Goal: Task Accomplishment & Management: Manage account settings

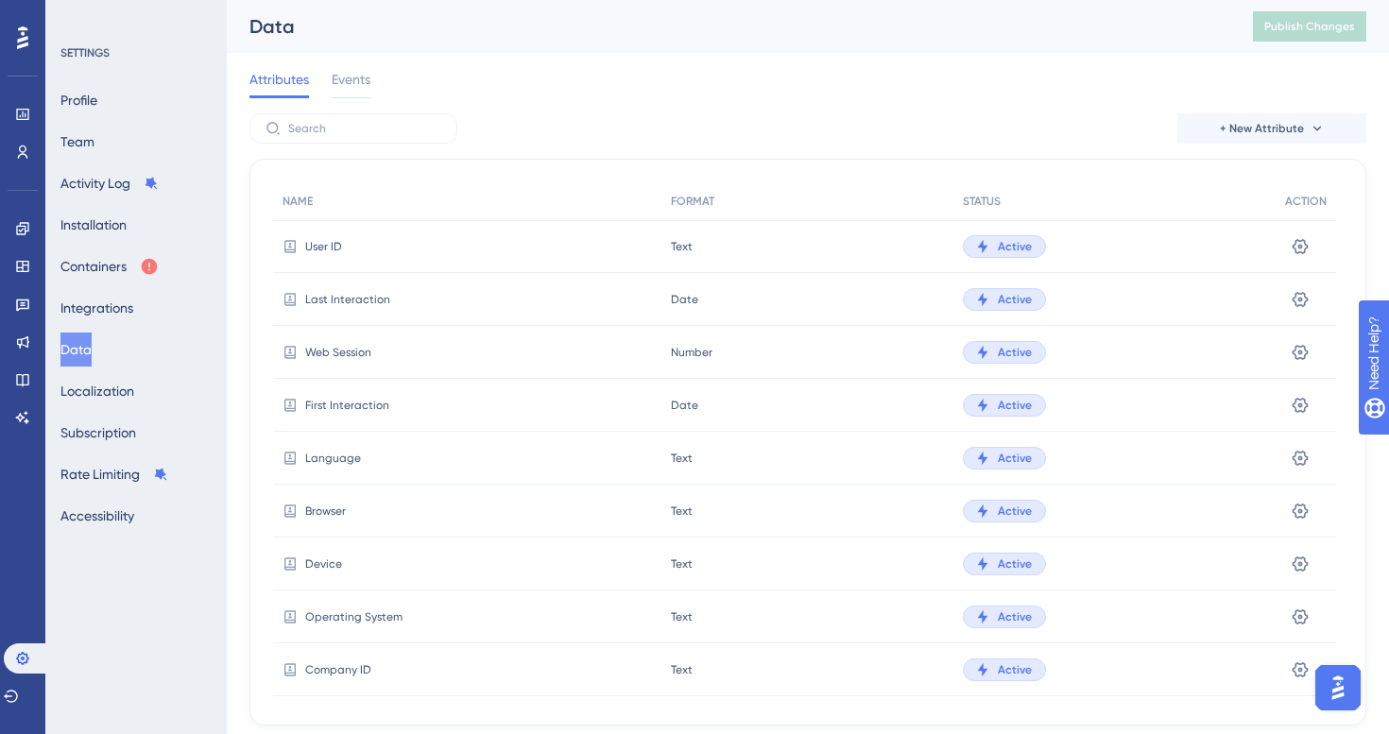
scroll to position [546, 0]
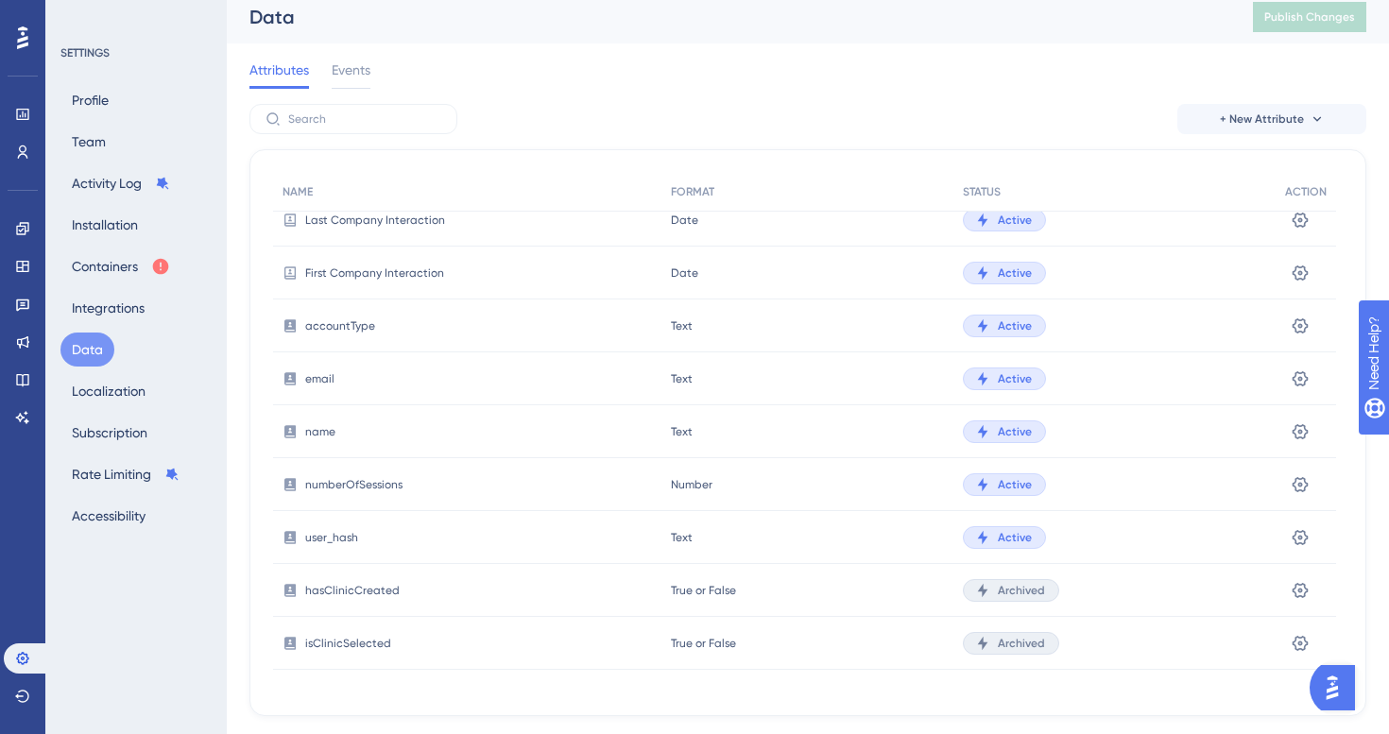
scroll to position [13, 0]
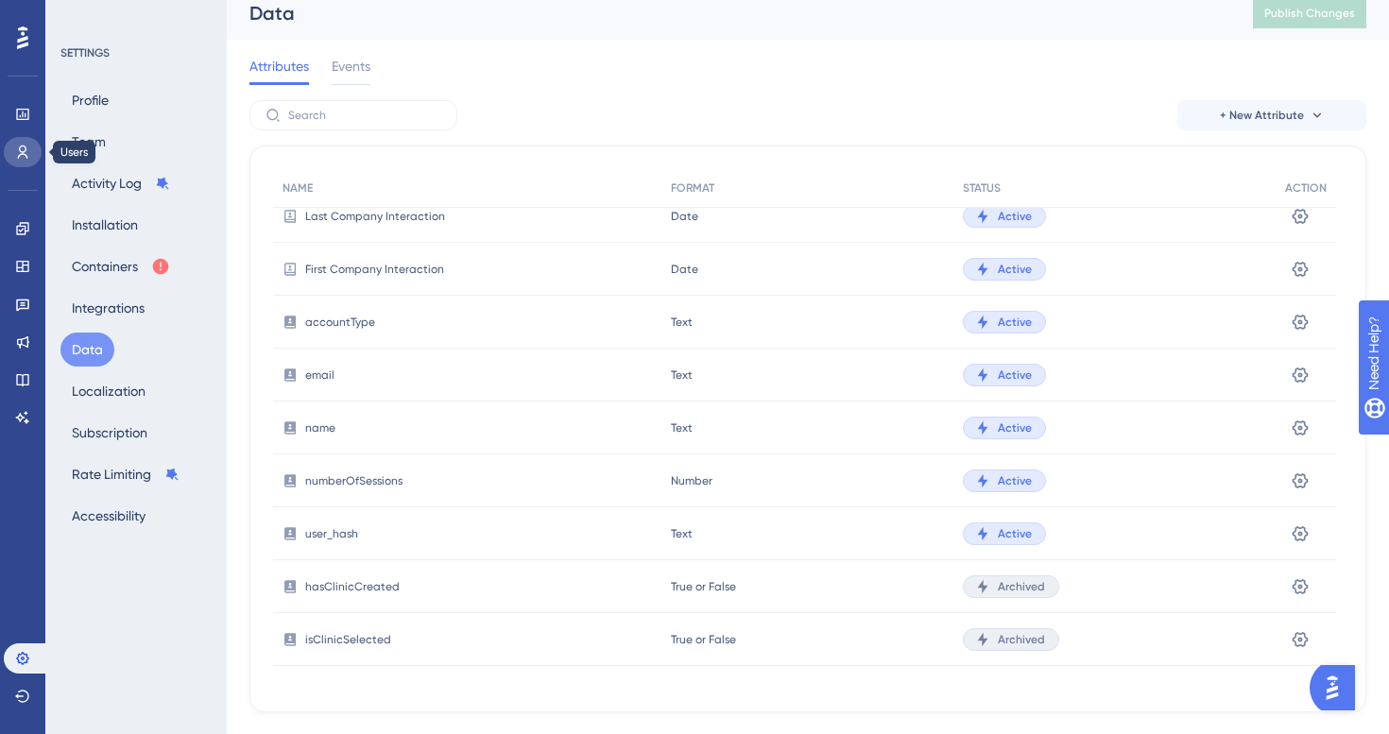
click at [18, 146] on icon at bounding box center [22, 152] width 15 height 15
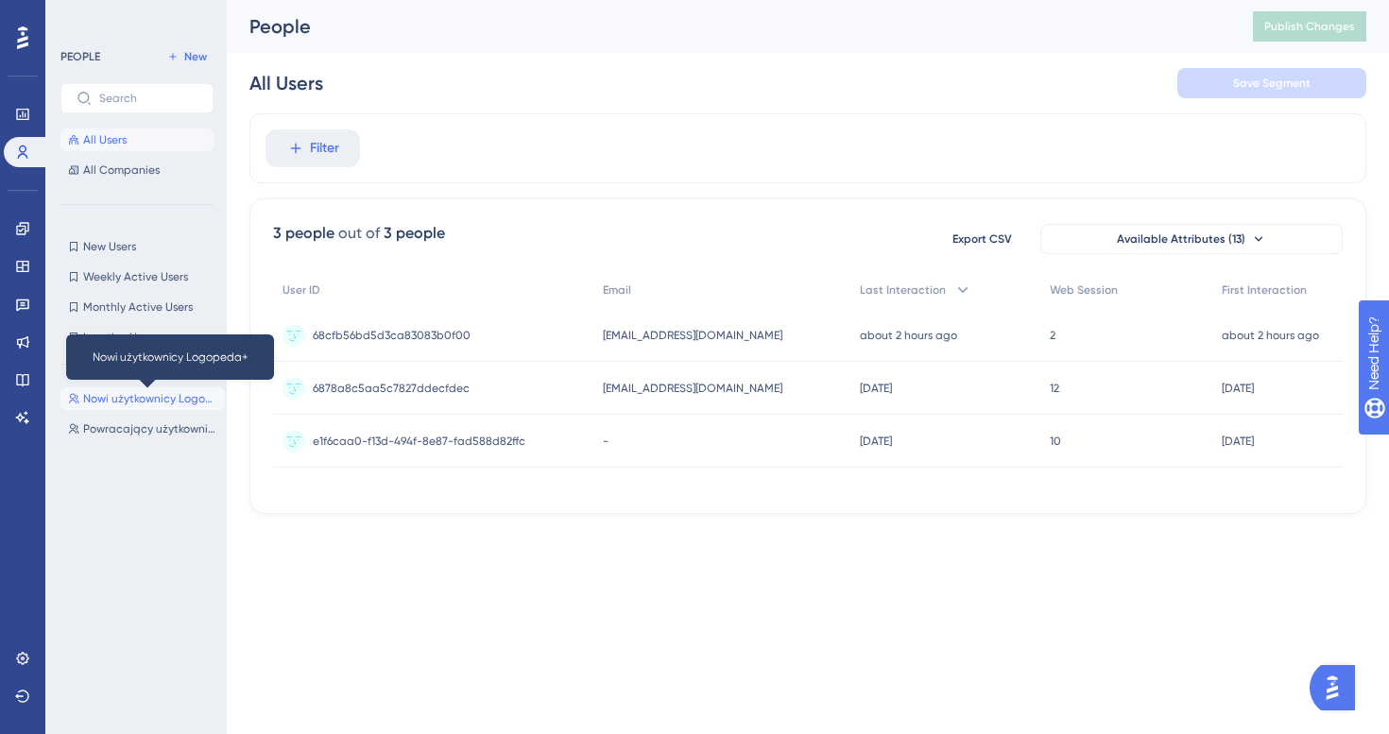
click at [133, 405] on span "Nowi użytkownicy Logopeda+" at bounding box center [150, 398] width 134 height 15
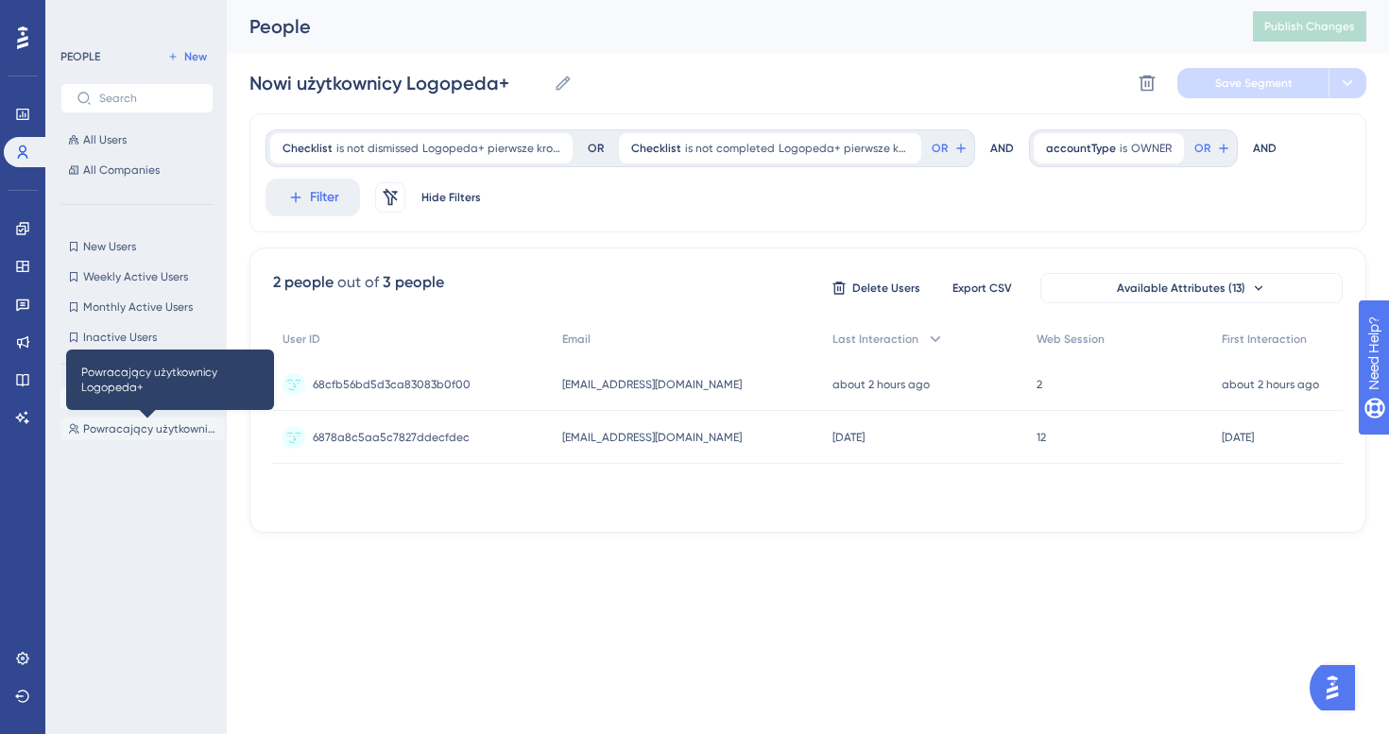
click at [123, 428] on span "Powracający użytkownicy Logopeda+" at bounding box center [150, 428] width 134 height 15
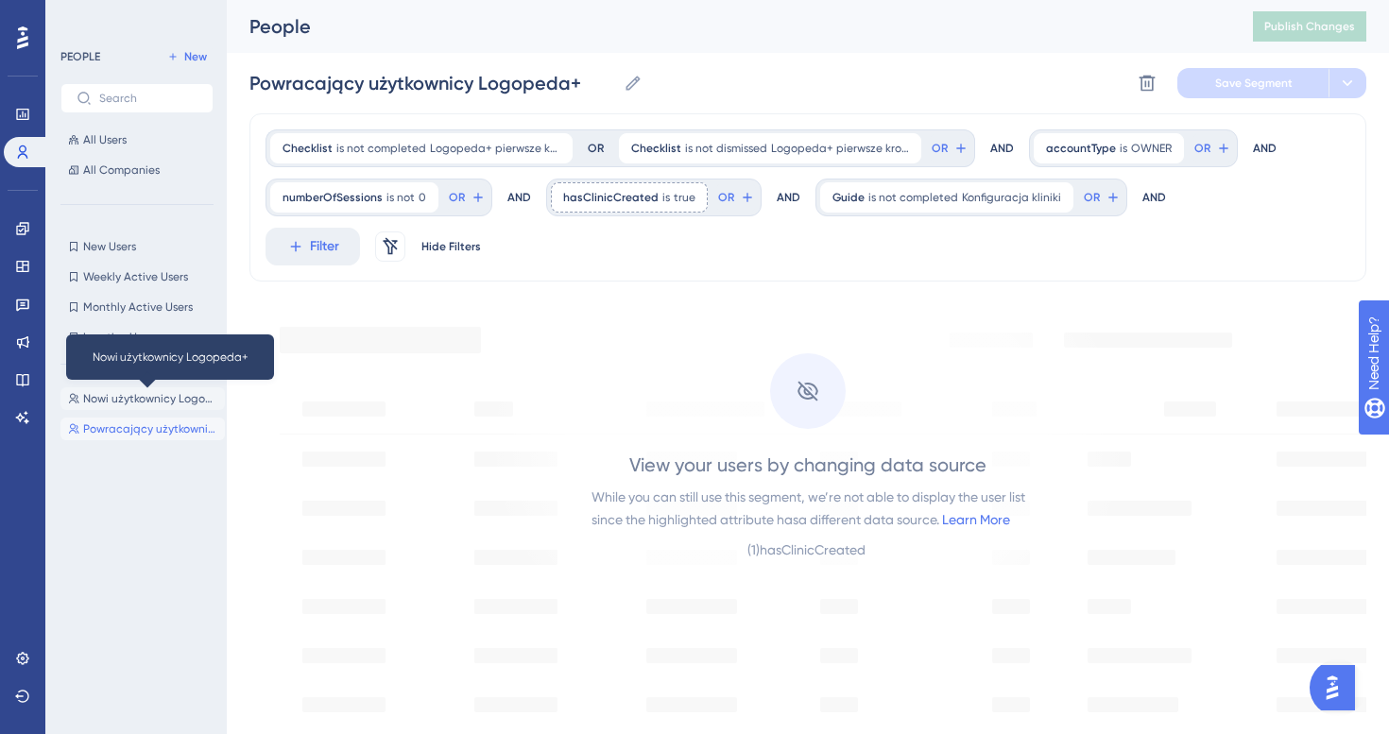
click at [112, 392] on span "Nowi użytkownicy Logopeda+" at bounding box center [150, 398] width 134 height 15
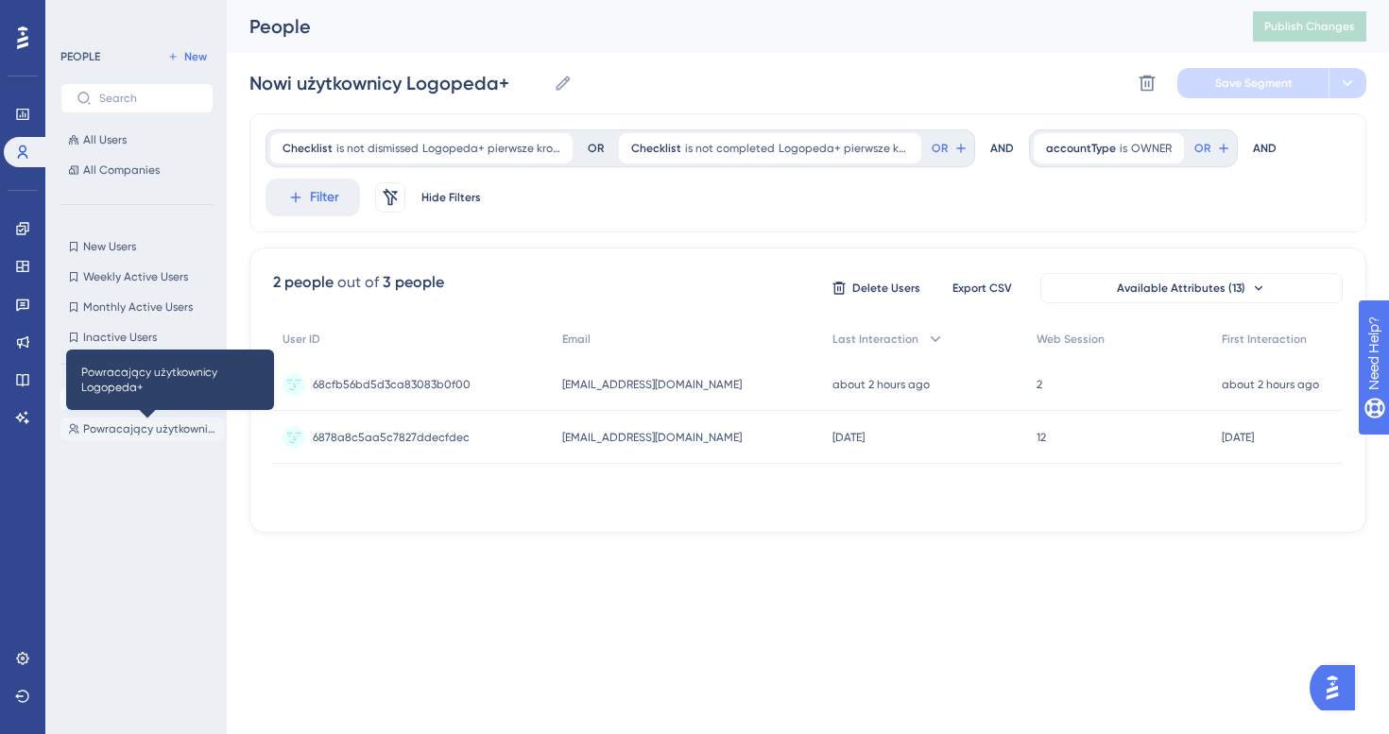
click at [117, 432] on span "Powracający użytkownicy Logopeda+" at bounding box center [150, 428] width 134 height 15
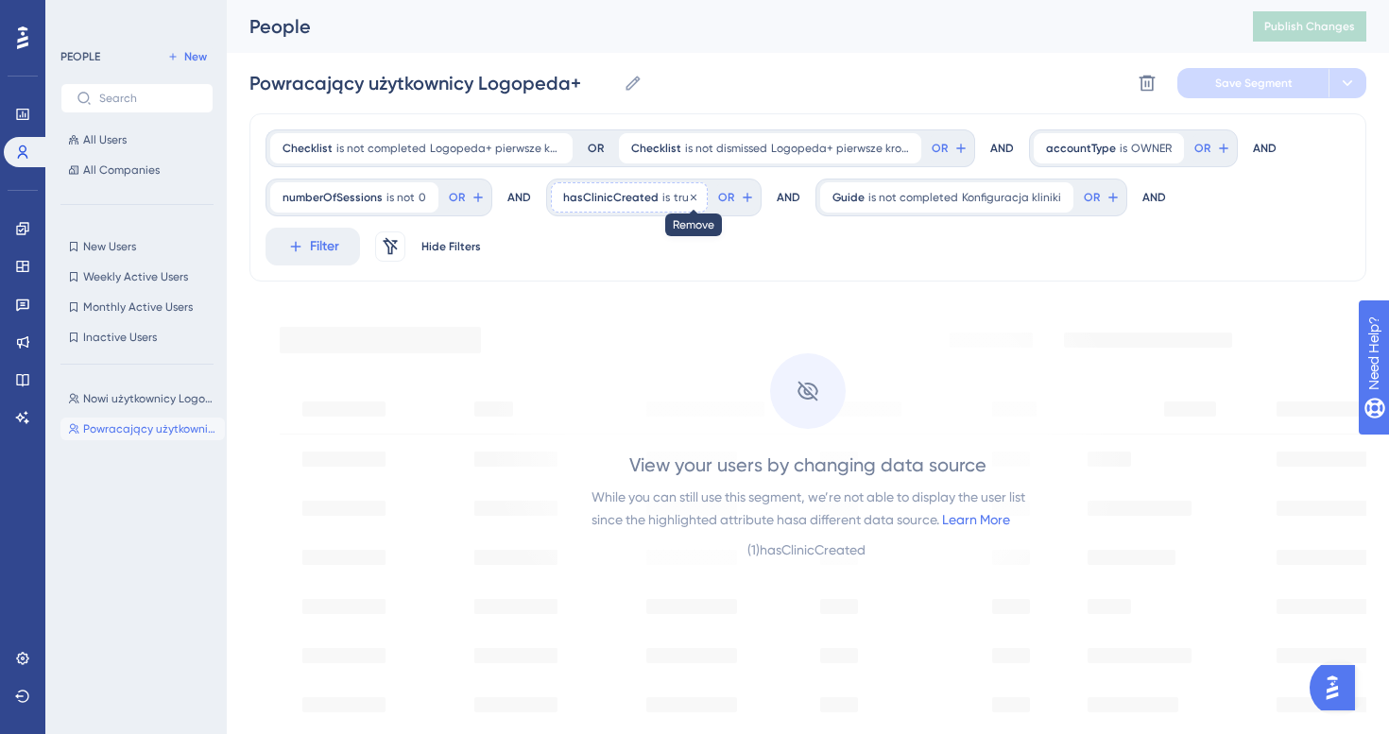
click at [688, 200] on icon at bounding box center [693, 197] width 11 height 11
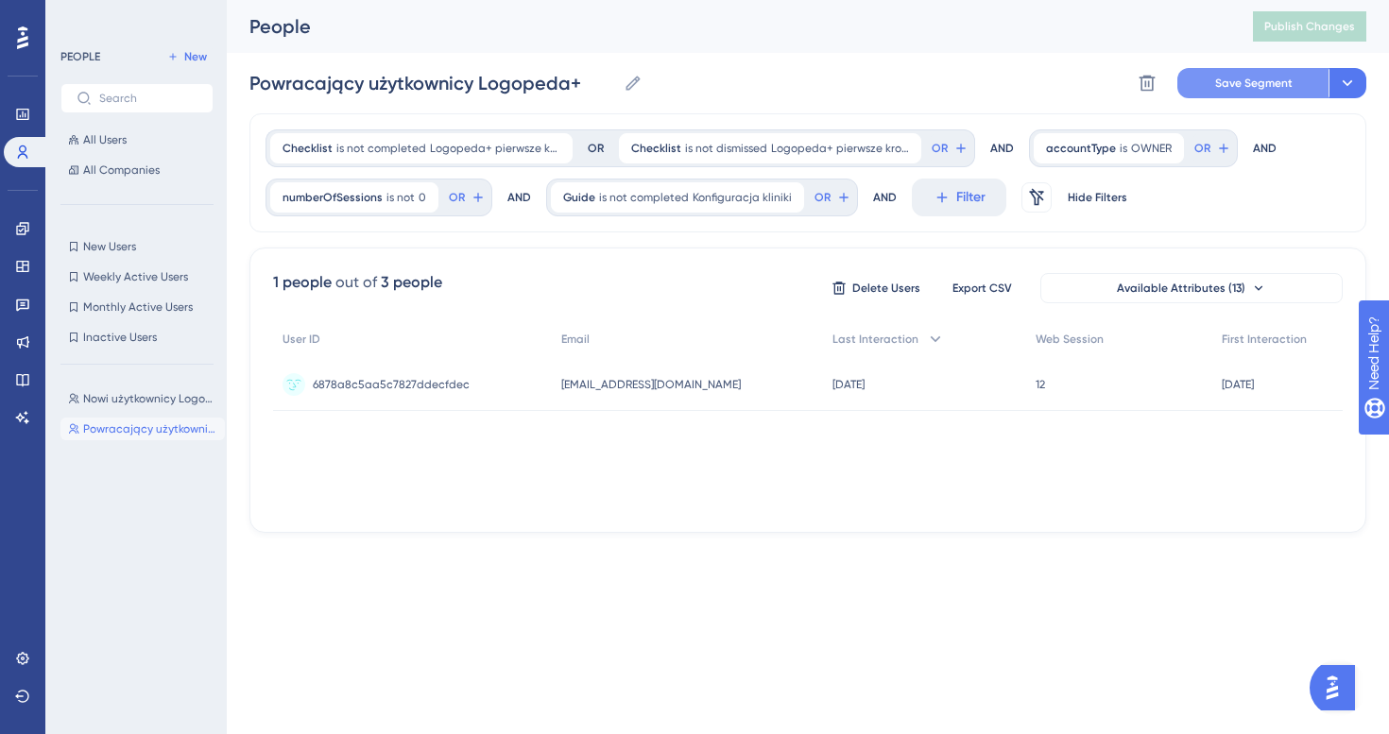
click at [1256, 91] on button "Save Segment" at bounding box center [1252, 83] width 151 height 30
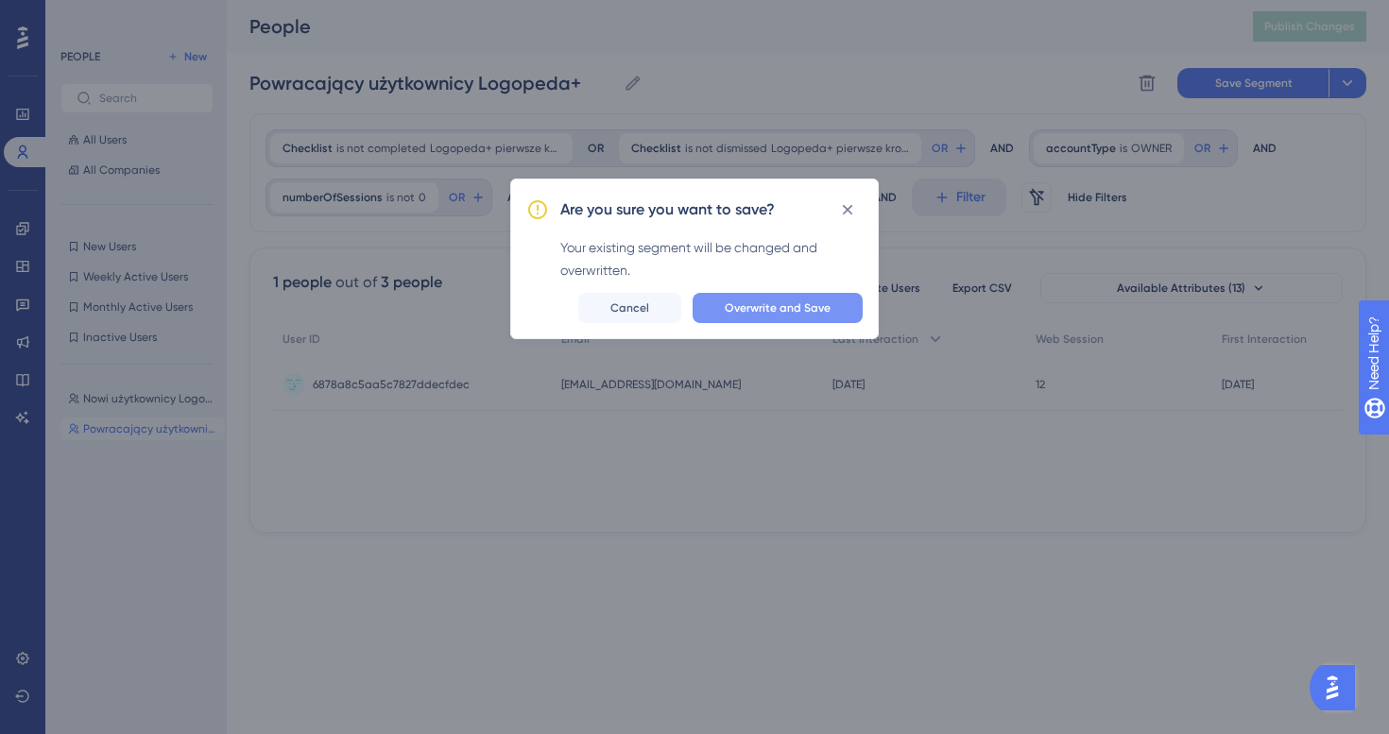
click at [829, 308] on span "Overwrite and Save" at bounding box center [778, 307] width 106 height 15
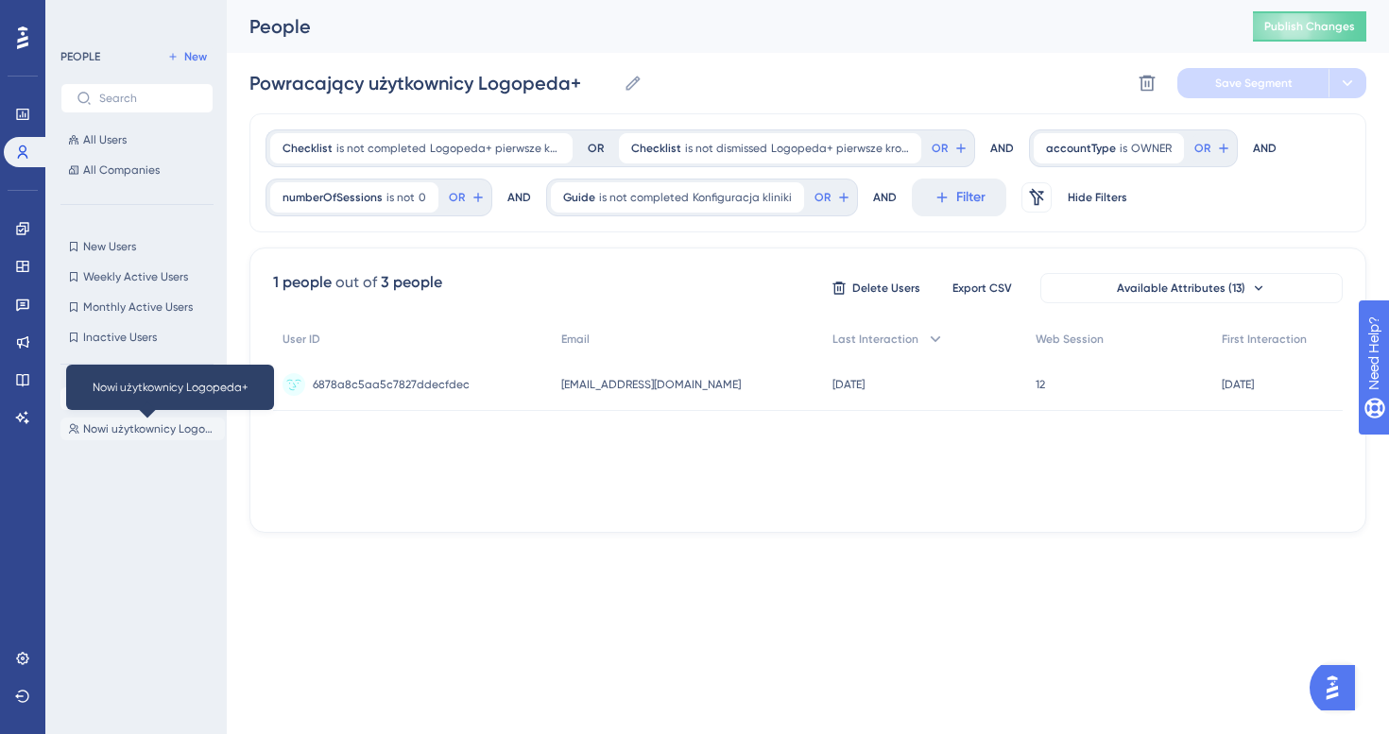
click at [129, 426] on span "Nowi użytkownicy Logopeda+" at bounding box center [150, 428] width 134 height 15
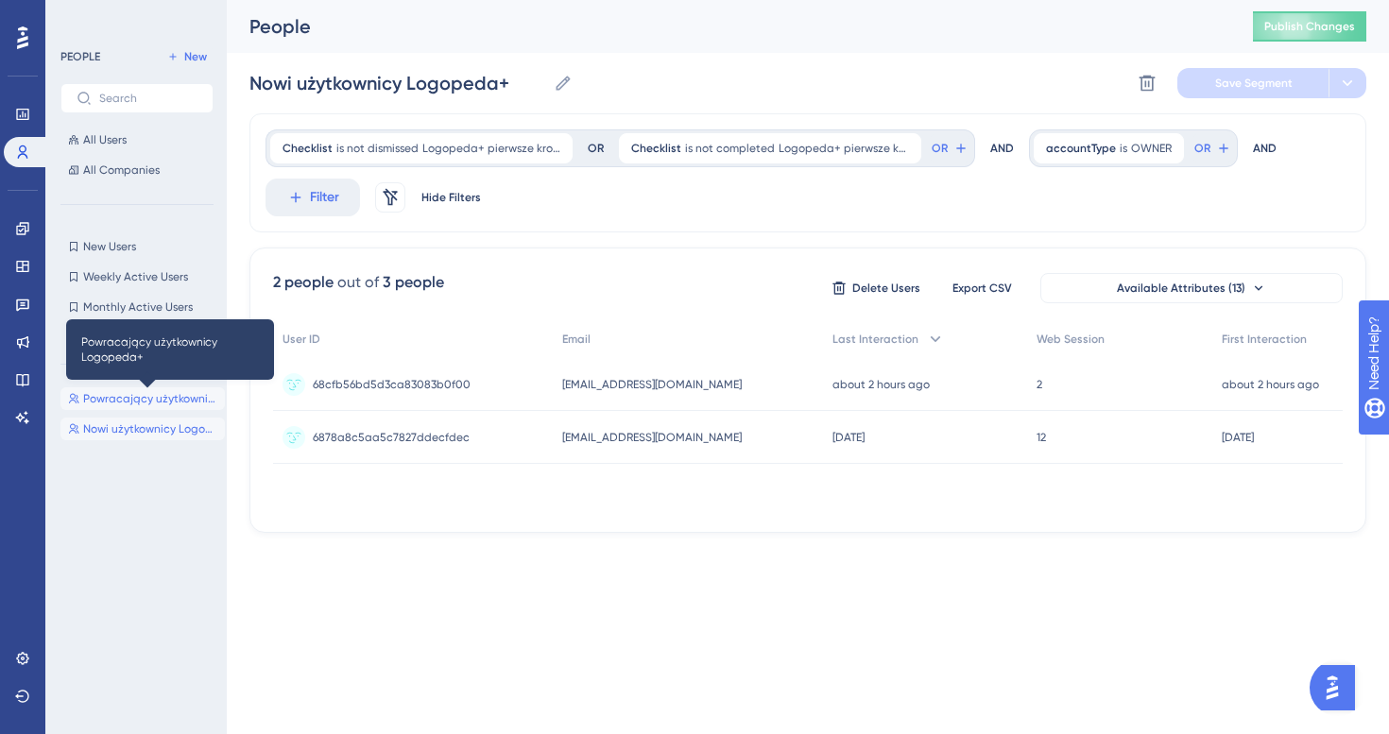
click at [123, 400] on span "Powracający użytkownicy Logopeda+" at bounding box center [150, 398] width 134 height 15
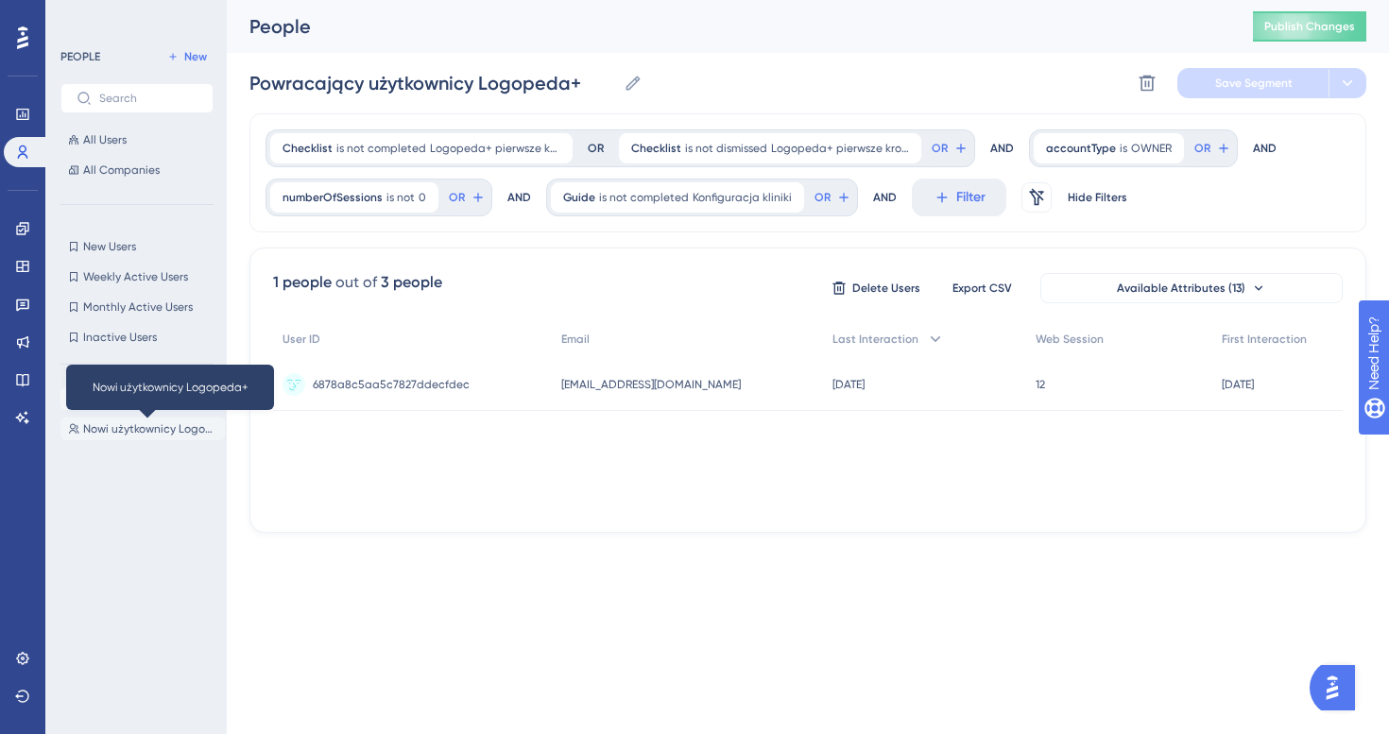
click at [121, 422] on span "Nowi użytkownicy Logopeda+" at bounding box center [150, 428] width 134 height 15
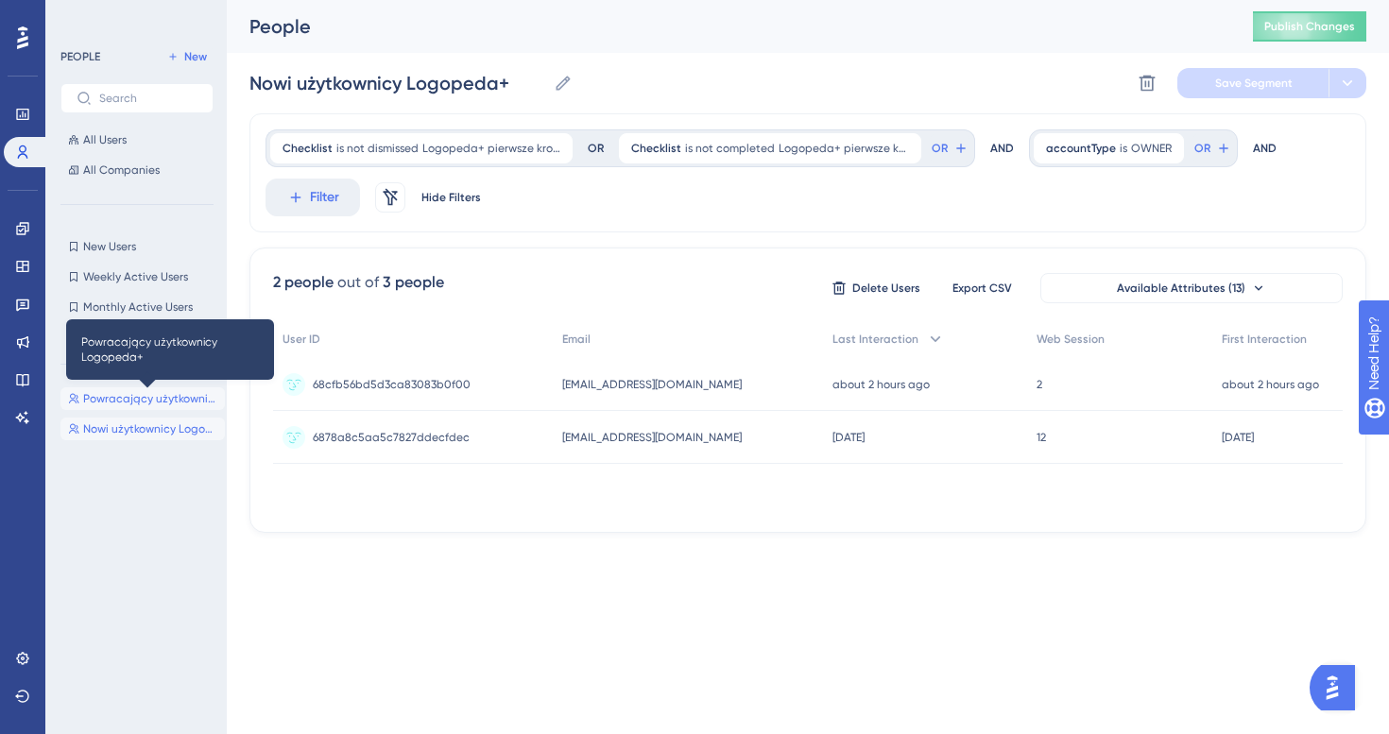
click at [138, 392] on span "Powracający użytkownicy Logopeda+" at bounding box center [150, 398] width 134 height 15
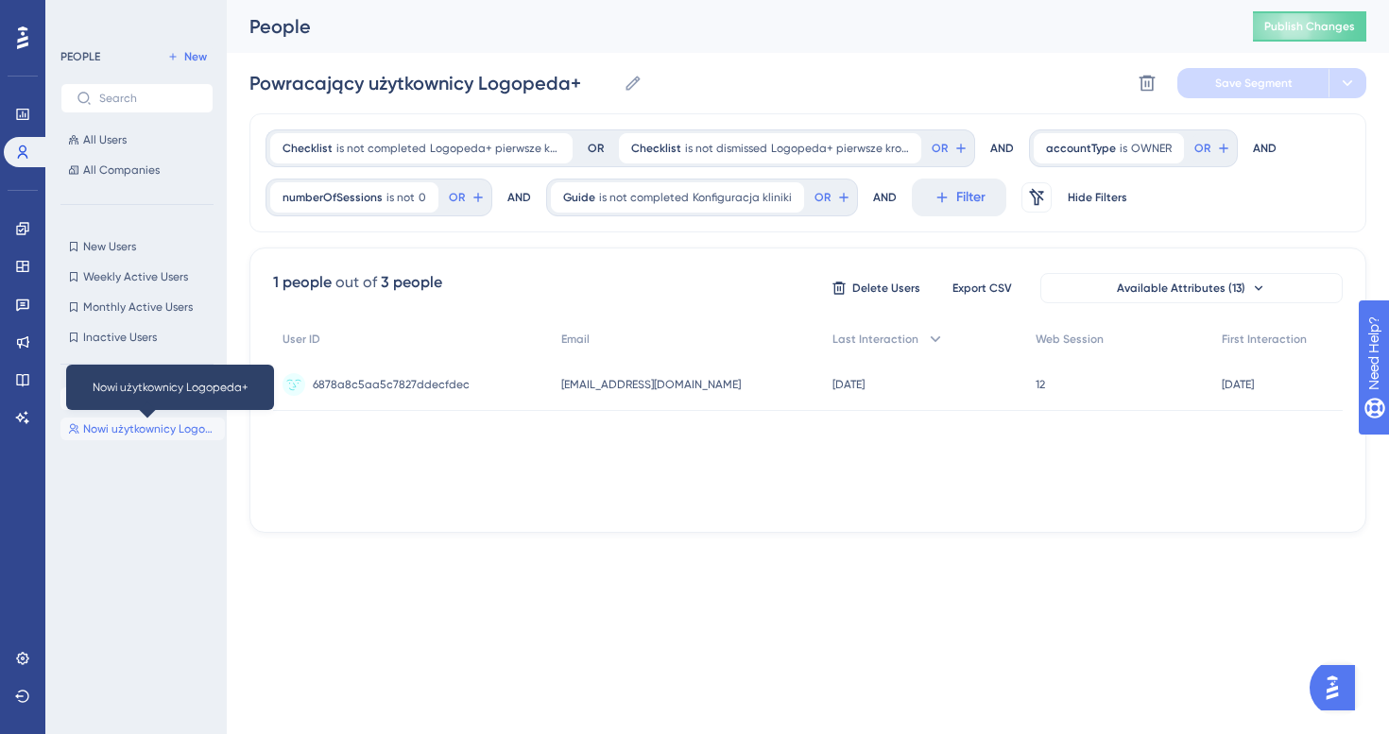
click at [128, 425] on span "Nowi użytkownicy Logopeda+" at bounding box center [150, 428] width 134 height 15
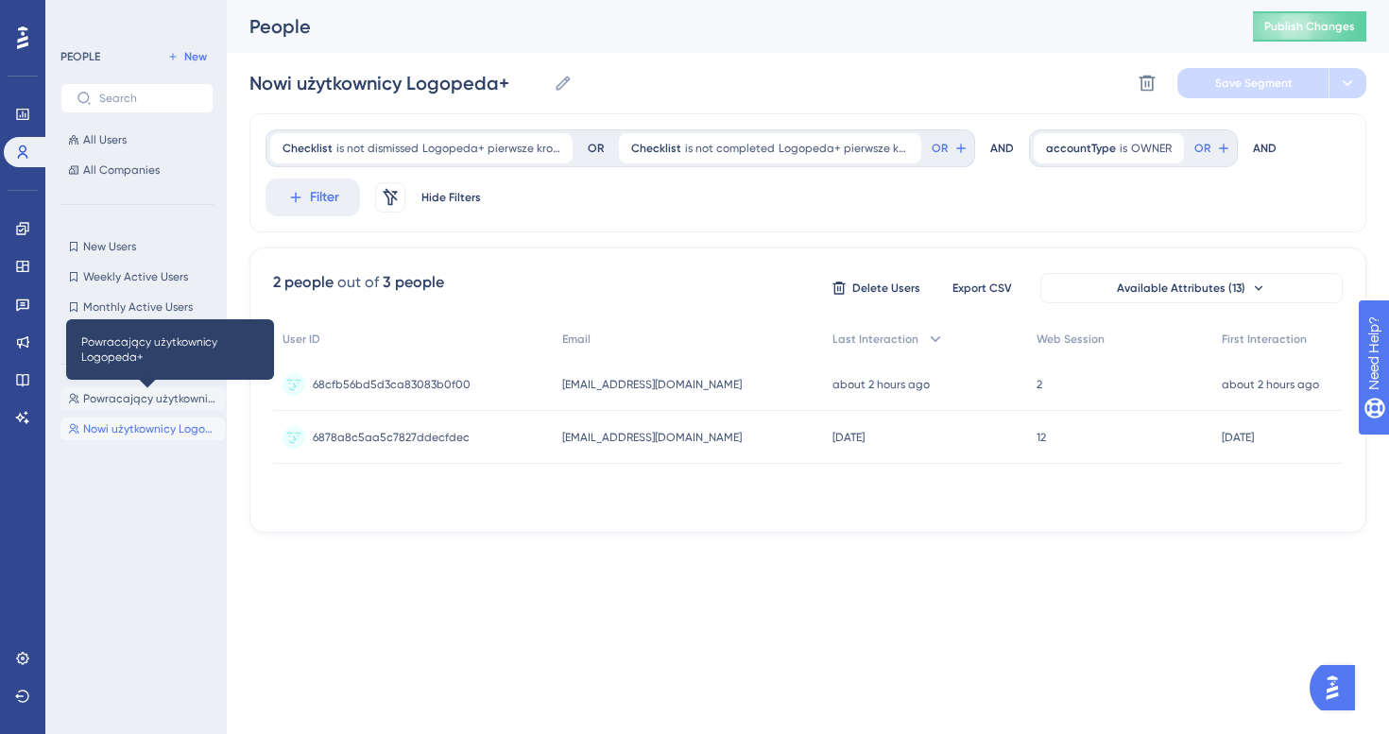
click at [133, 392] on span "Powracający użytkownicy Logopeda+" at bounding box center [150, 398] width 134 height 15
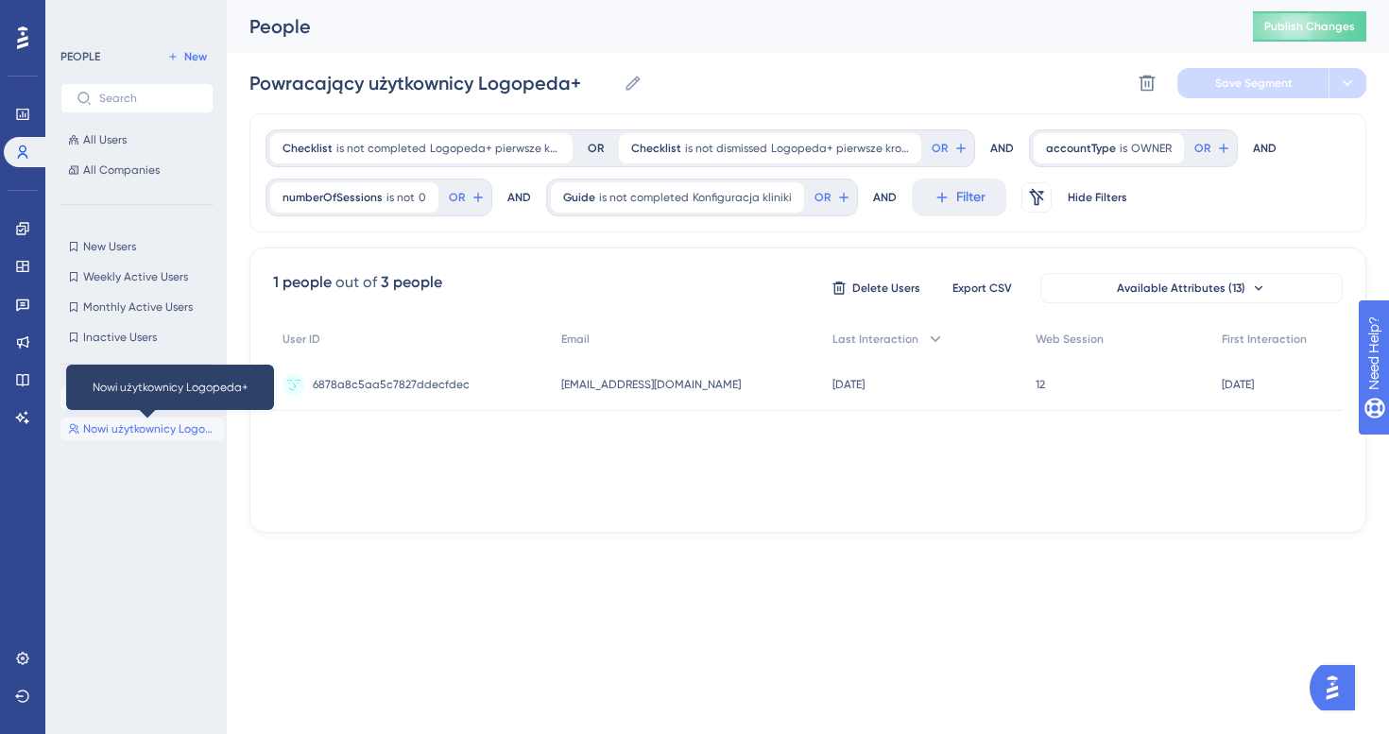
click at [132, 426] on span "Nowi użytkownicy Logopeda+" at bounding box center [150, 428] width 134 height 15
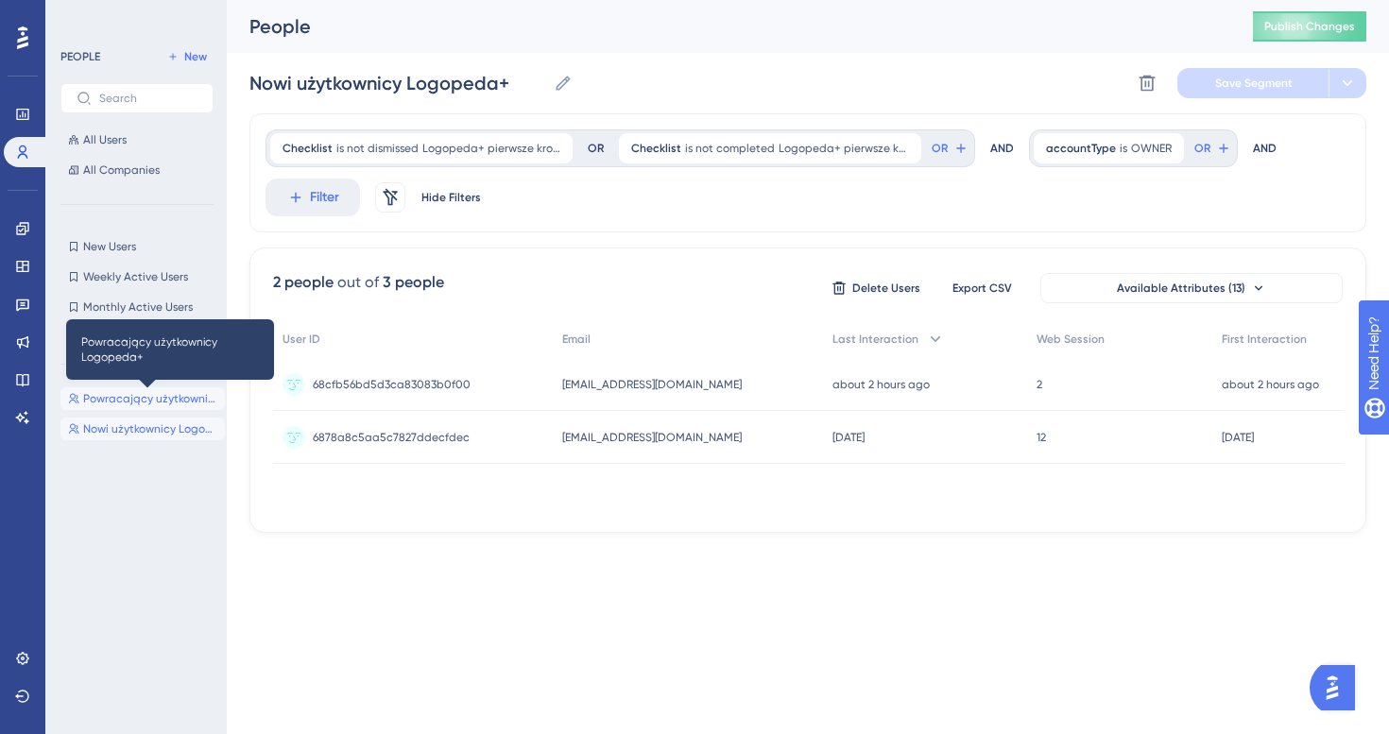
click at [144, 399] on span "Powracający użytkownicy Logopeda+" at bounding box center [150, 398] width 134 height 15
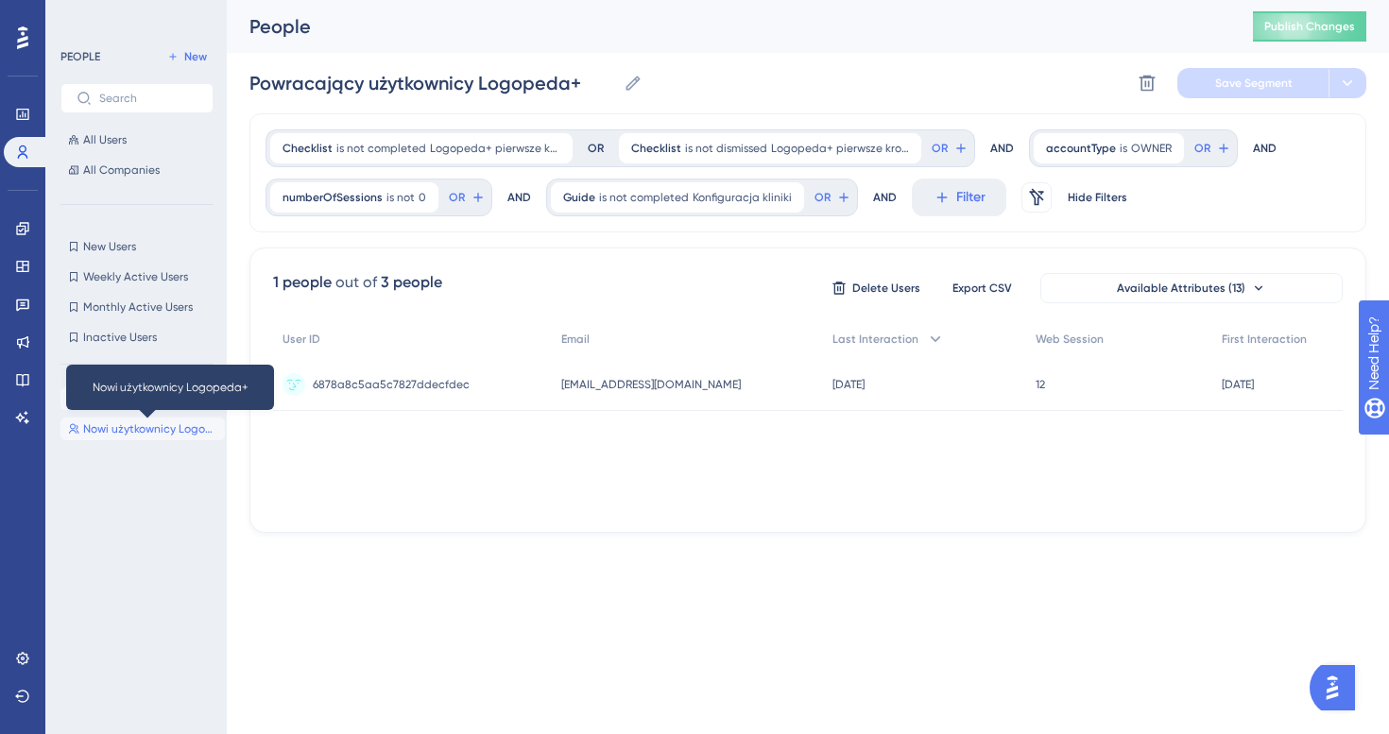
click at [116, 436] on span "Nowi użytkownicy Logopeda+" at bounding box center [150, 428] width 134 height 15
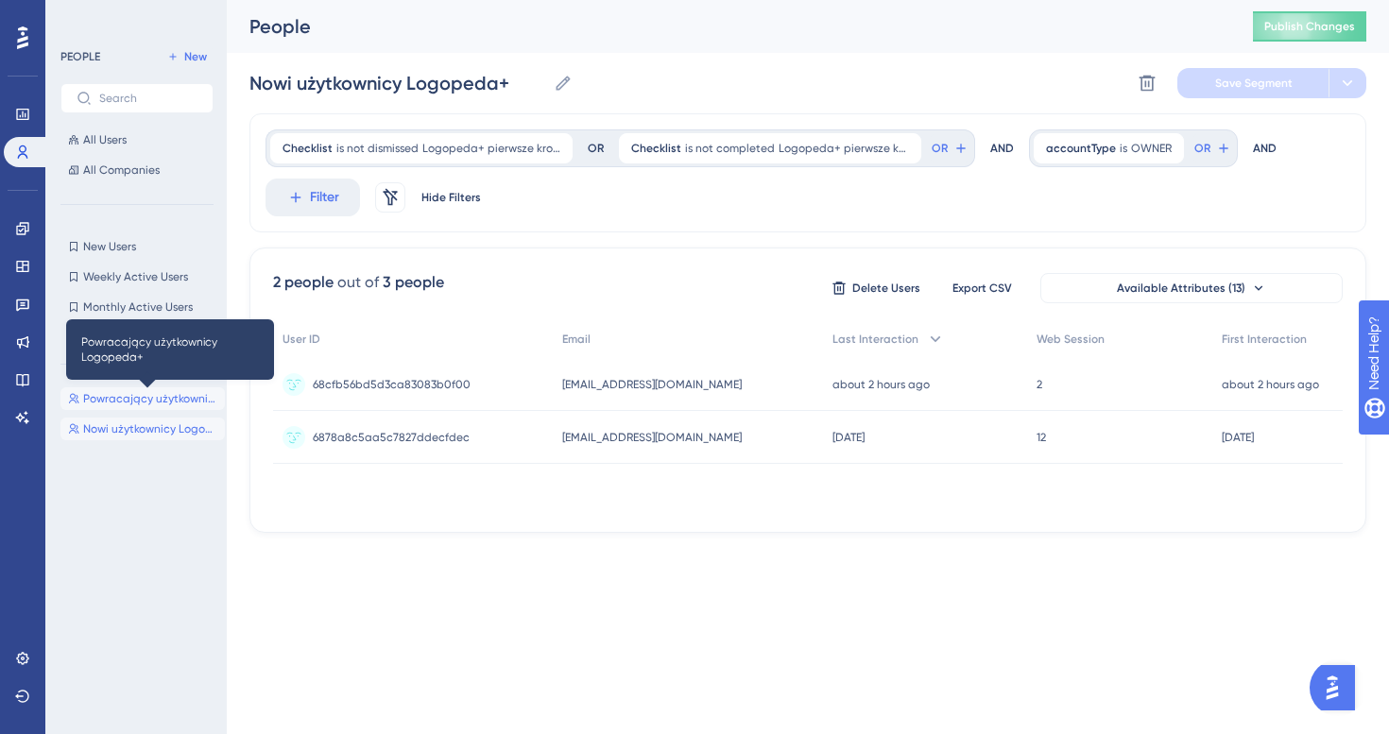
click at [158, 405] on span "Powracający użytkownicy Logopeda+" at bounding box center [150, 398] width 134 height 15
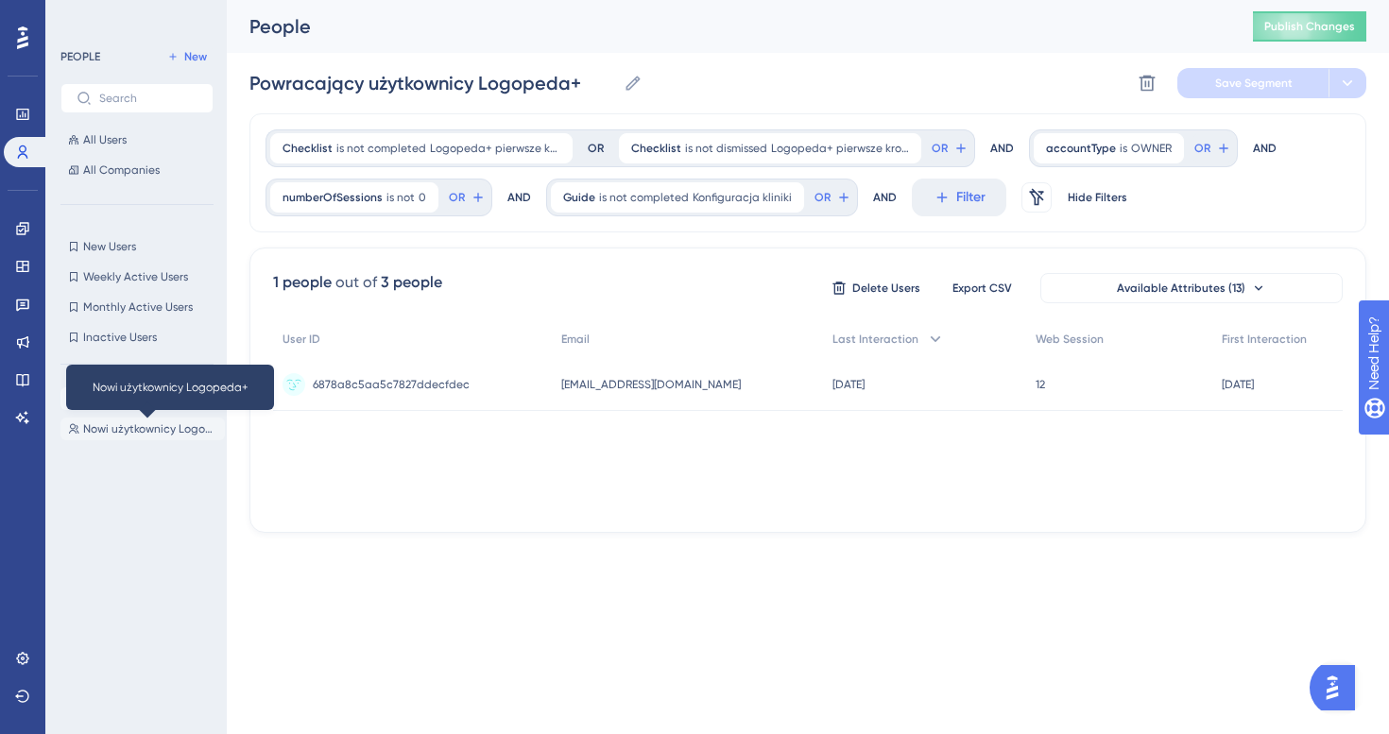
click at [151, 428] on span "Nowi użytkownicy Logopeda+" at bounding box center [150, 428] width 134 height 15
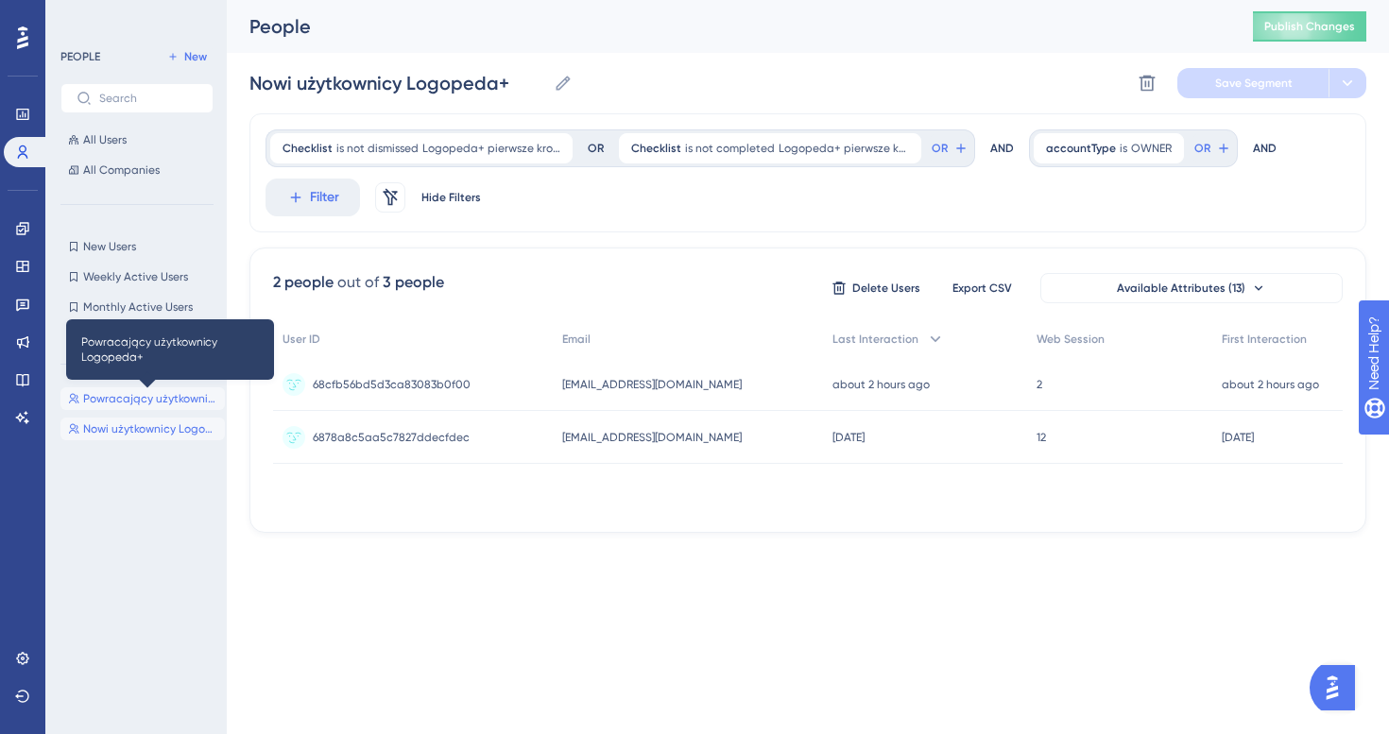
click at [142, 403] on span "Powracający użytkownicy Logopeda+" at bounding box center [150, 398] width 134 height 15
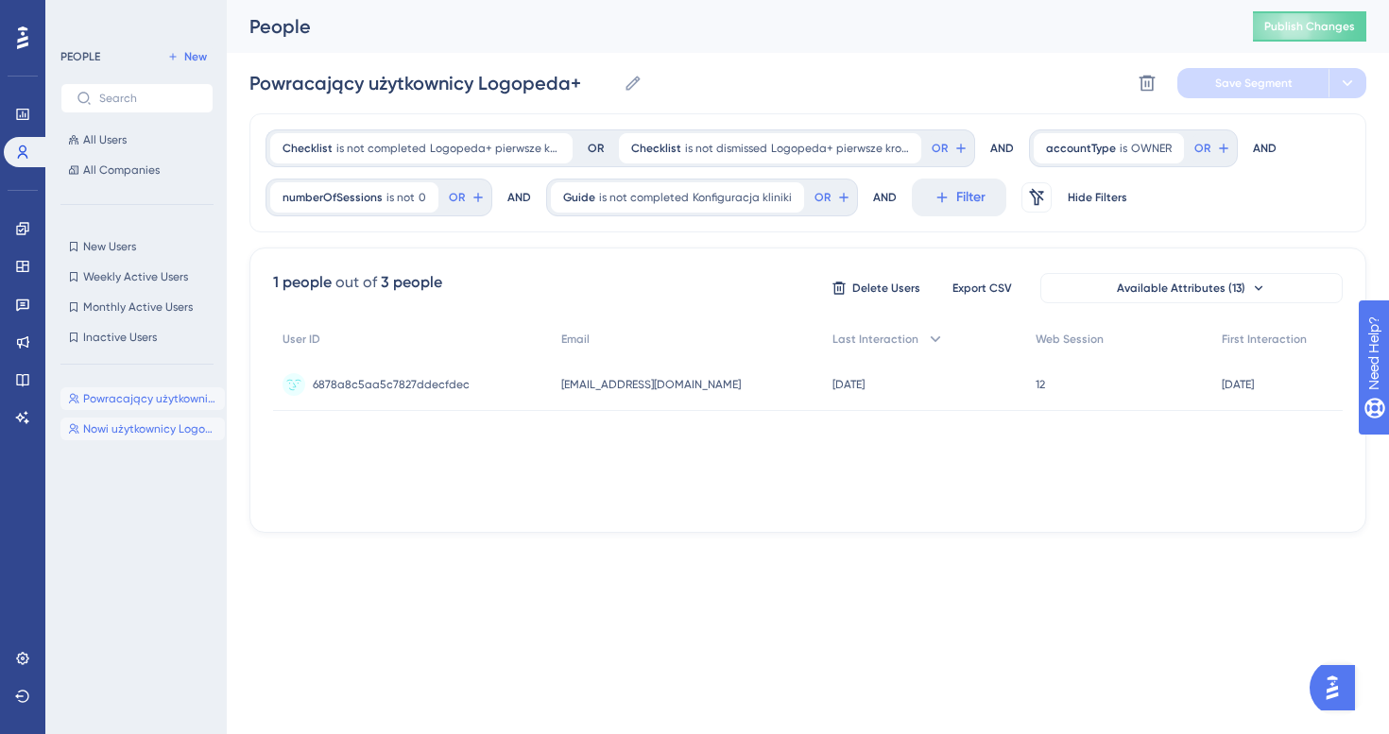
click at [139, 419] on button "Nowi użytkownicy Logopeda+ Nowi użytkownicy Logopeda+" at bounding box center [142, 429] width 164 height 23
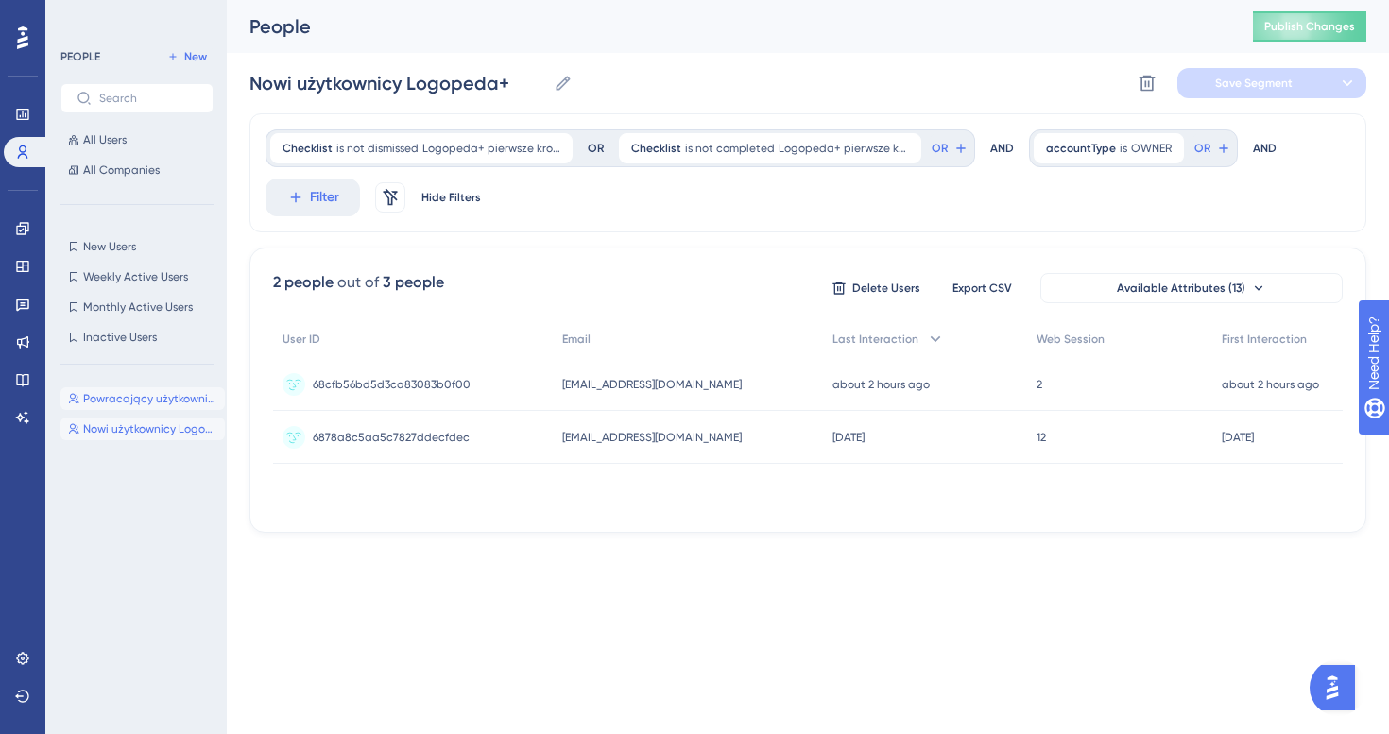
click at [145, 389] on button "Powracający użytkownicy Logopeda+ Powracający użytkownicy Logopeda+" at bounding box center [142, 398] width 164 height 23
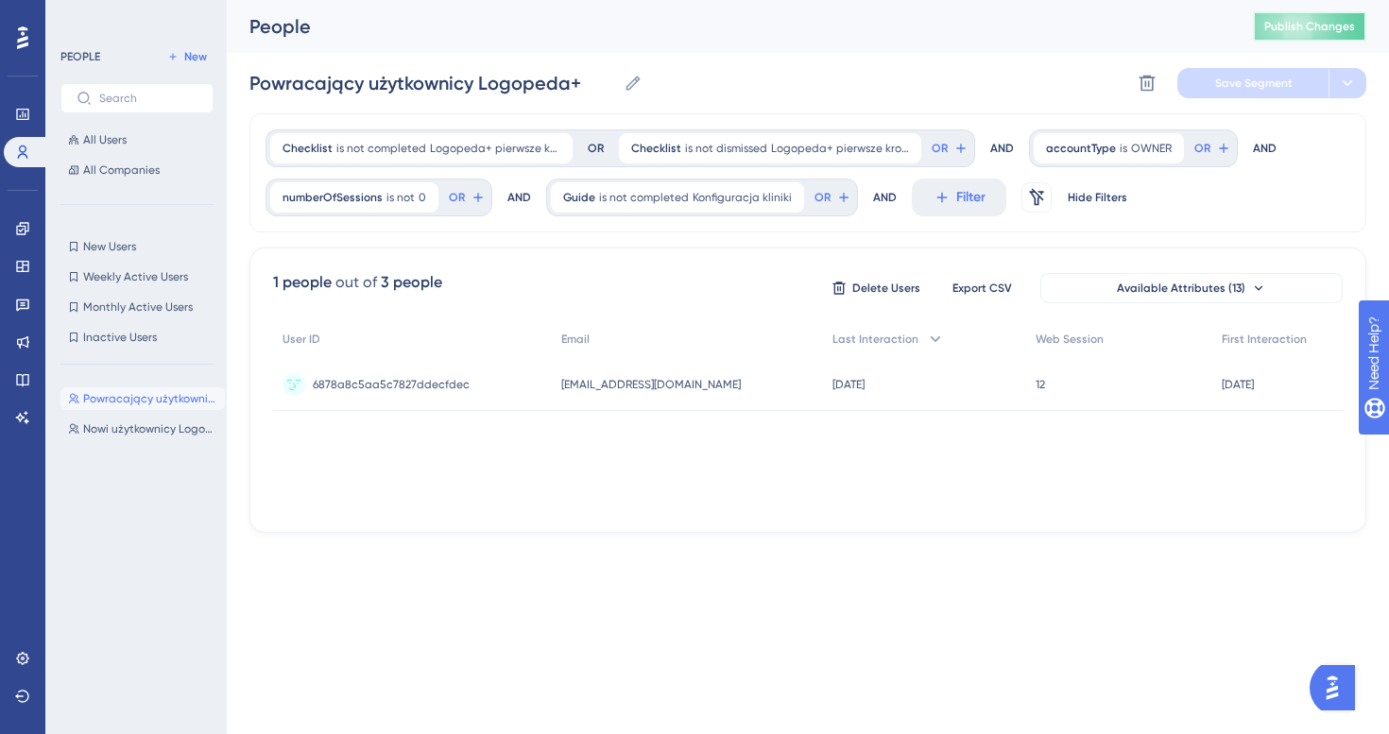
click at [1342, 26] on span "Publish Changes" at bounding box center [1309, 26] width 91 height 15
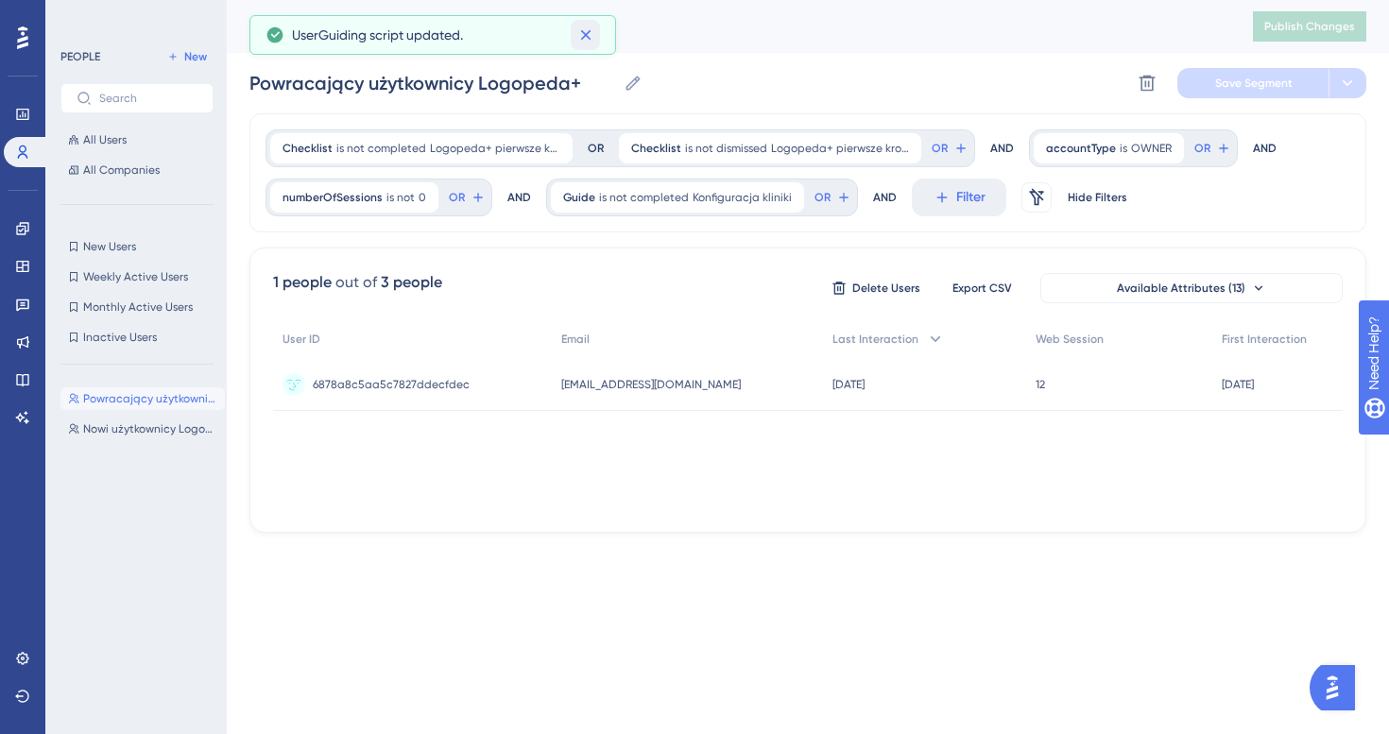
click at [595, 37] on button at bounding box center [585, 35] width 29 height 30
click at [161, 437] on button "Nowi użytkownicy Logopeda+ Nowi użytkownicy Logopeda+" at bounding box center [142, 429] width 164 height 23
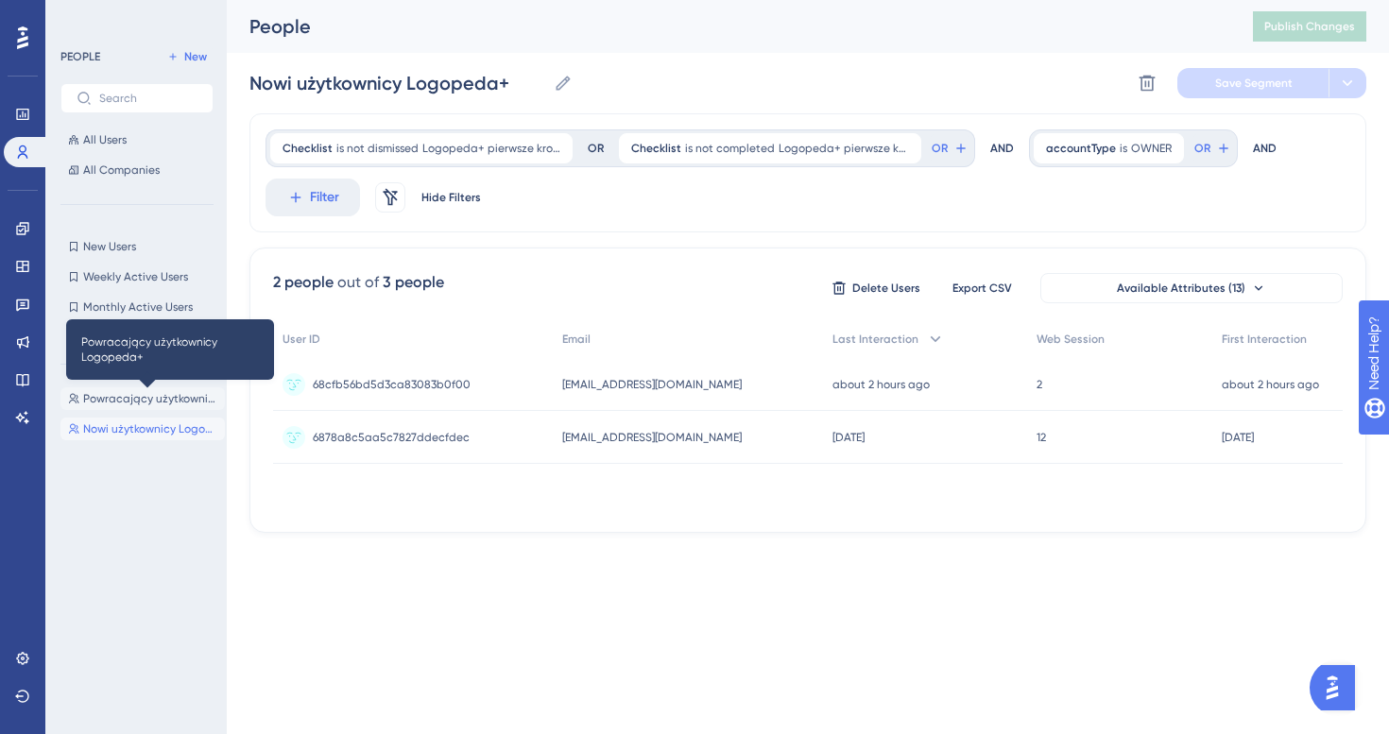
click at [140, 400] on span "Powracający użytkownicy Logopeda+" at bounding box center [150, 398] width 134 height 15
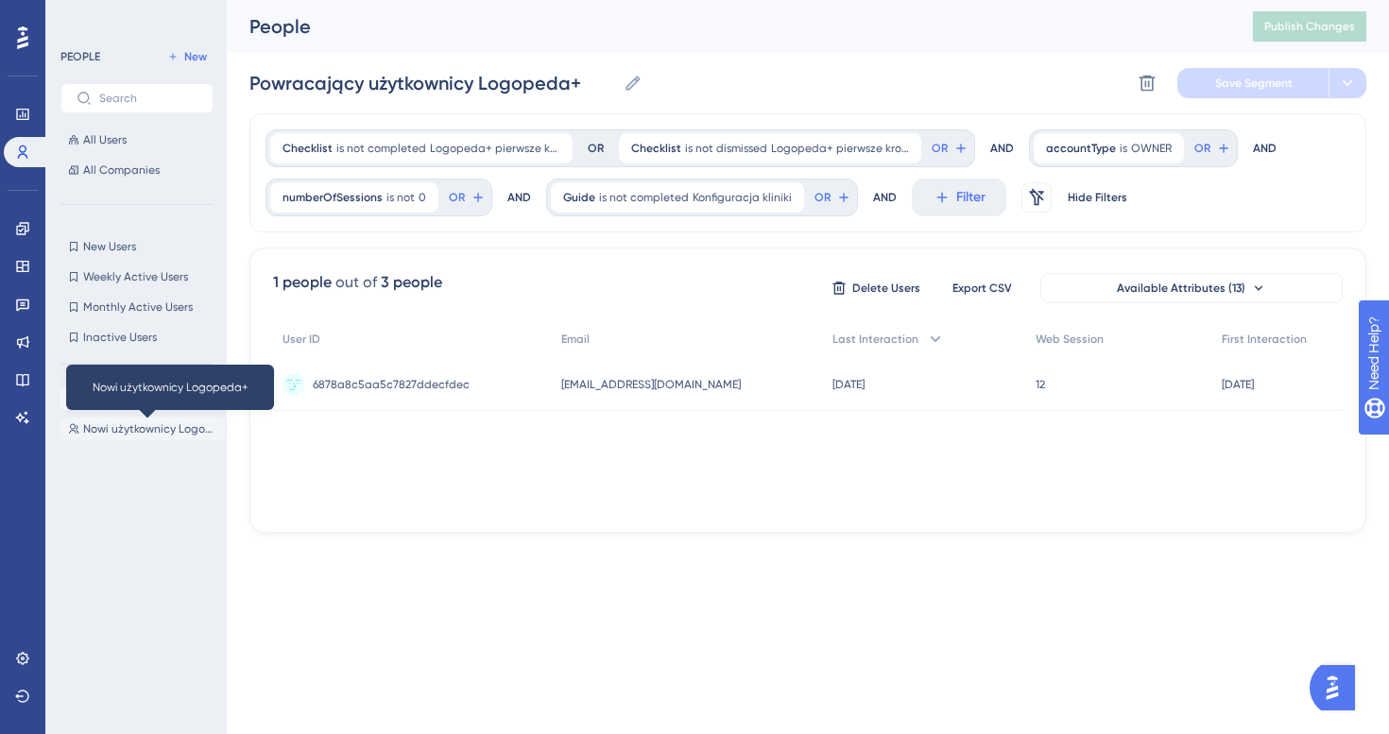
click at [142, 425] on span "Nowi użytkownicy Logopeda+" at bounding box center [150, 428] width 134 height 15
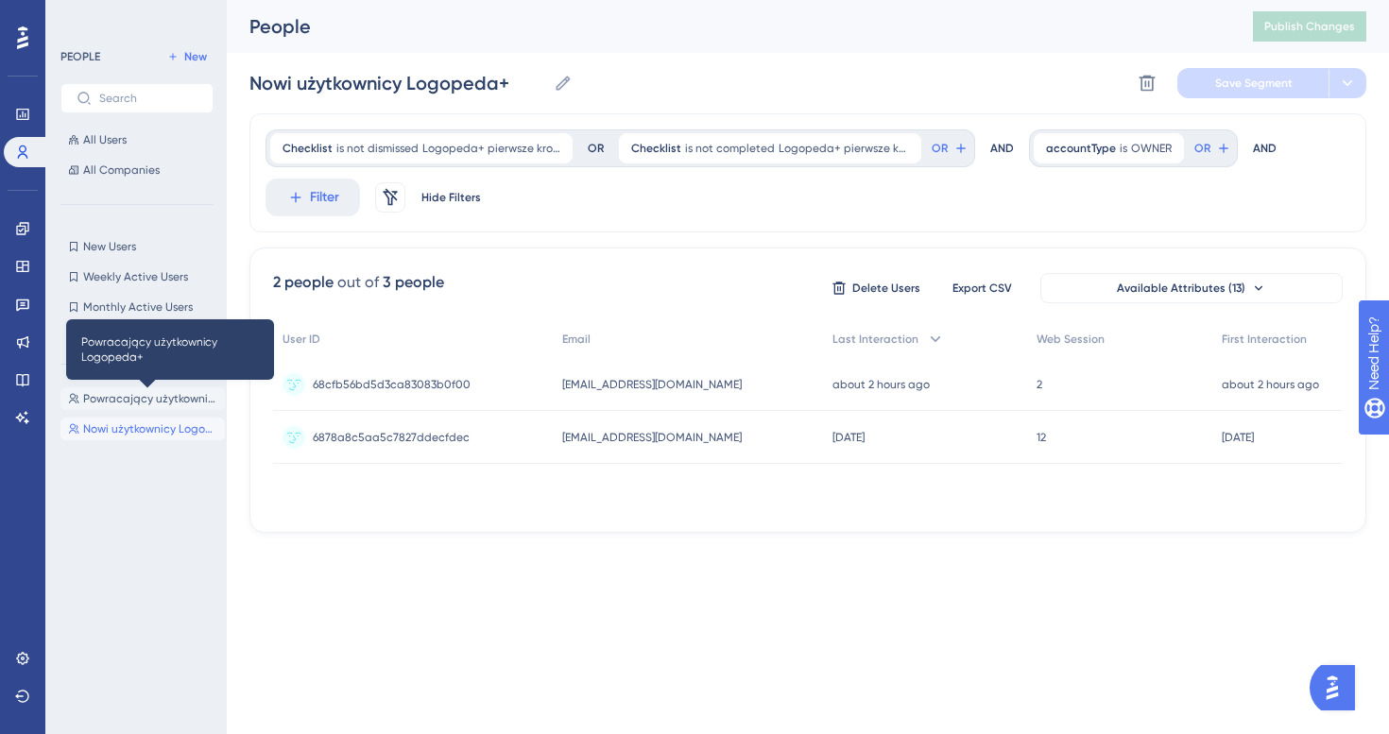
click at [146, 405] on span "Powracający użytkownicy Logopeda+" at bounding box center [150, 398] width 134 height 15
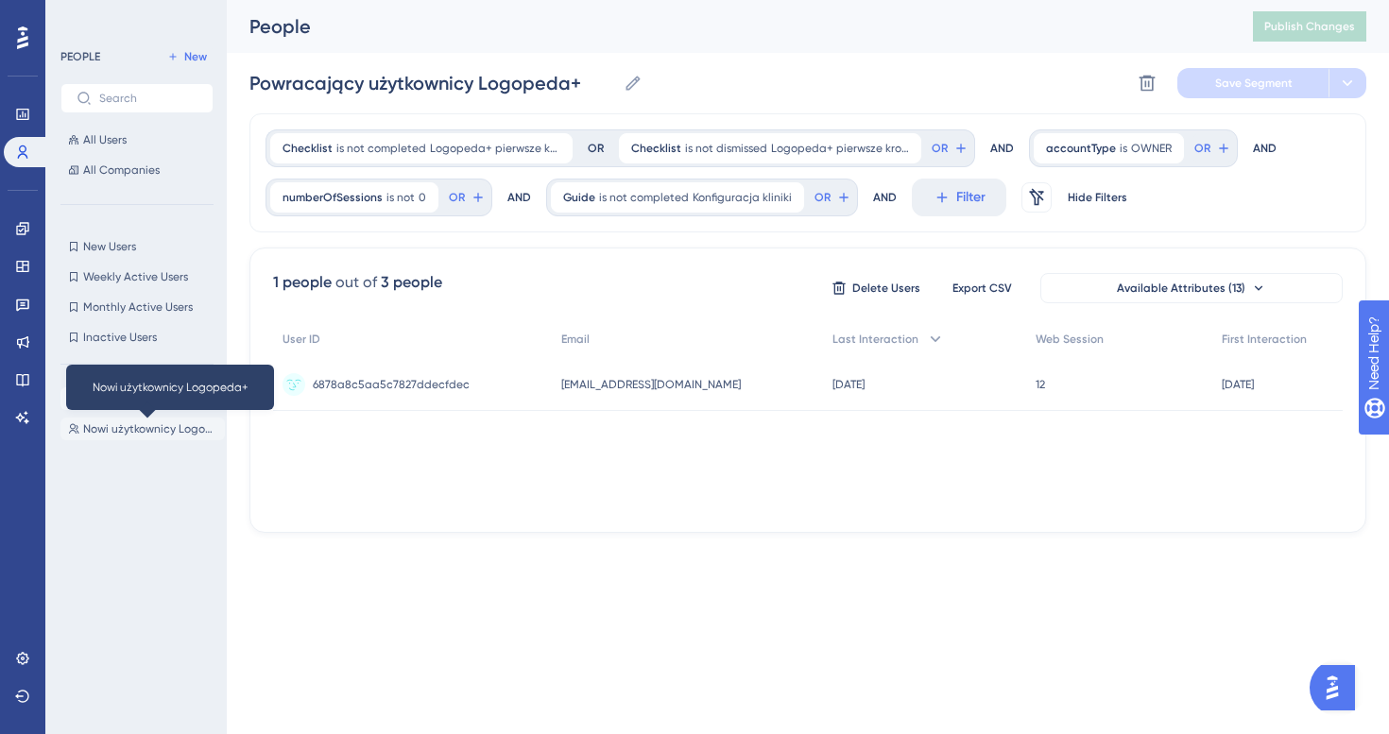
click at [137, 435] on span "Nowi użytkownicy Logopeda+" at bounding box center [150, 428] width 134 height 15
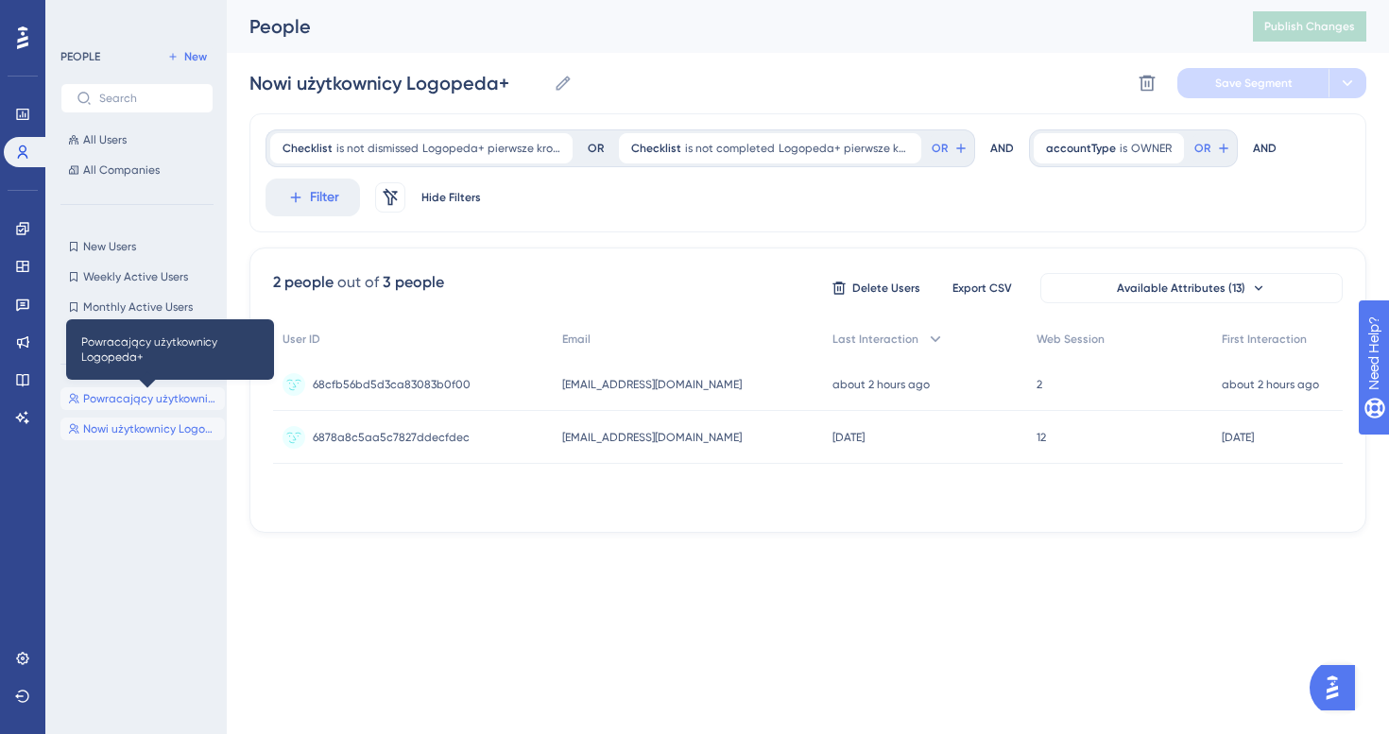
click at [119, 394] on span "Powracający użytkownicy Logopeda+" at bounding box center [150, 398] width 134 height 15
type input "Powracający użytkownicy Logopeda+"
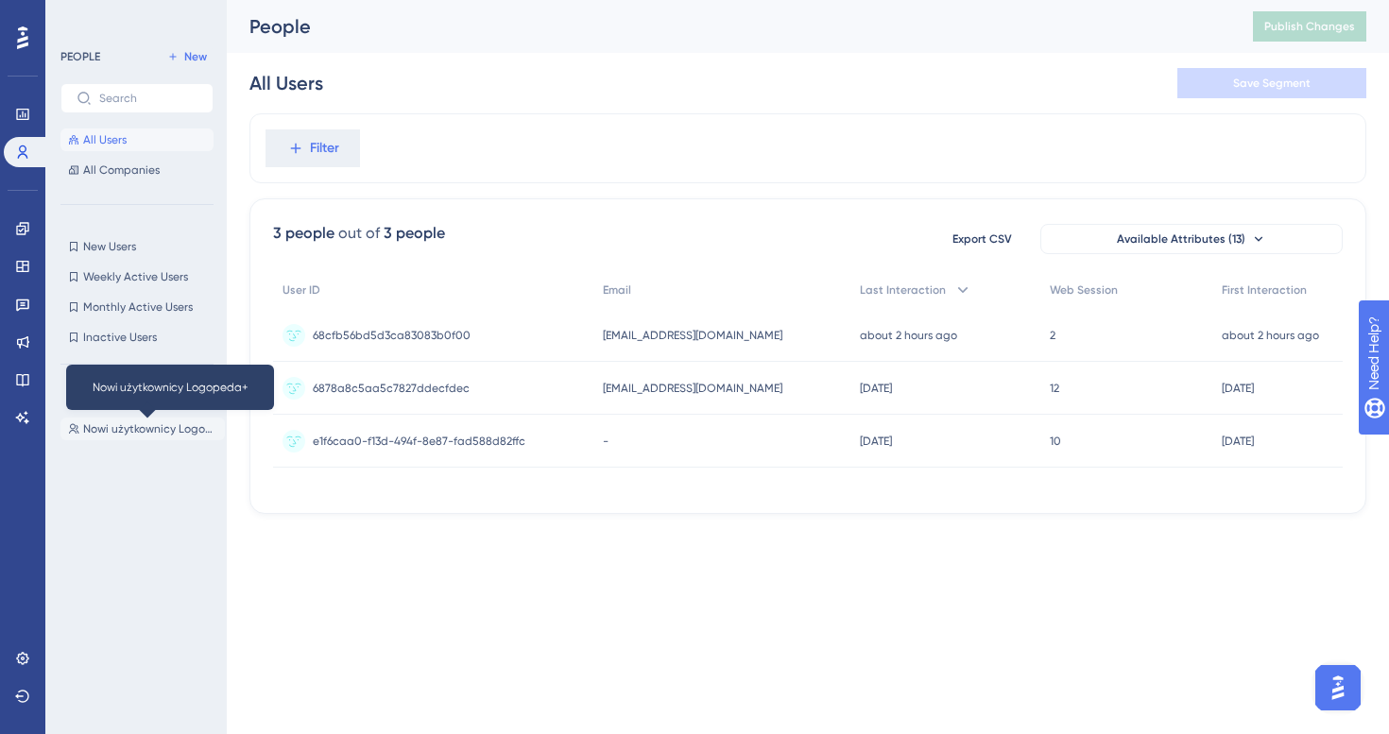
click at [138, 427] on span "Nowi użytkownicy Logopeda+" at bounding box center [150, 428] width 134 height 15
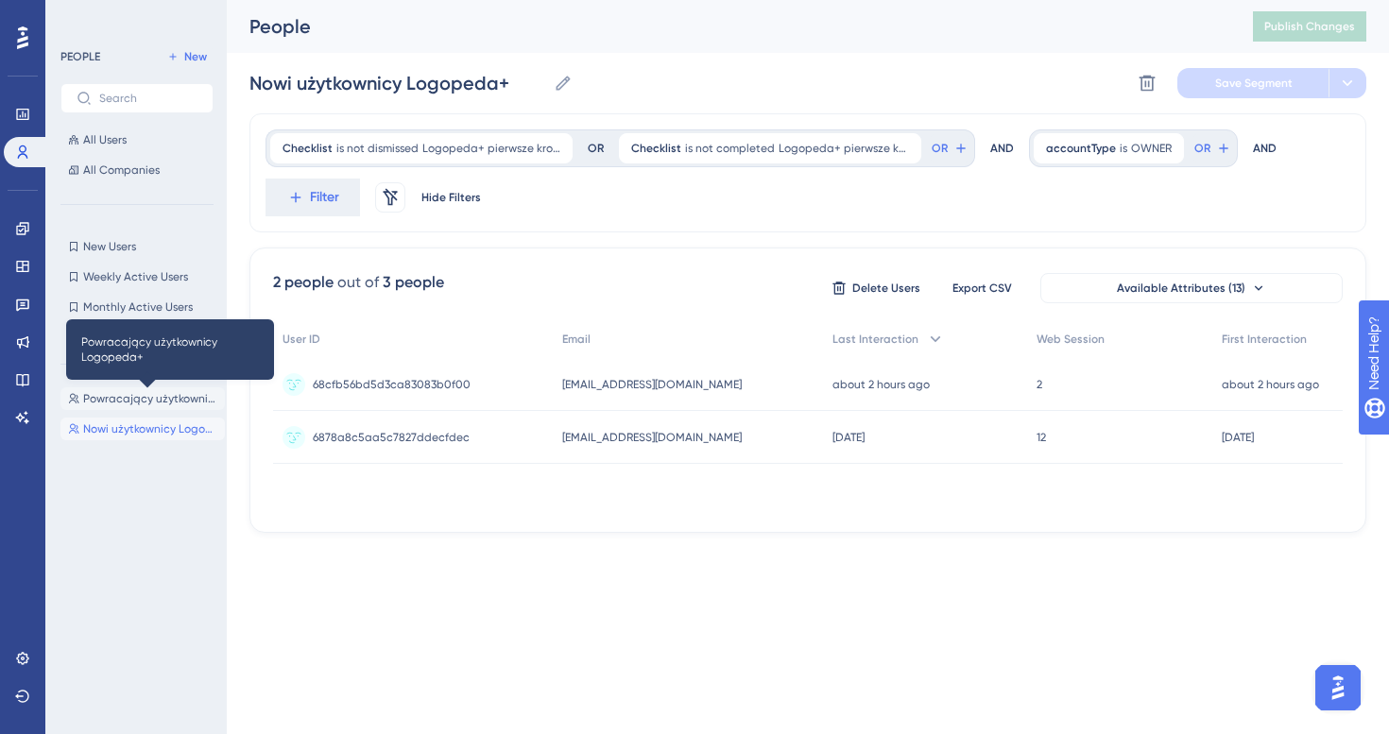
click at [107, 391] on span "Powracający użytkownicy Logopeda+" at bounding box center [150, 398] width 134 height 15
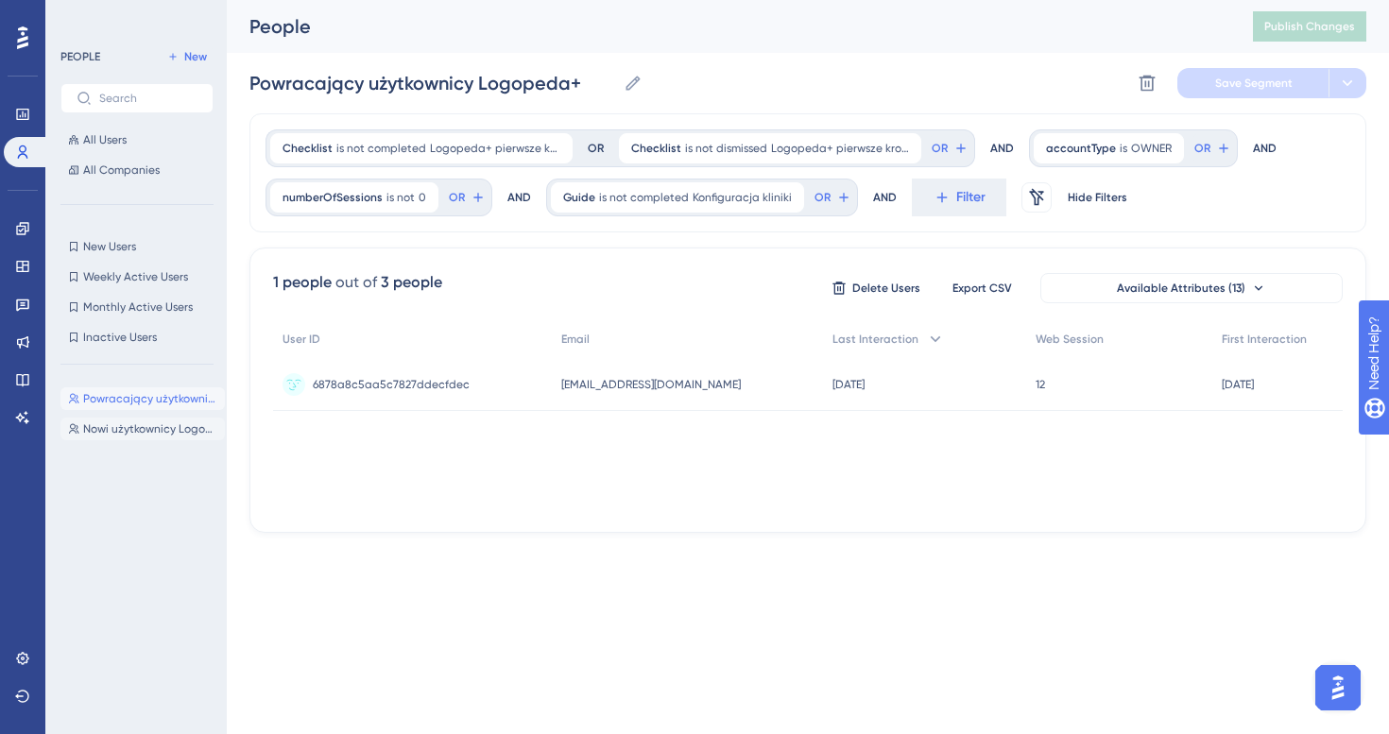
click at [111, 419] on button "Nowi użytkownicy Logopeda+ Nowi użytkownicy Logopeda+" at bounding box center [142, 429] width 164 height 23
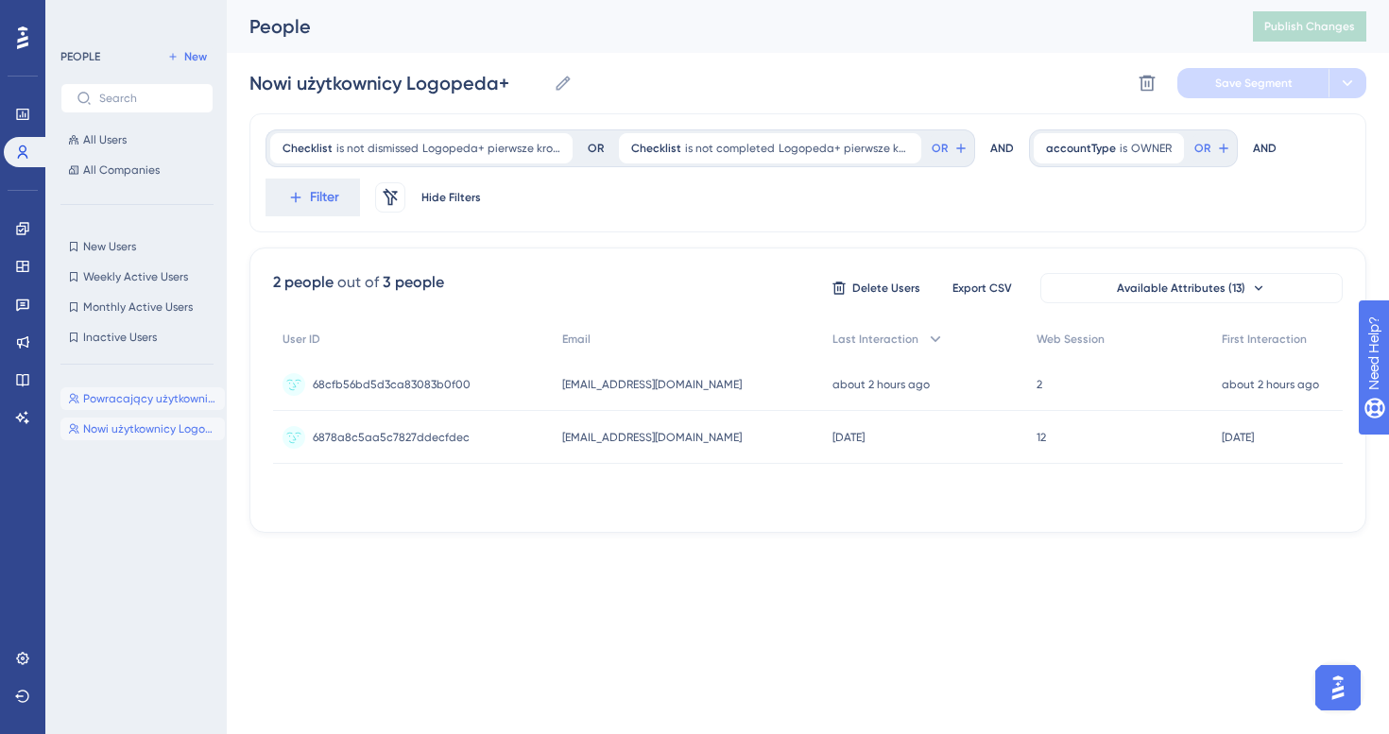
click at [133, 388] on button "Powracający użytkownicy Logopeda+ Powracający użytkownicy Logopeda+" at bounding box center [142, 398] width 164 height 23
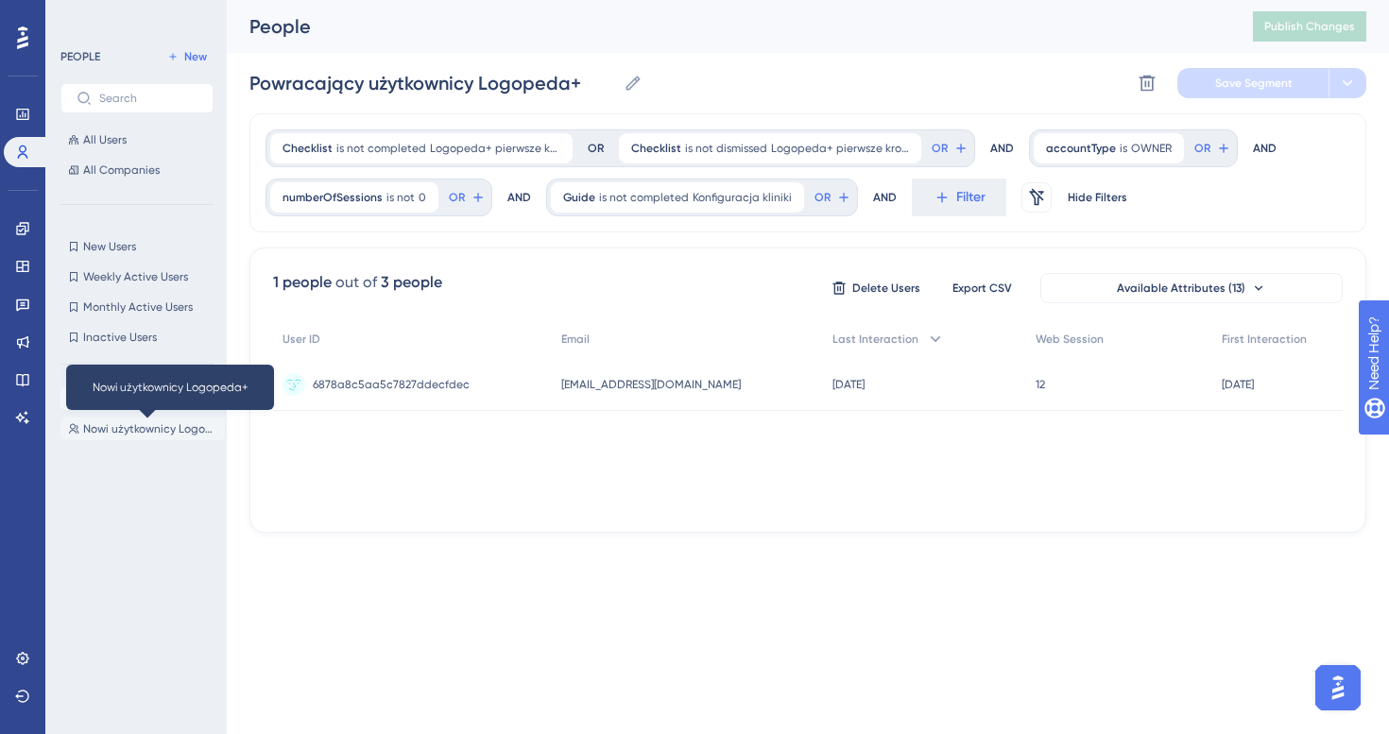
click at [118, 427] on span "Nowi użytkownicy Logopeda+" at bounding box center [150, 428] width 134 height 15
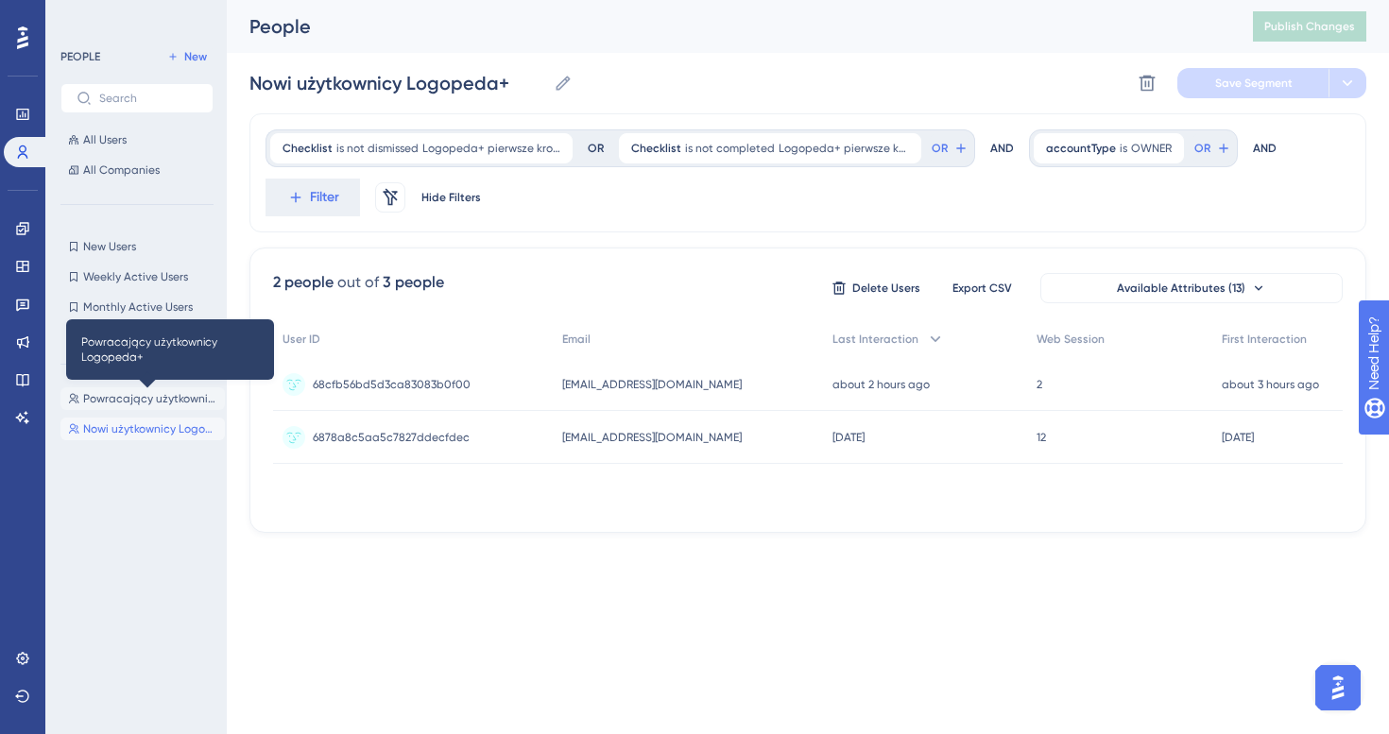
click at [123, 398] on span "Powracający użytkownicy Logopeda+" at bounding box center [150, 398] width 134 height 15
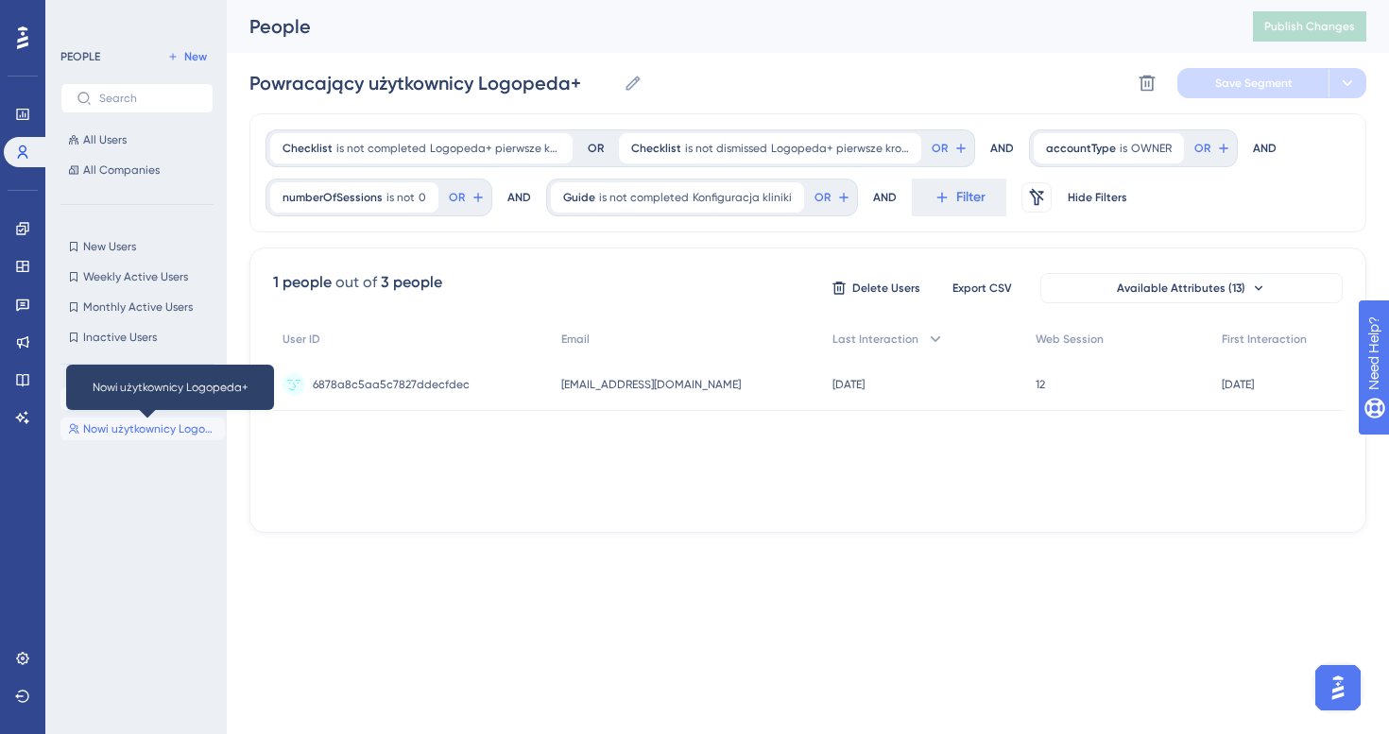
click at [123, 421] on span "Nowi użytkownicy Logopeda+" at bounding box center [150, 428] width 134 height 15
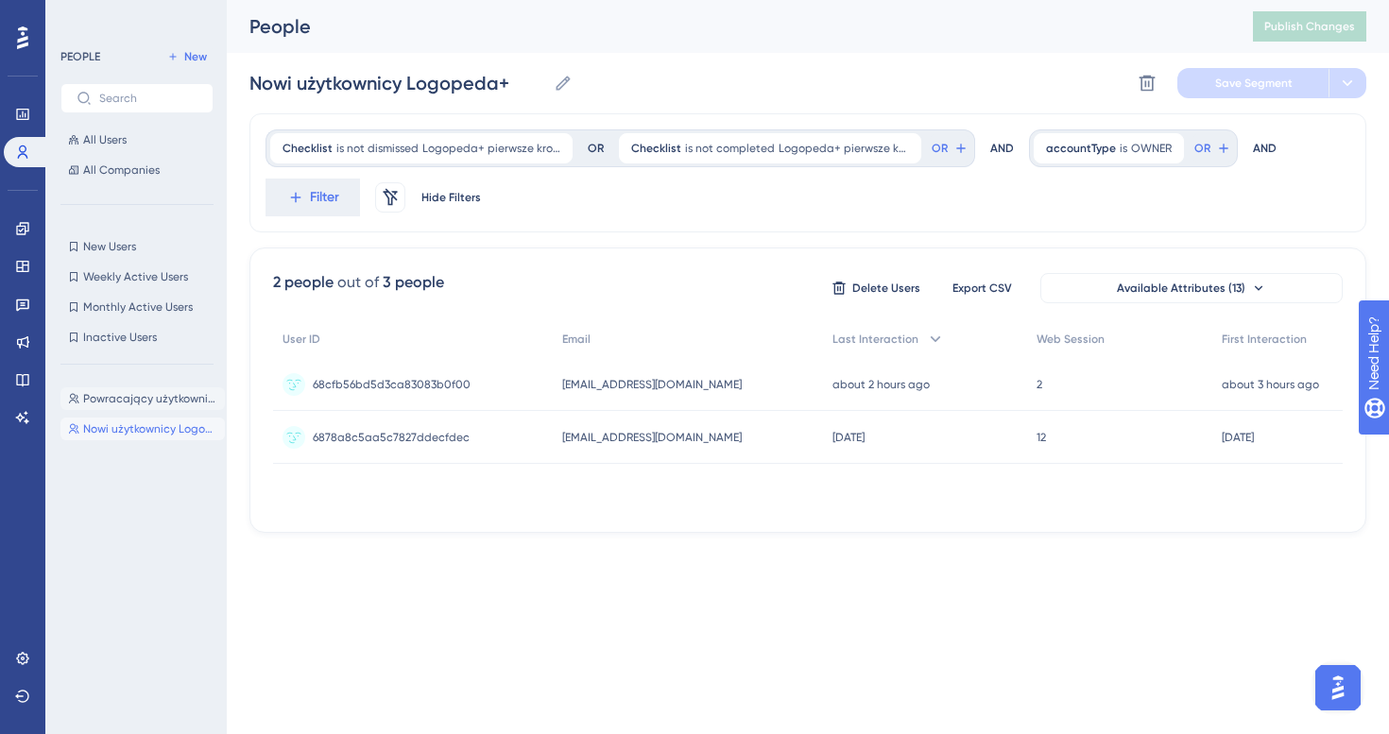
click at [138, 389] on button "Powracający użytkownicy Logopeda+ Powracający użytkownicy Logopeda+" at bounding box center [142, 398] width 164 height 23
type input "Powracający użytkownicy Logopeda+"
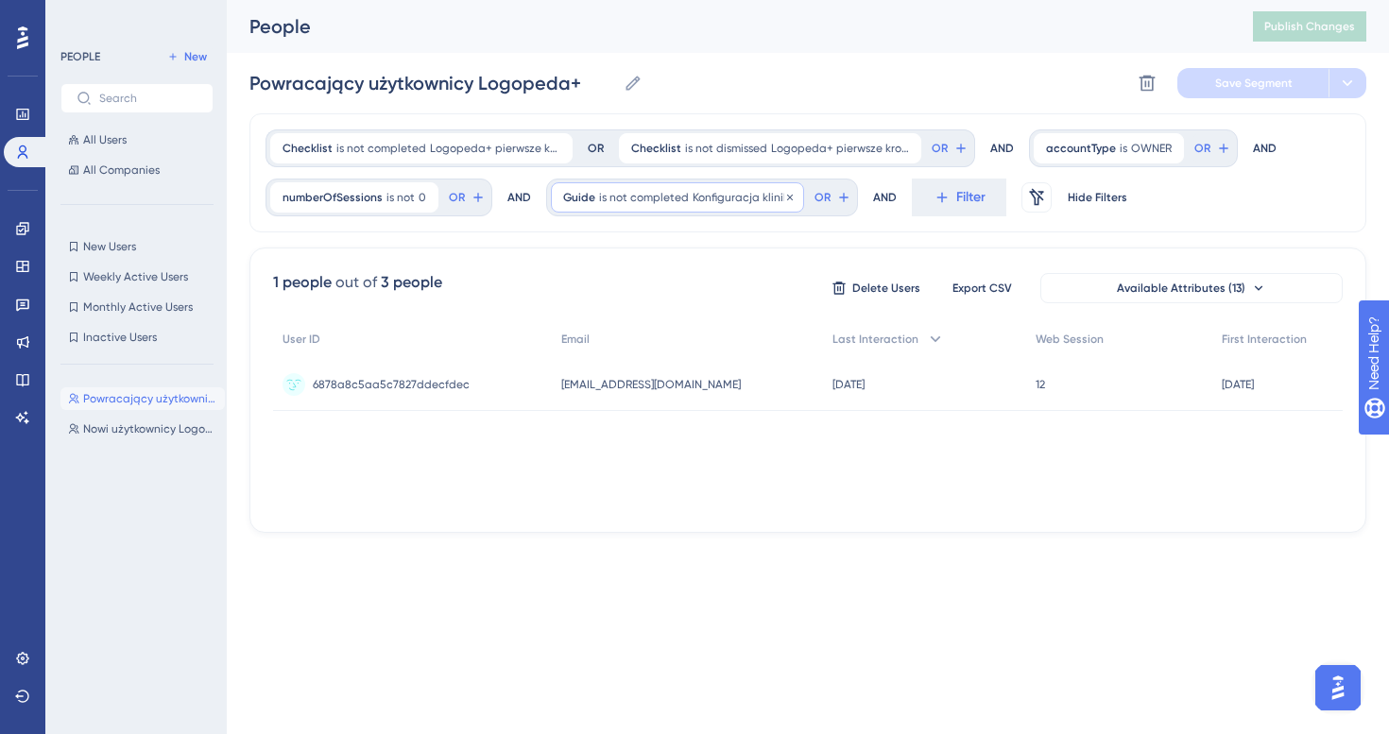
click at [737, 202] on span "Konfiguracja kliniki" at bounding box center [741, 197] width 99 height 15
click at [691, 374] on button "Konfiguracja kliniki" at bounding box center [671, 380] width 208 height 38
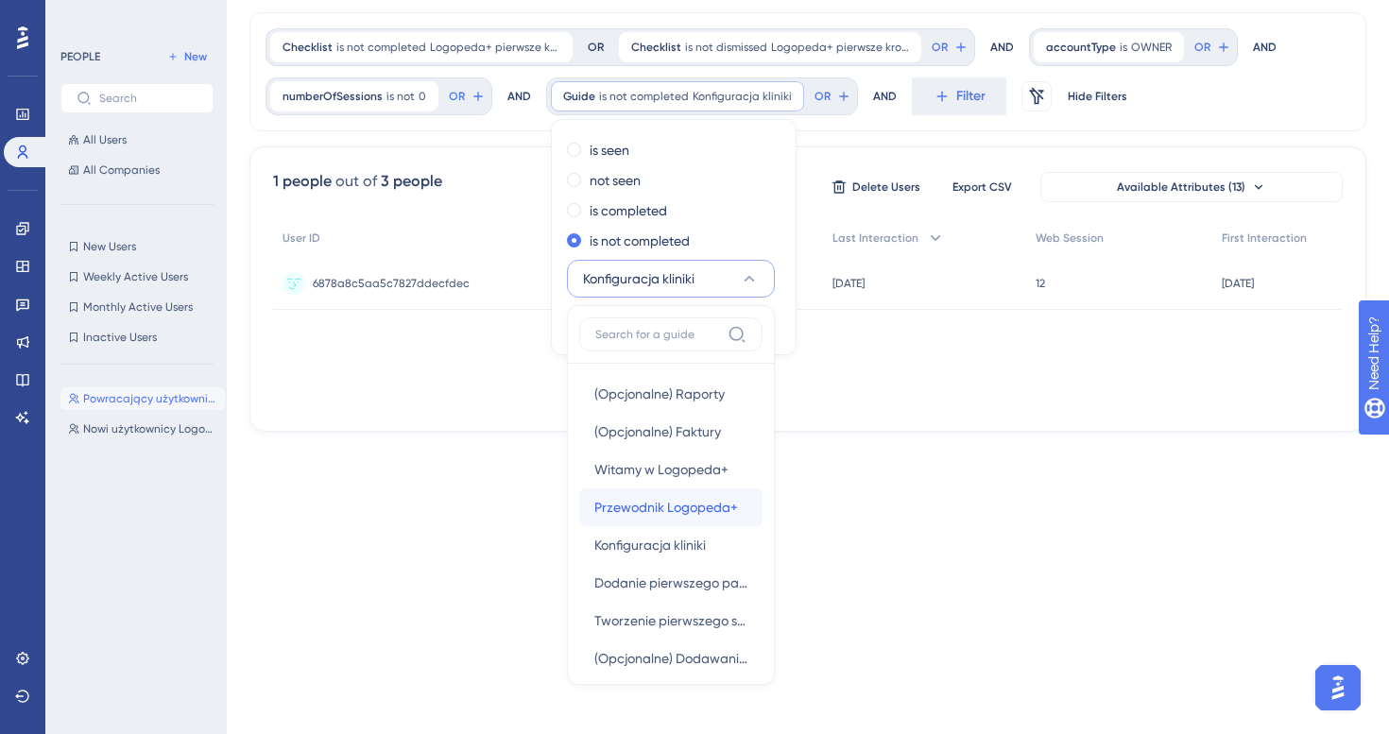
click at [663, 510] on span "Przewodnik Logopeda+" at bounding box center [666, 507] width 144 height 23
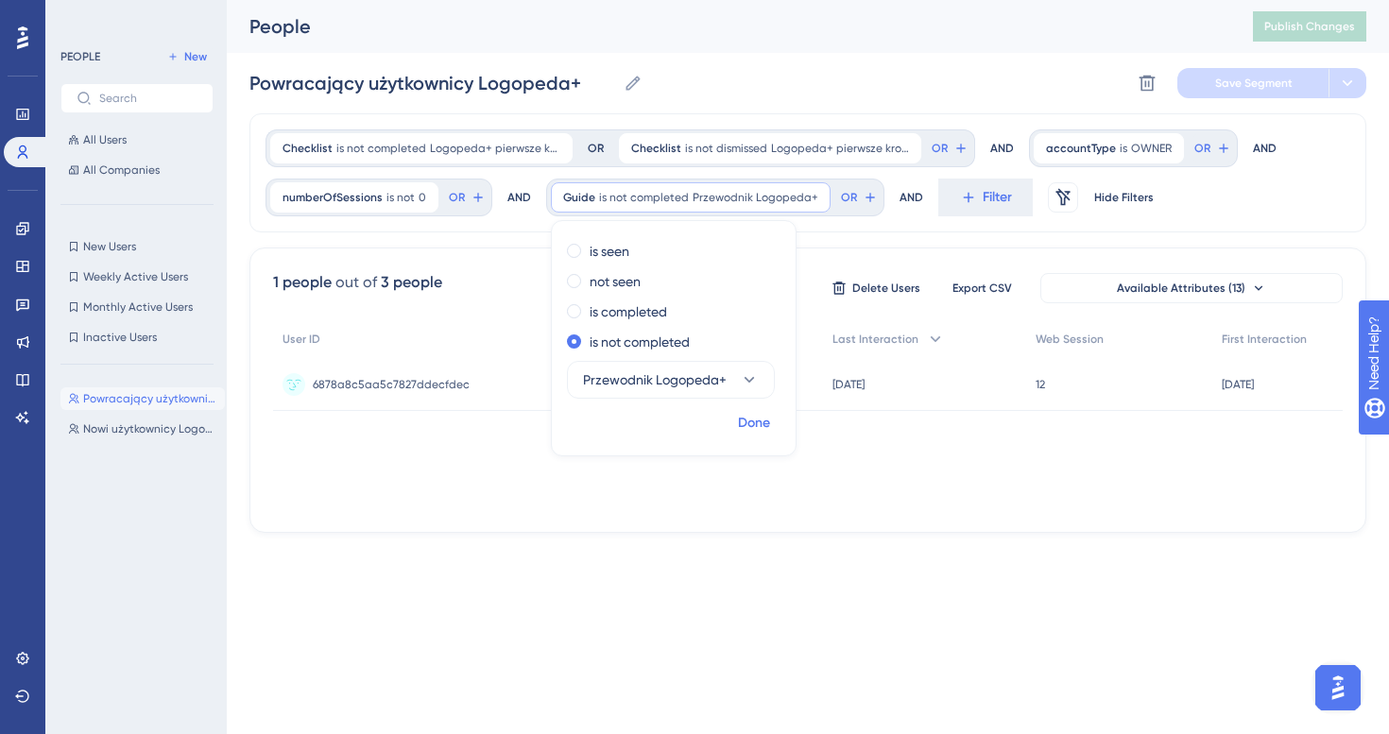
click at [745, 420] on span "Done" at bounding box center [754, 423] width 32 height 23
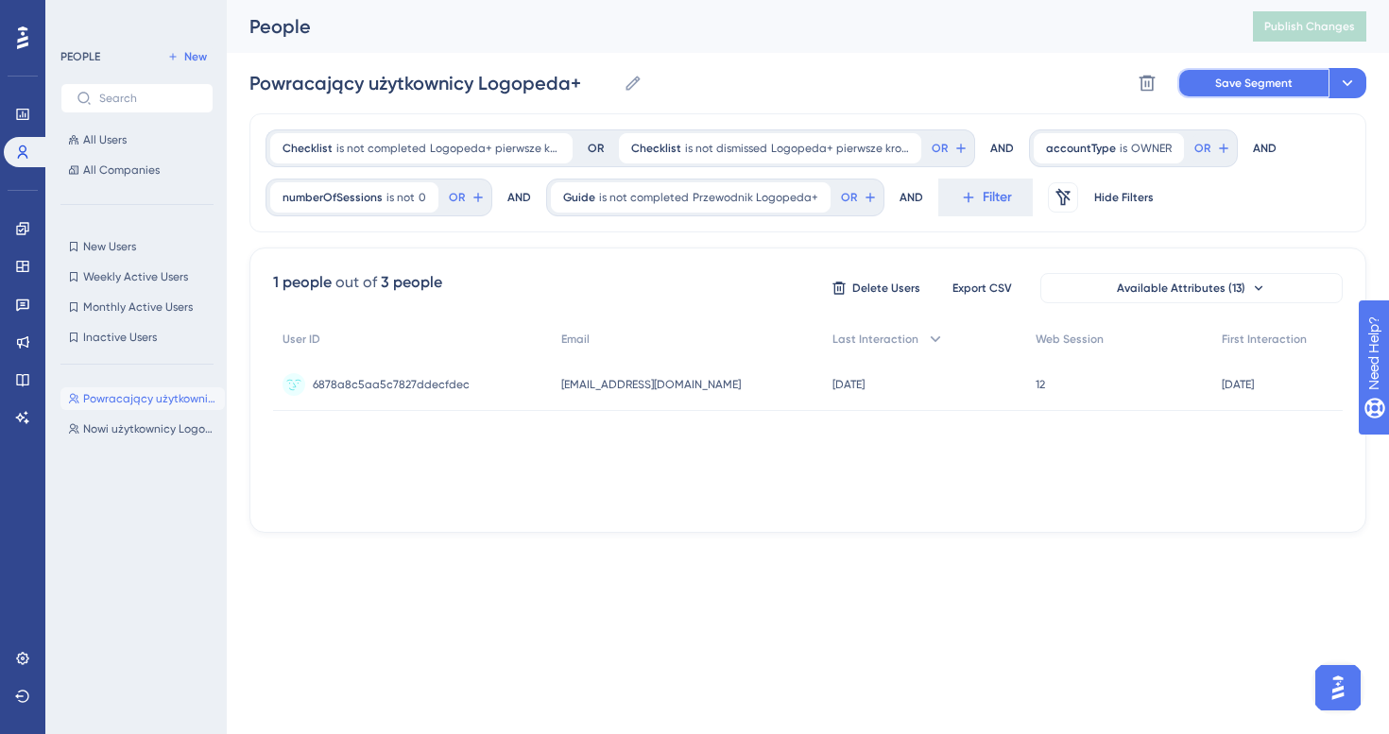
click at [1269, 87] on span "Save Segment" at bounding box center [1253, 83] width 77 height 15
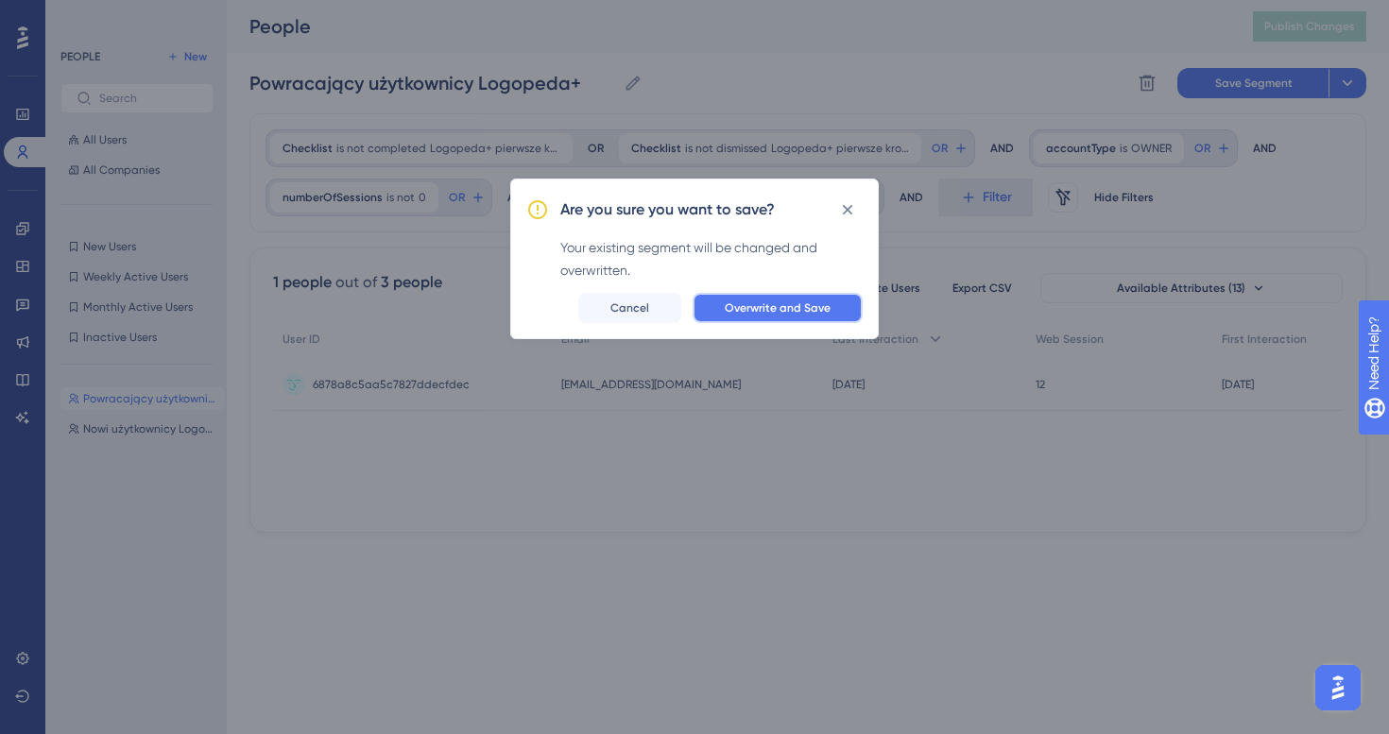
click at [782, 303] on span "Overwrite and Save" at bounding box center [778, 307] width 106 height 15
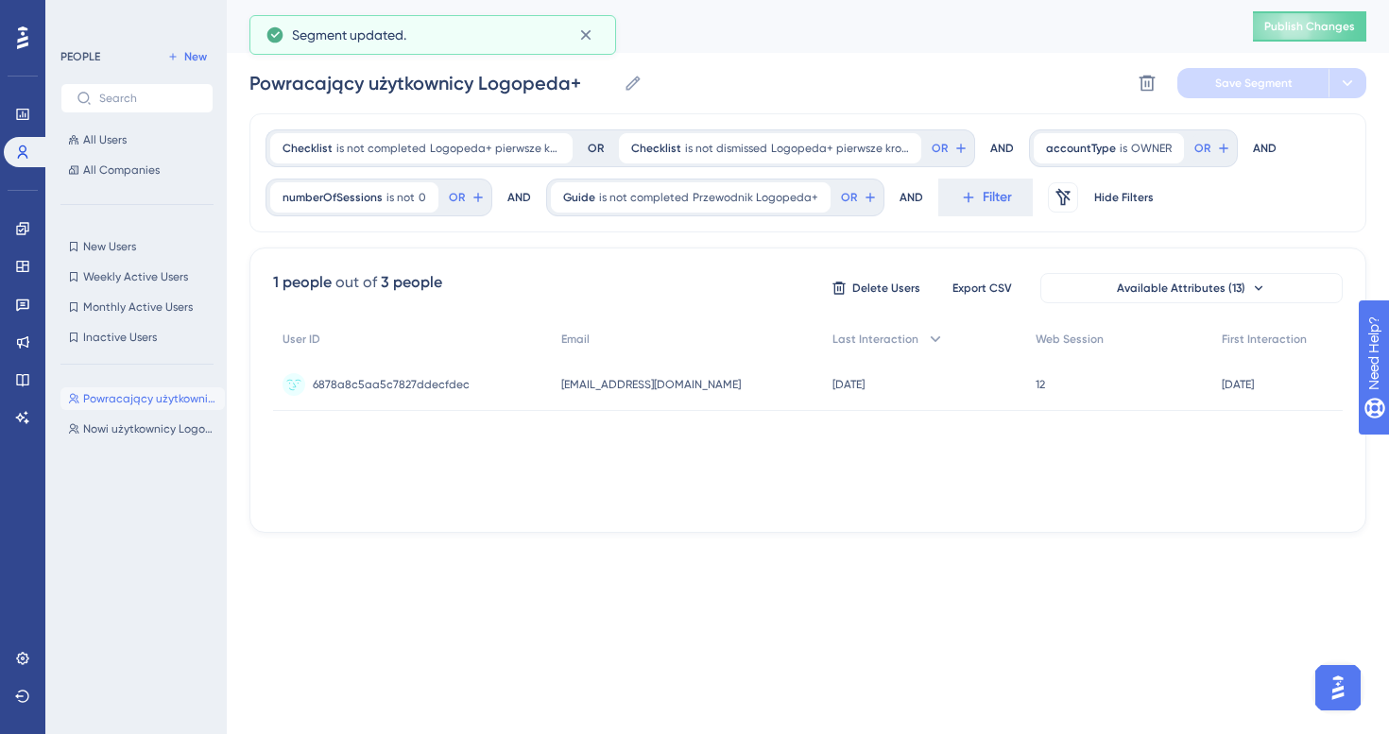
click at [1290, 42] on div "People Publish Changes" at bounding box center [808, 26] width 1162 height 53
click at [1299, 26] on span "Publish Changes" at bounding box center [1309, 26] width 91 height 15
click at [27, 232] on icon at bounding box center [22, 228] width 15 height 15
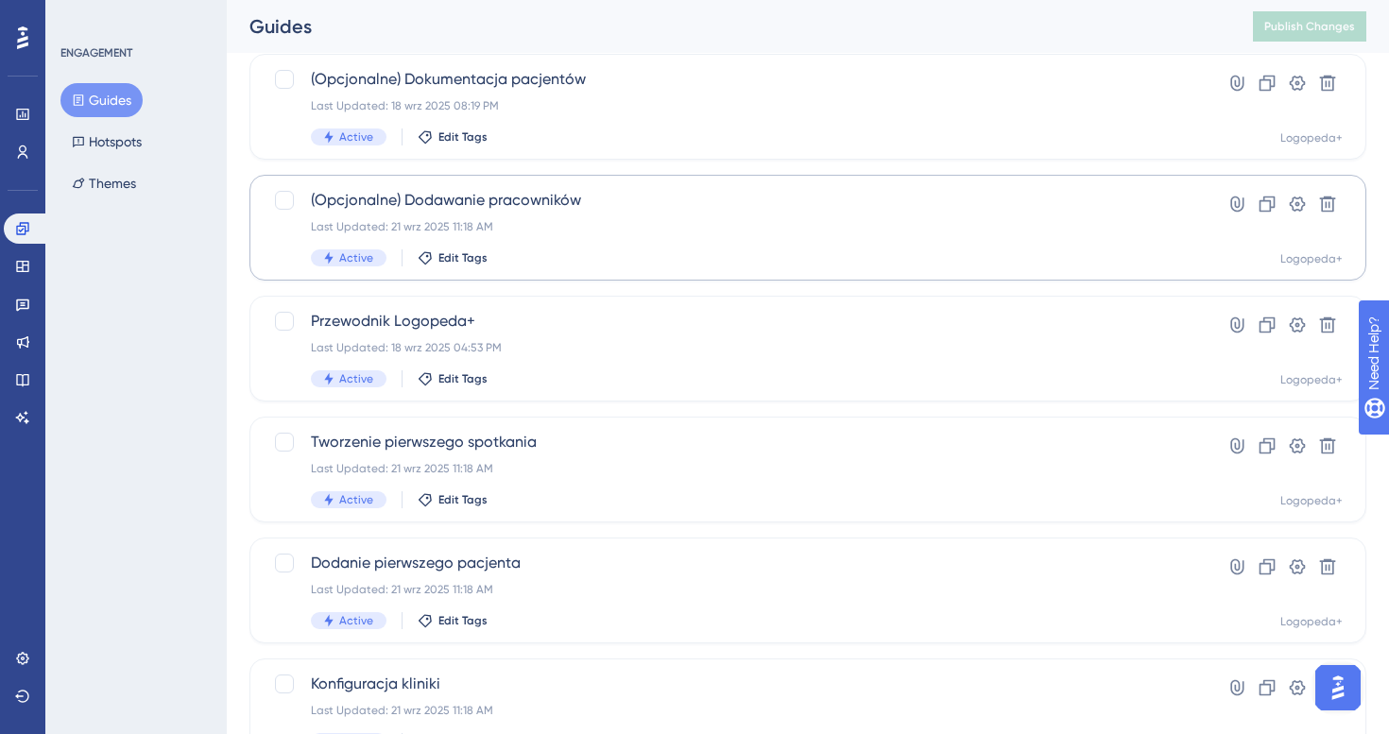
scroll to position [484, 0]
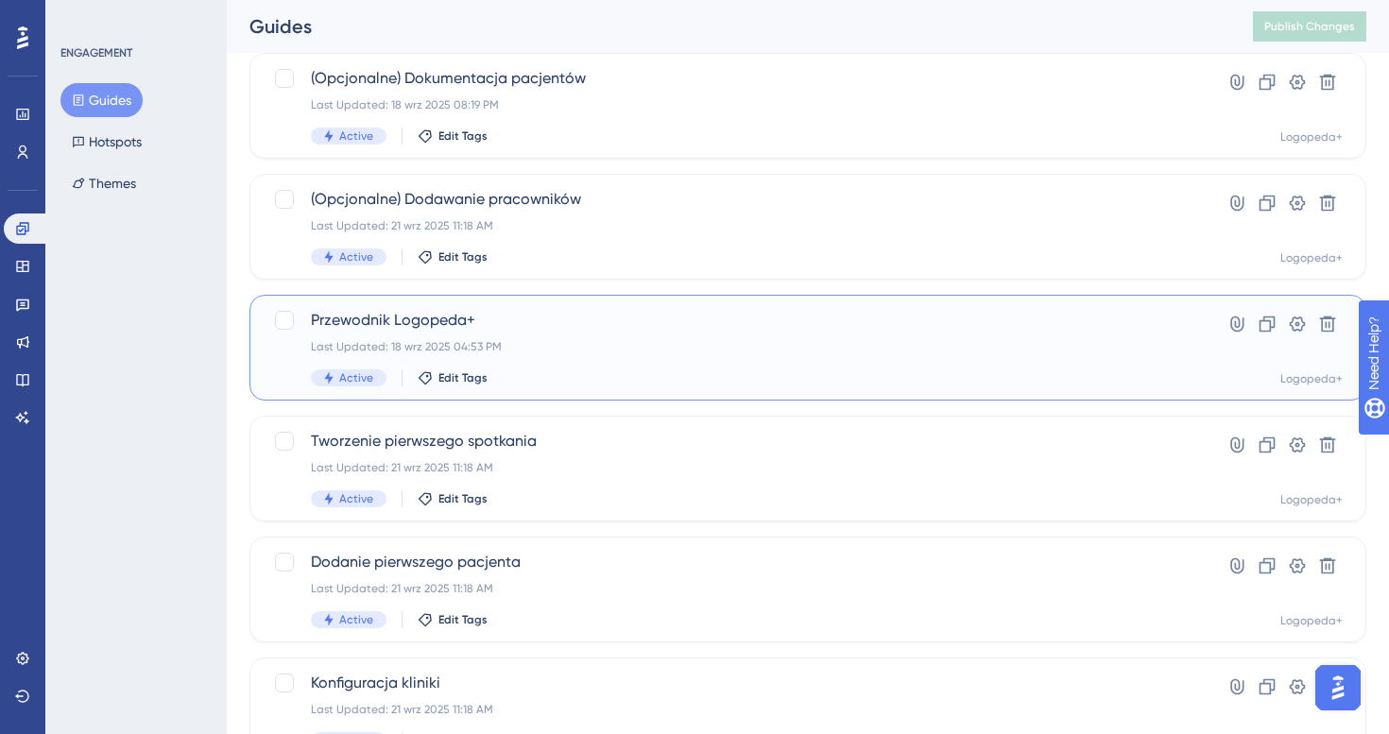
click at [528, 336] on div "Przewodnik Logopeda+ Last Updated: 18 wrz 2025 04:53 PM Active Edit Tags" at bounding box center [732, 347] width 843 height 77
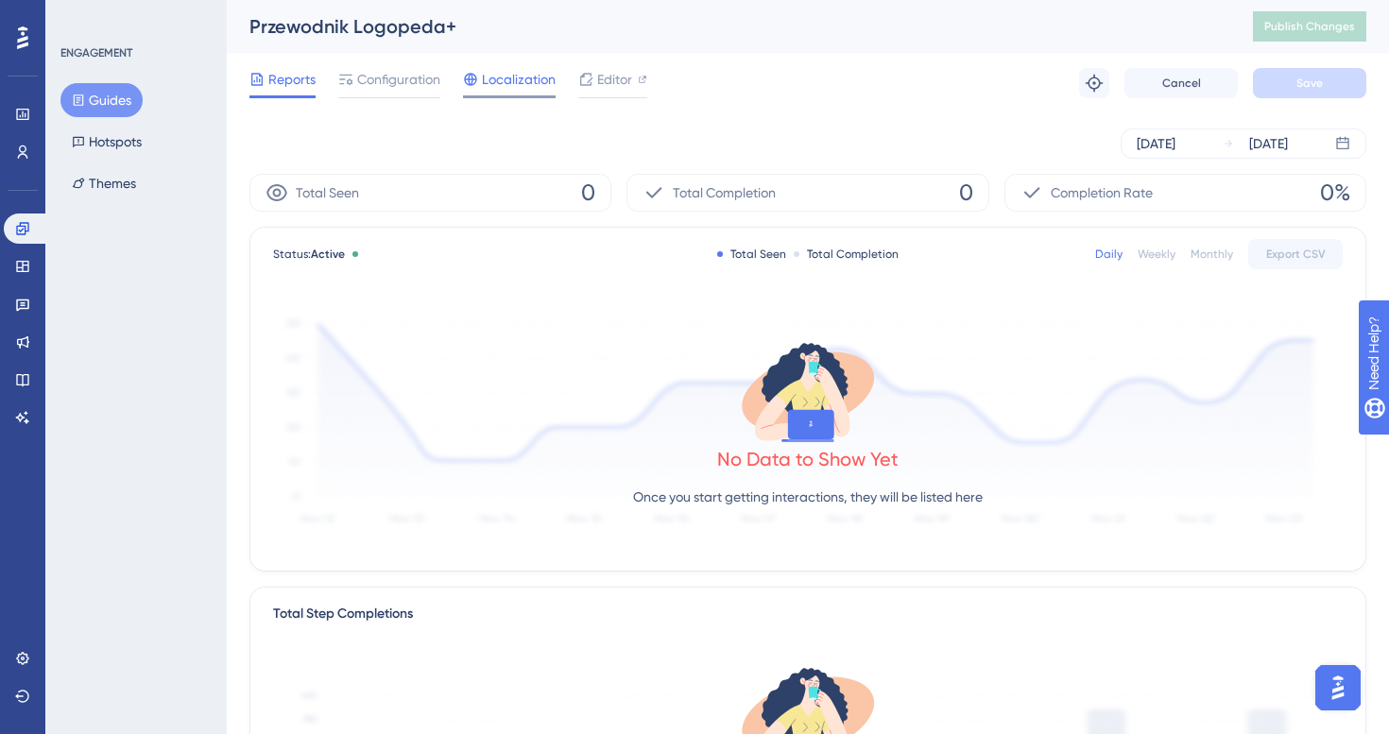
click at [480, 83] on div "Localization" at bounding box center [509, 79] width 93 height 23
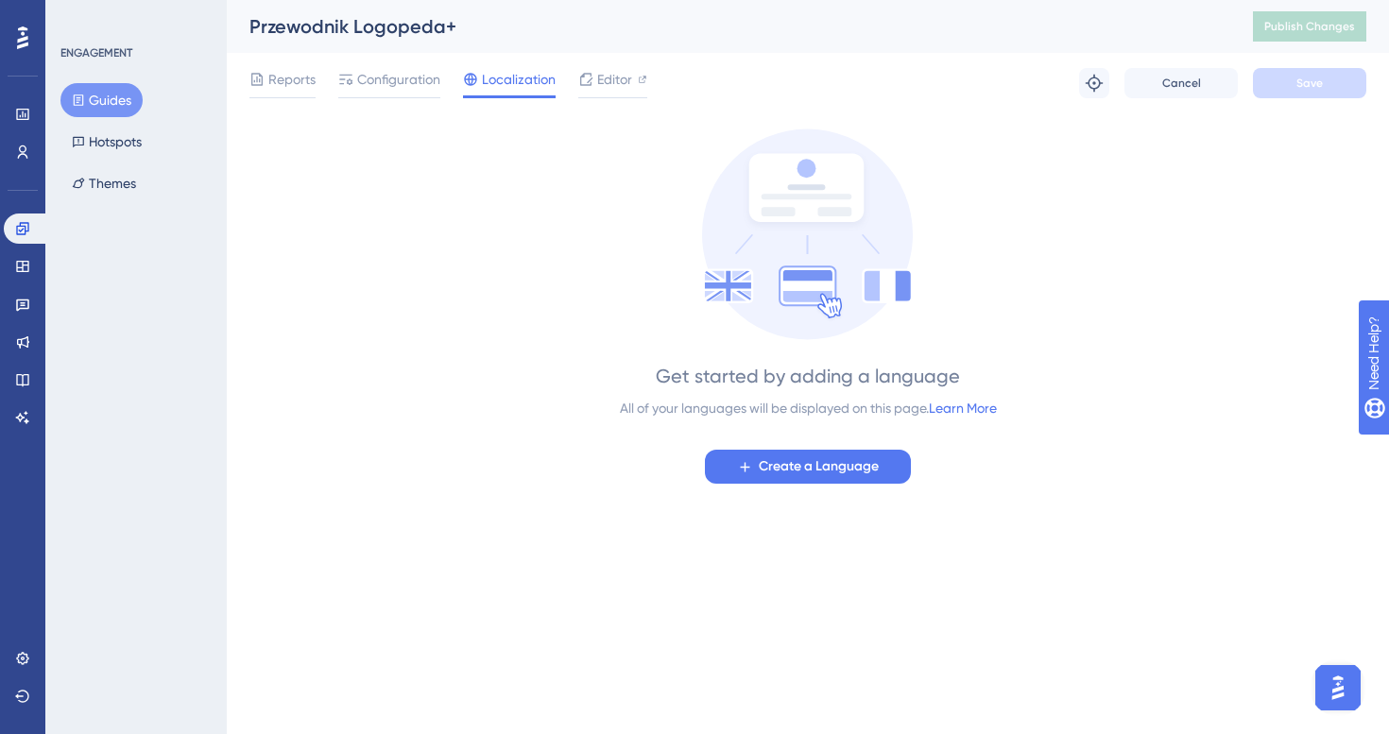
click at [384, 64] on div "Reports Configuration Localization Editor Troubleshoot Cancel Save" at bounding box center [807, 83] width 1117 height 60
click at [388, 81] on span "Configuration" at bounding box center [398, 79] width 83 height 23
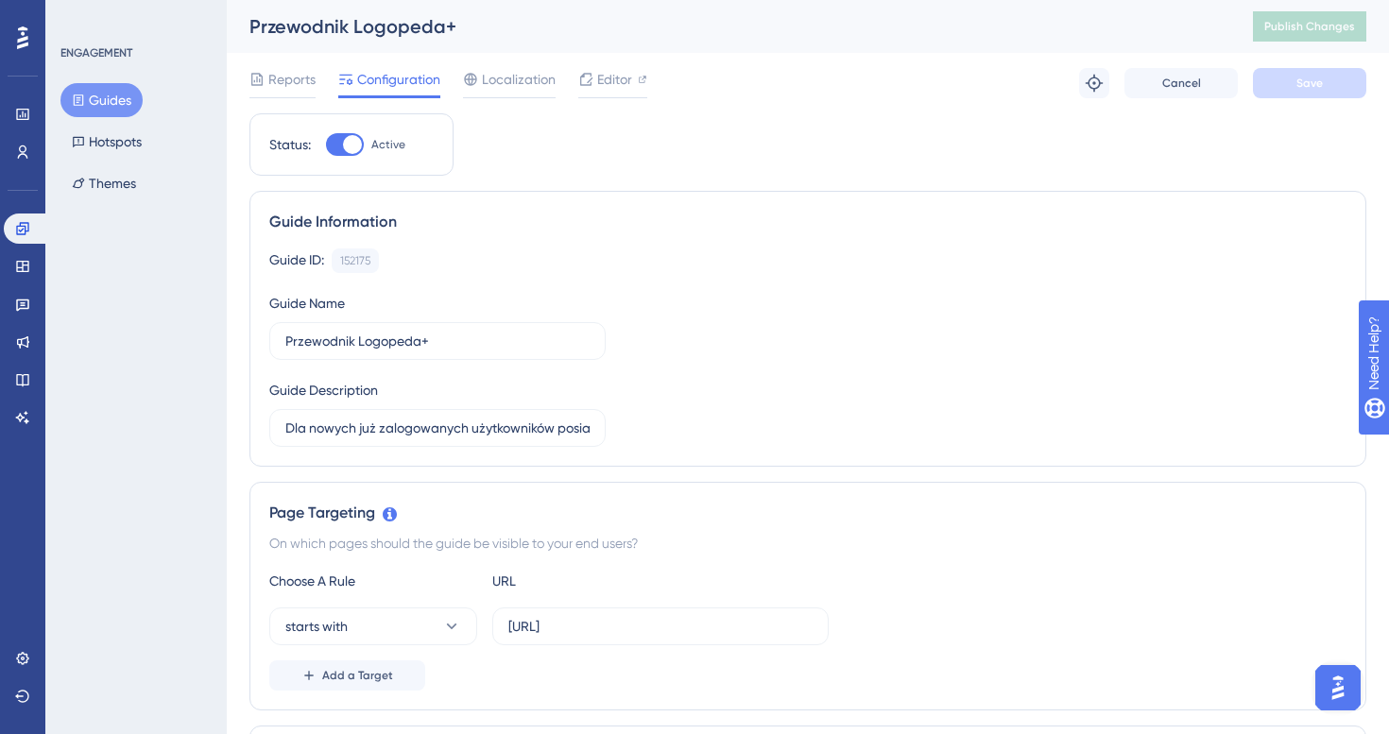
click at [45, 110] on div "ENGAGEMENT Guides Hotspots Themes" at bounding box center [135, 367] width 181 height 734
click at [32, 110] on link at bounding box center [23, 114] width 38 height 30
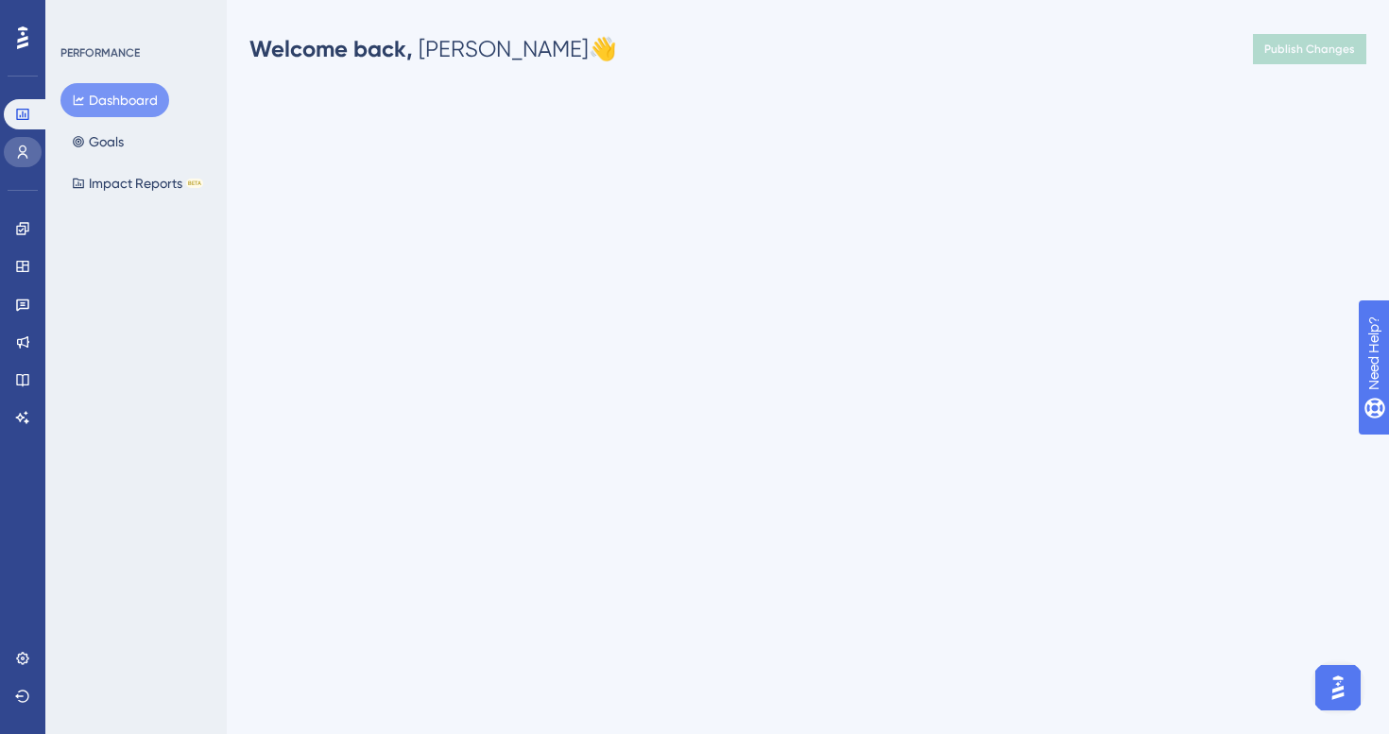
click at [28, 145] on icon at bounding box center [22, 152] width 15 height 15
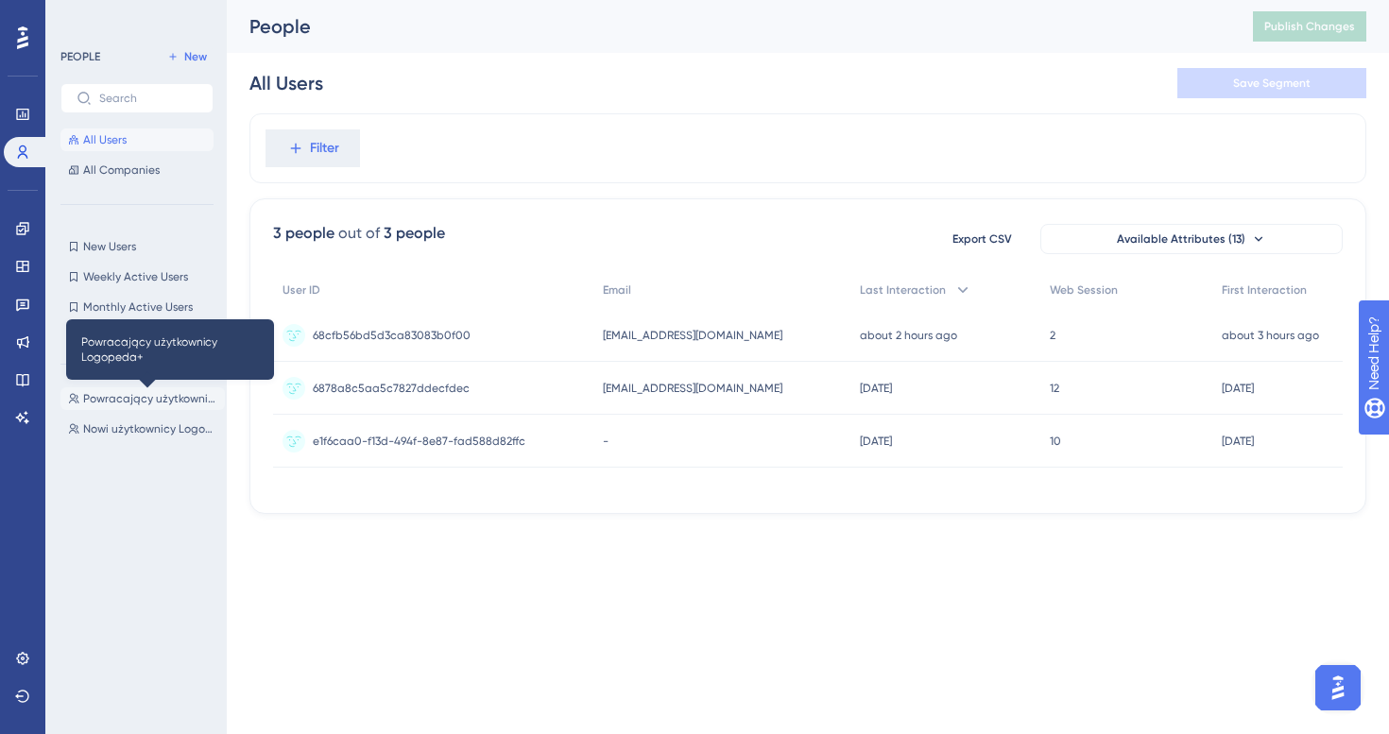
click at [142, 403] on span "Powracający użytkownicy Logopeda+" at bounding box center [150, 398] width 134 height 15
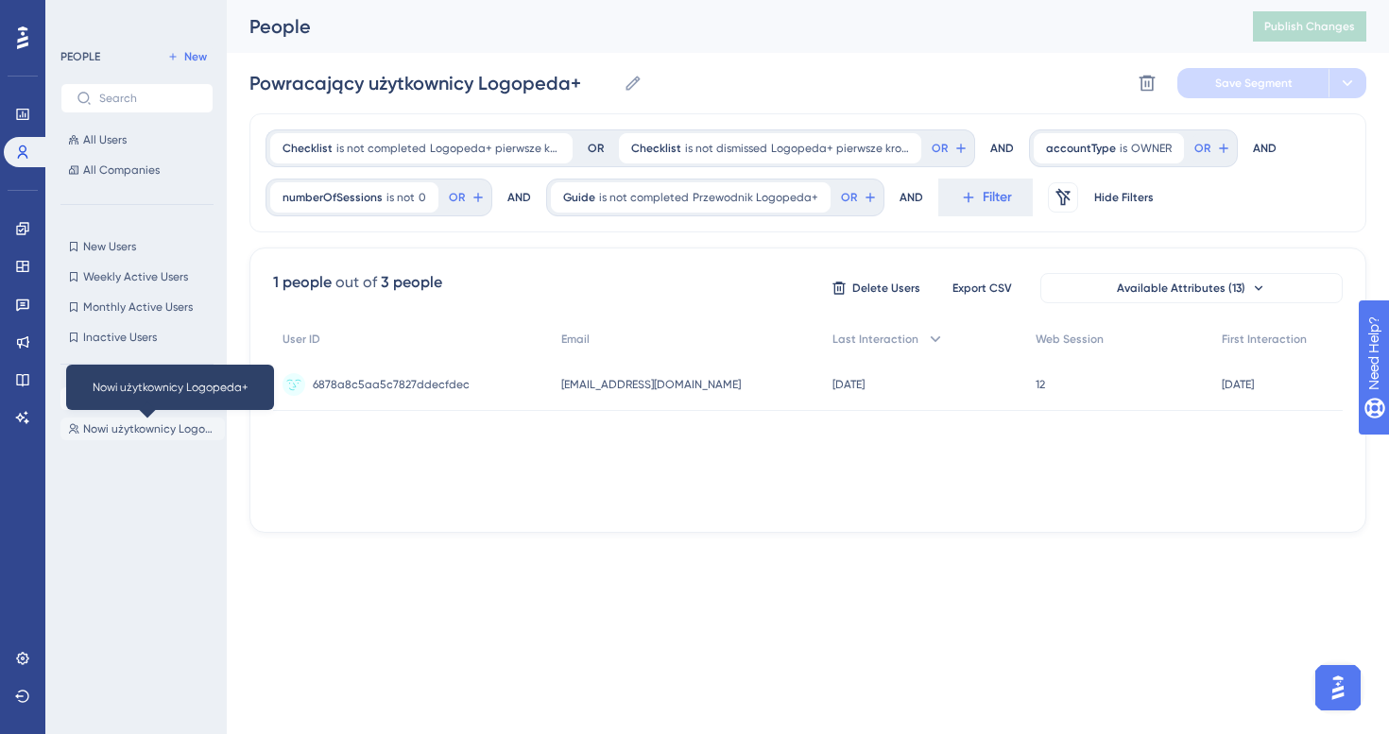
click at [132, 435] on span "Nowi użytkownicy Logopeda+" at bounding box center [150, 428] width 134 height 15
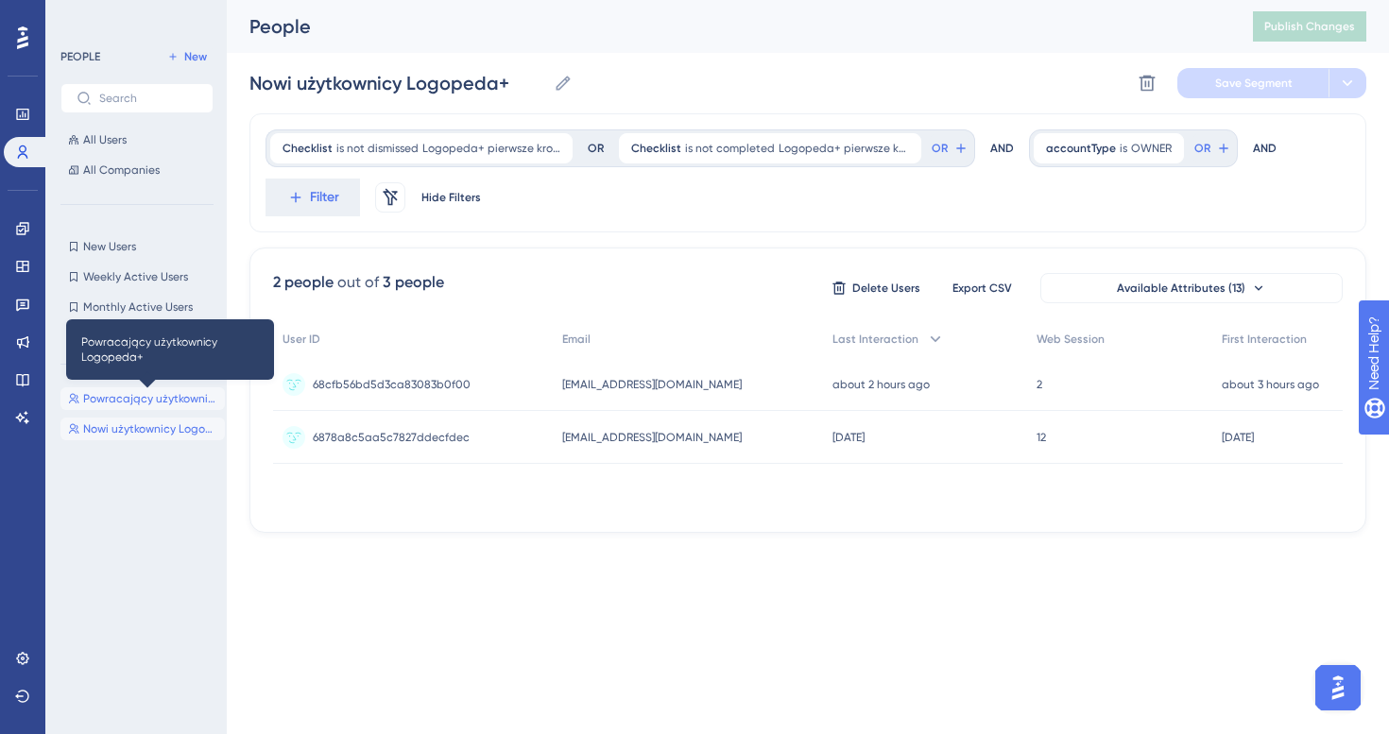
click at [151, 391] on span "Powracający użytkownicy Logopeda+" at bounding box center [150, 398] width 134 height 15
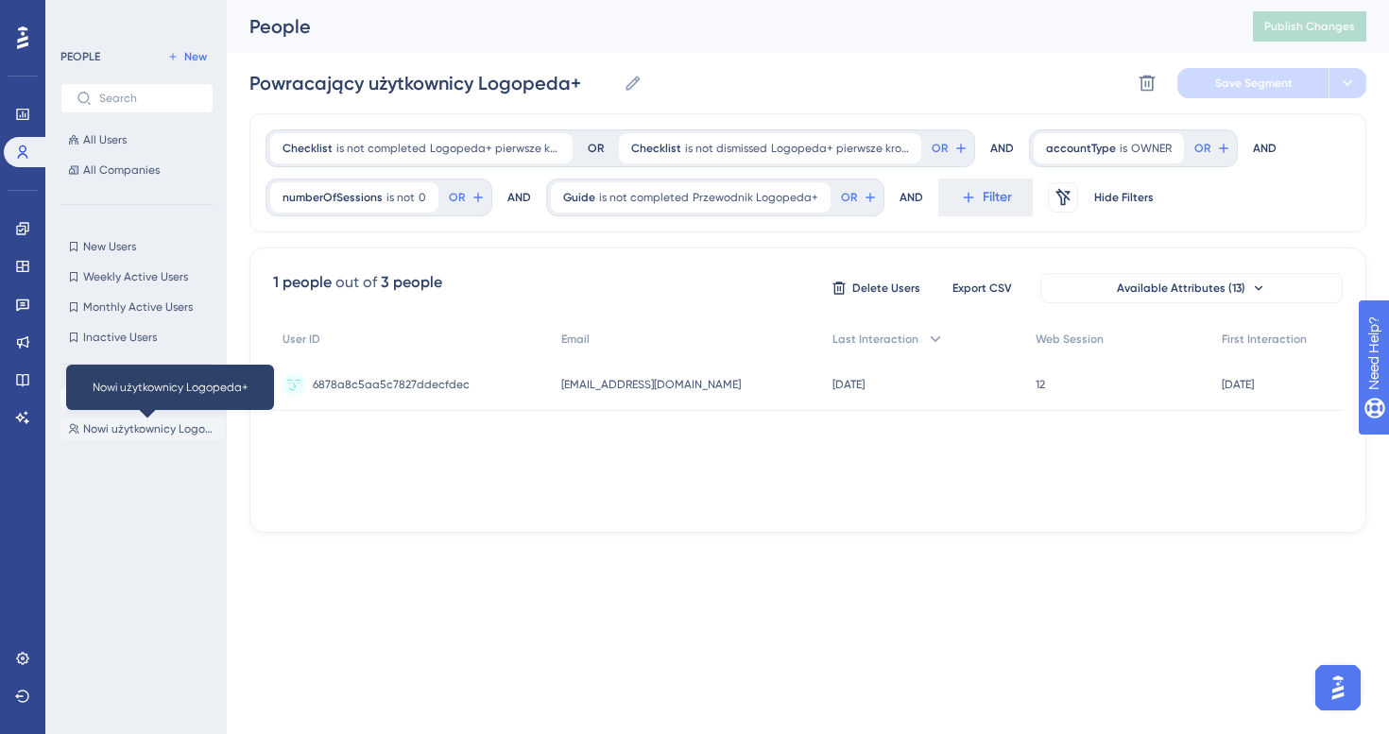
click at [145, 423] on span "Nowi użytkownicy Logopeda+" at bounding box center [150, 428] width 134 height 15
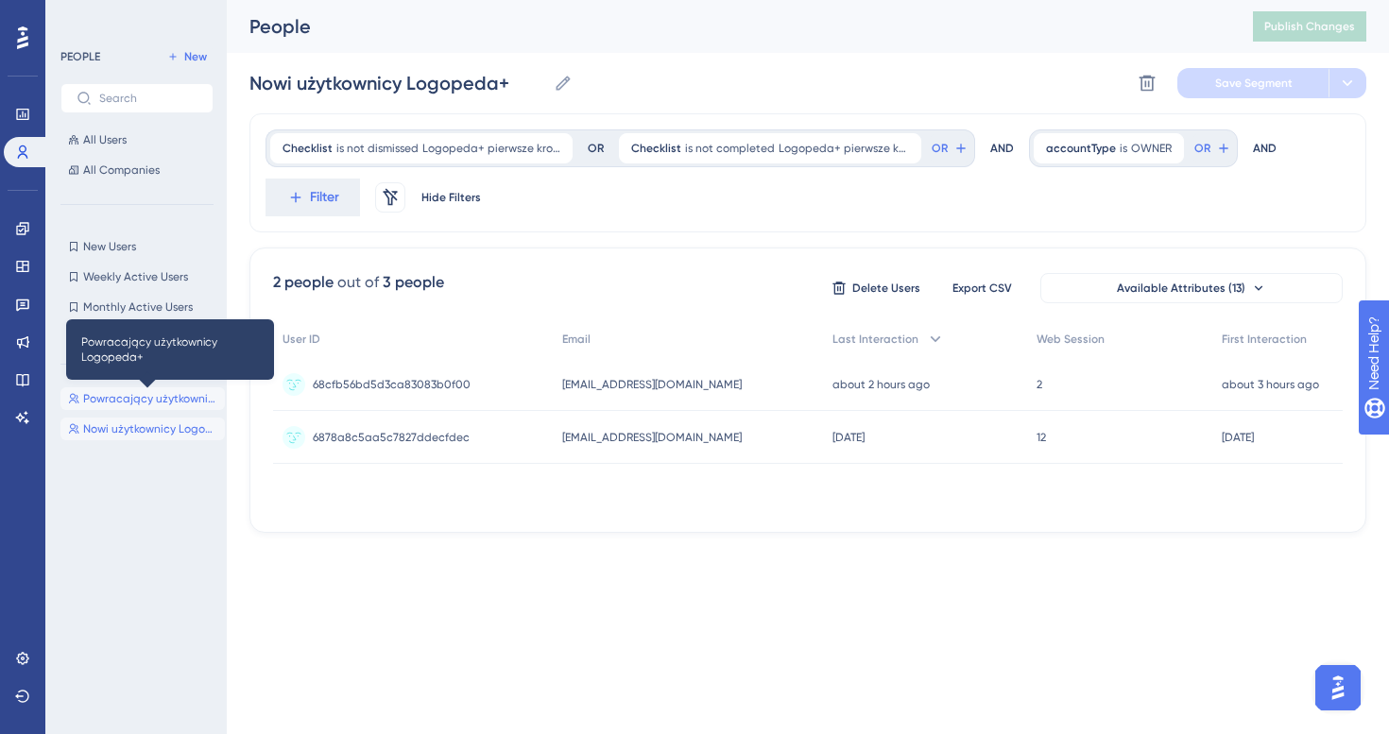
click at [146, 393] on span "Powracający użytkownicy Logopeda+" at bounding box center [150, 398] width 134 height 15
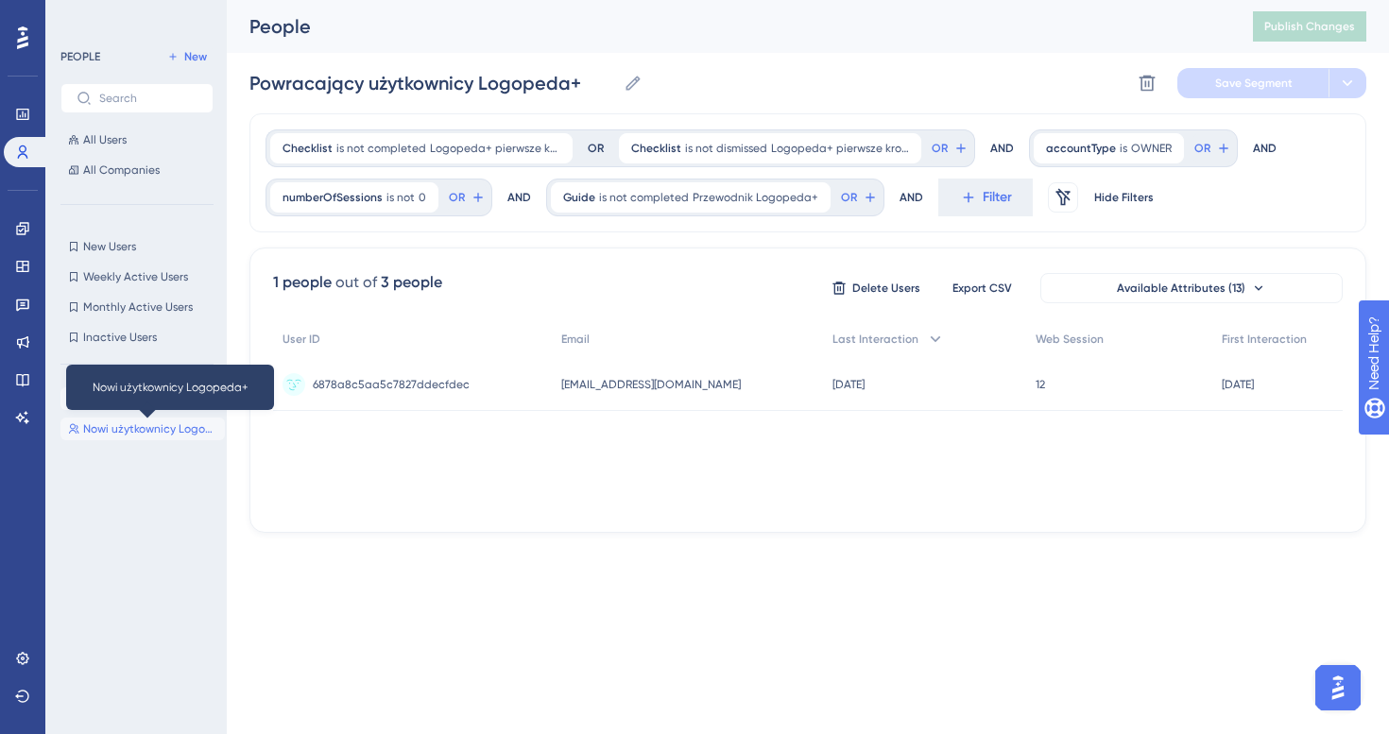
click at [148, 435] on span "Nowi użytkownicy Logopeda+" at bounding box center [150, 428] width 134 height 15
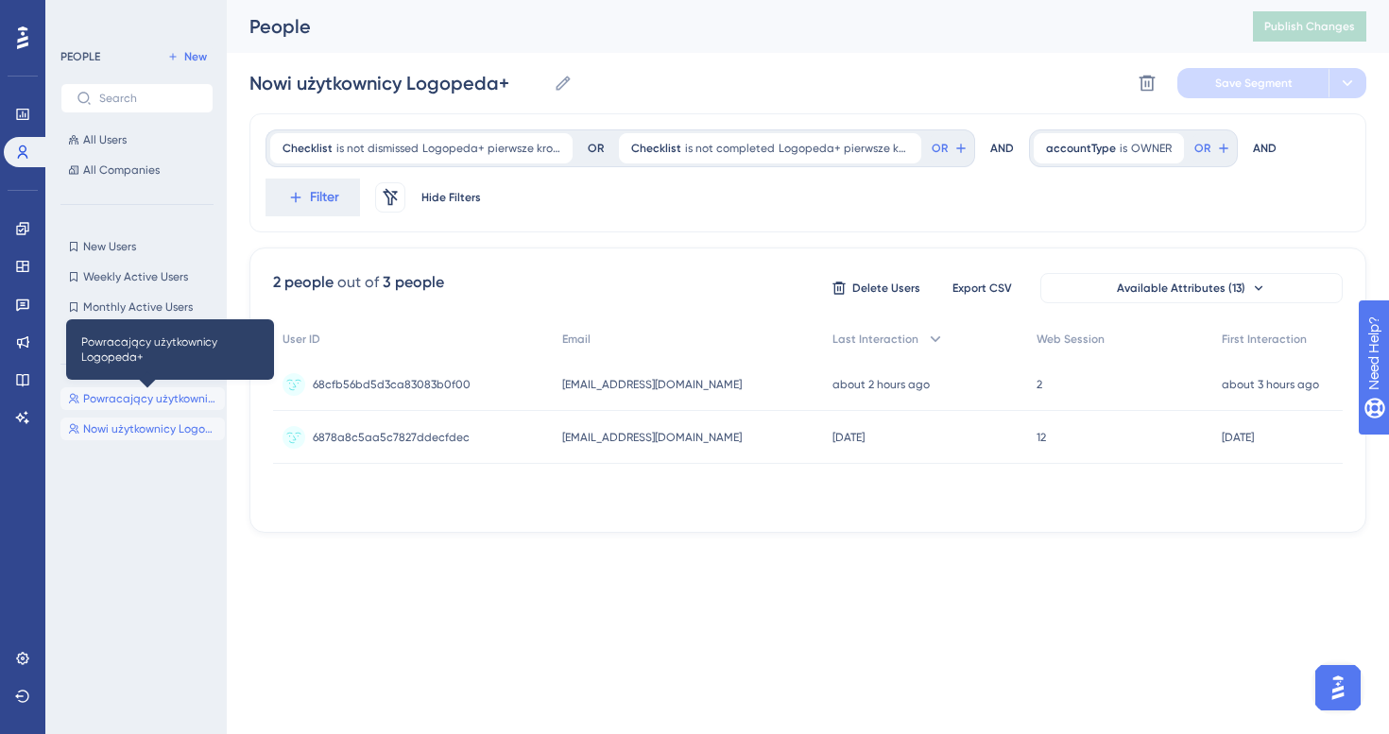
click at [161, 393] on span "Powracający użytkownicy Logopeda+" at bounding box center [150, 398] width 134 height 15
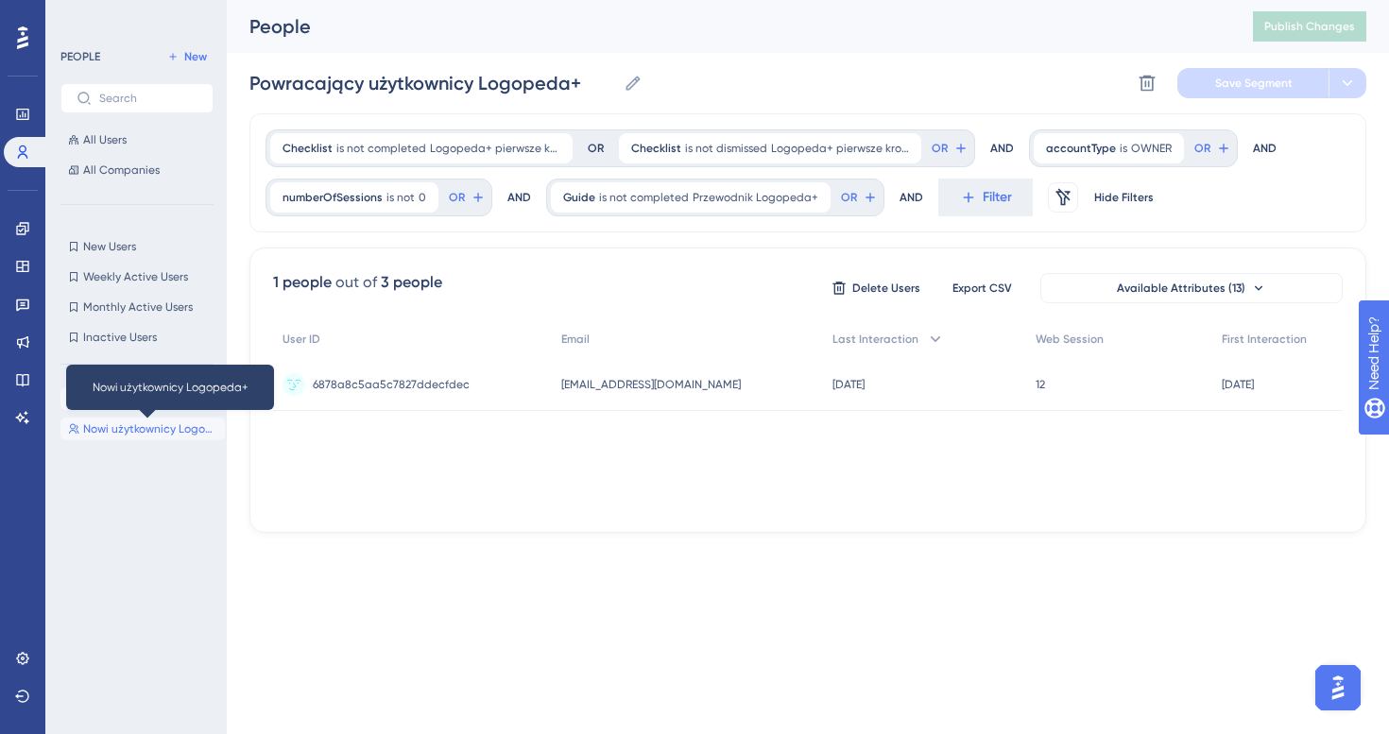
click at [141, 430] on span "Nowi użytkownicy Logopeda+" at bounding box center [150, 428] width 134 height 15
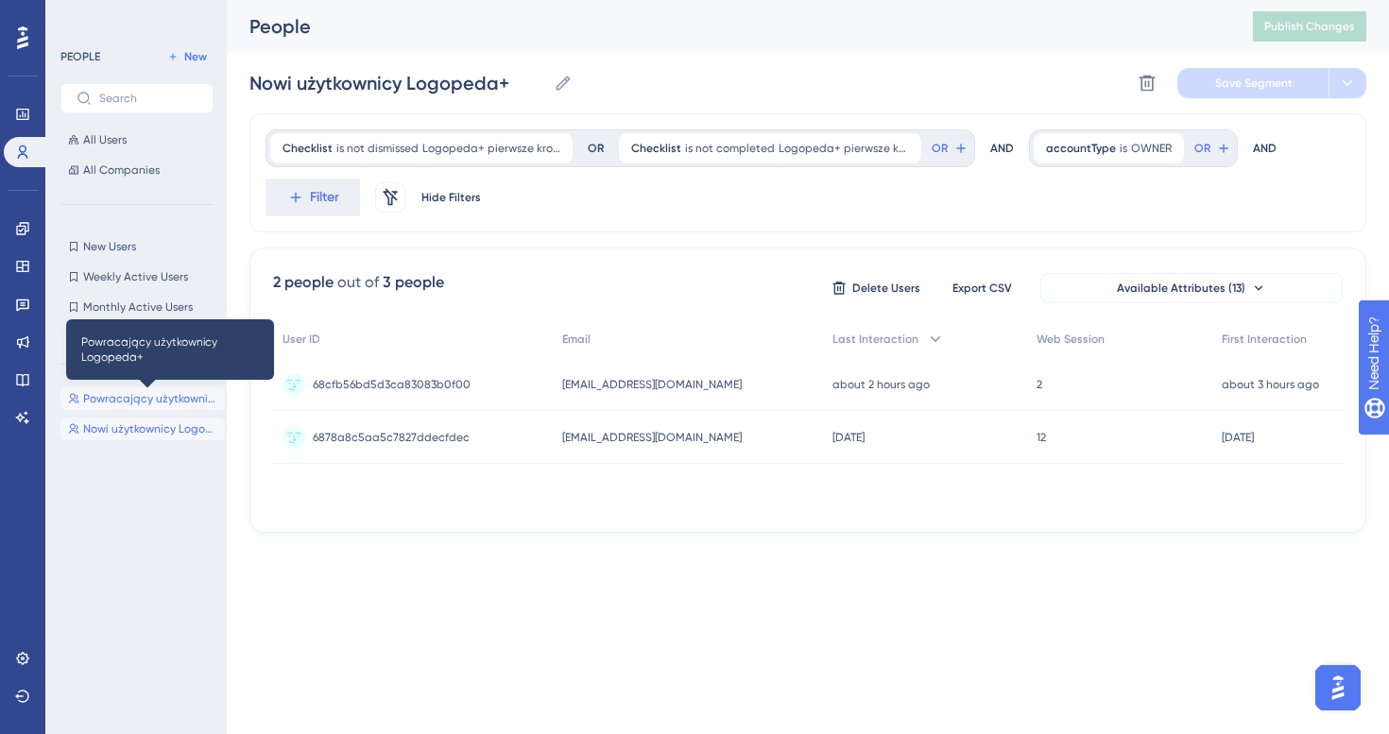
click at [137, 406] on button "Powracający użytkownicy Logopeda+ Powracający użytkownicy Logopeda+" at bounding box center [142, 398] width 164 height 23
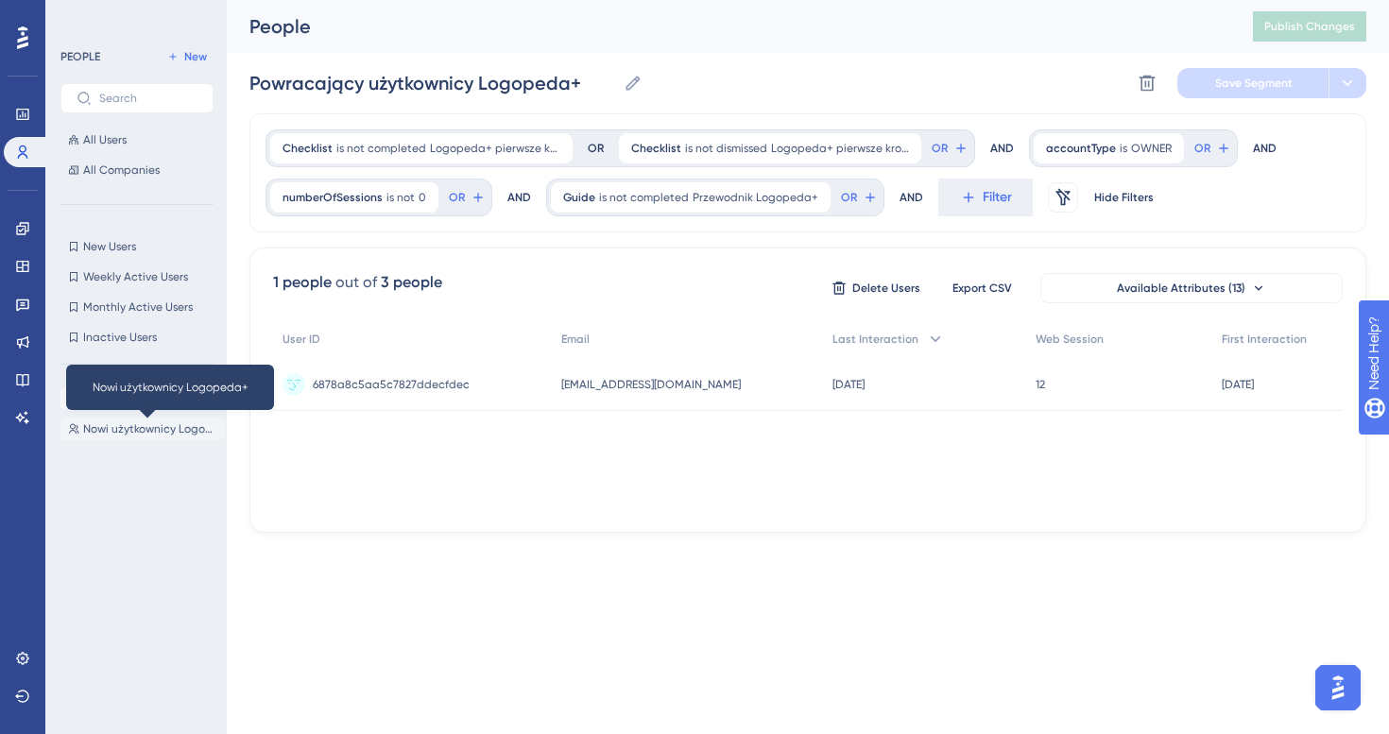
click at [161, 429] on span "Nowi użytkownicy Logopeda+" at bounding box center [150, 428] width 134 height 15
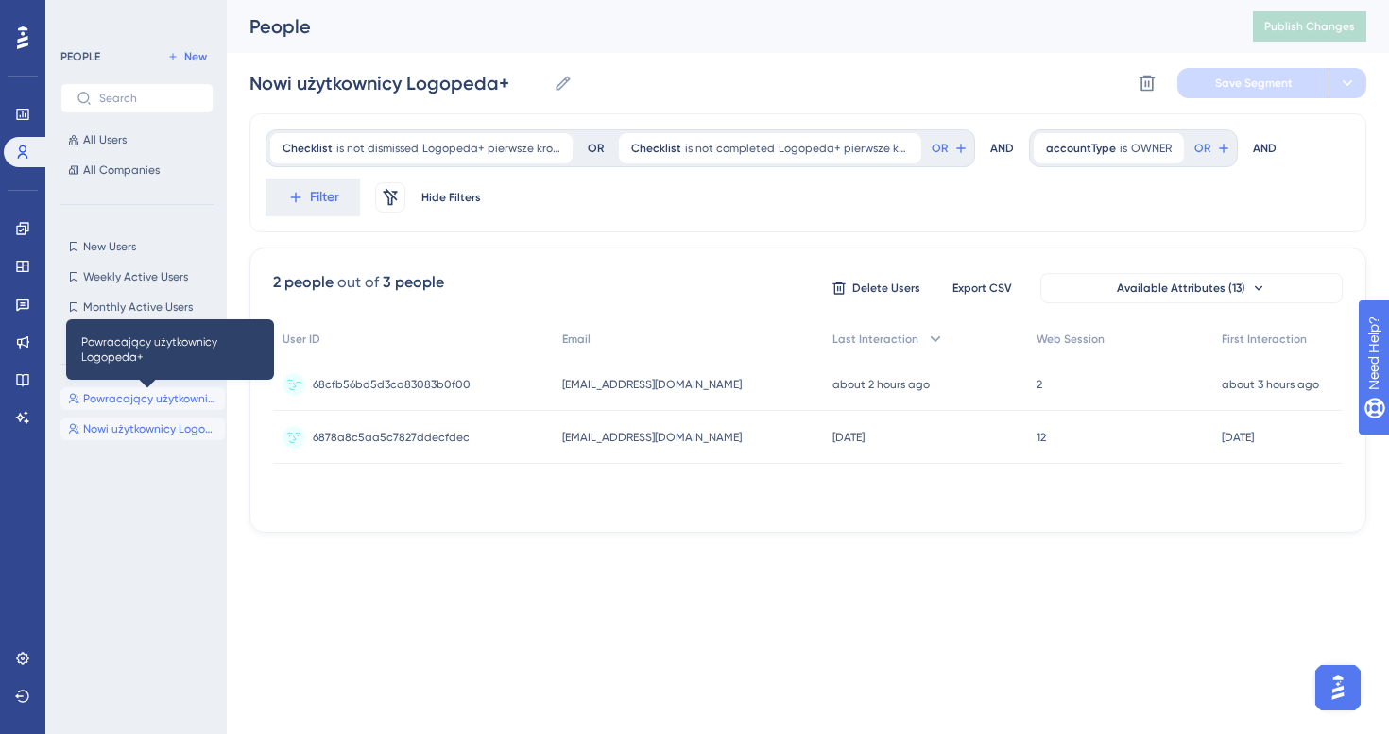
click at [148, 400] on span "Powracający użytkownicy Logopeda+" at bounding box center [150, 398] width 134 height 15
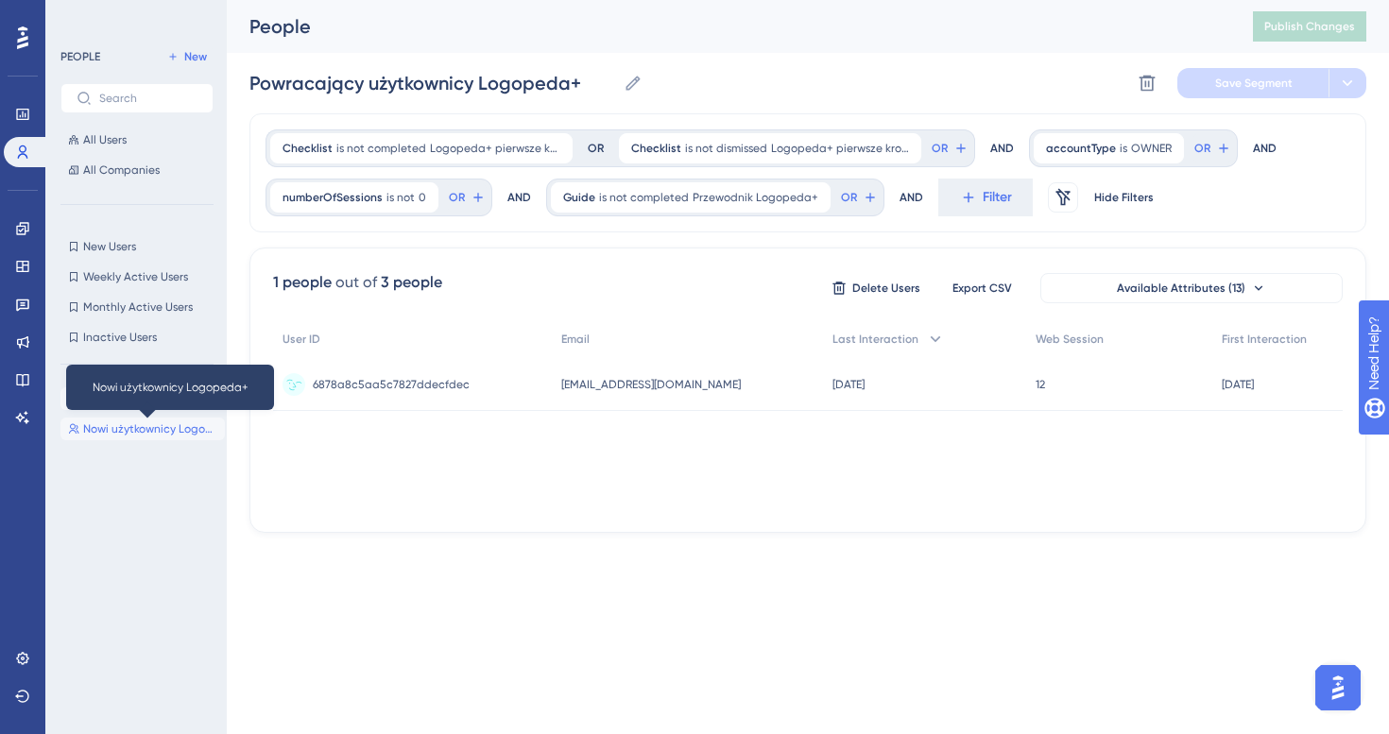
click at [139, 432] on span "Nowi użytkownicy Logopeda+" at bounding box center [150, 428] width 134 height 15
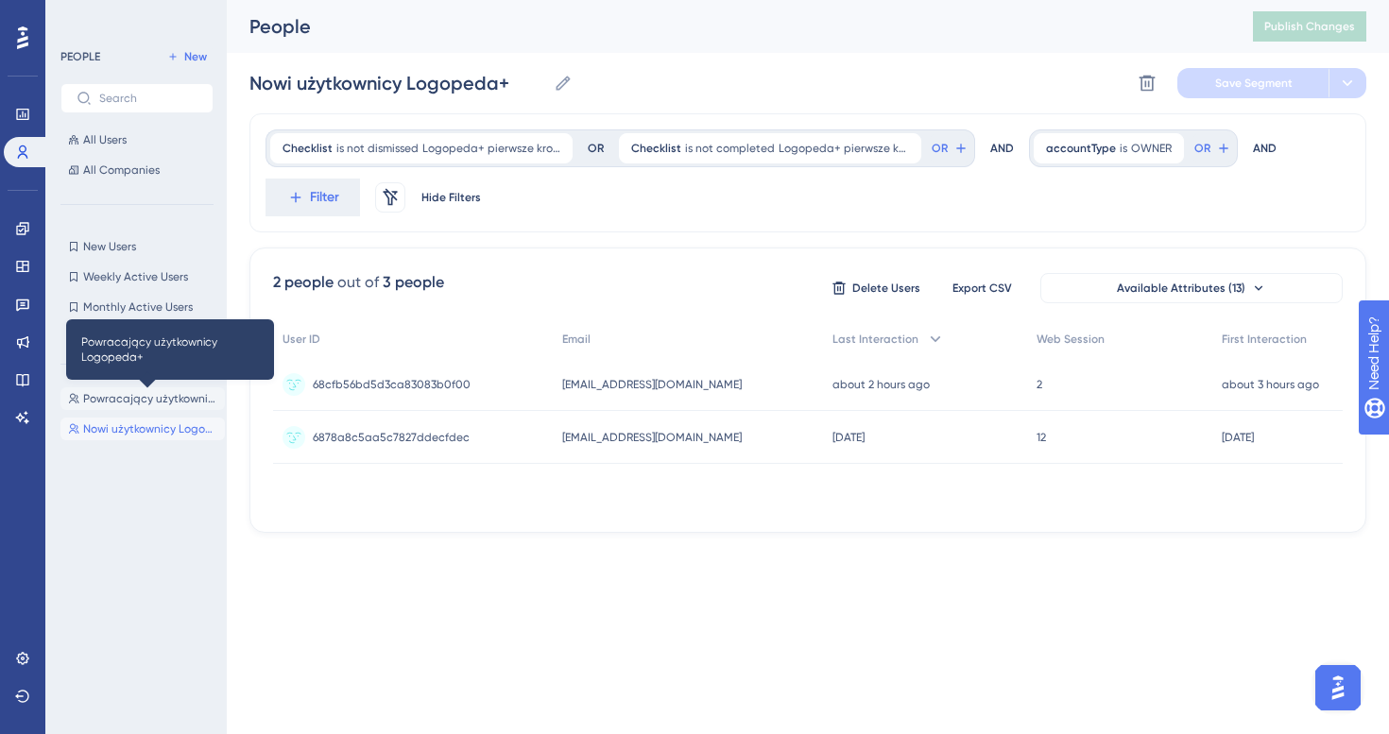
click at [133, 399] on span "Powracający użytkownicy Logopeda+" at bounding box center [150, 398] width 134 height 15
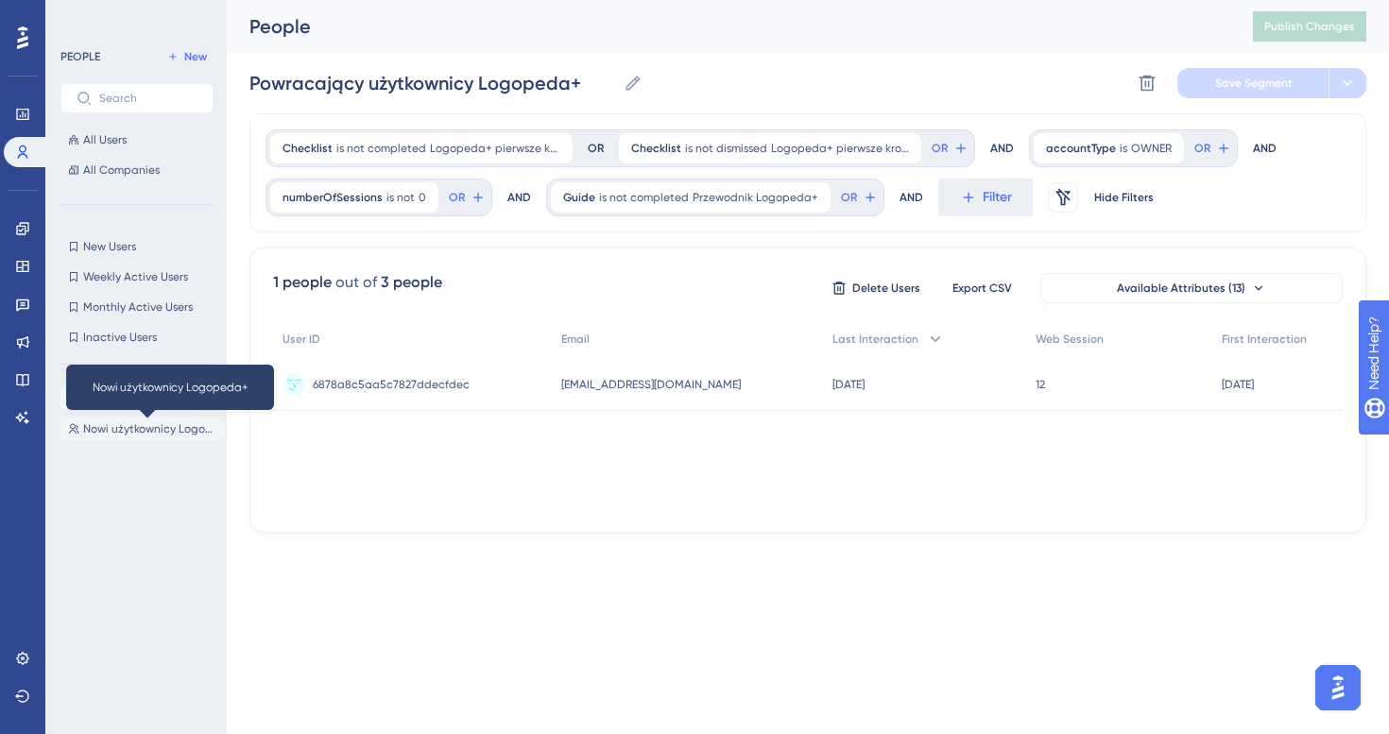
click at [130, 426] on span "Nowi użytkownicy Logopeda+" at bounding box center [150, 428] width 134 height 15
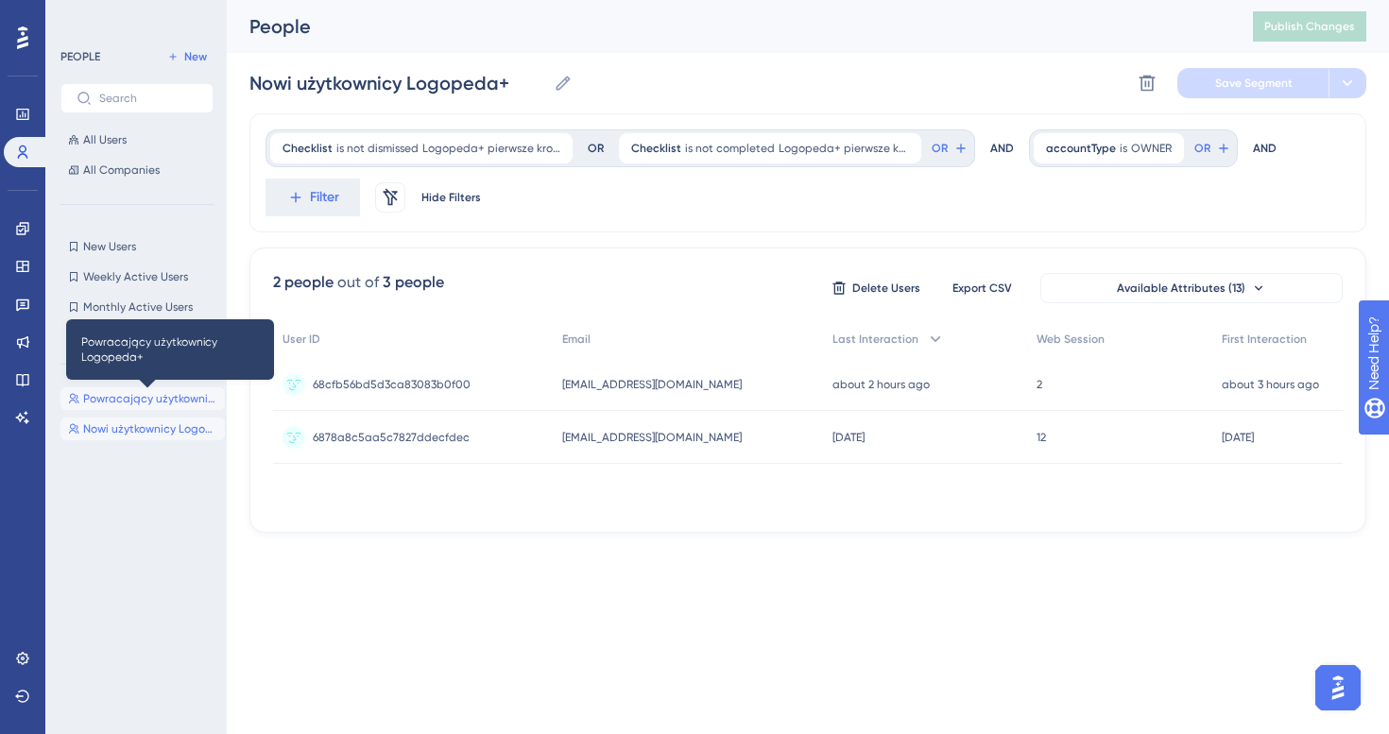
click at [140, 396] on span "Powracający użytkownicy Logopeda+" at bounding box center [150, 398] width 134 height 15
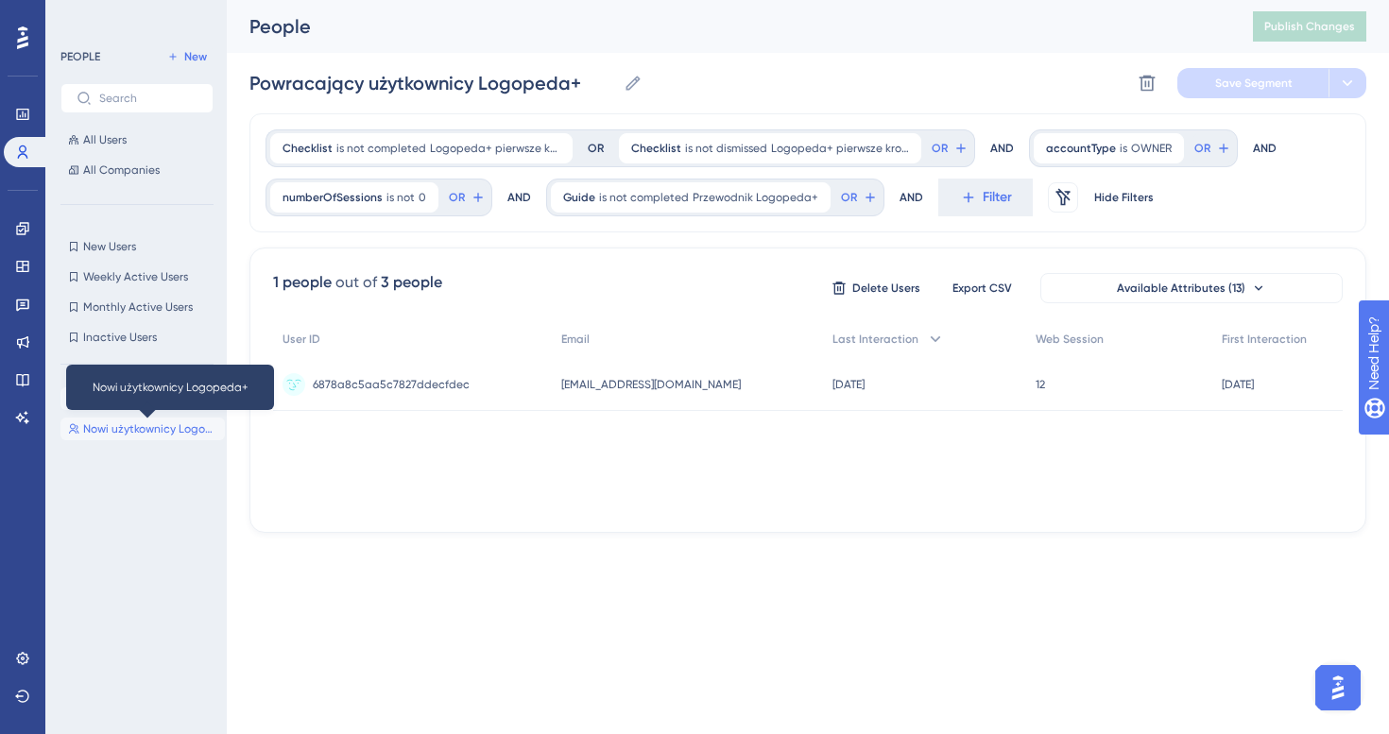
click at [134, 429] on span "Nowi użytkownicy Logopeda+" at bounding box center [150, 428] width 134 height 15
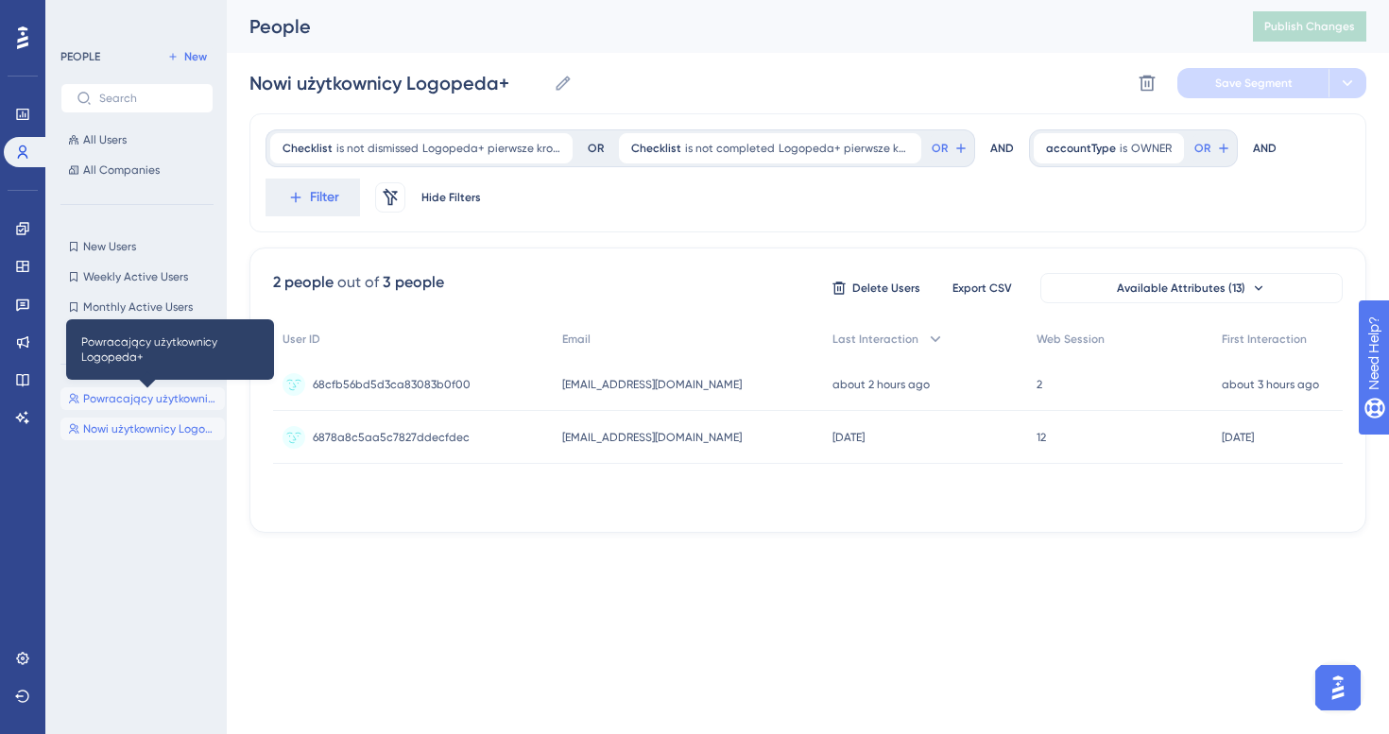
click at [149, 403] on span "Powracający użytkownicy Logopeda+" at bounding box center [150, 398] width 134 height 15
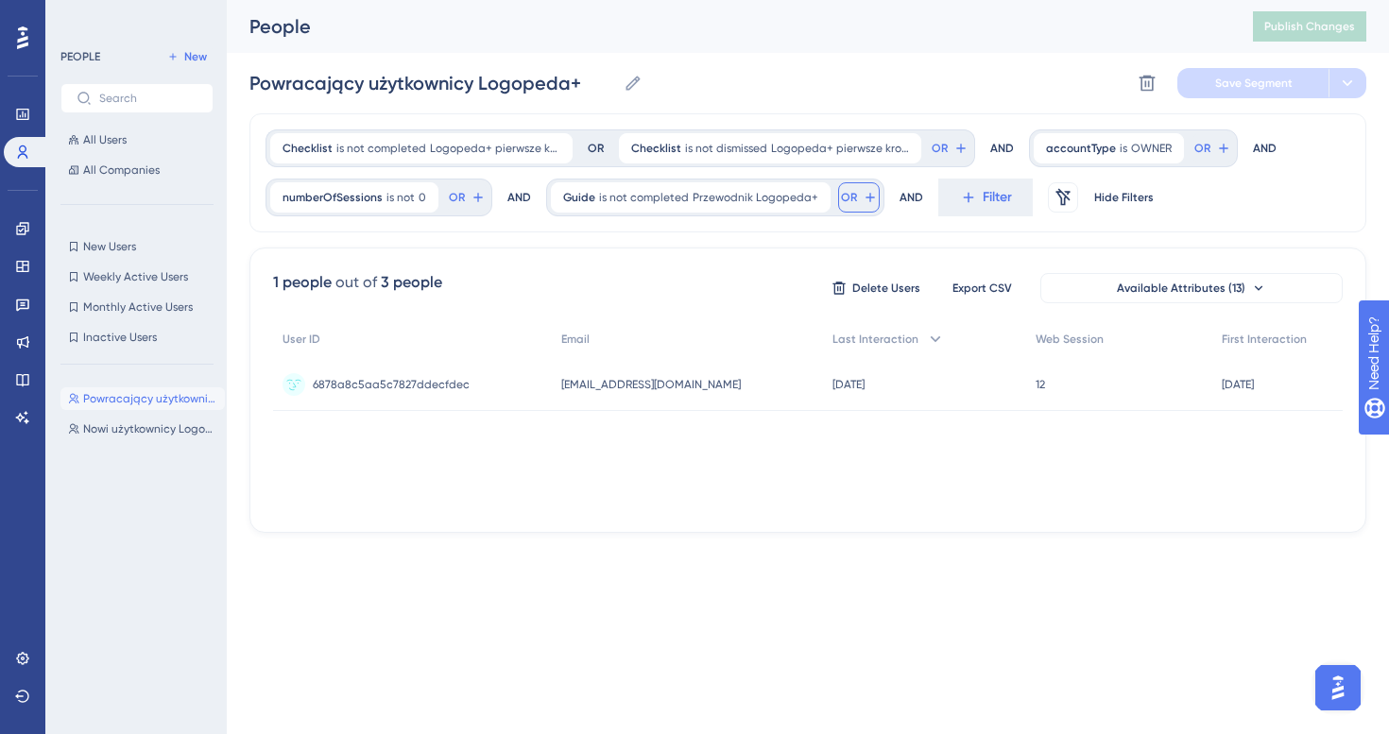
click at [863, 198] on icon at bounding box center [870, 197] width 15 height 15
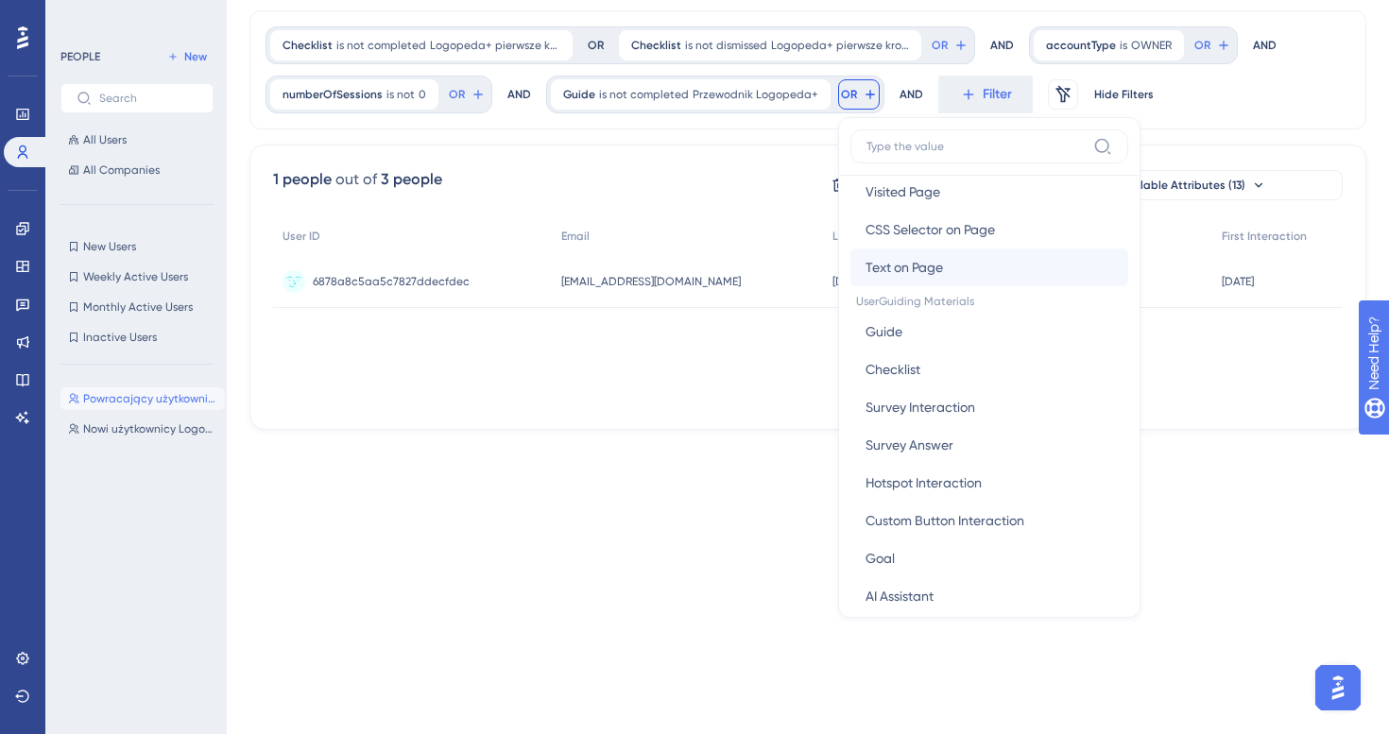
scroll to position [200, 0]
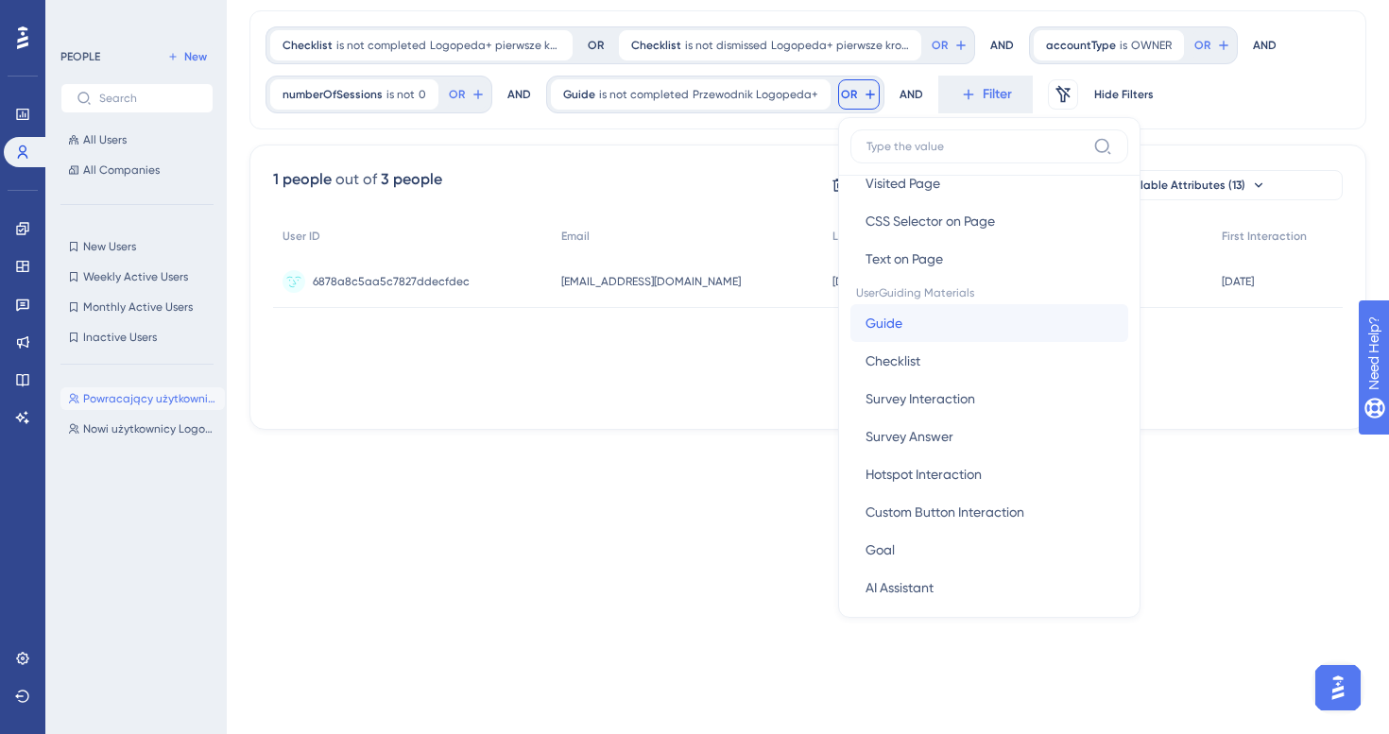
click at [955, 333] on button "Guide Guide" at bounding box center [989, 323] width 278 height 38
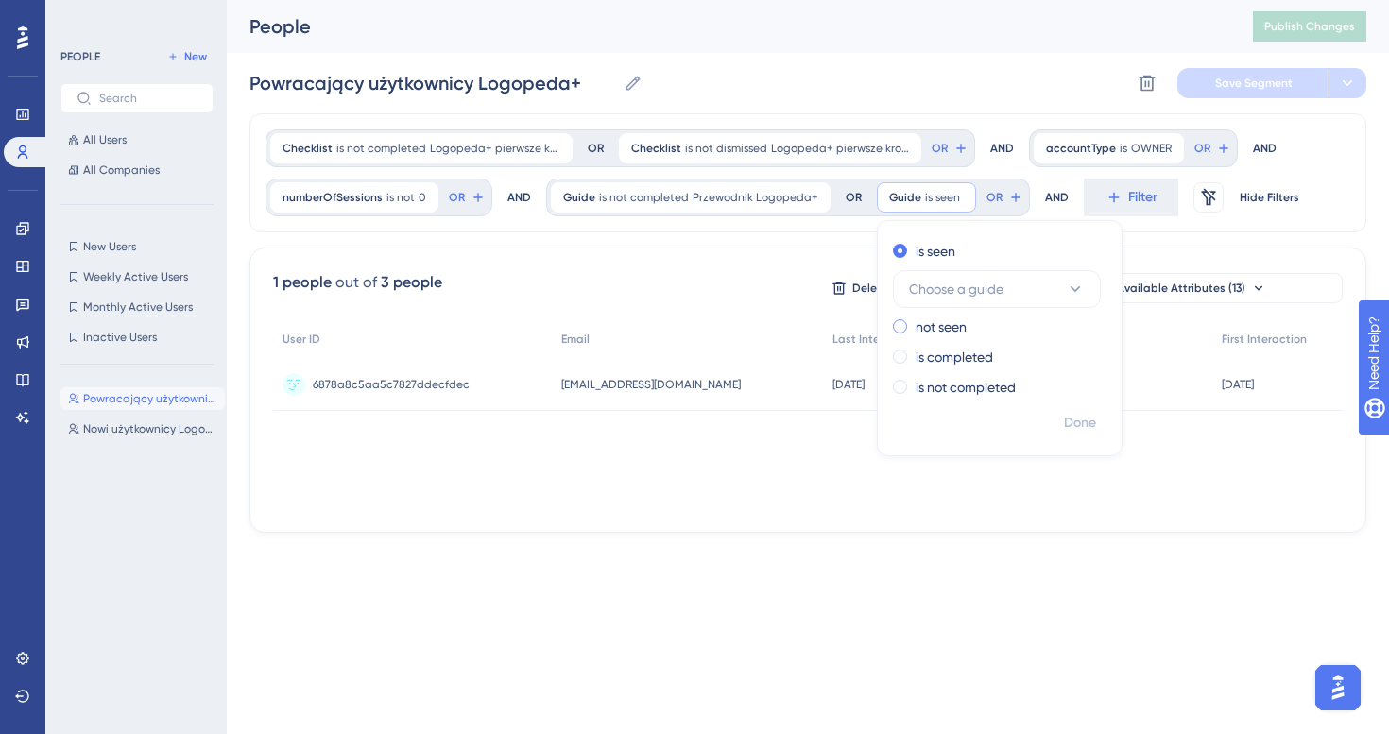
click at [928, 330] on label "not seen" at bounding box center [940, 327] width 51 height 23
click at [965, 320] on span "Choose a guide" at bounding box center [956, 319] width 94 height 23
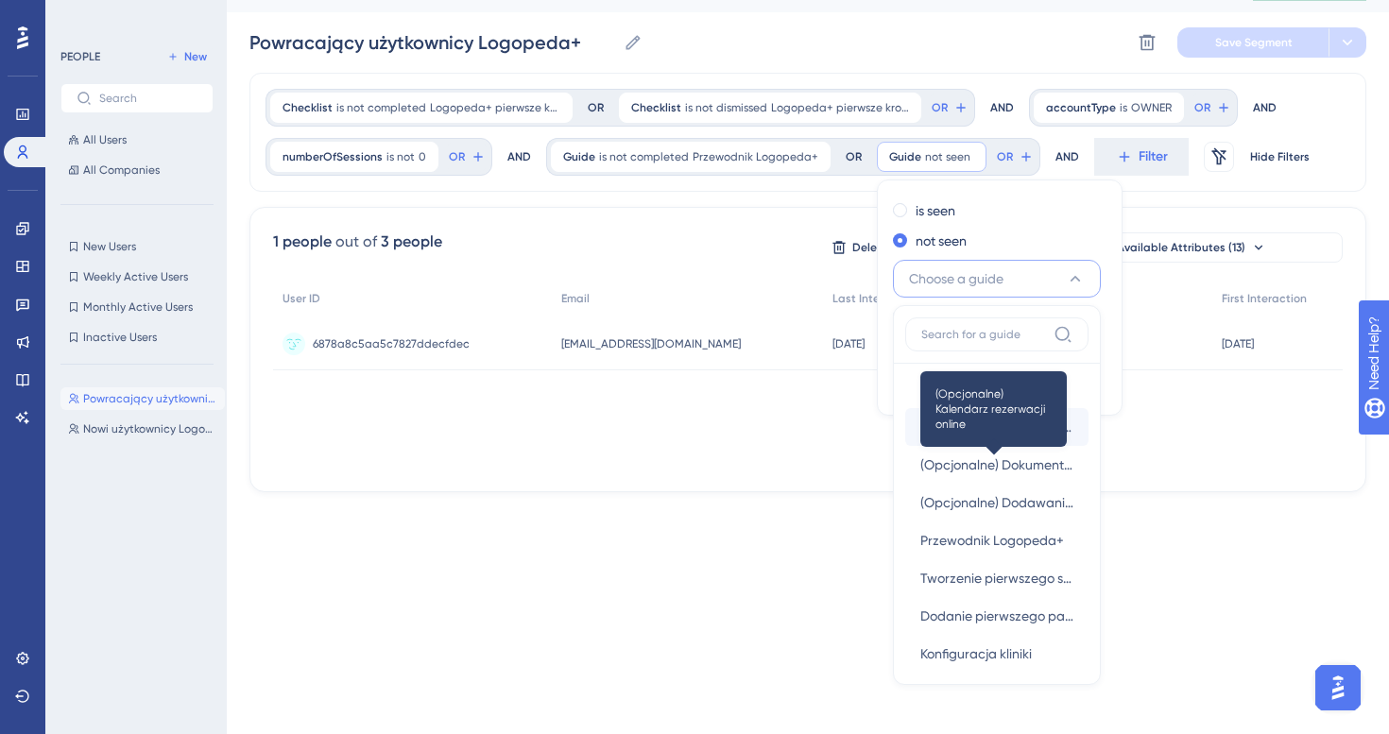
scroll to position [92, 0]
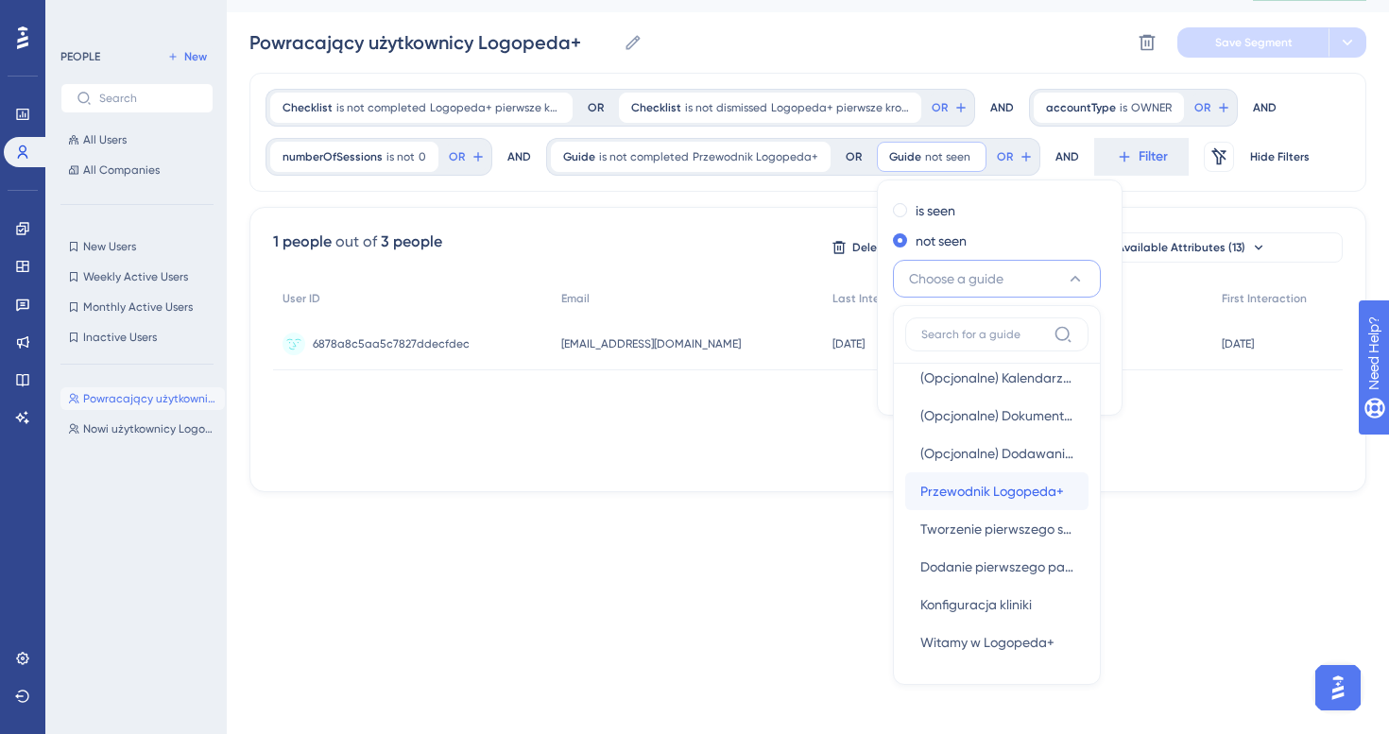
click at [1011, 502] on span "Przewodnik Logopeda+" at bounding box center [992, 491] width 144 height 23
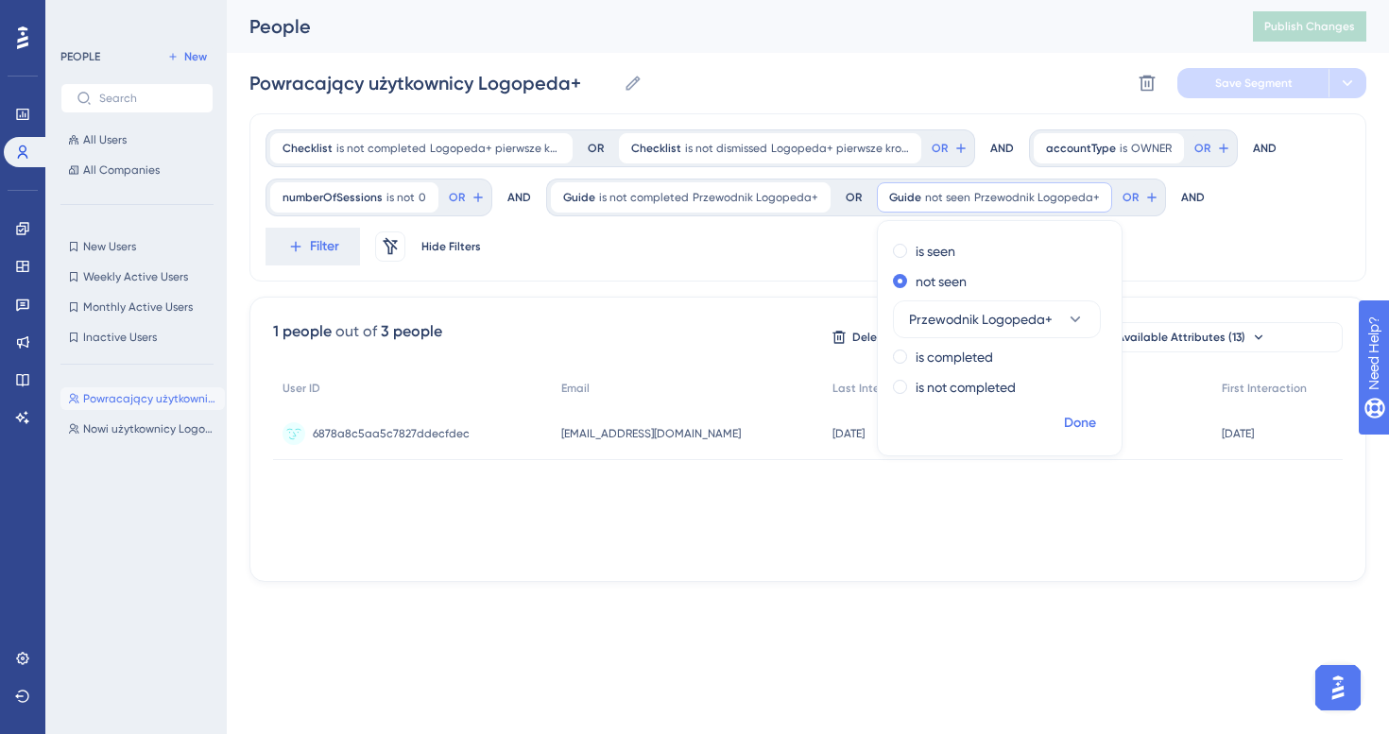
click at [1084, 409] on button "Done" at bounding box center [1079, 423] width 53 height 34
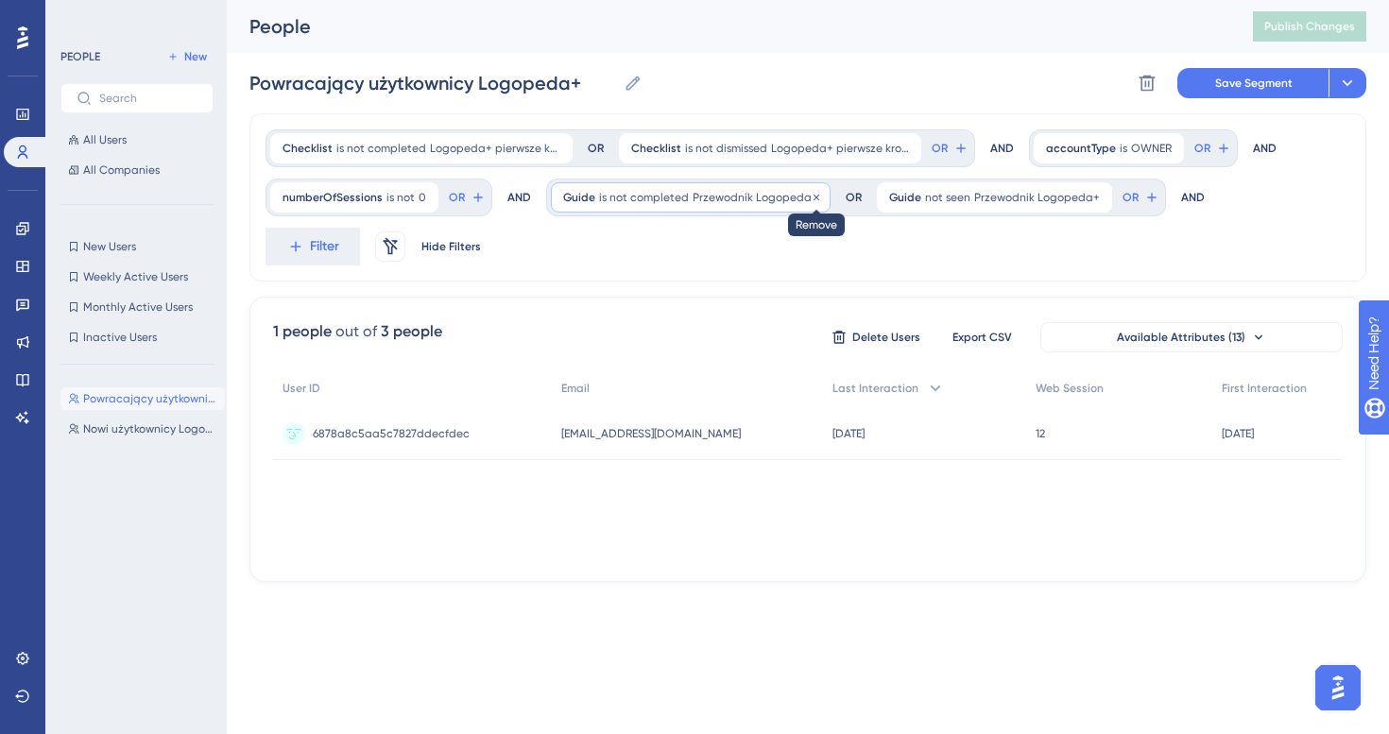
click at [811, 196] on icon at bounding box center [816, 197] width 11 height 11
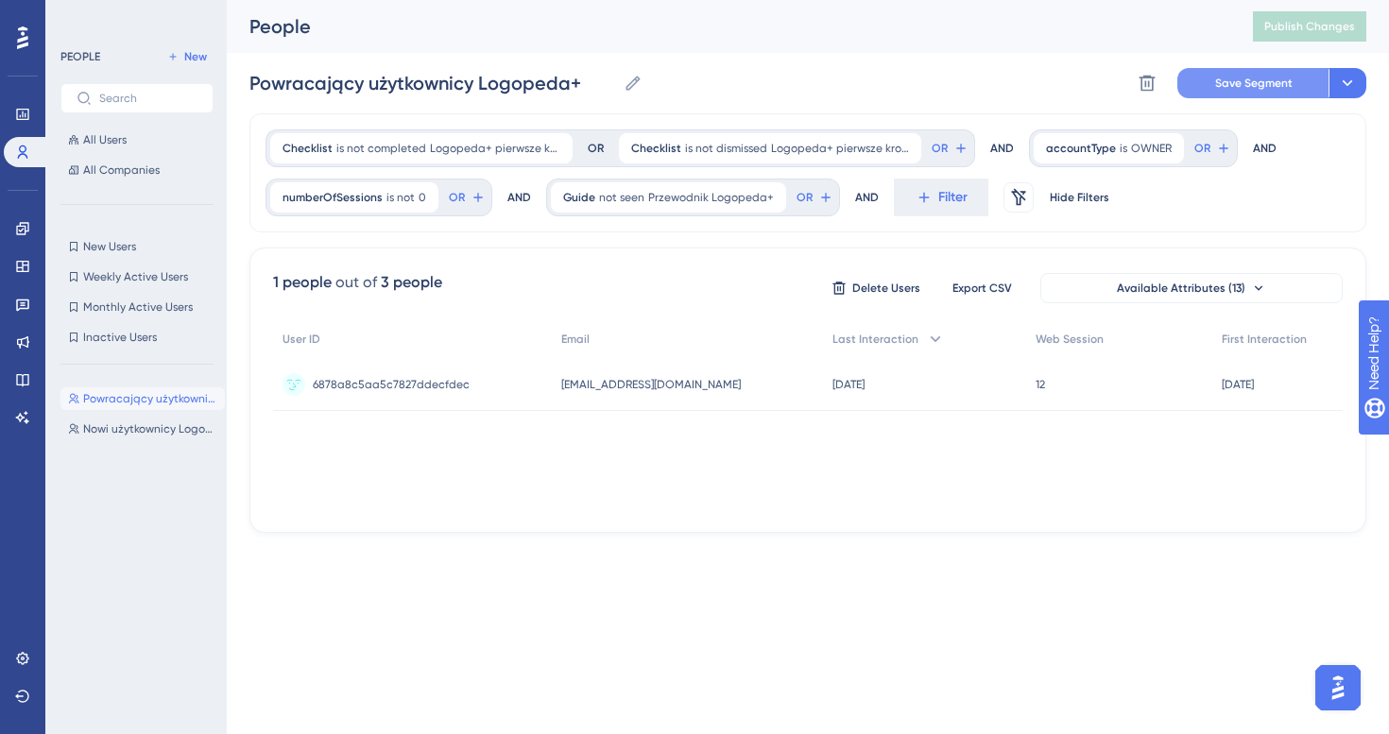
click at [1235, 84] on span "Save Segment" at bounding box center [1253, 83] width 77 height 15
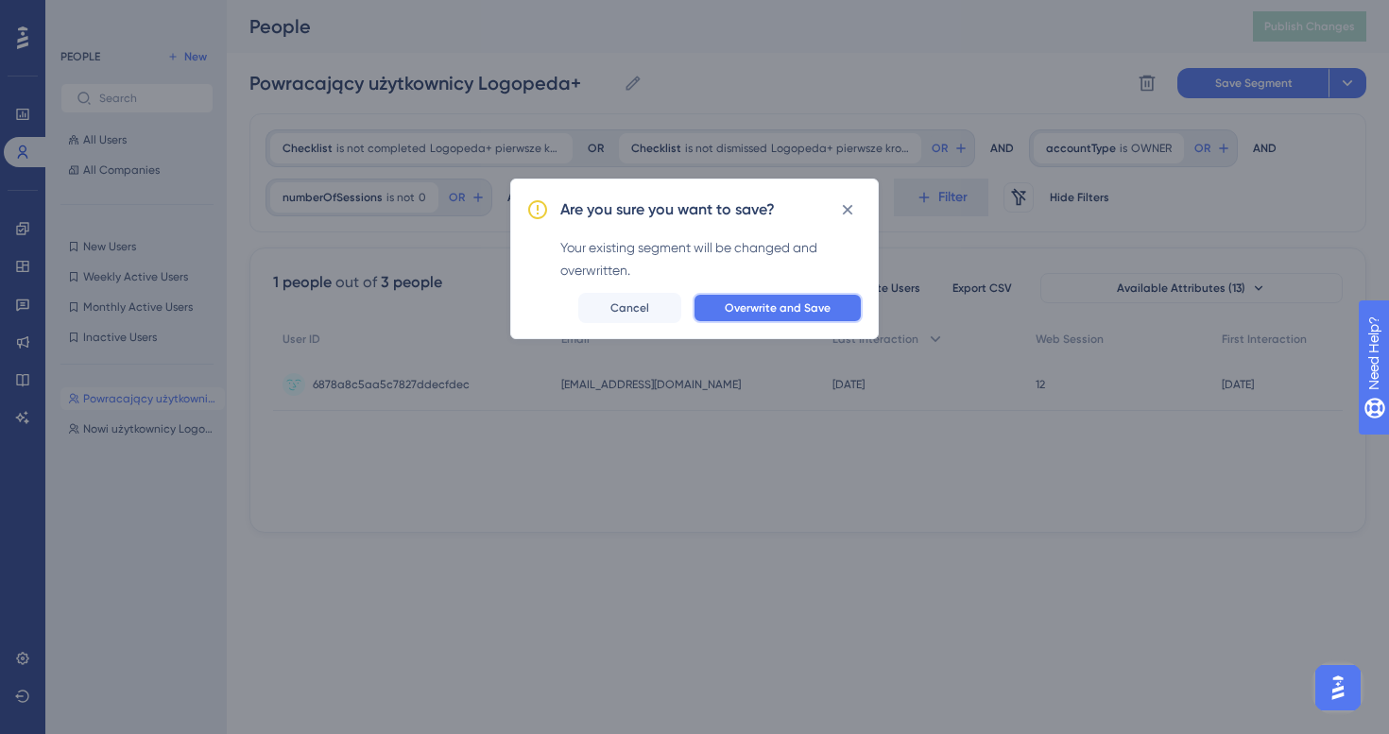
click at [809, 312] on span "Overwrite and Save" at bounding box center [778, 307] width 106 height 15
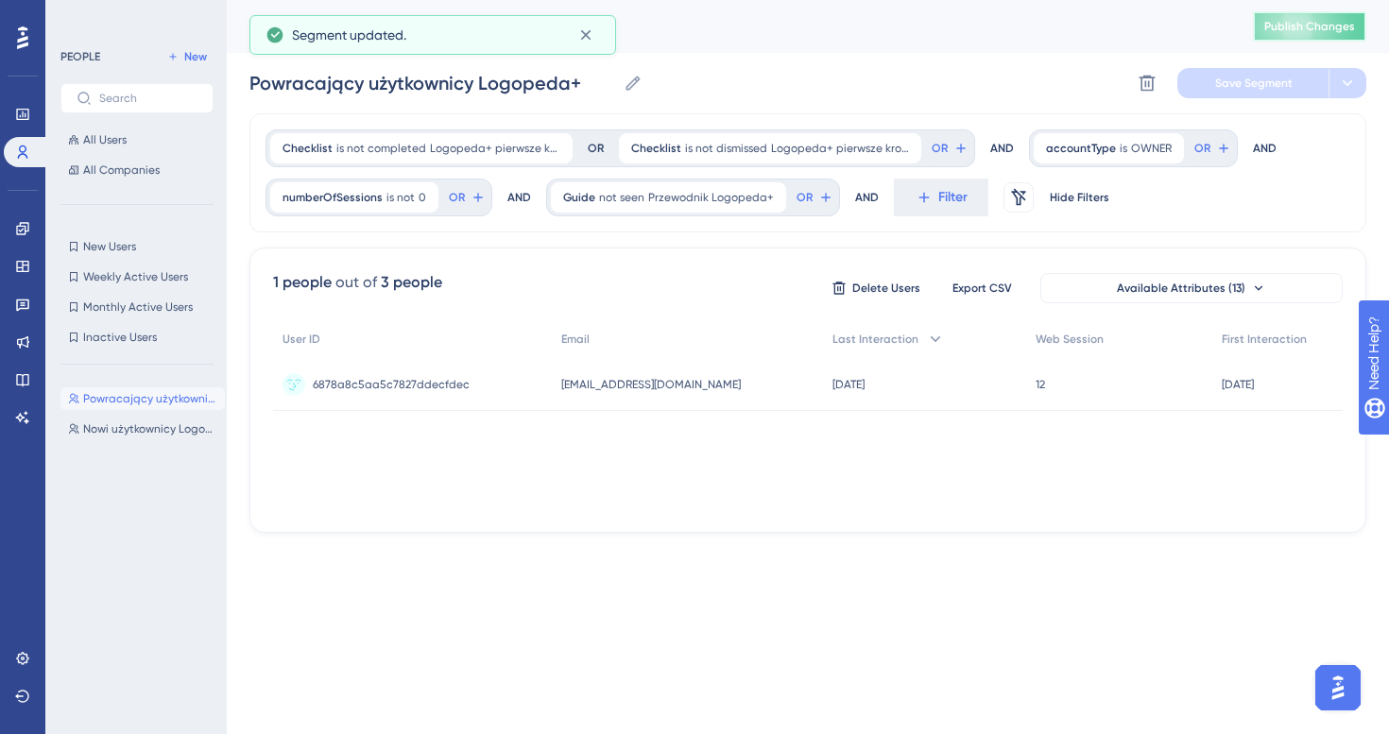
click at [1318, 22] on span "Publish Changes" at bounding box center [1309, 26] width 91 height 15
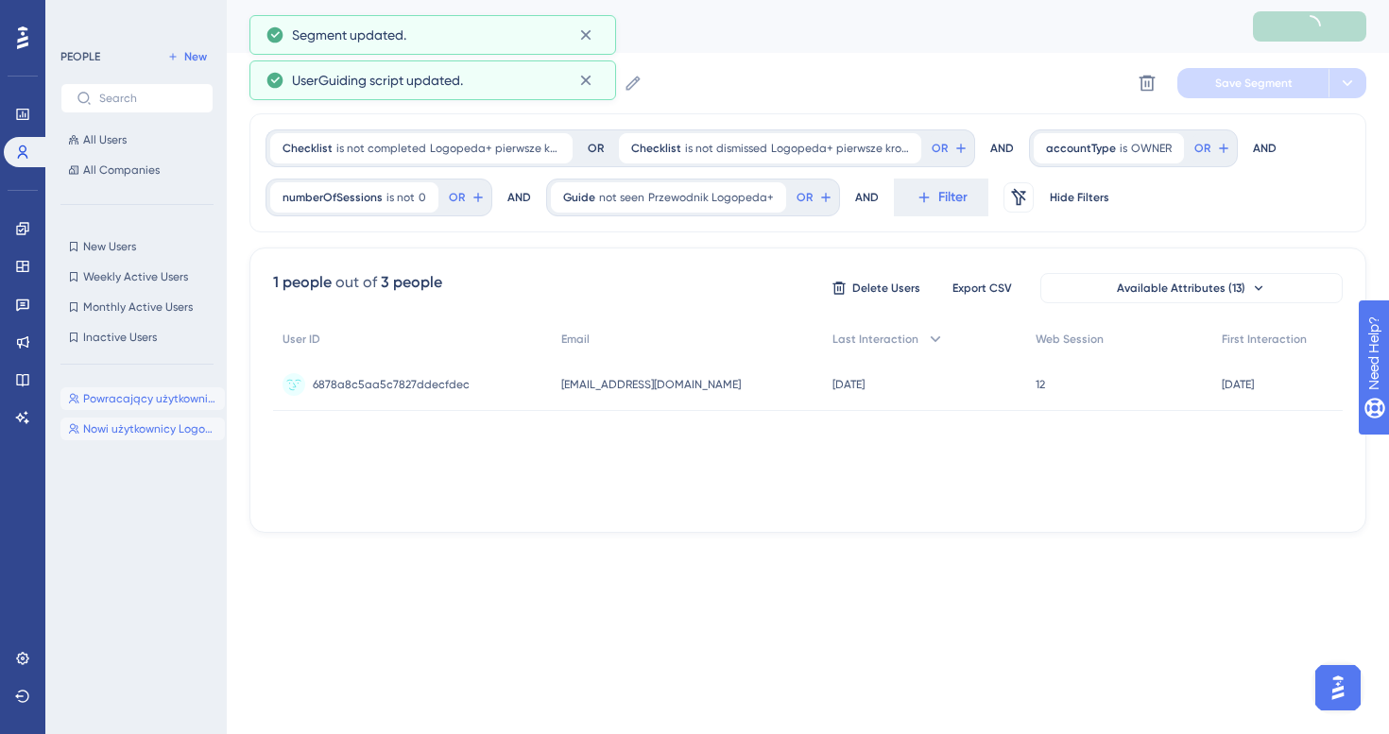
click at [154, 438] on button "Nowi użytkownicy Logopeda+ Nowi użytkownicy Logopeda+" at bounding box center [142, 429] width 164 height 23
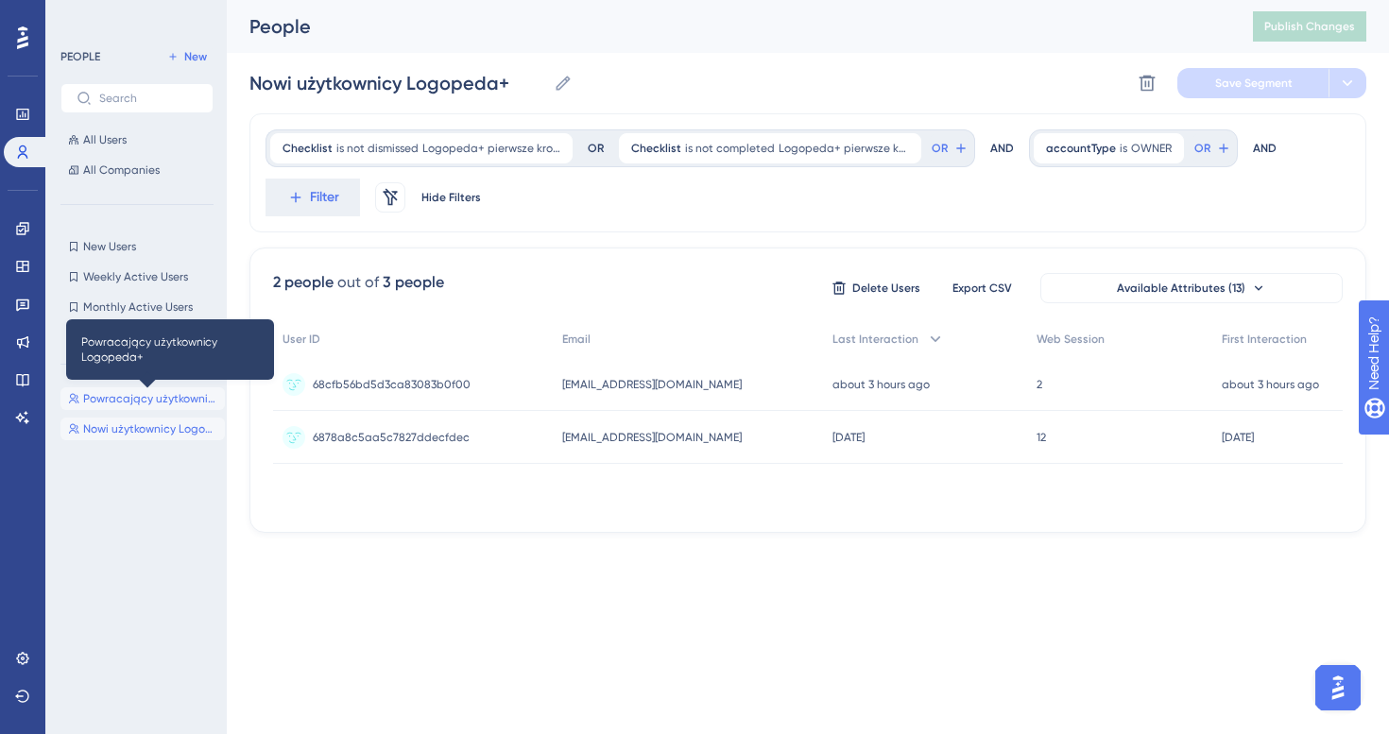
click at [139, 399] on span "Powracający użytkownicy Logopeda+" at bounding box center [150, 398] width 134 height 15
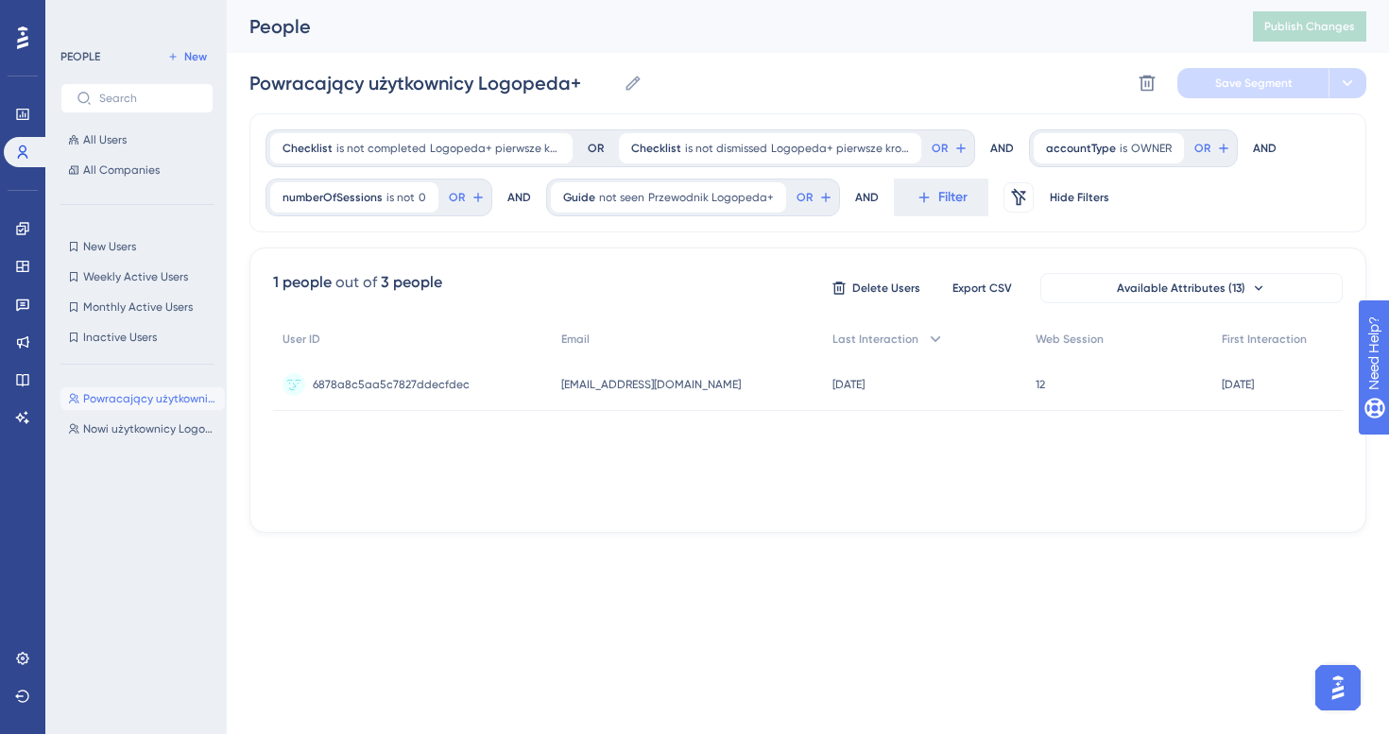
click at [164, 455] on div "Powracający użytkownicy Logopeda+ Powracający użytkownicy Logopeda+ Nowi użytko…" at bounding box center [142, 540] width 164 height 320
click at [155, 442] on div "Powracający użytkownicy Logopeda+ Powracający użytkownicy Logopeda+ Nowi użytko…" at bounding box center [142, 540] width 164 height 320
click at [153, 431] on span "Nowi użytkownicy Logopeda+" at bounding box center [150, 428] width 134 height 15
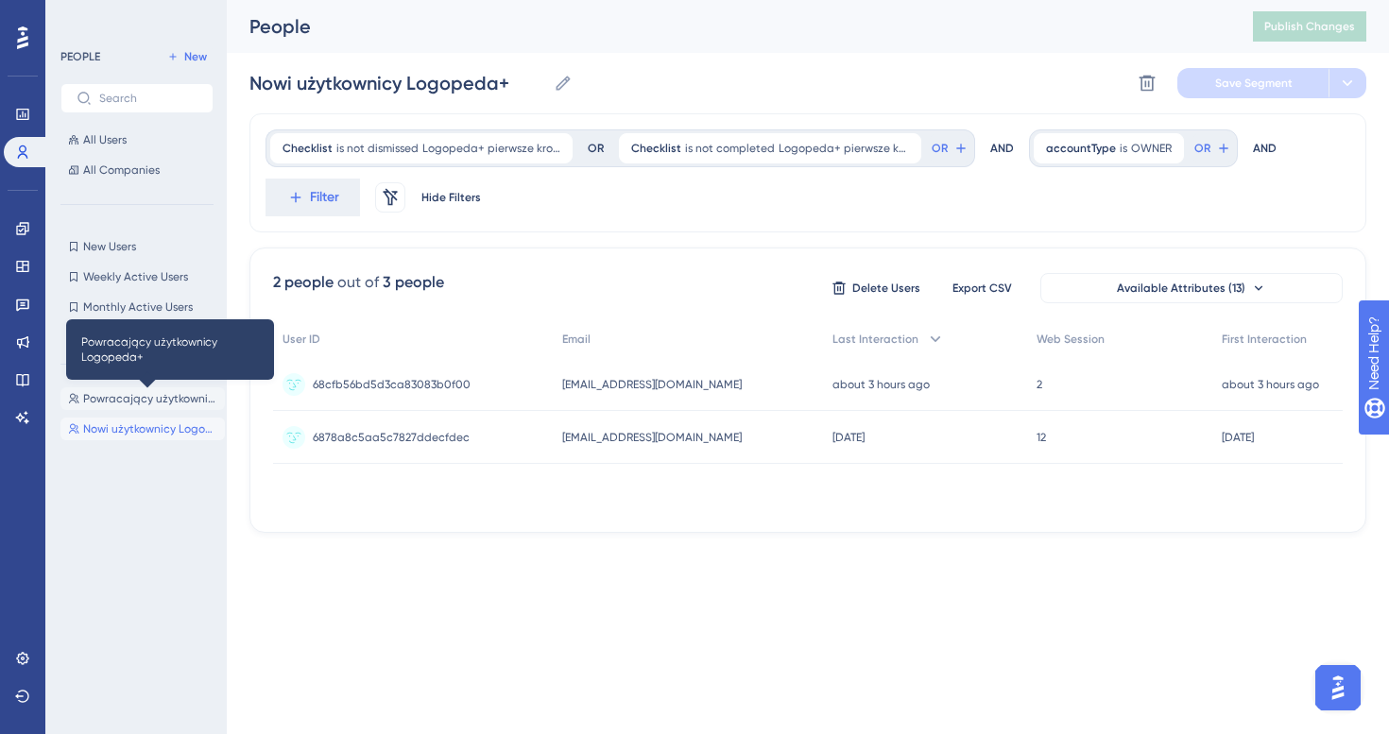
click at [137, 395] on span "Powracający użytkownicy Logopeda+" at bounding box center [150, 398] width 134 height 15
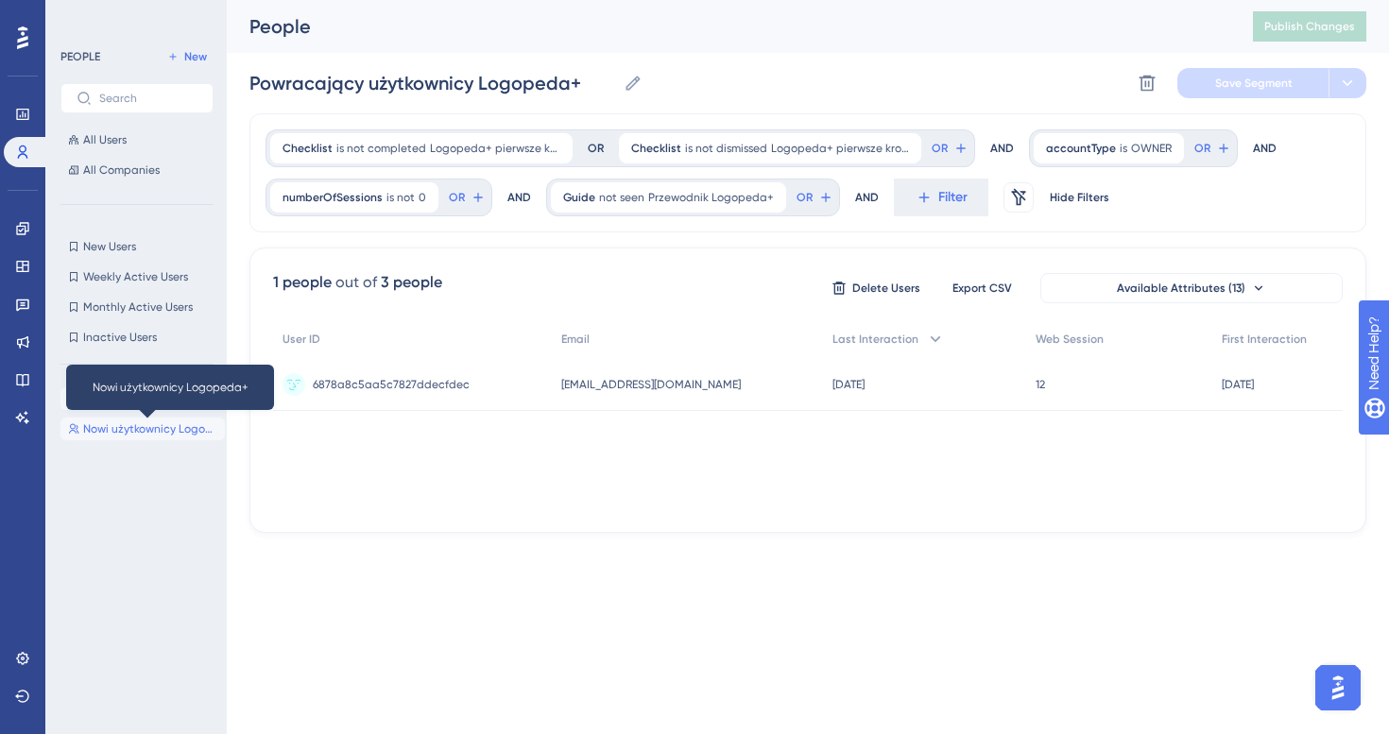
click at [137, 435] on span "Nowi użytkownicy Logopeda+" at bounding box center [150, 428] width 134 height 15
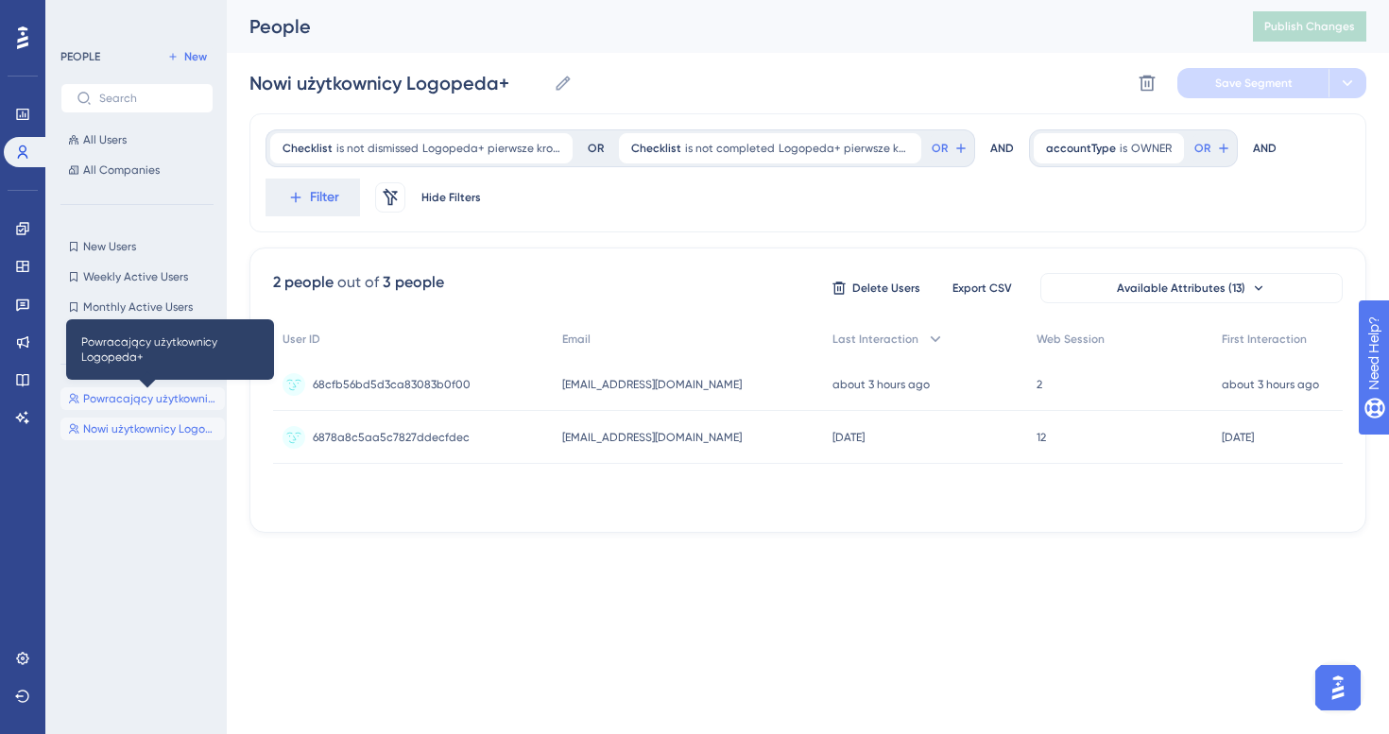
click at [127, 394] on span "Powracający użytkownicy Logopeda+" at bounding box center [150, 398] width 134 height 15
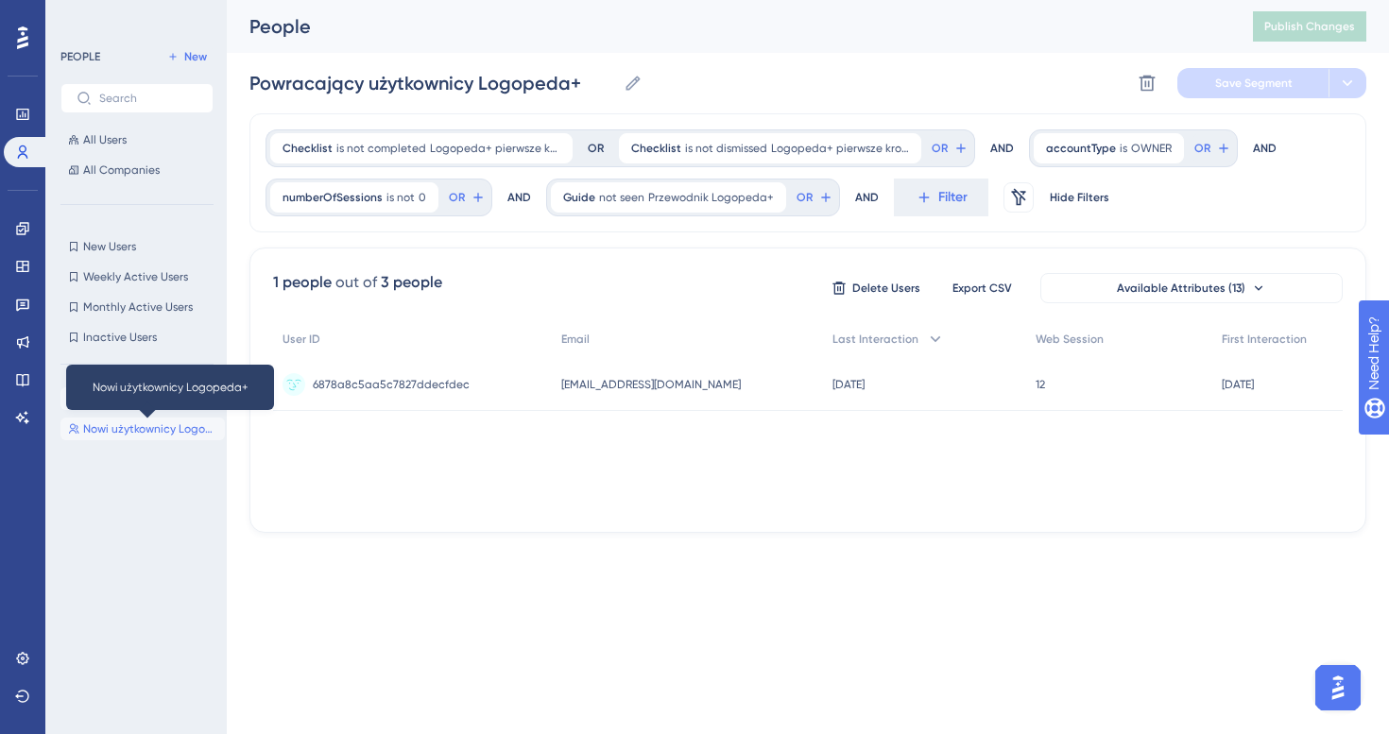
click at [127, 429] on span "Nowi użytkownicy Logopeda+" at bounding box center [150, 428] width 134 height 15
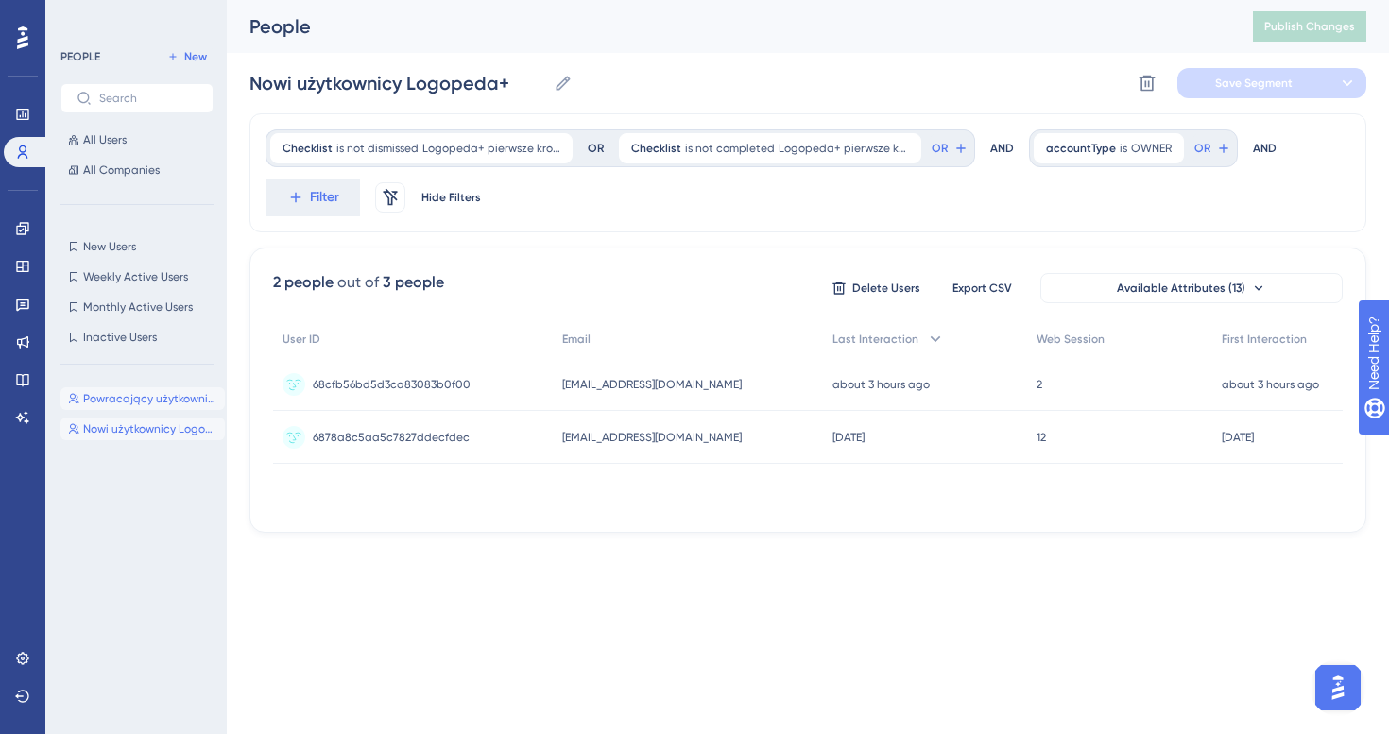
click at [134, 403] on span "Powracający użytkownicy Logopeda+" at bounding box center [150, 398] width 134 height 15
type input "Powracający użytkownicy Logopeda+"
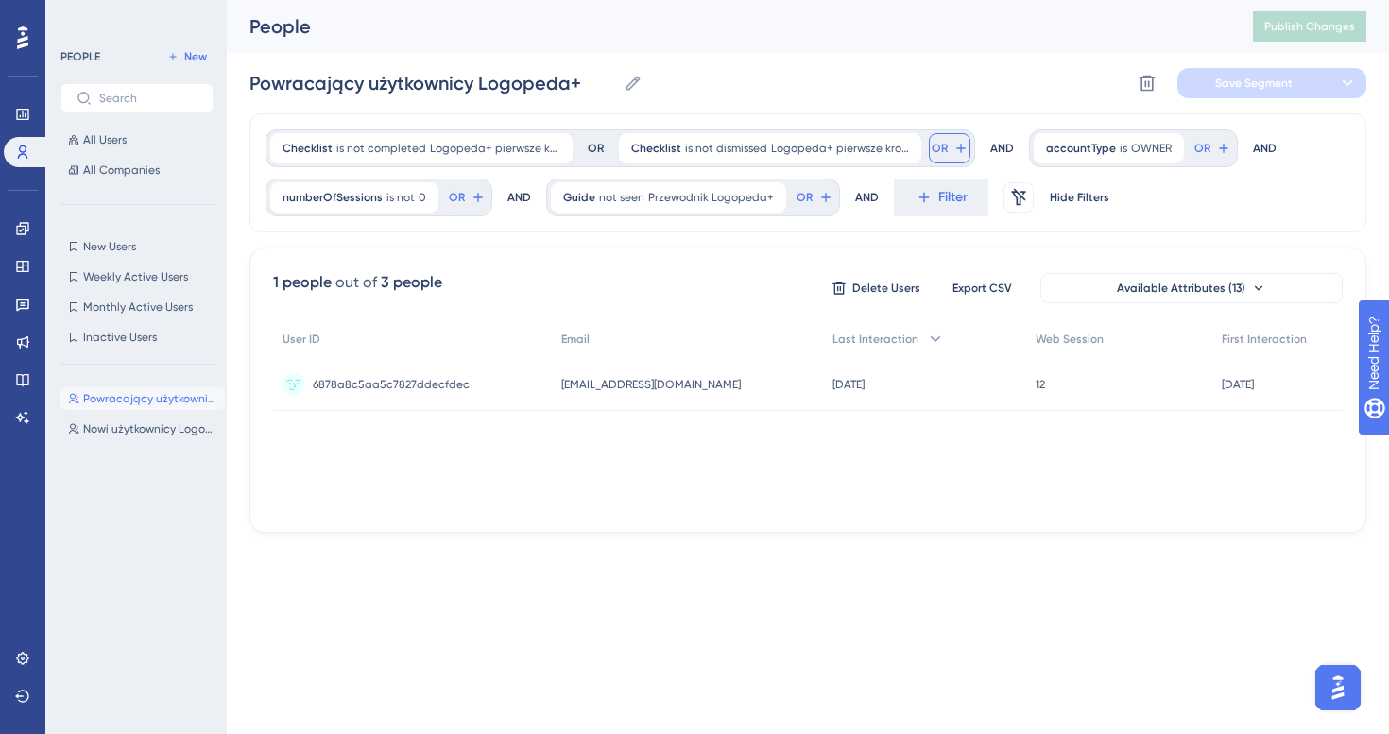
click at [942, 139] on button "OR" at bounding box center [950, 148] width 42 height 30
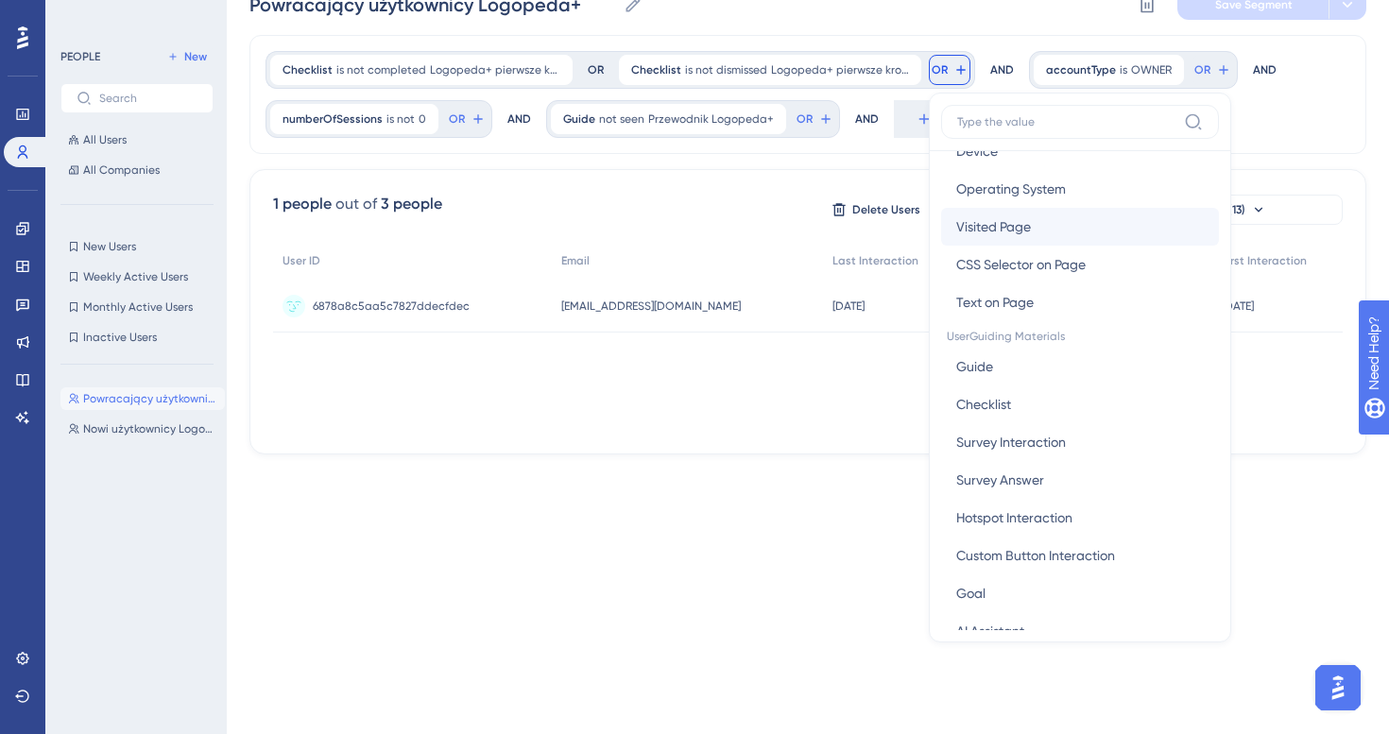
scroll to position [163, 0]
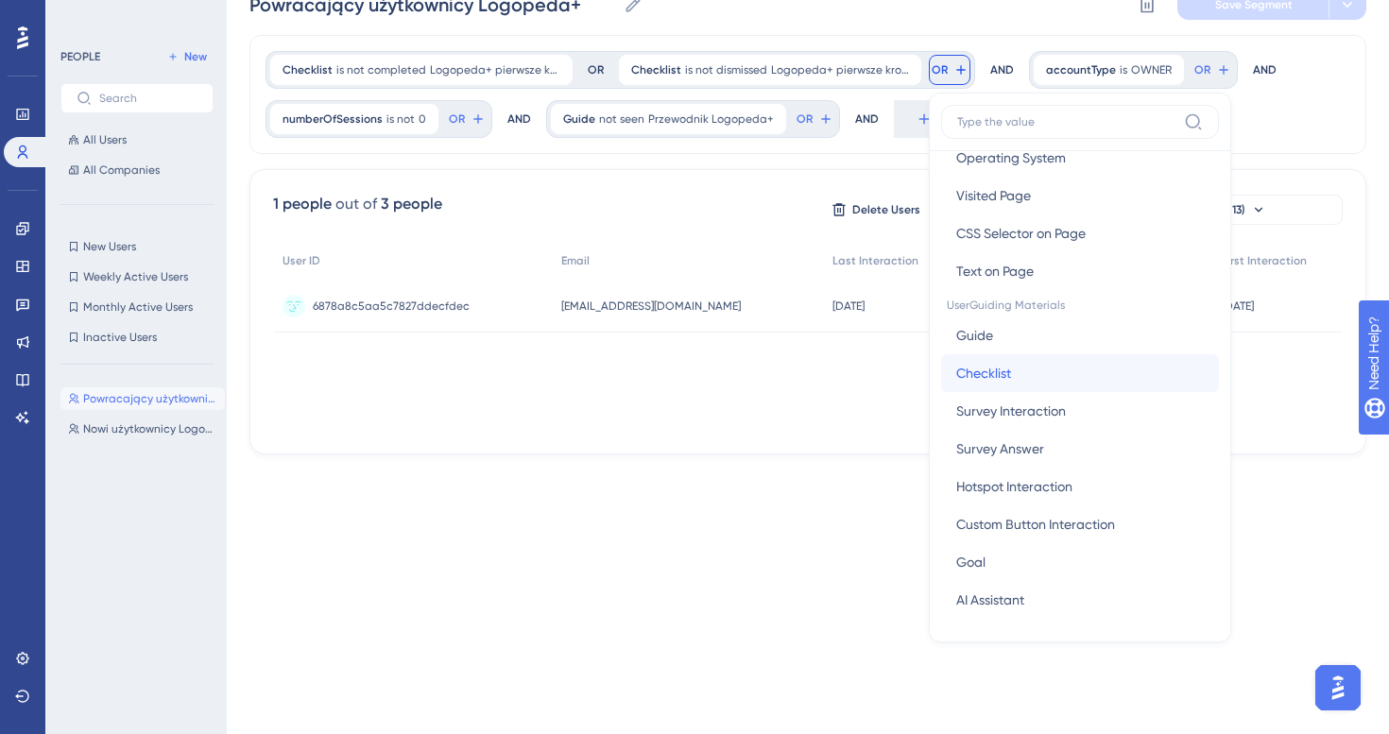
click at [1050, 367] on button "Checklist Checklist" at bounding box center [1080, 373] width 278 height 38
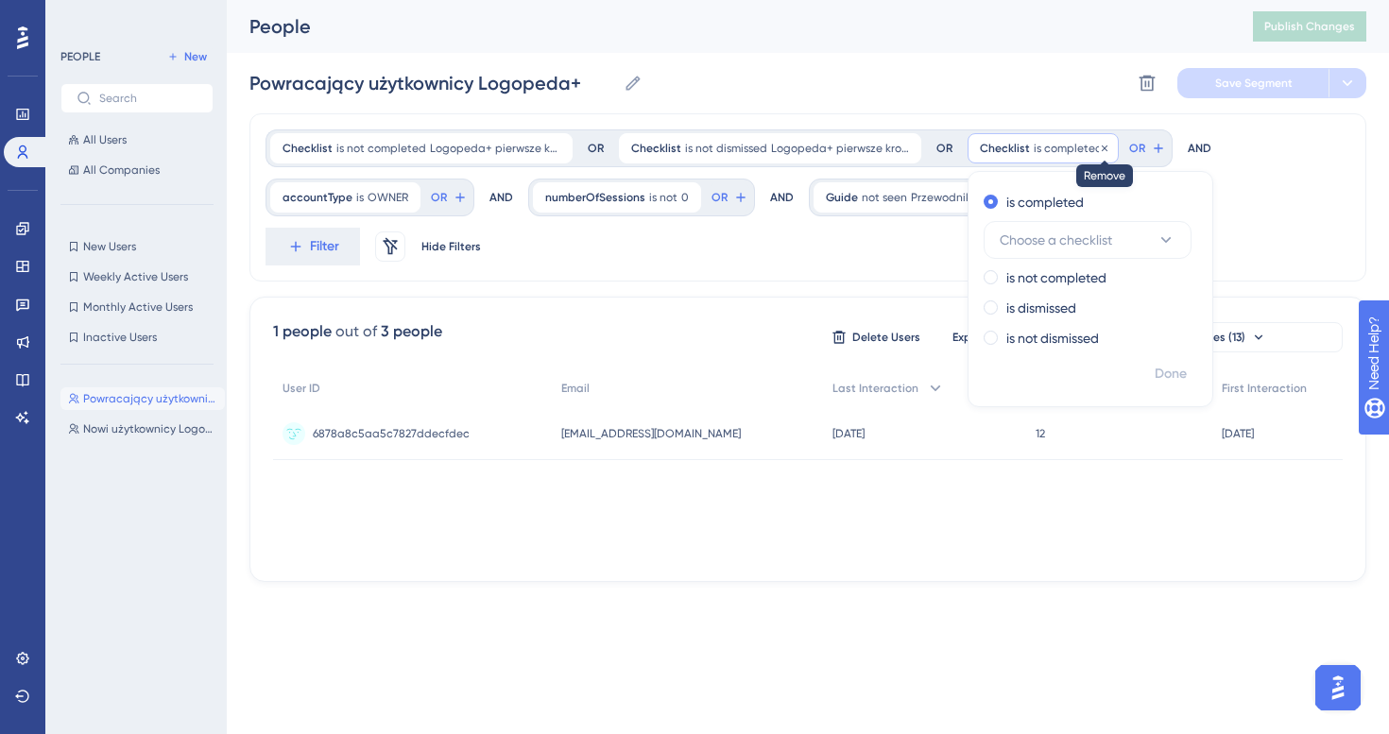
click at [1099, 150] on icon at bounding box center [1104, 148] width 11 height 11
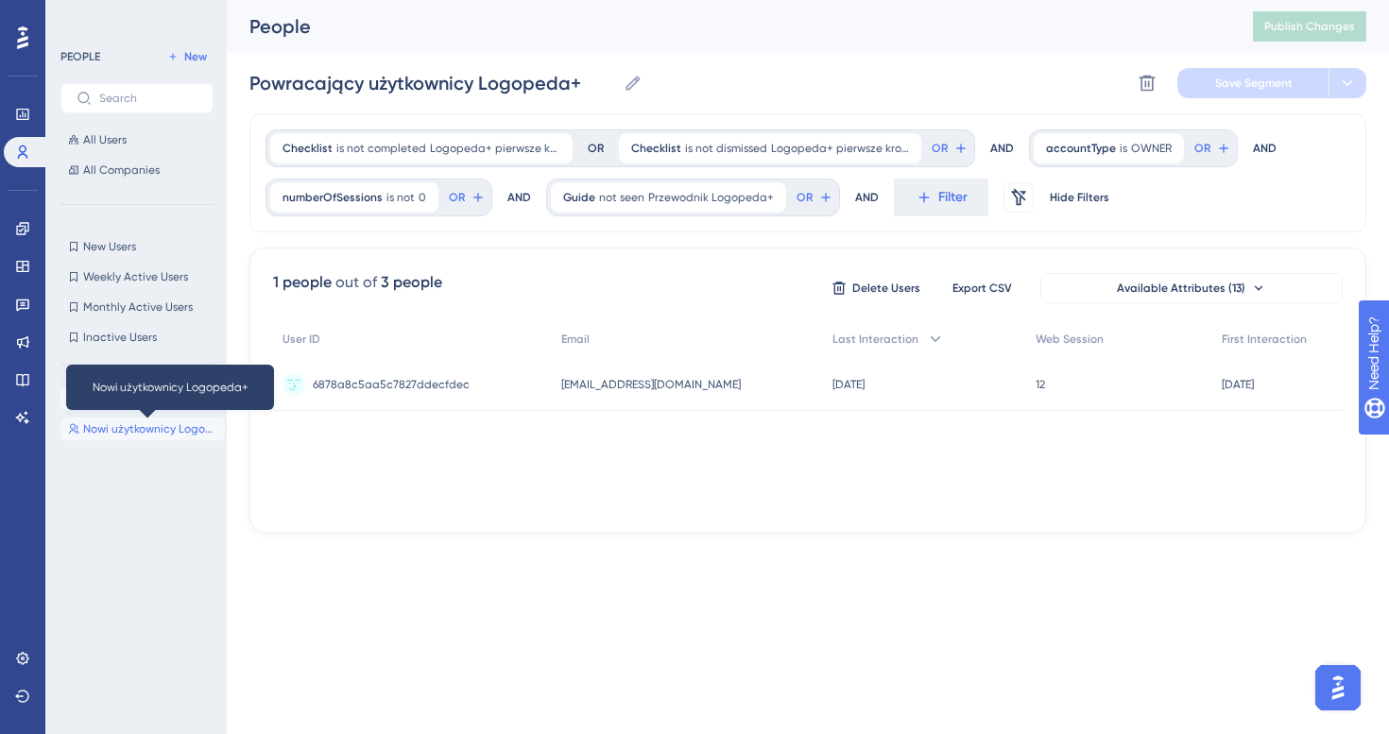
click at [108, 429] on span "Nowi użytkownicy Logopeda+" at bounding box center [150, 428] width 134 height 15
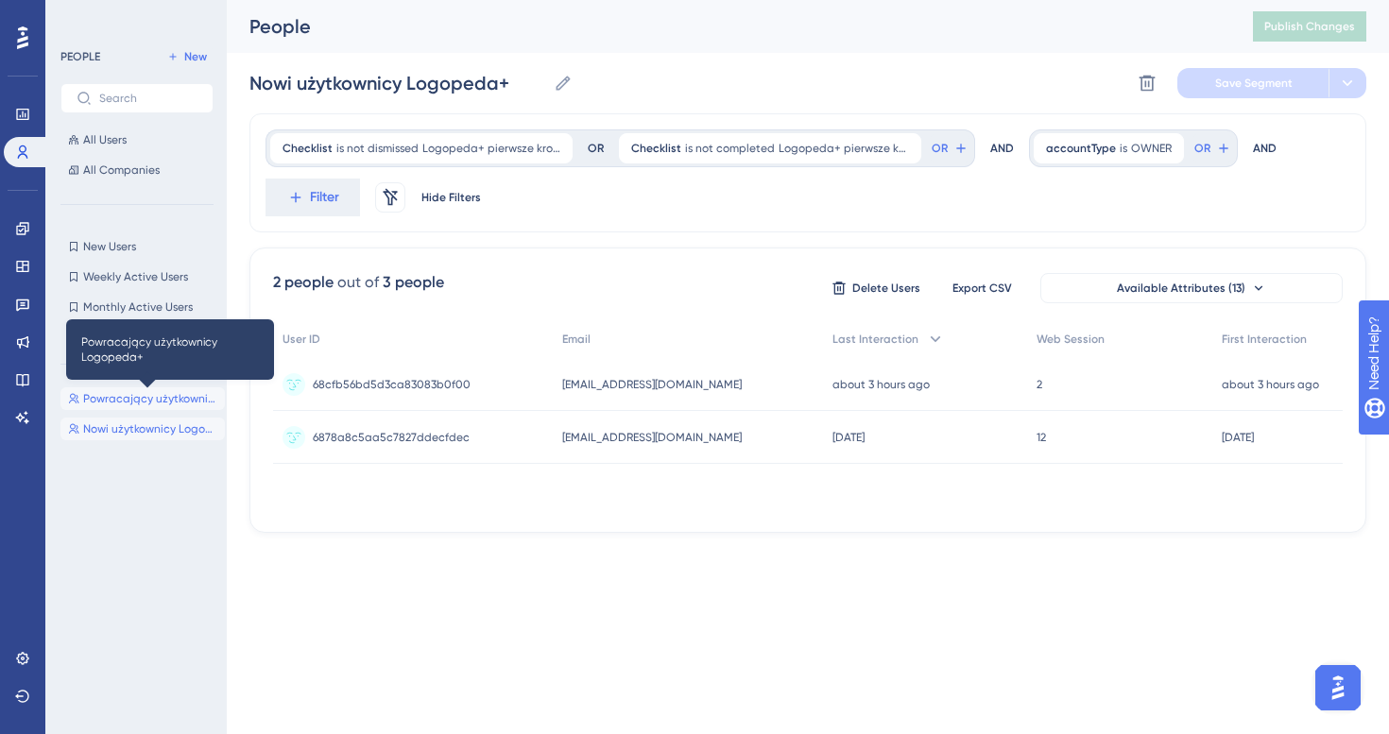
click at [119, 397] on span "Powracający użytkownicy Logopeda+" at bounding box center [150, 398] width 134 height 15
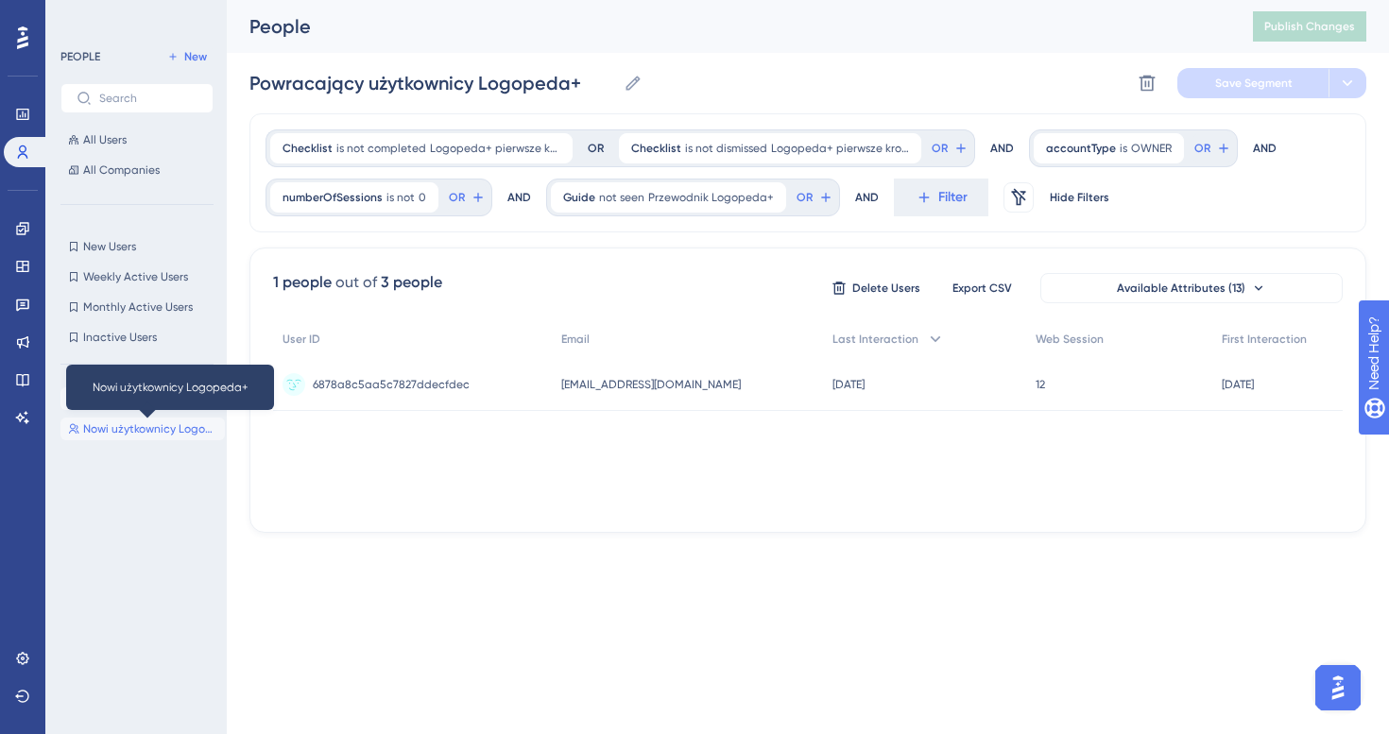
click at [125, 429] on span "Nowi użytkownicy Logopeda+" at bounding box center [150, 428] width 134 height 15
type input "Nowi użytkownicy Logopeda+"
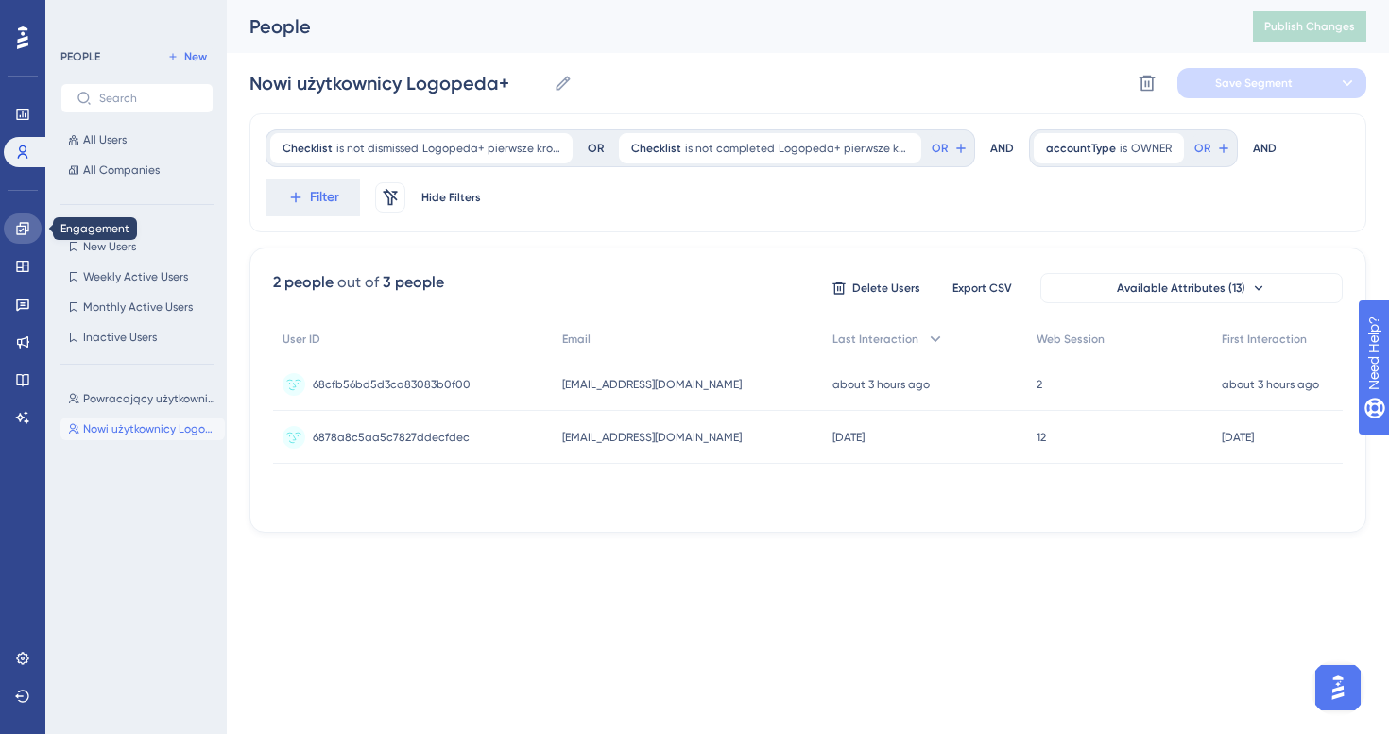
click at [22, 228] on icon at bounding box center [22, 228] width 15 height 15
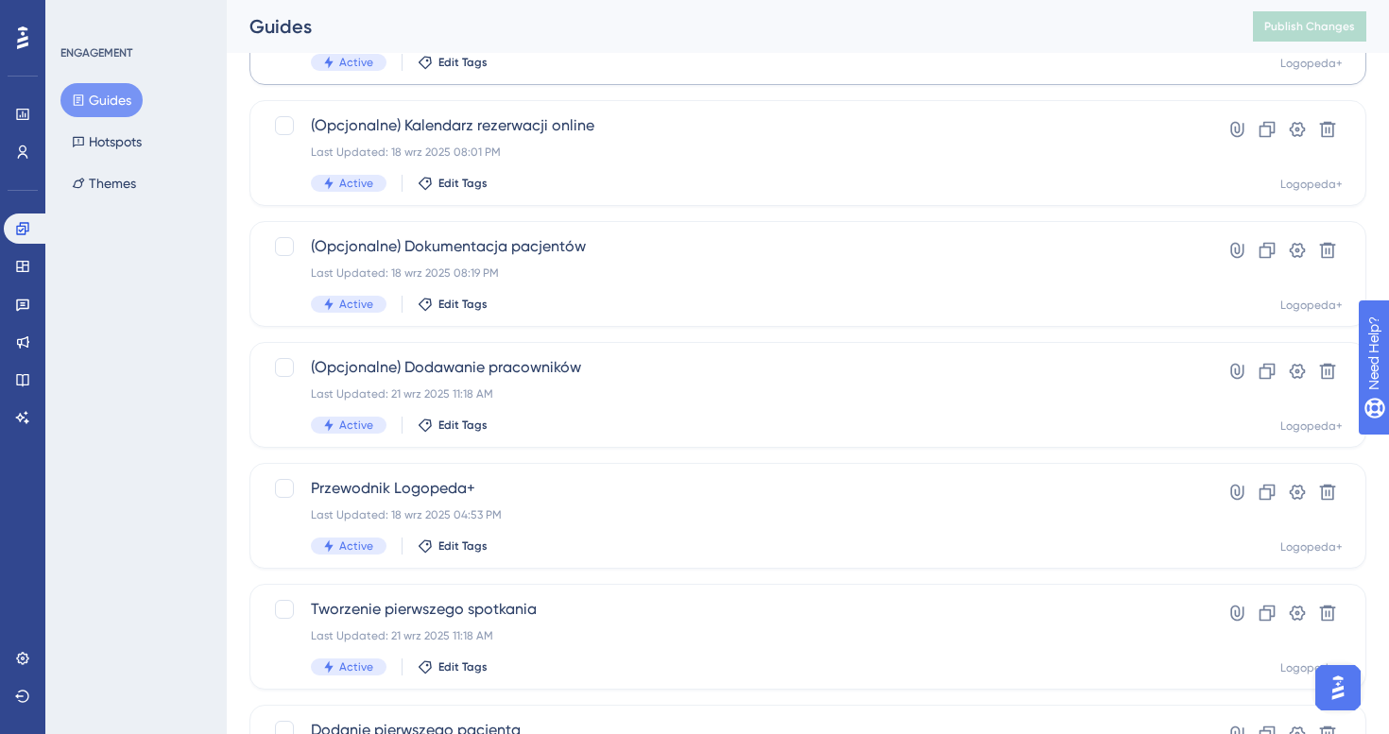
scroll to position [694, 0]
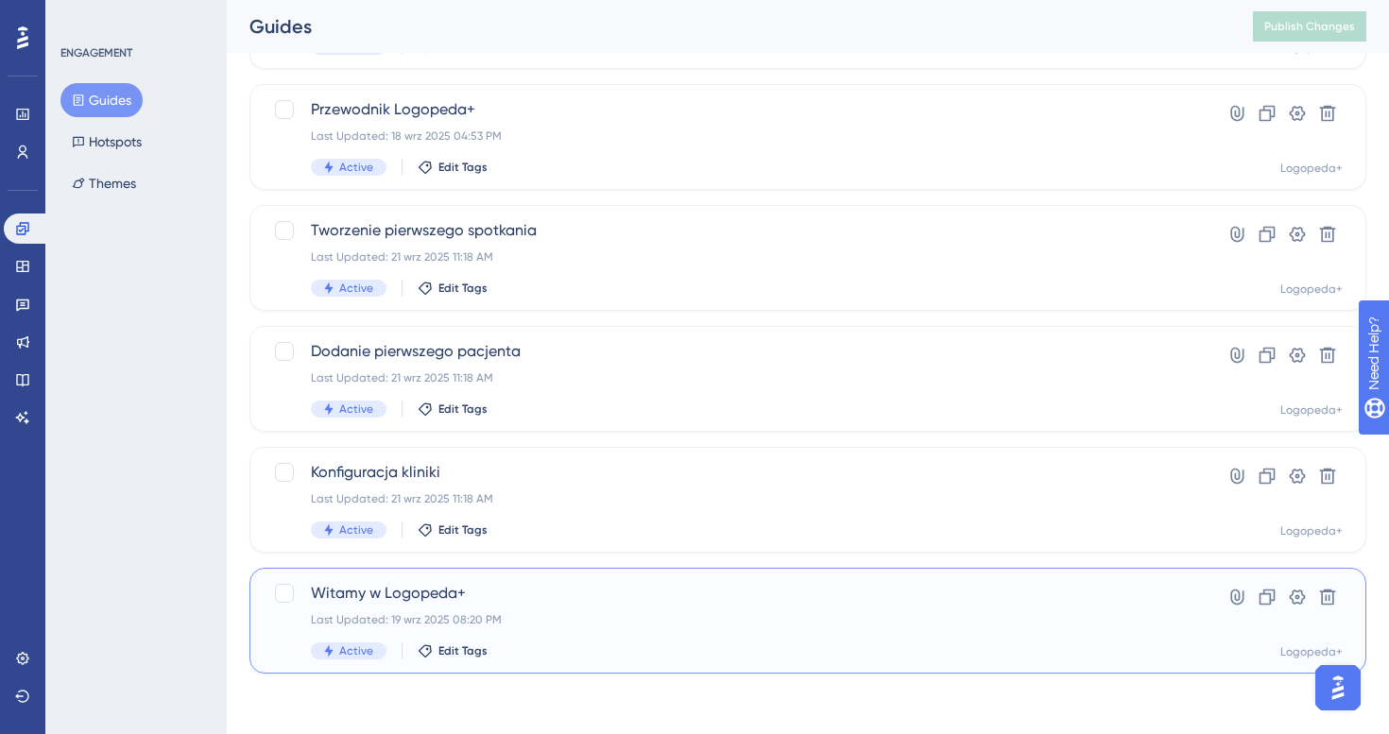
click at [696, 629] on div "Witamy w Logopeda+ Last Updated: 19 wrz 2025 08:20 PM Active Edit Tags" at bounding box center [732, 620] width 843 height 77
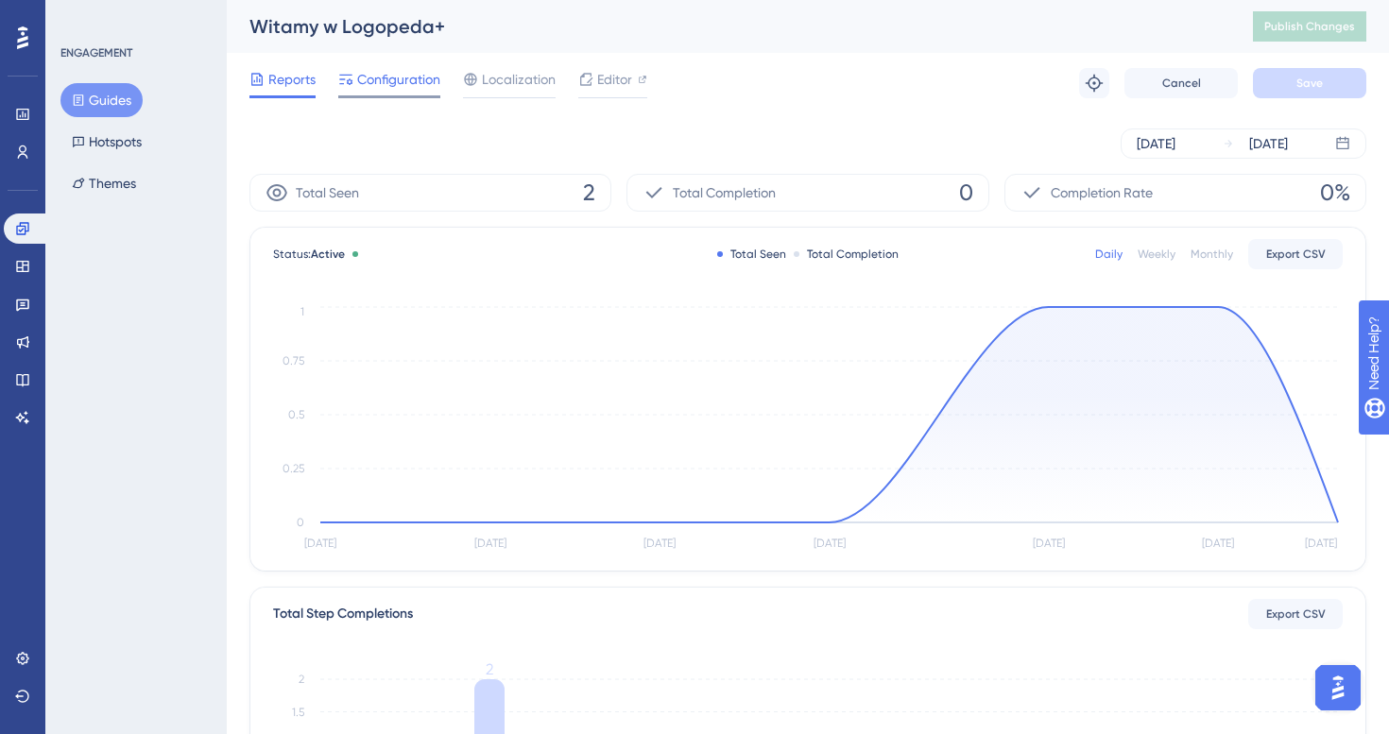
click at [401, 86] on span "Configuration" at bounding box center [398, 79] width 83 height 23
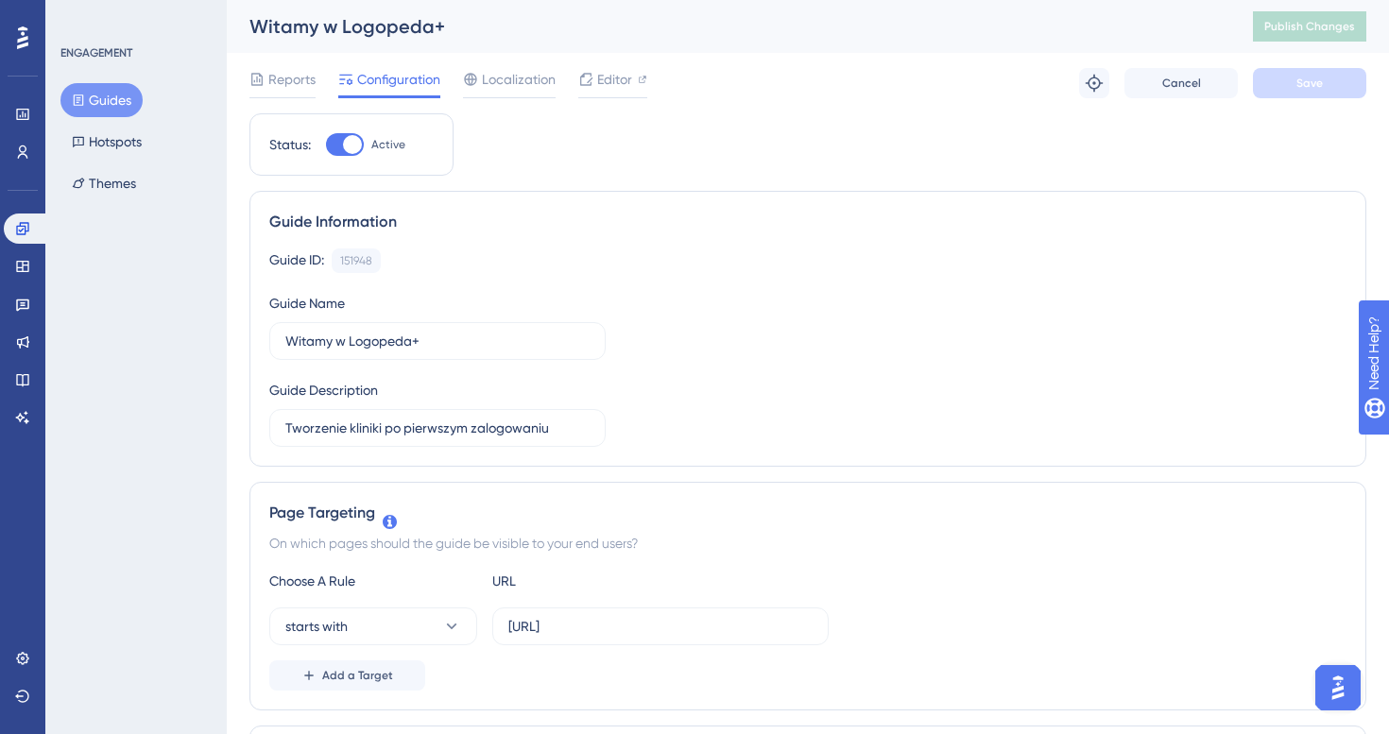
click at [106, 79] on div "ENGAGEMENT Guides Hotspots Themes" at bounding box center [136, 122] width 153 height 155
click at [110, 105] on button "Guides" at bounding box center [101, 100] width 82 height 34
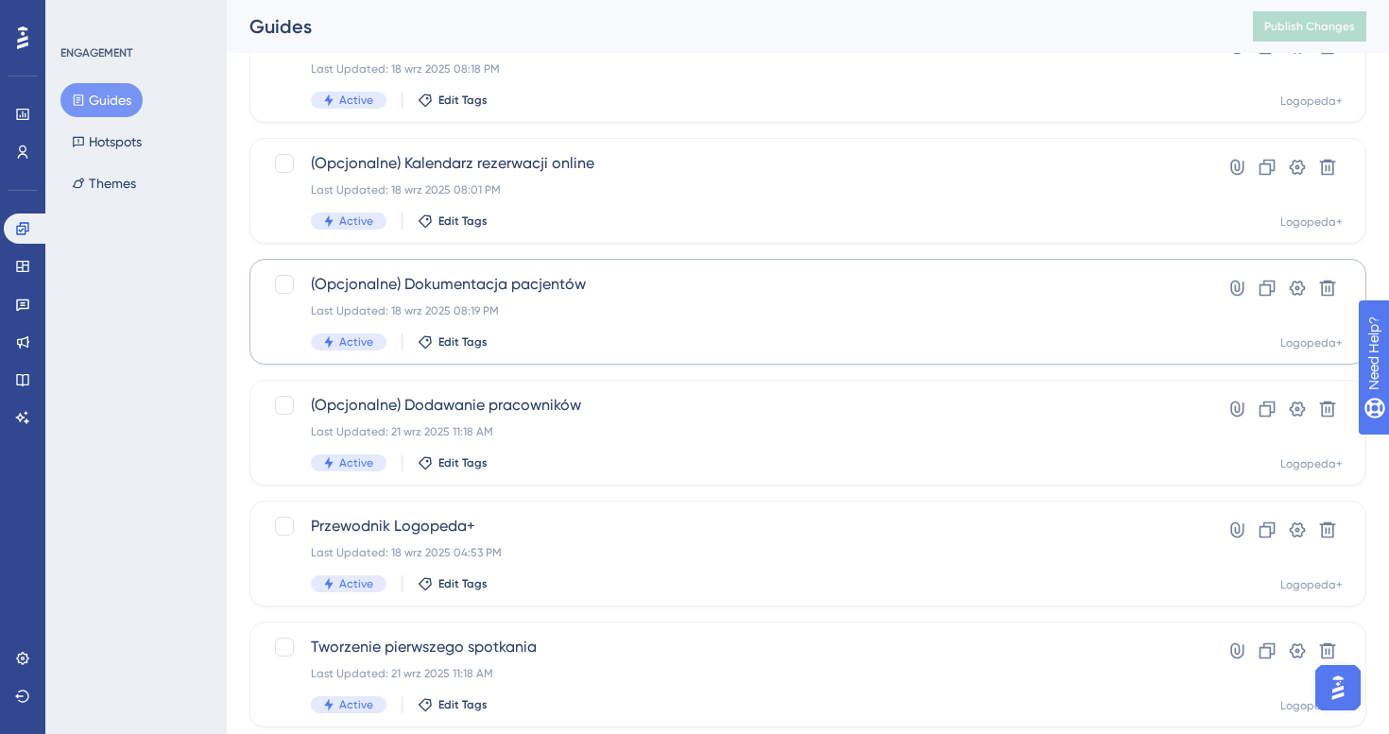
scroll to position [694, 0]
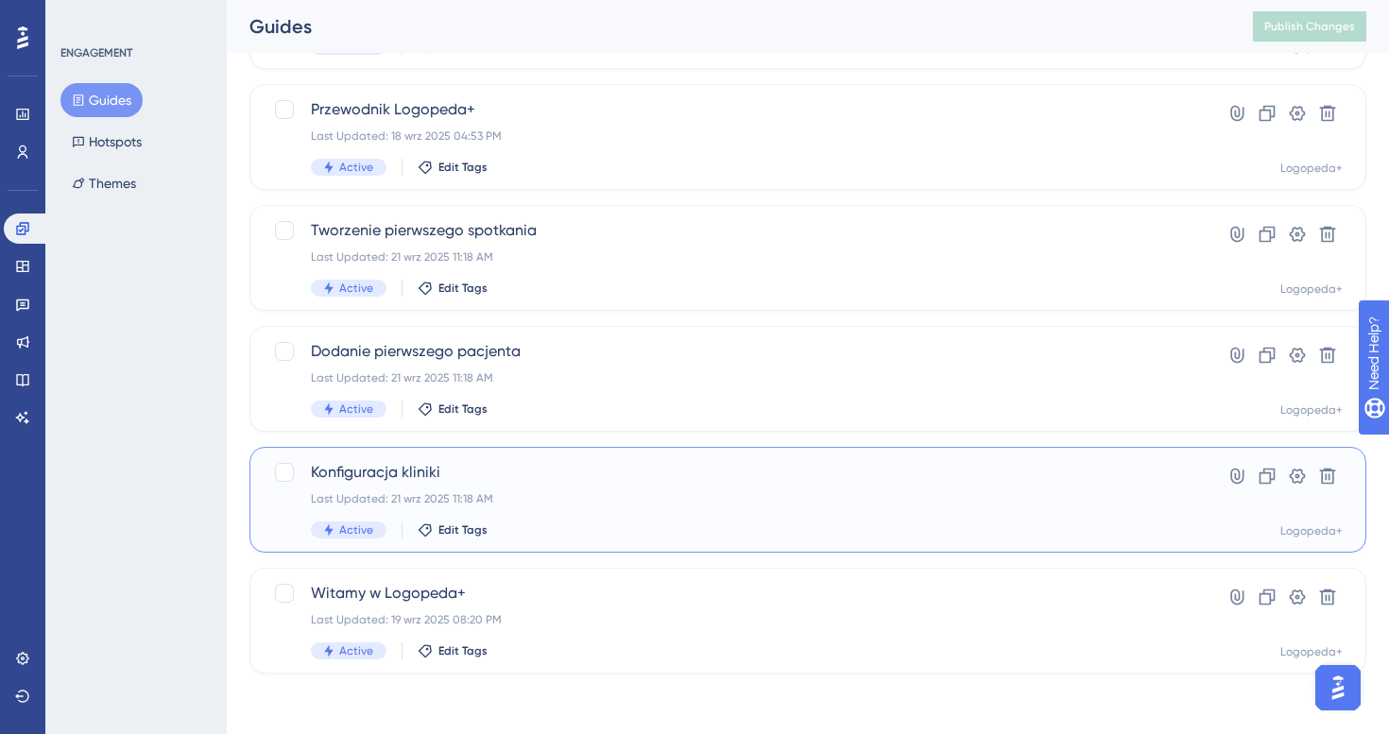
click at [604, 497] on div "Last Updated: 21 wrz 2025 11:18 AM" at bounding box center [732, 498] width 843 height 15
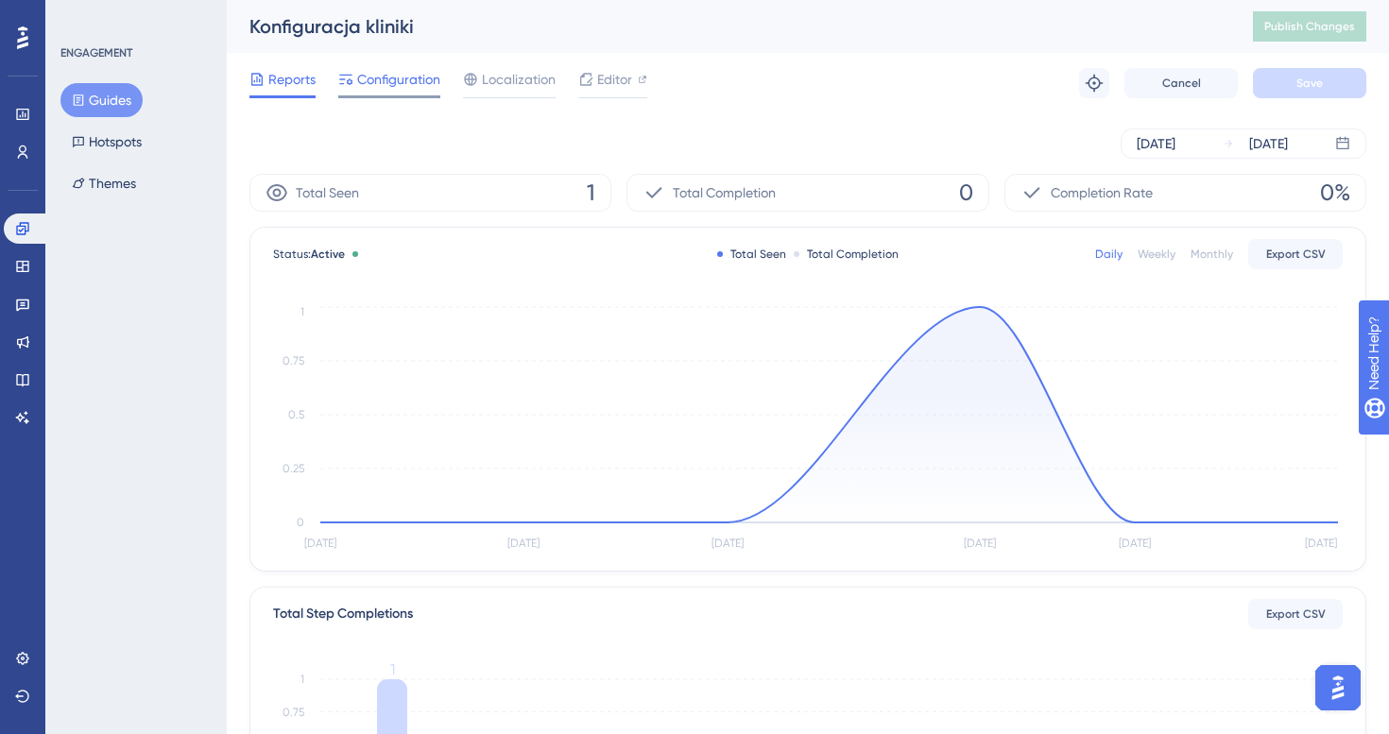
click at [415, 89] on span "Configuration" at bounding box center [398, 79] width 83 height 23
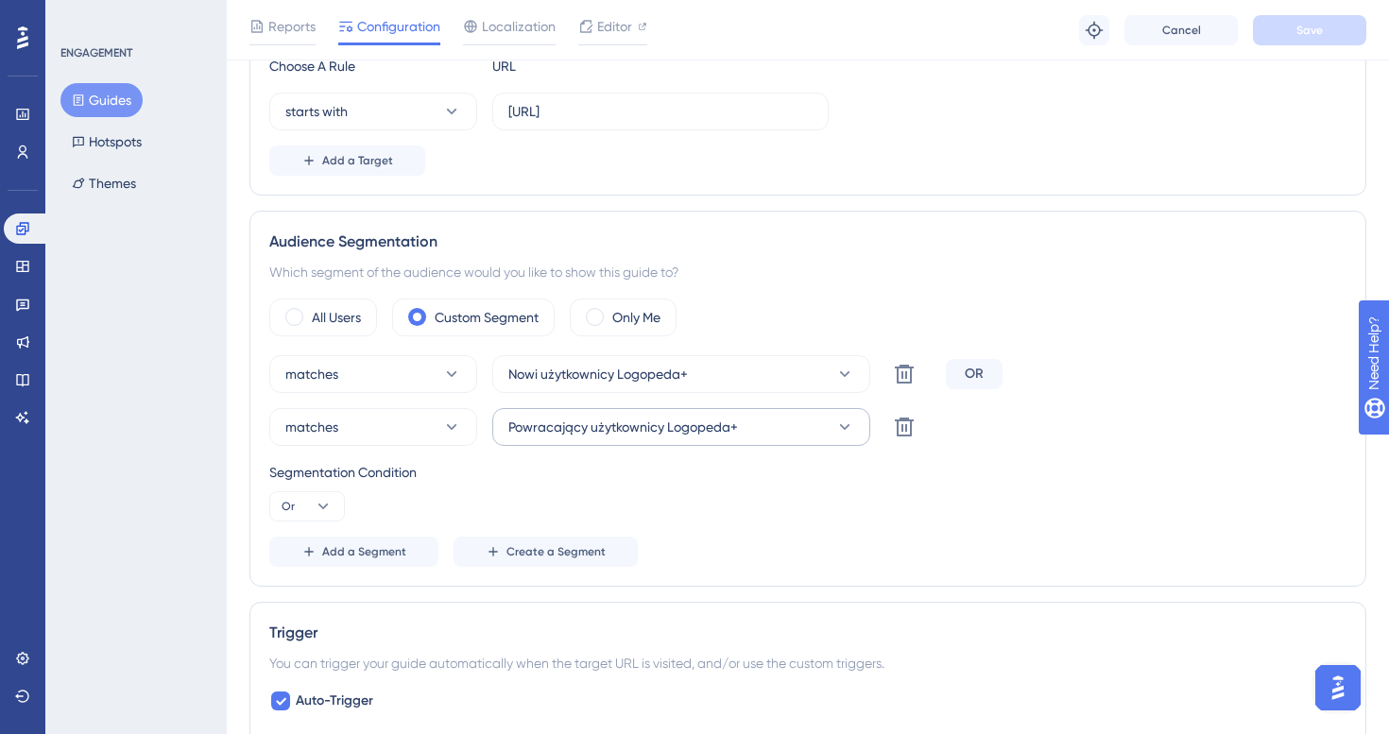
scroll to position [527, 0]
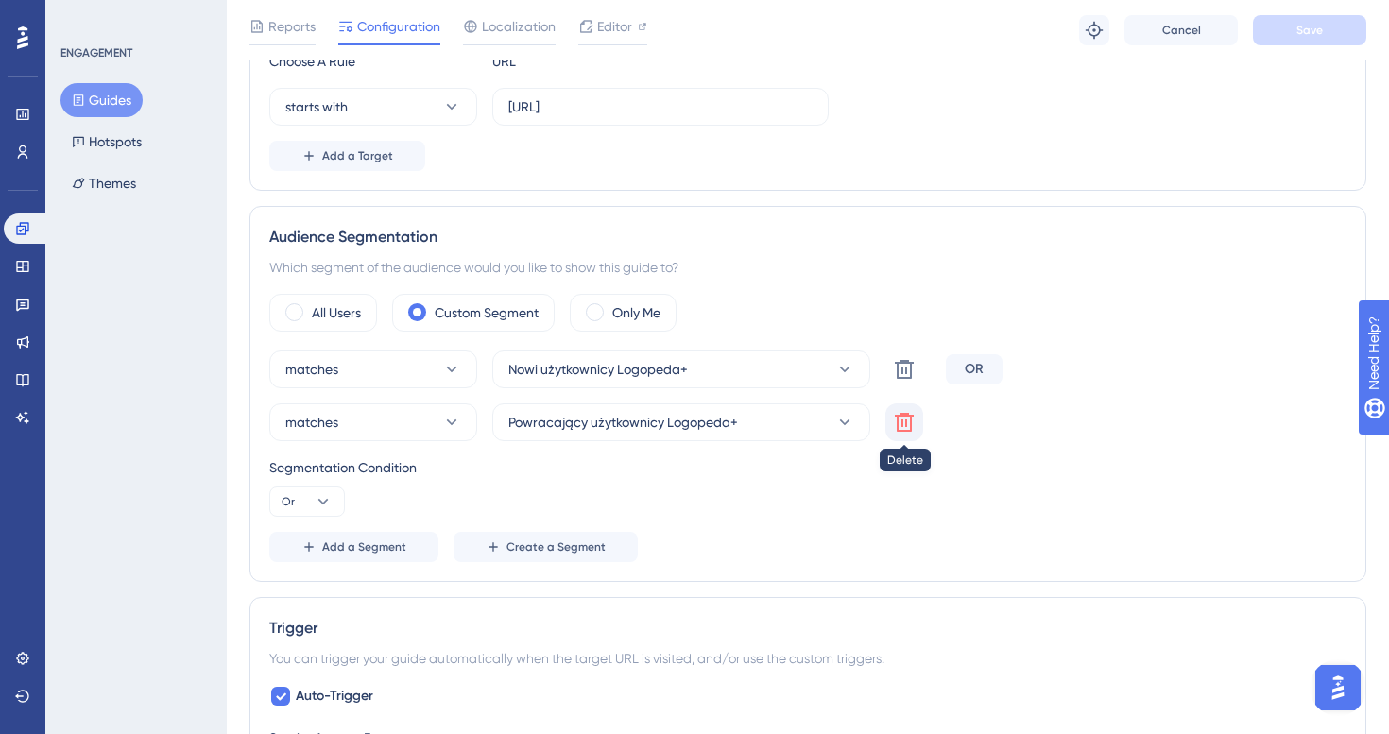
click at [906, 430] on icon at bounding box center [904, 422] width 19 height 19
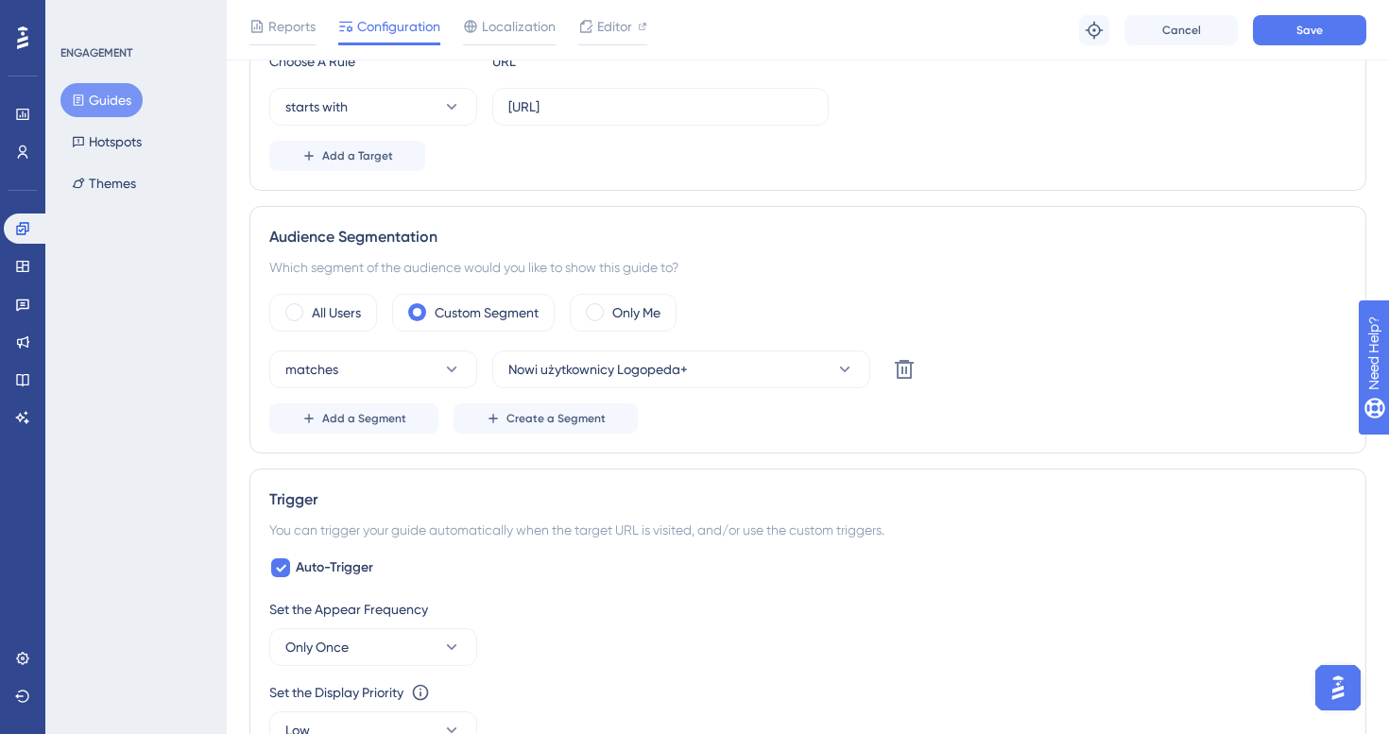
click at [1304, 11] on div "Reports Configuration Localization Editor Troubleshoot Cancel Save" at bounding box center [808, 30] width 1162 height 60
click at [1301, 36] on span "Save" at bounding box center [1309, 30] width 26 height 15
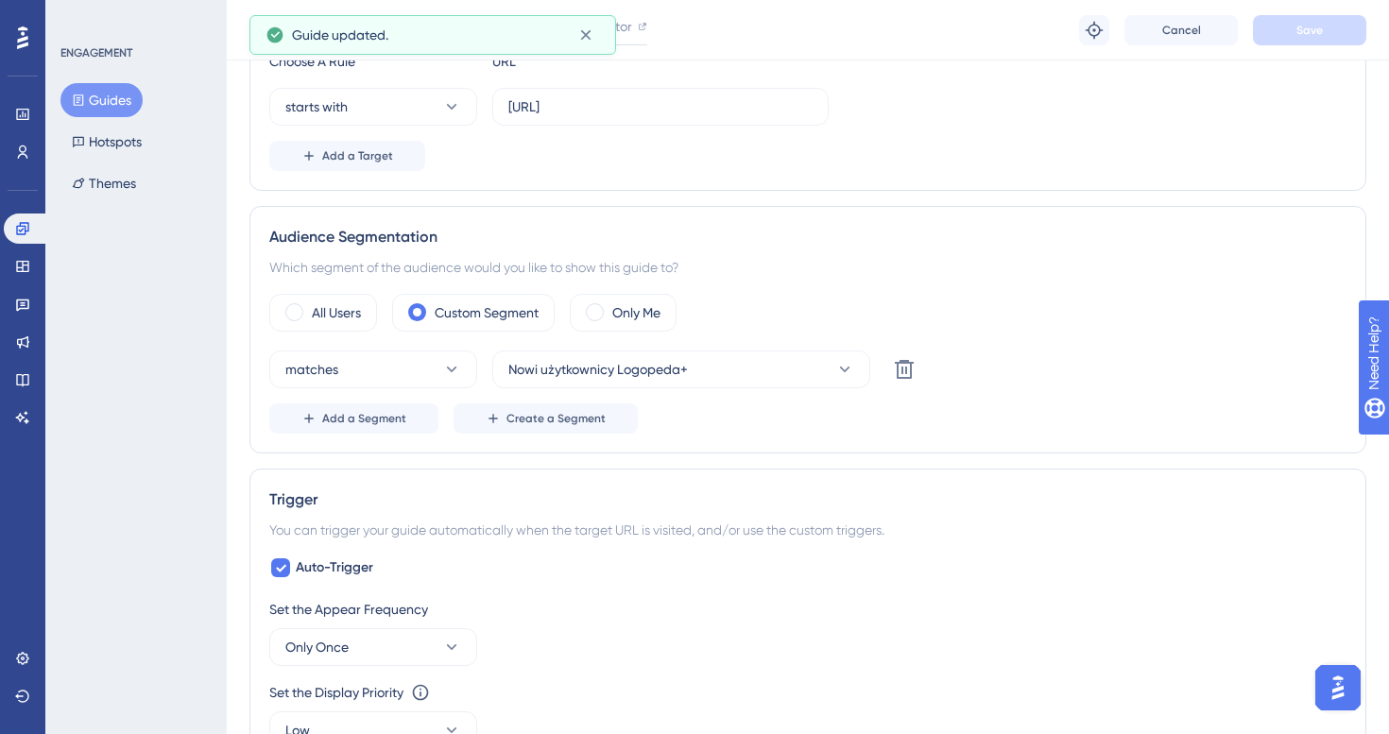
click at [110, 96] on button "Guides" at bounding box center [101, 100] width 82 height 34
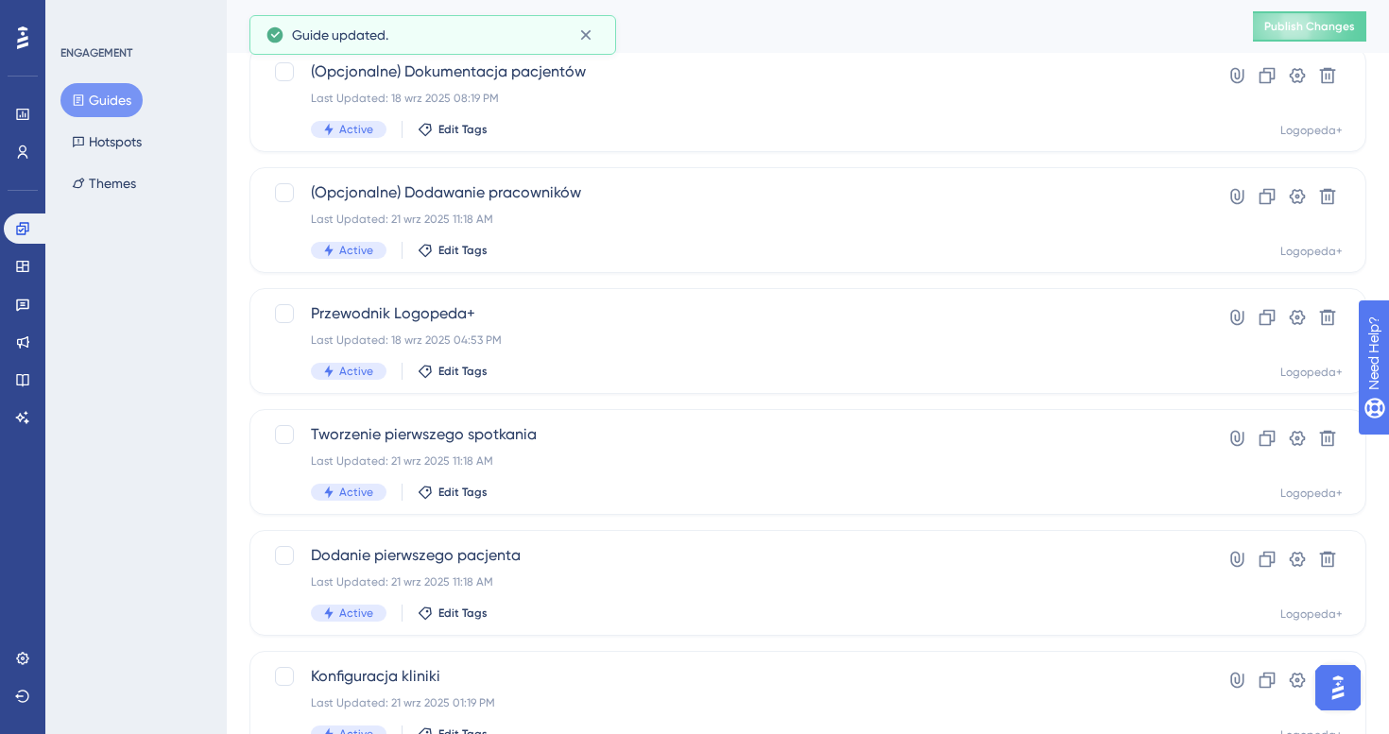
scroll to position [694, 0]
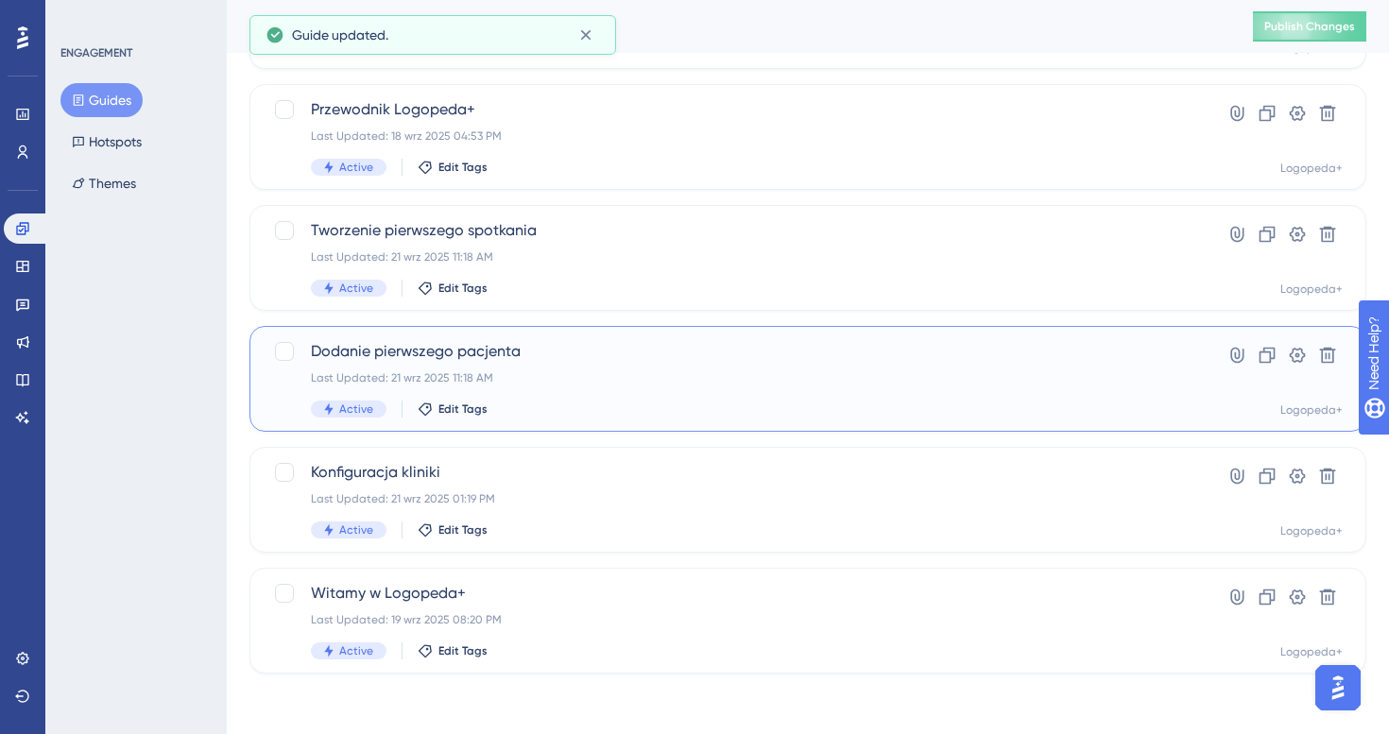
click at [566, 403] on div "Active Edit Tags" at bounding box center [732, 409] width 843 height 17
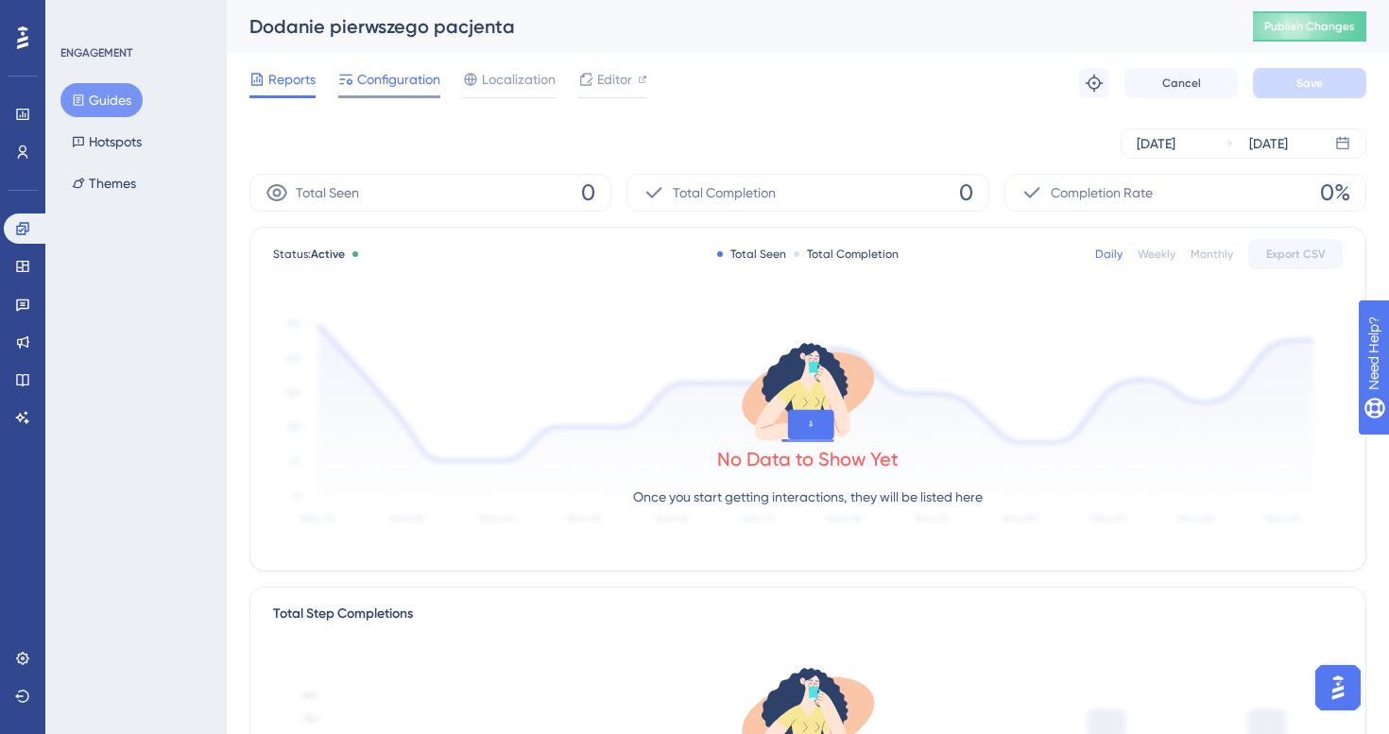
click at [423, 82] on span "Configuration" at bounding box center [398, 79] width 83 height 23
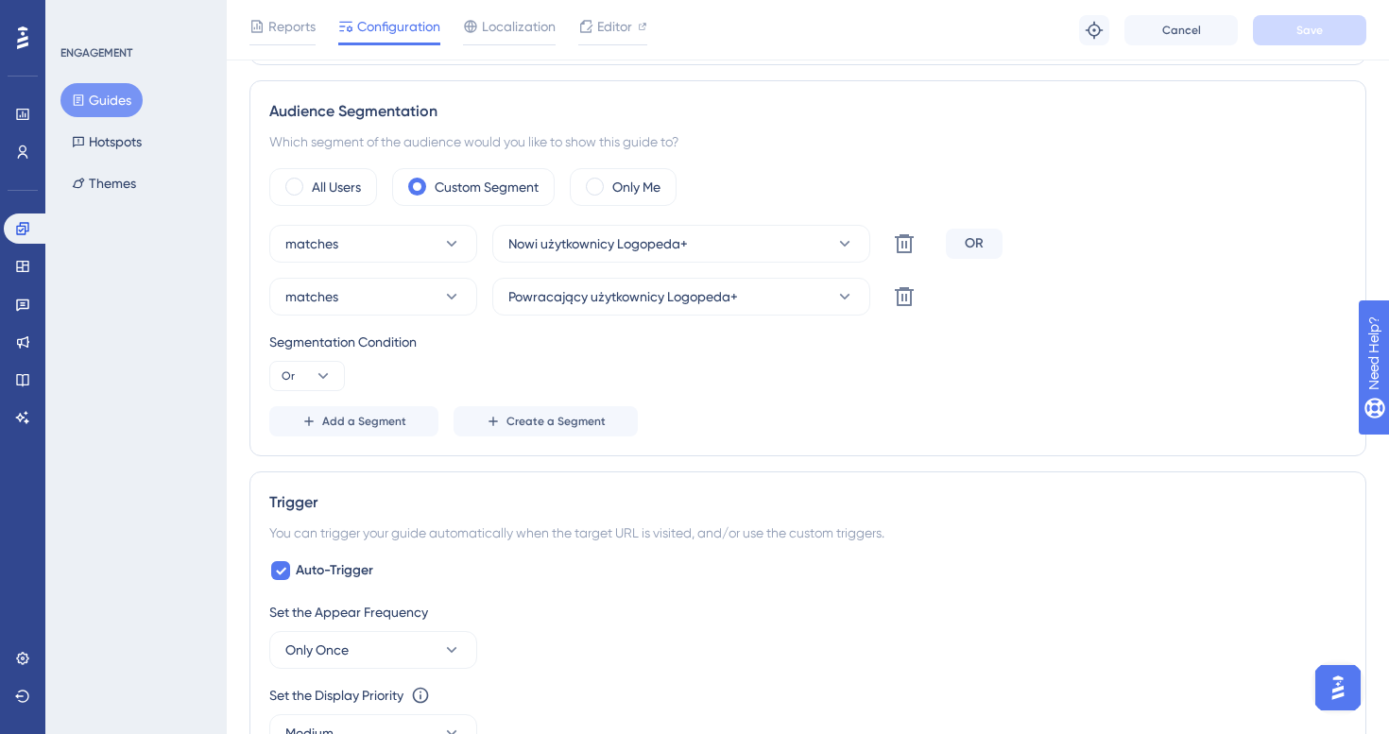
scroll to position [739, 0]
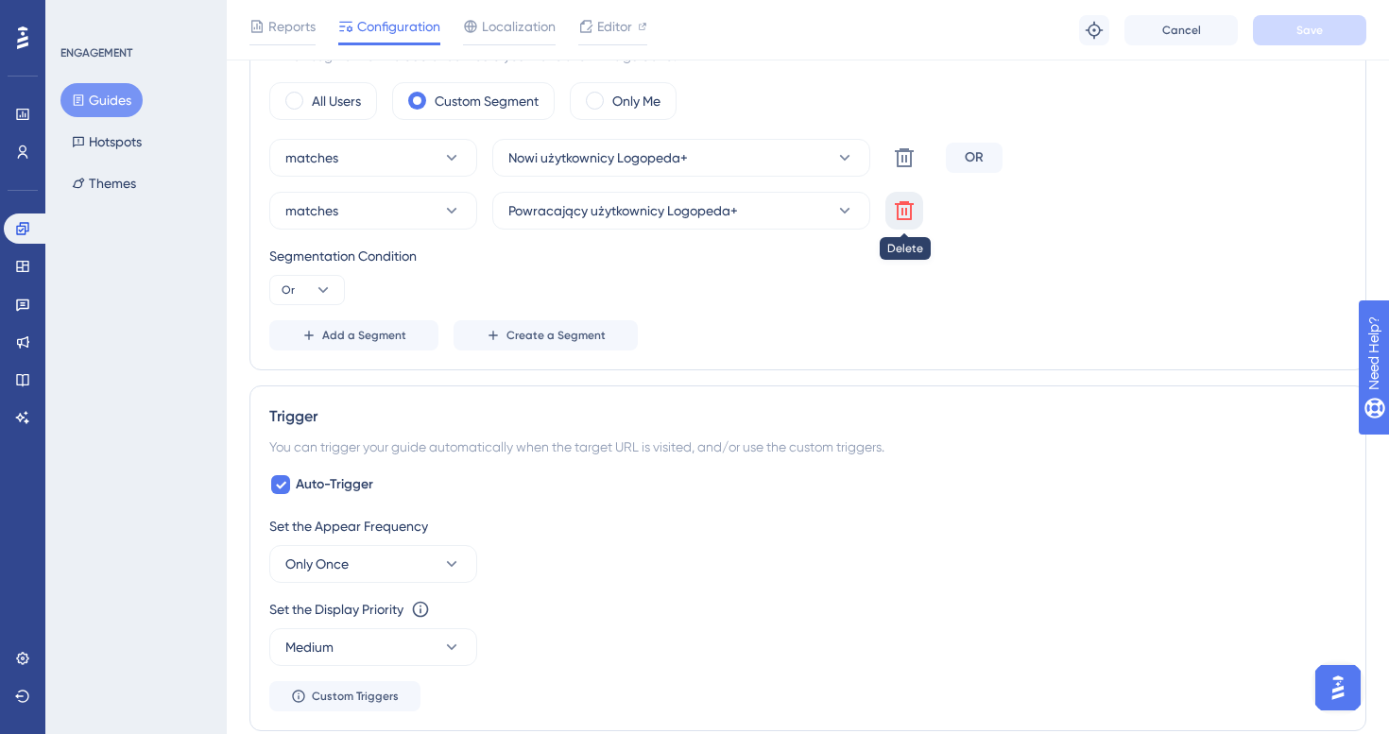
click at [910, 219] on icon at bounding box center [904, 210] width 19 height 19
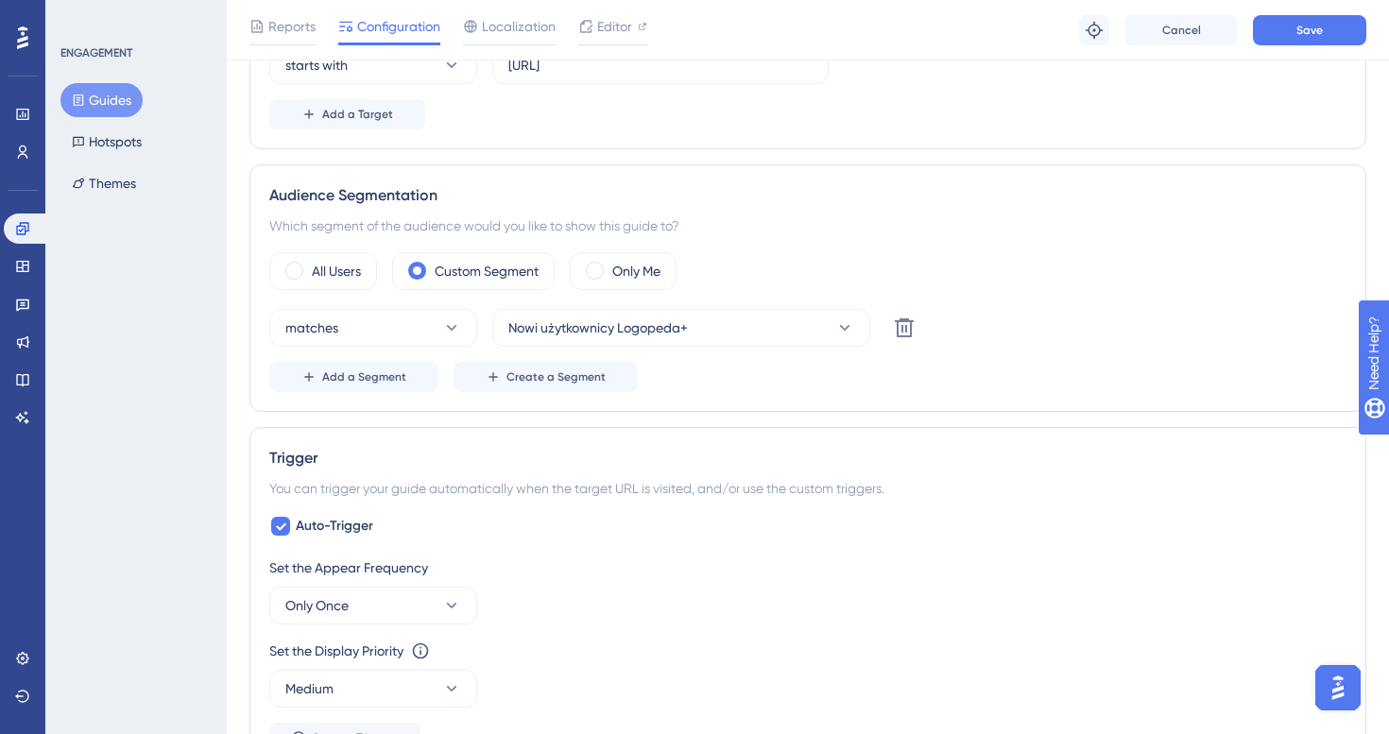
scroll to position [0, 0]
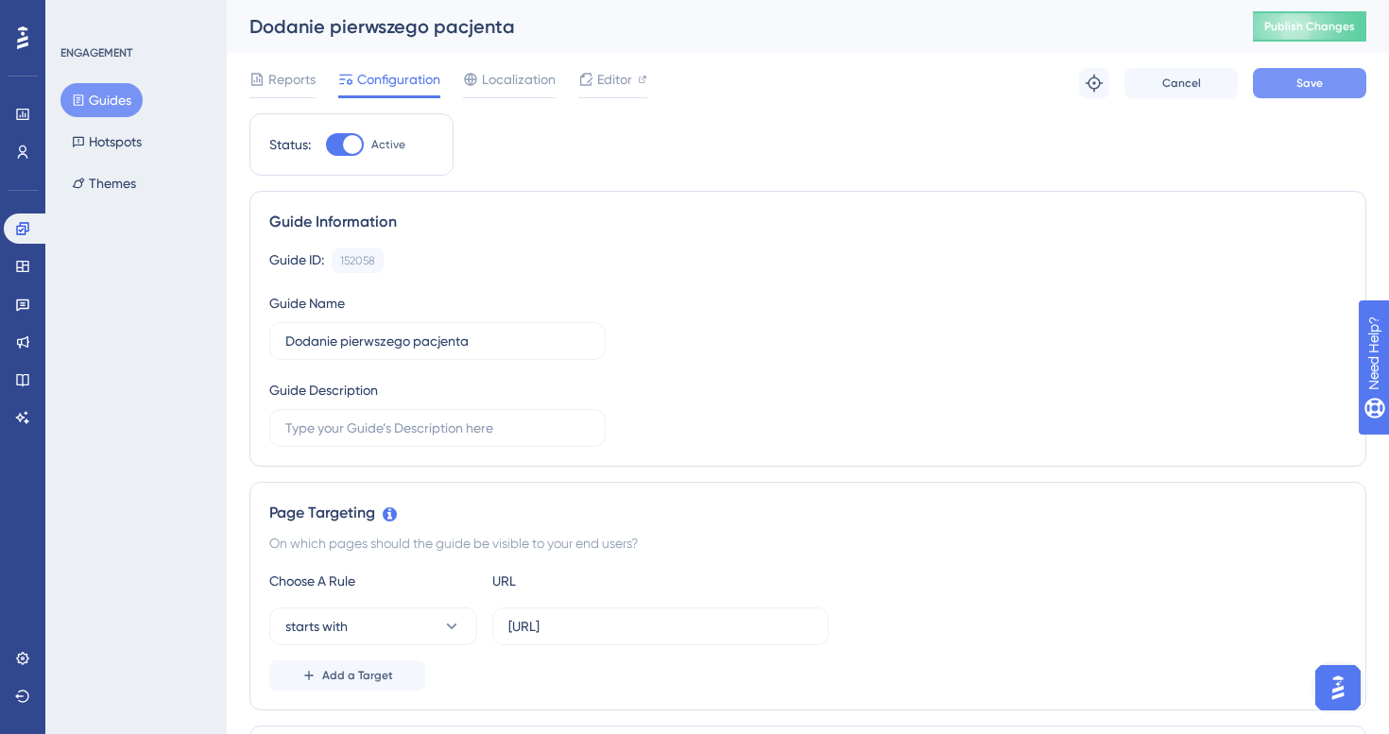
click at [1290, 89] on button "Save" at bounding box center [1309, 83] width 113 height 30
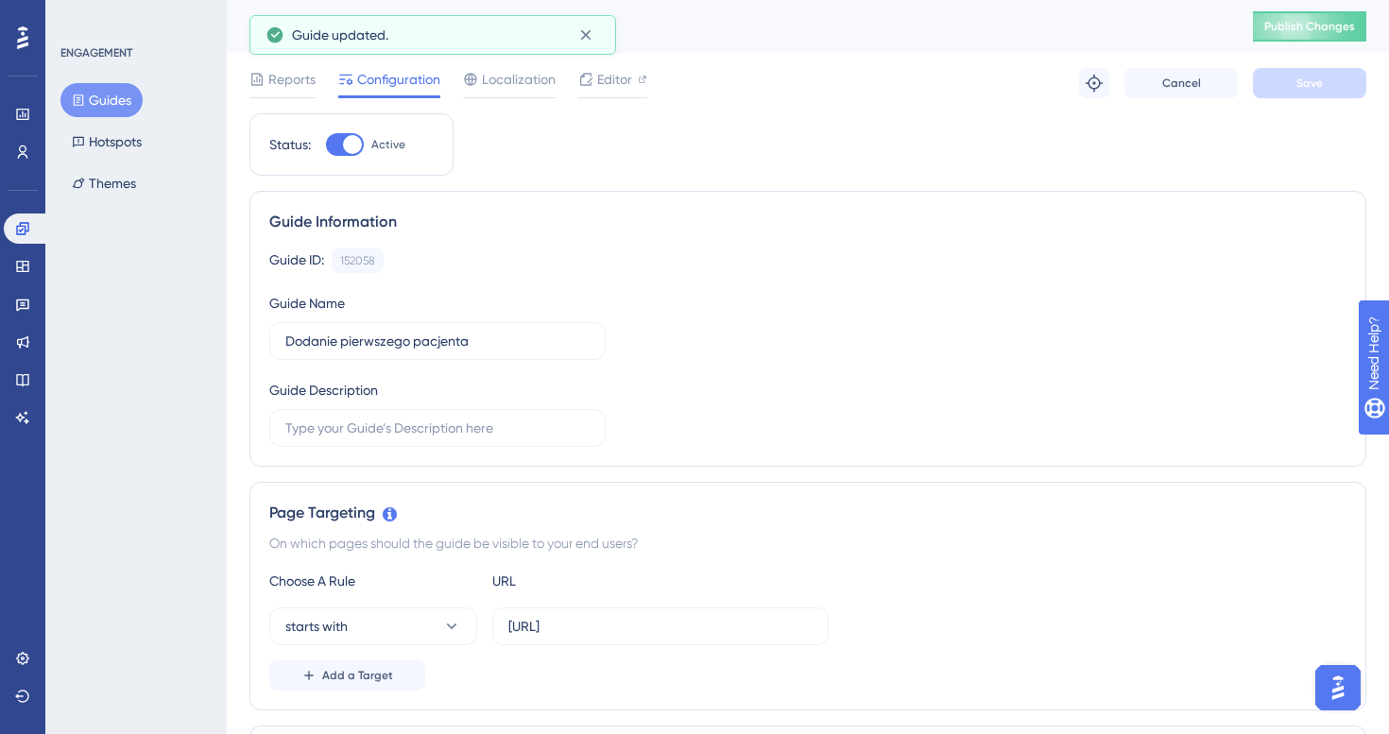
click at [113, 89] on button "Guides" at bounding box center [101, 100] width 82 height 34
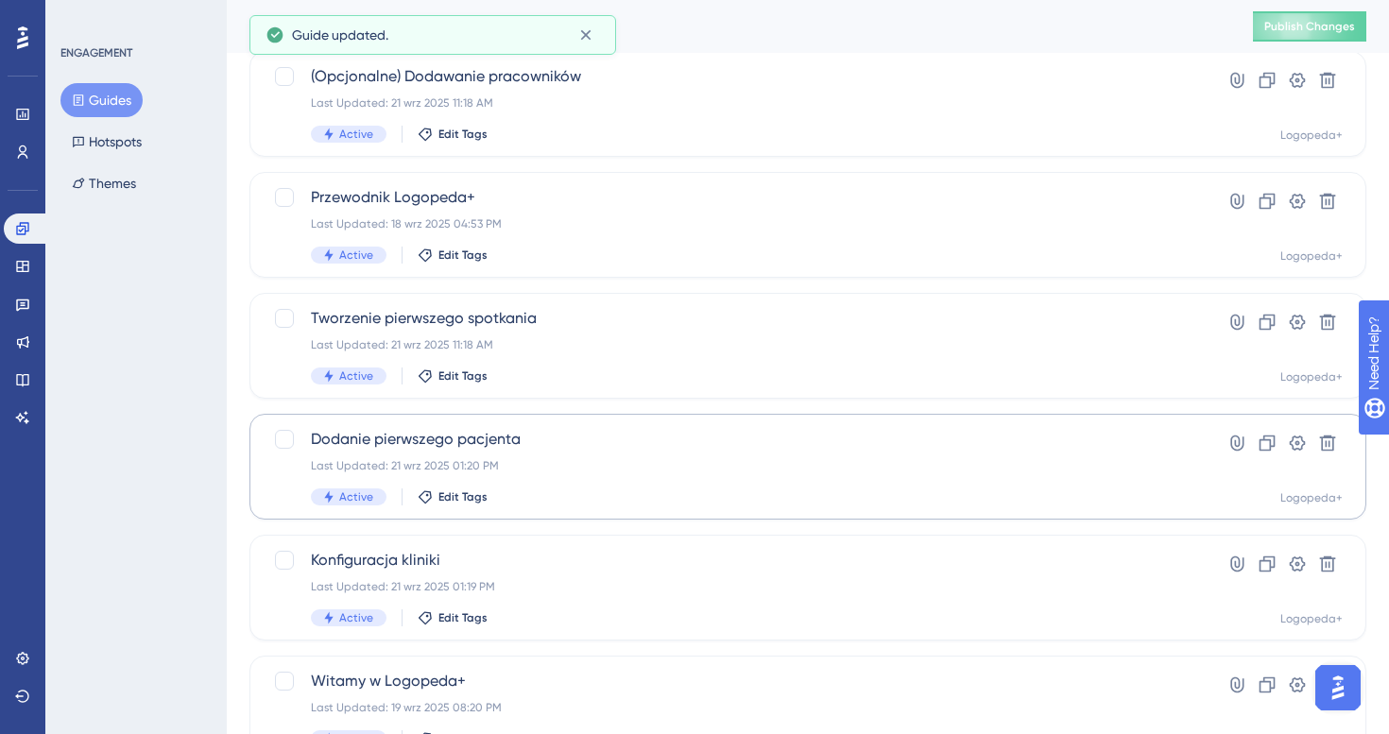
scroll to position [606, 0]
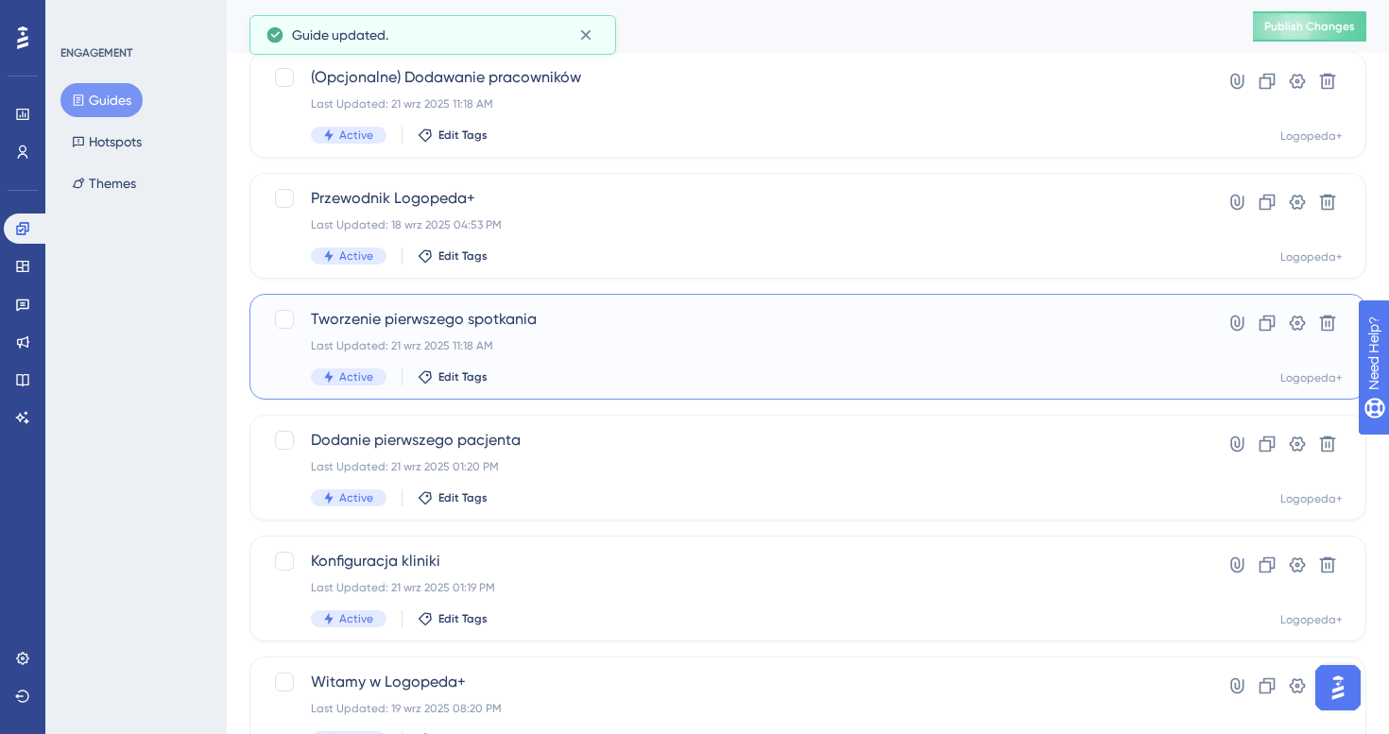
click at [571, 352] on div "Last Updated: 21 wrz 2025 11:18 AM" at bounding box center [732, 345] width 843 height 15
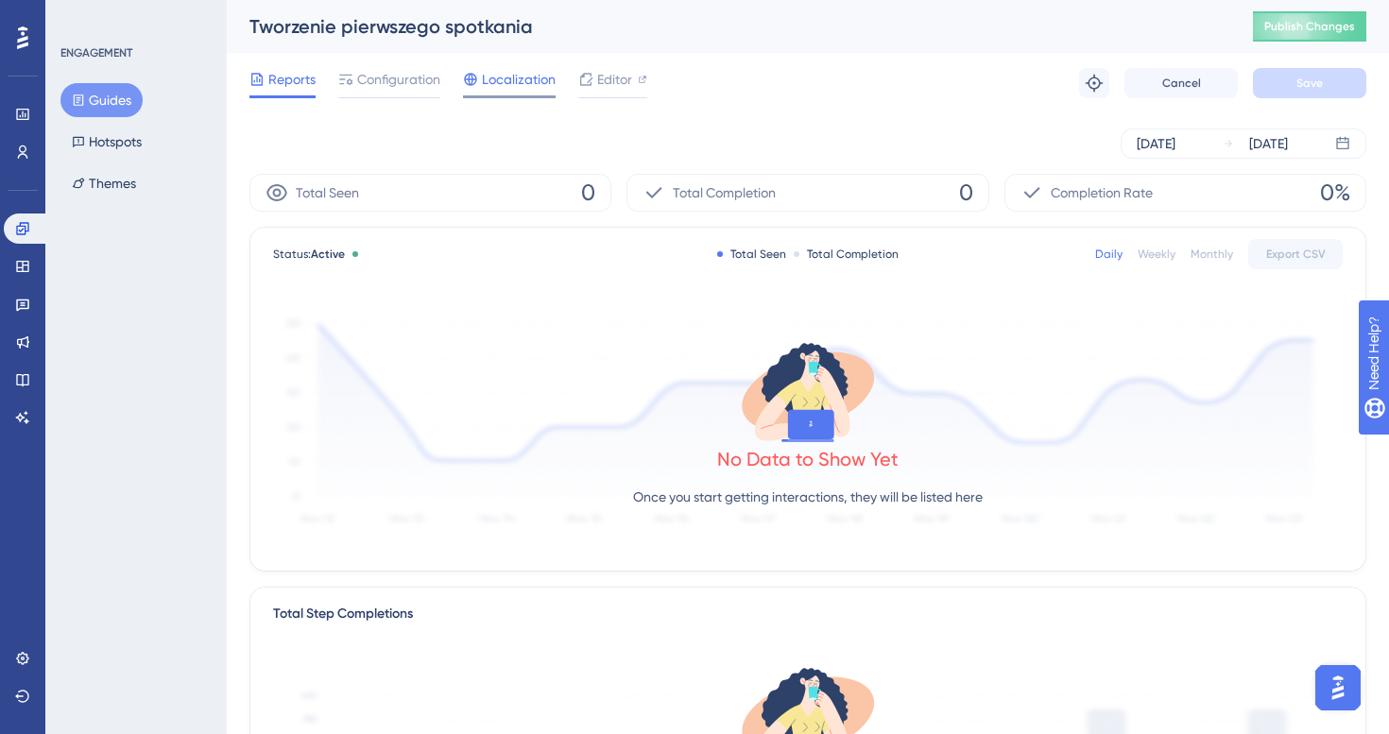
click at [497, 75] on span "Localization" at bounding box center [519, 79] width 74 height 23
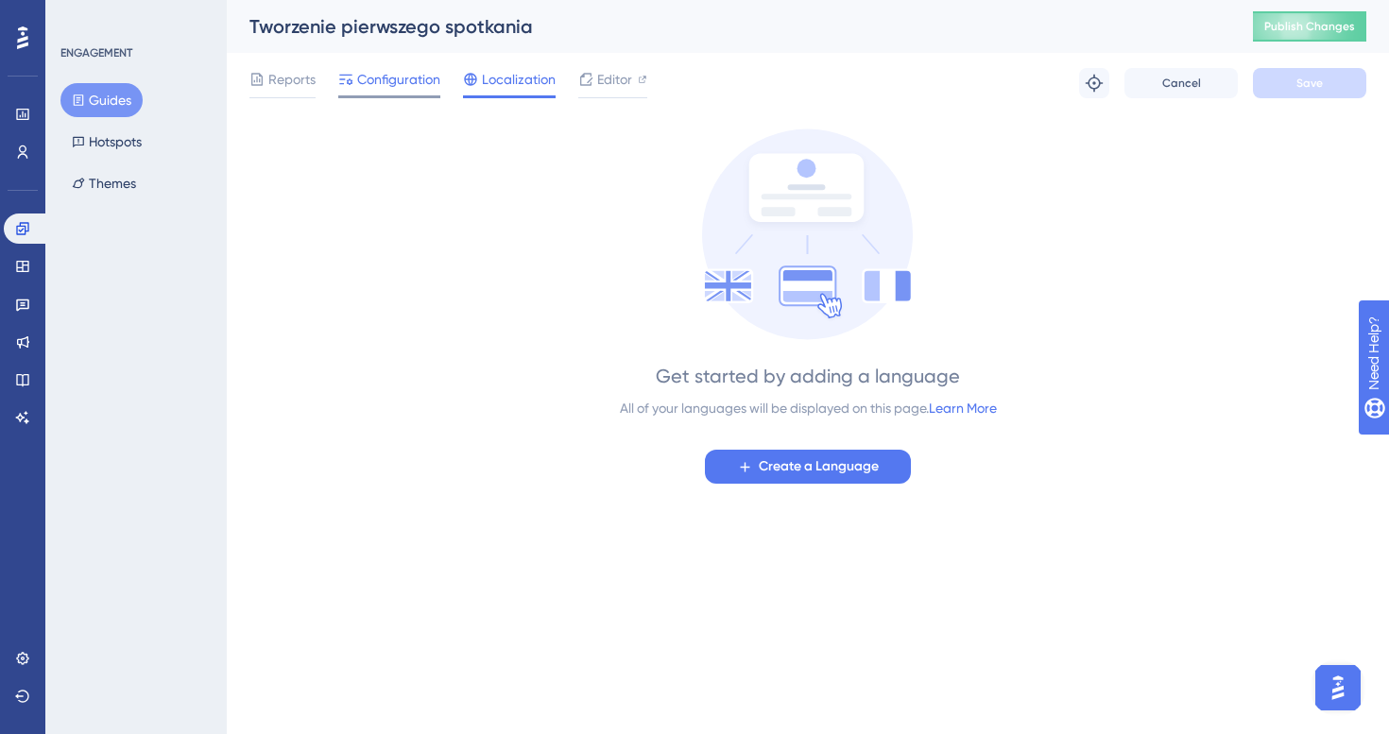
click at [343, 84] on icon at bounding box center [345, 79] width 15 height 15
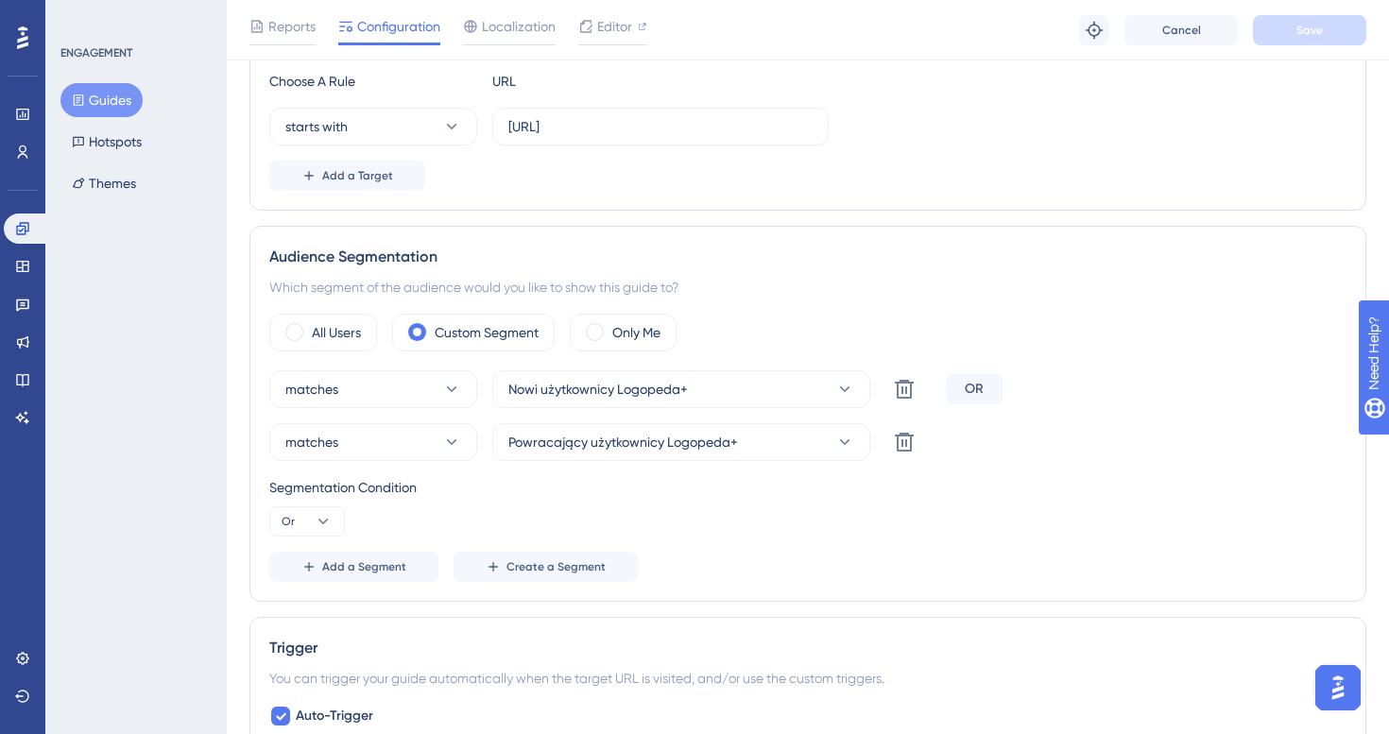
scroll to position [506, 0]
click at [915, 452] on button at bounding box center [904, 443] width 38 height 38
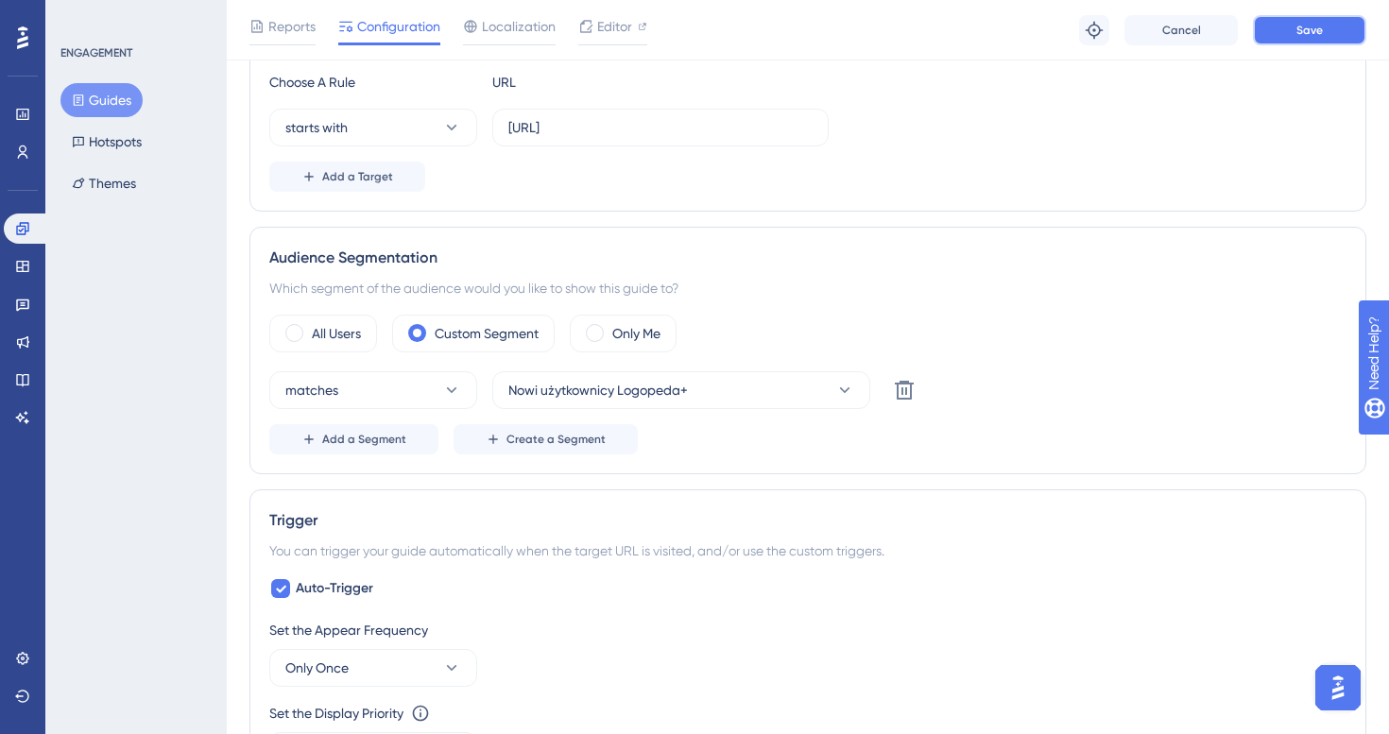
click at [1298, 43] on button "Save" at bounding box center [1309, 30] width 113 height 30
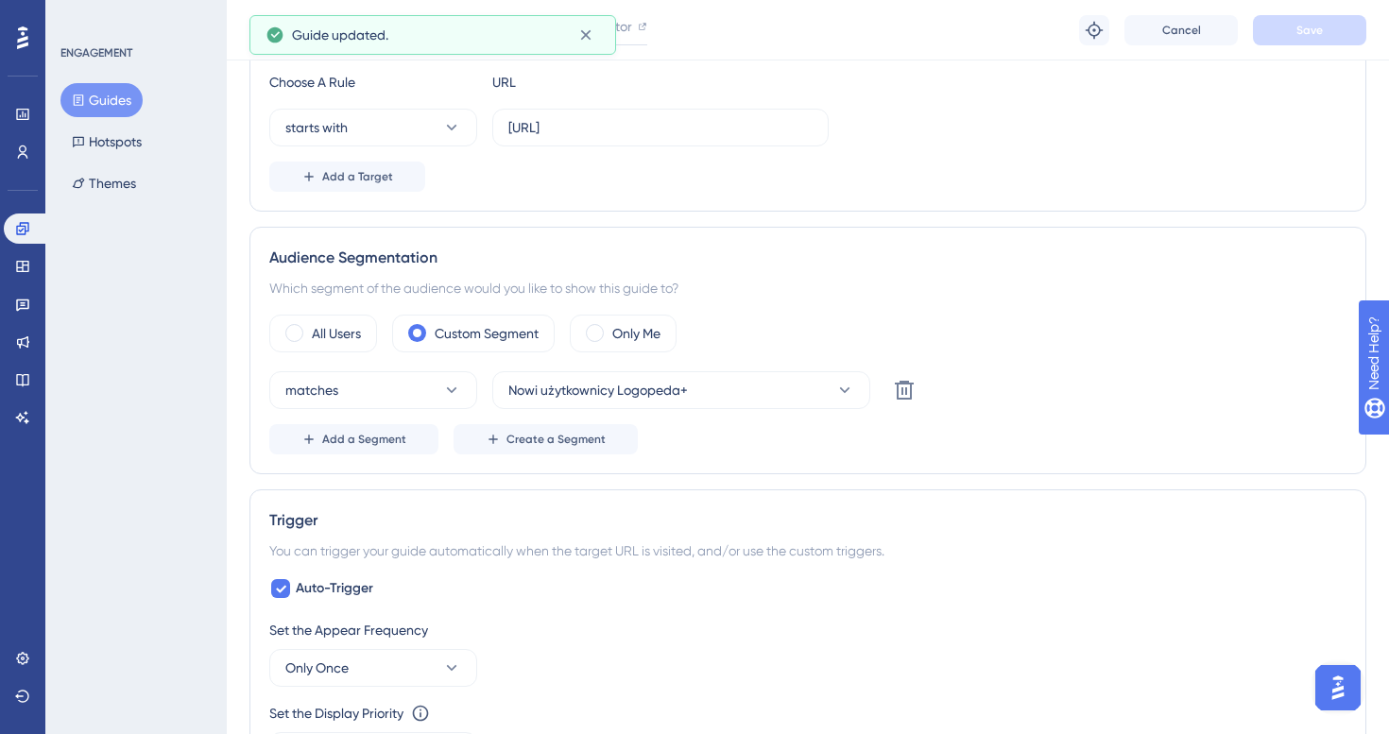
click at [117, 103] on button "Guides" at bounding box center [101, 100] width 82 height 34
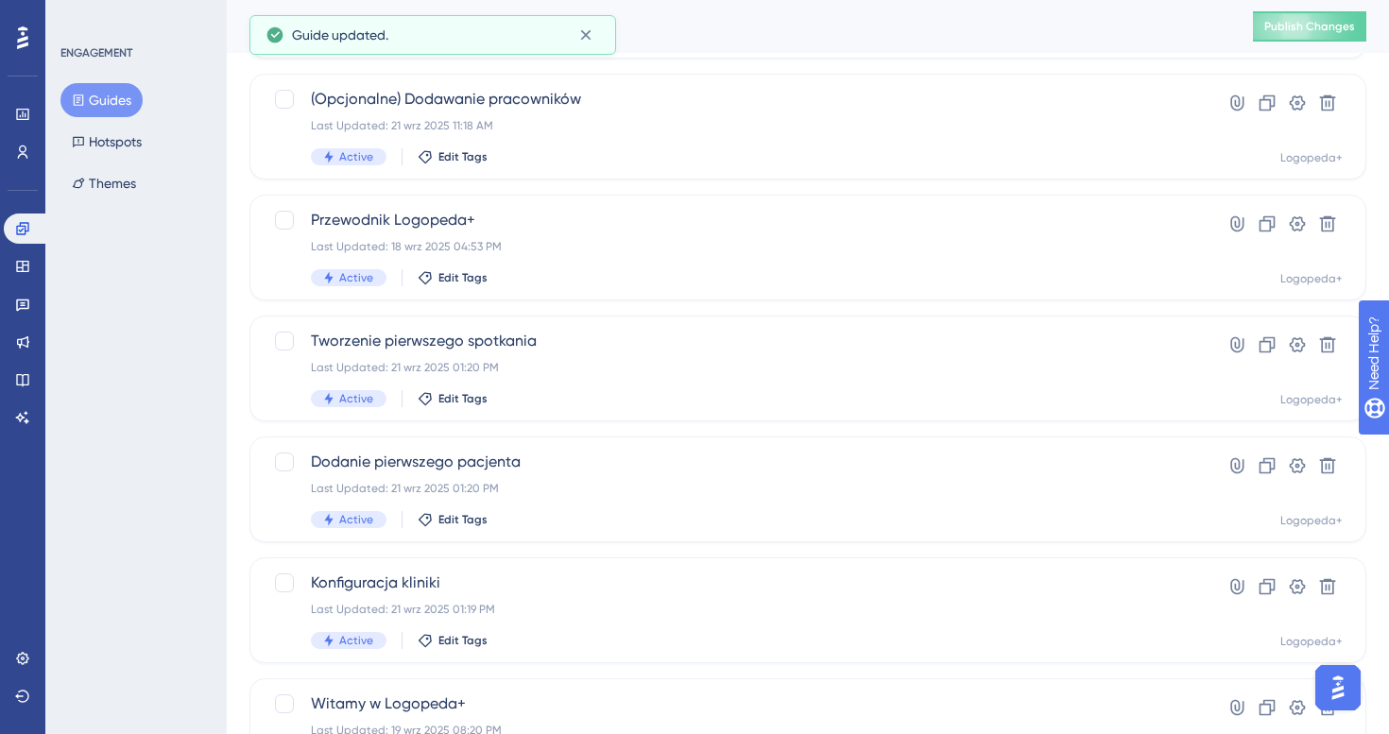
scroll to position [582, 0]
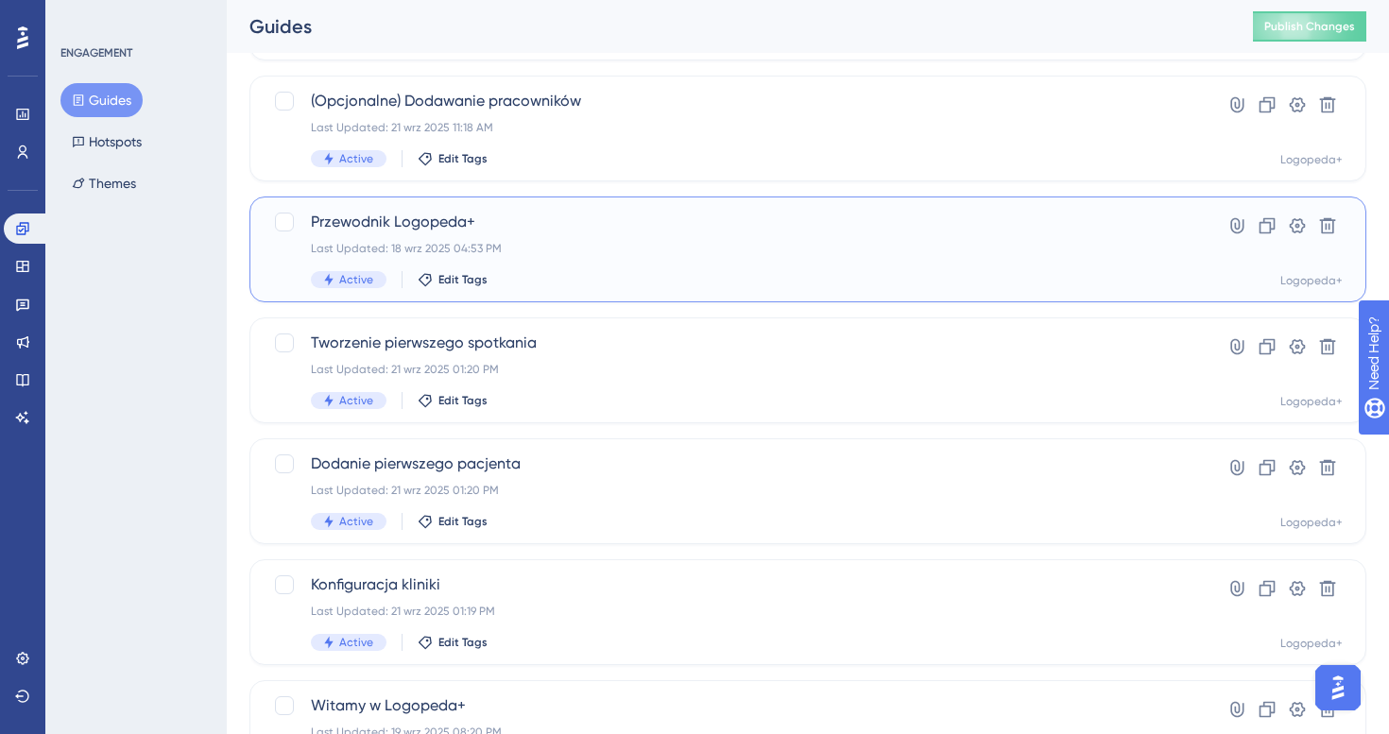
click at [594, 248] on div "Last Updated: 18 wrz 2025 04:53 PM" at bounding box center [732, 248] width 843 height 15
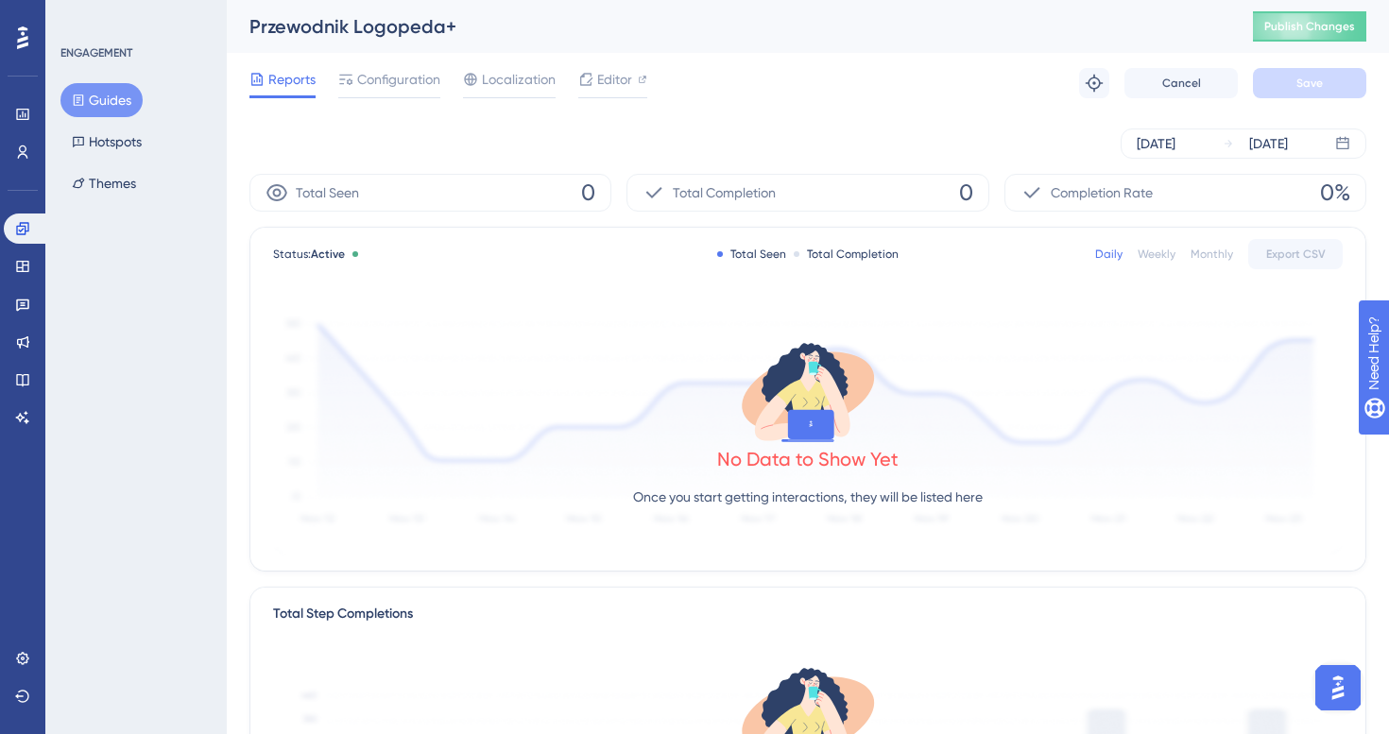
click at [379, 67] on div "Reports Configuration Localization Editor Troubleshoot Cancel Save" at bounding box center [807, 83] width 1117 height 60
click at [393, 83] on span "Configuration" at bounding box center [398, 79] width 83 height 23
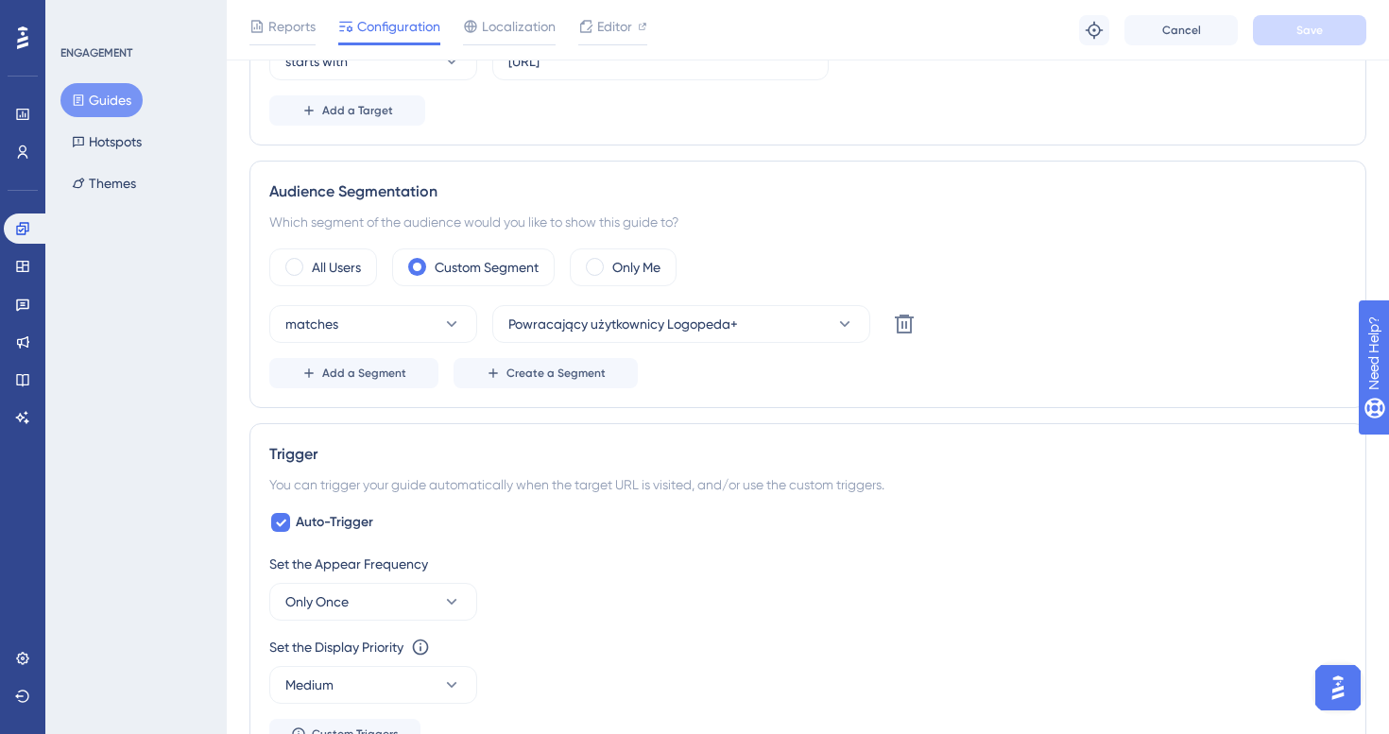
scroll to position [559, 0]
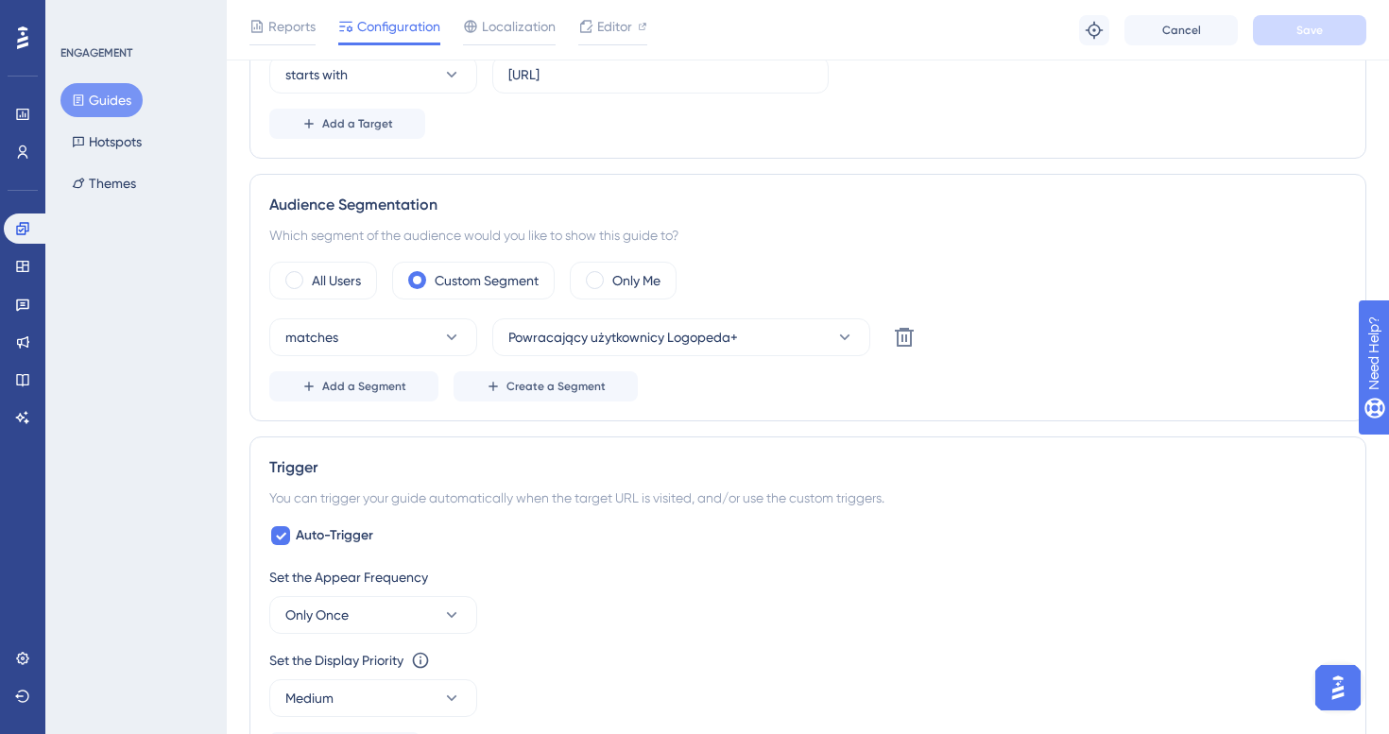
click at [105, 96] on button "Guides" at bounding box center [101, 100] width 82 height 34
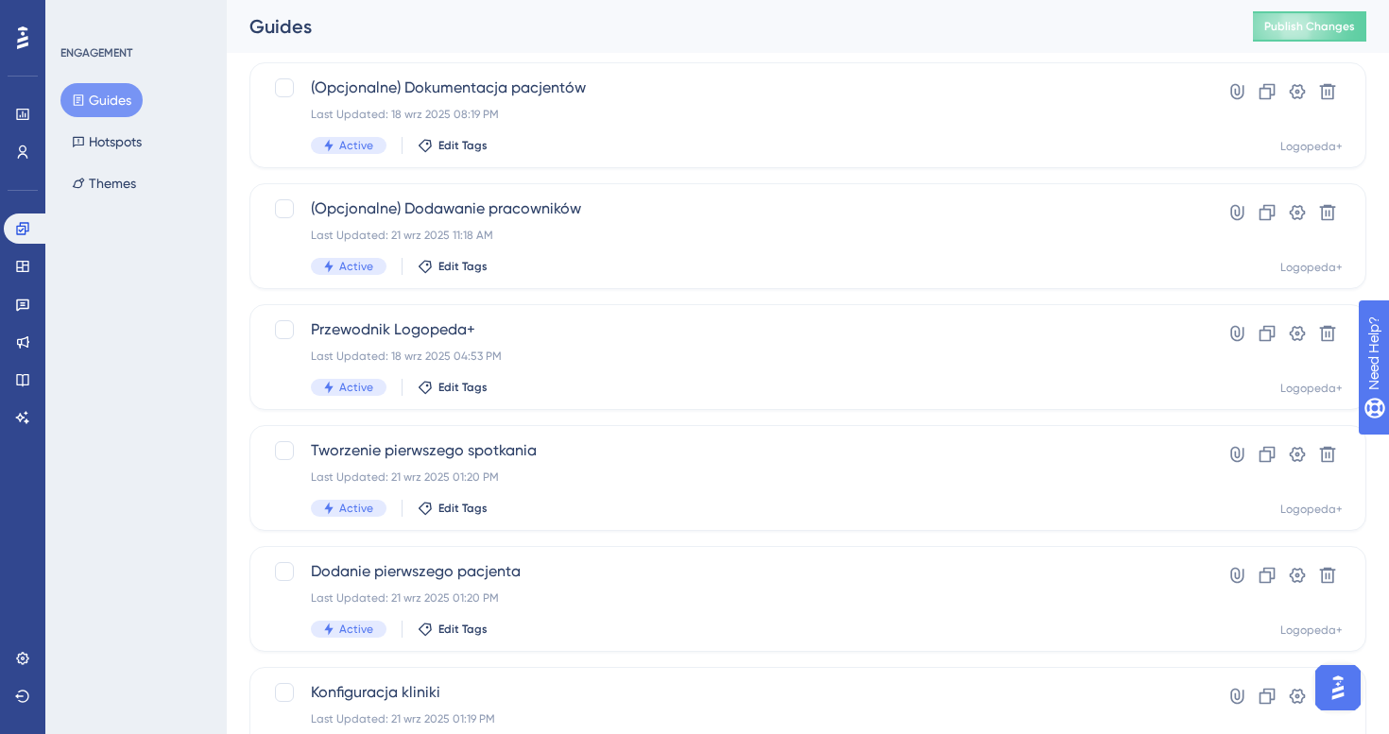
scroll to position [472, 0]
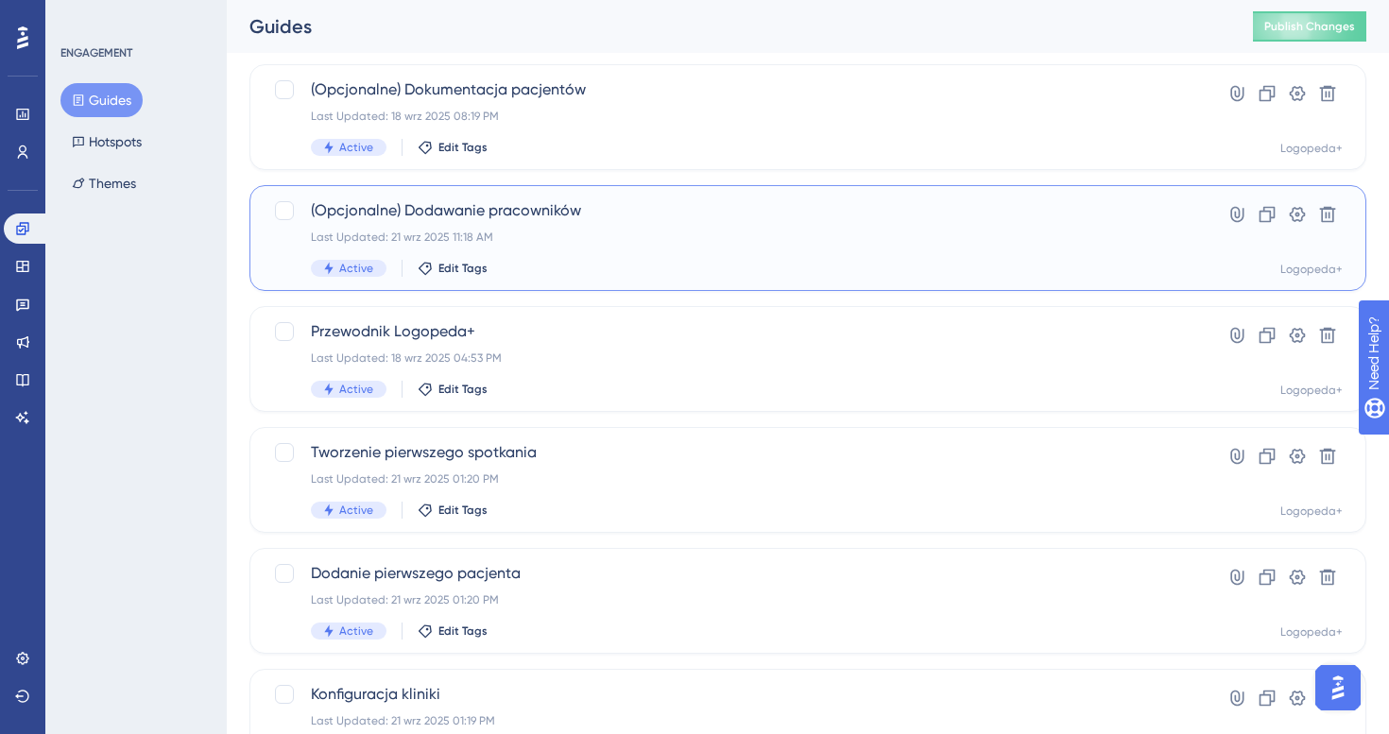
click at [591, 242] on div "Last Updated: 21 wrz 2025 11:18 AM" at bounding box center [732, 237] width 843 height 15
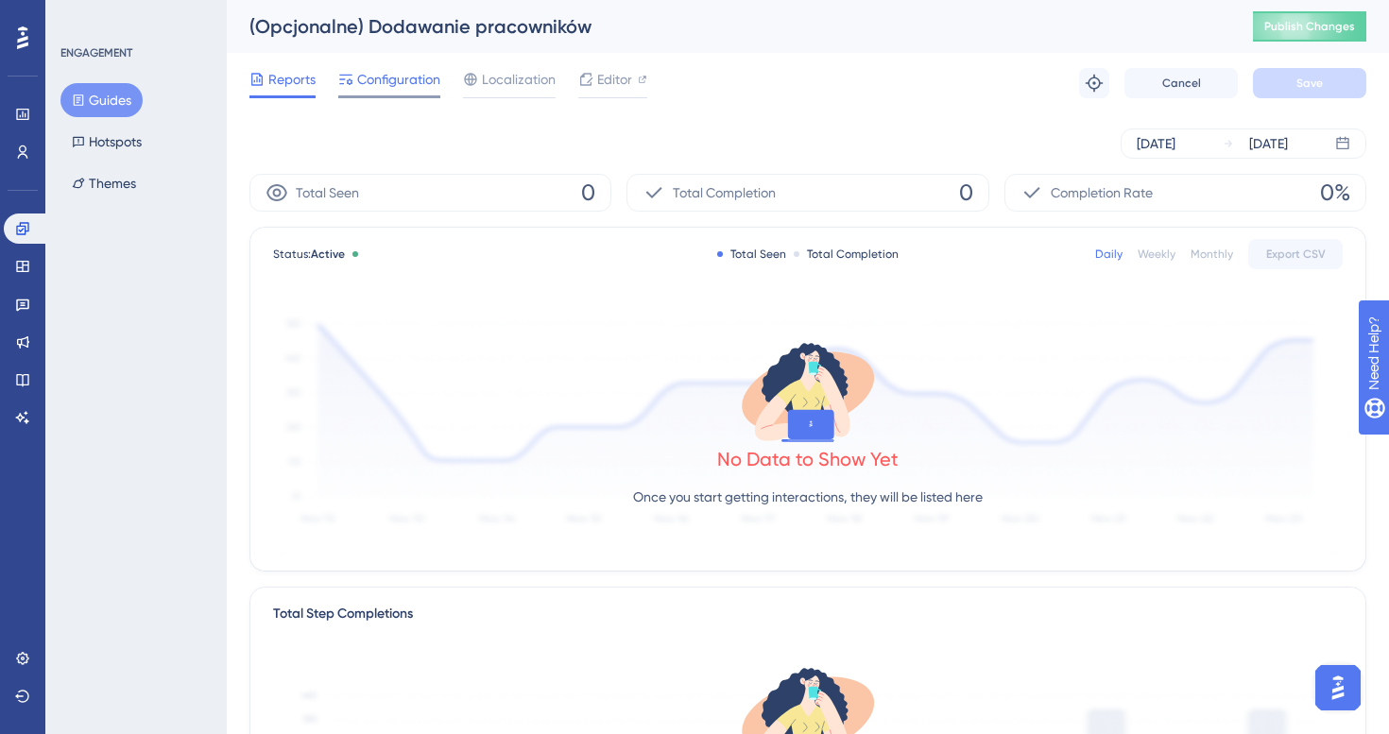
click at [412, 75] on span "Configuration" at bounding box center [398, 79] width 83 height 23
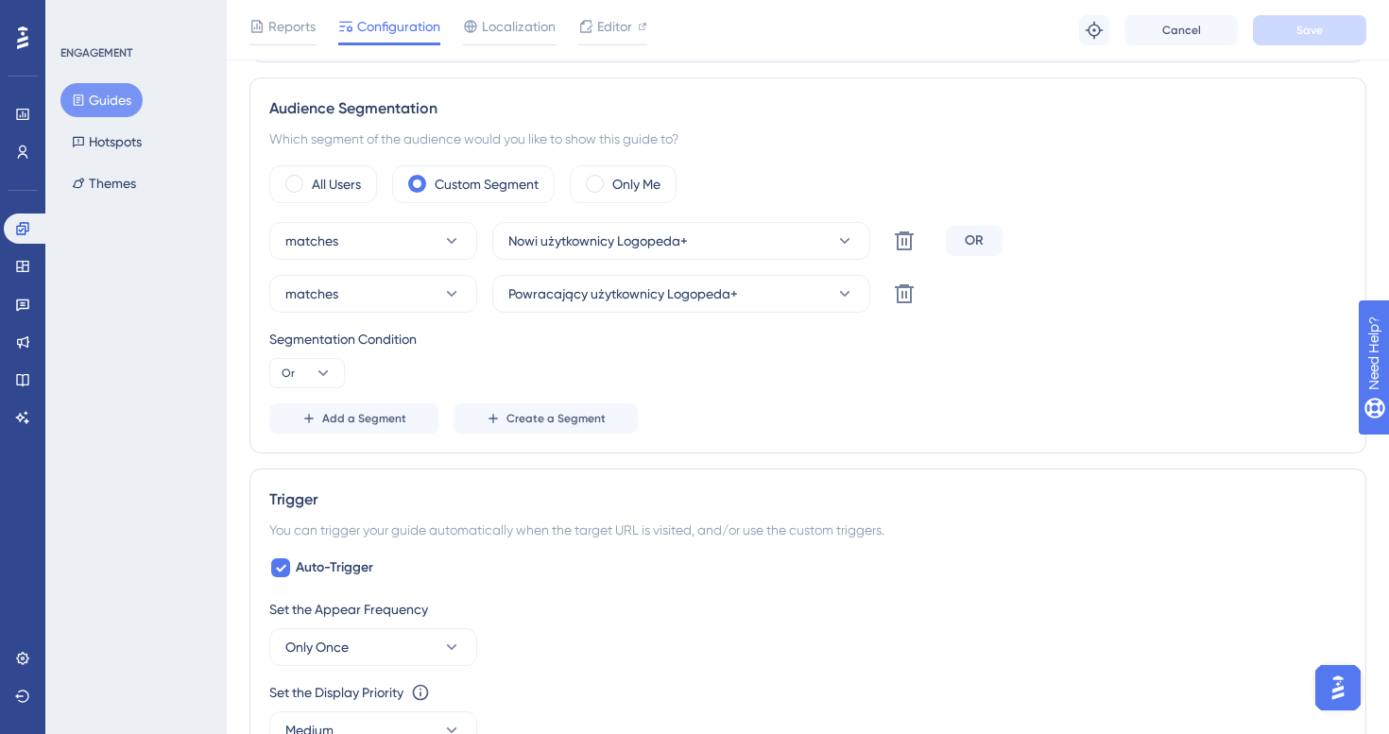
scroll to position [648, 0]
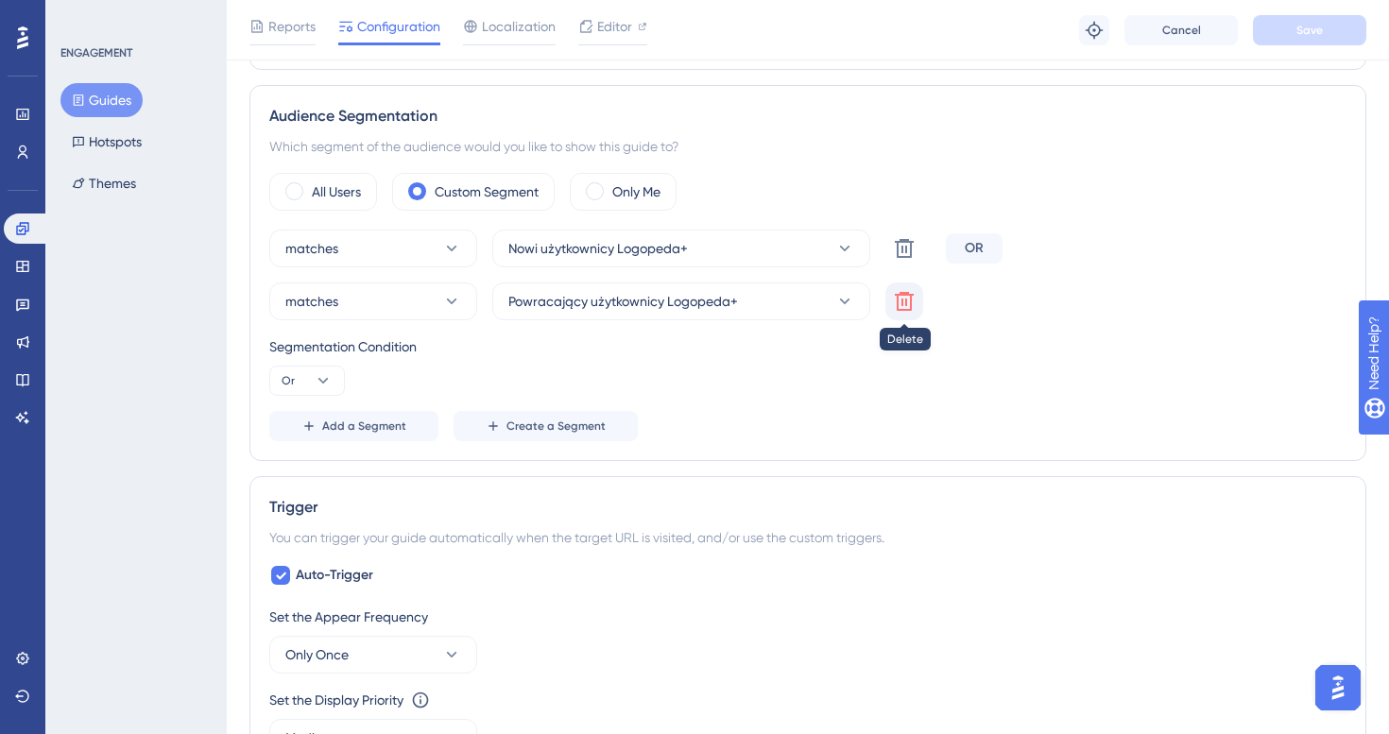
click at [900, 310] on icon at bounding box center [904, 301] width 19 height 19
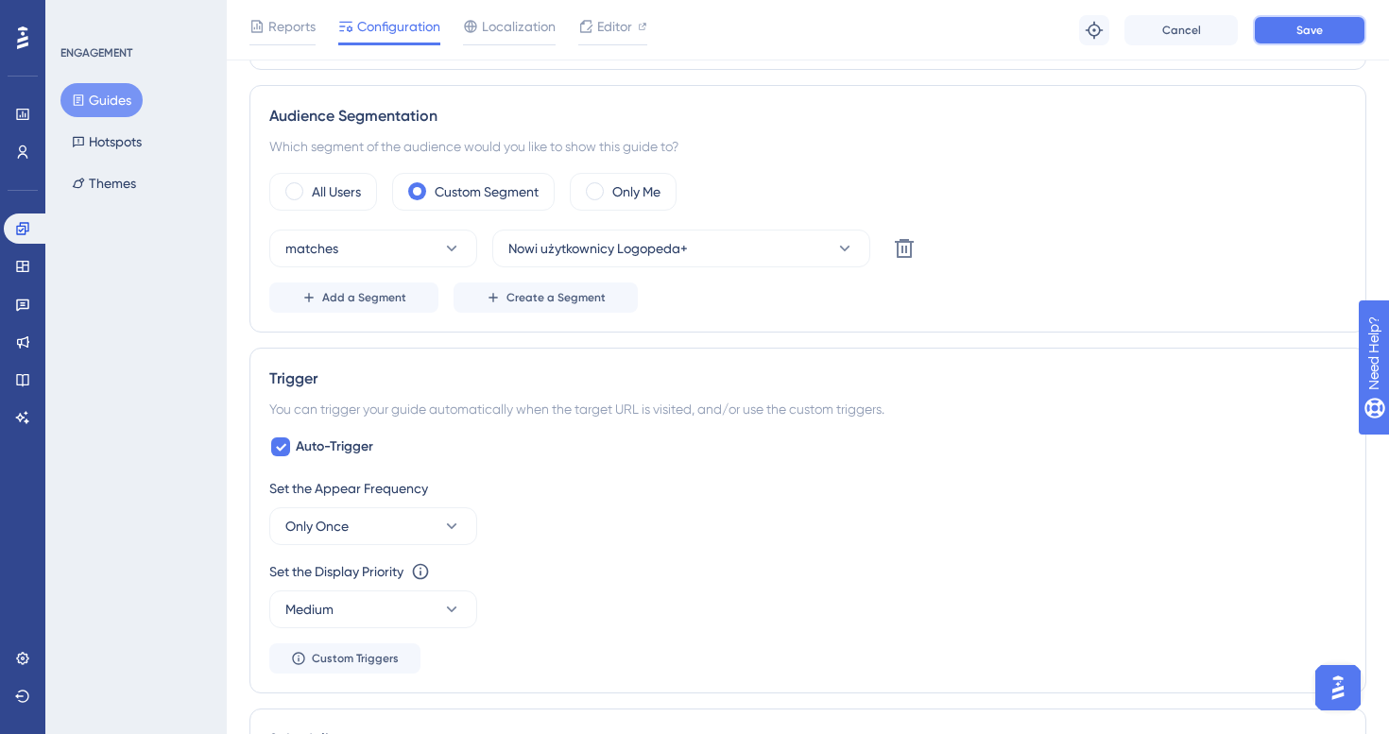
click at [1277, 35] on button "Save" at bounding box center [1309, 30] width 113 height 30
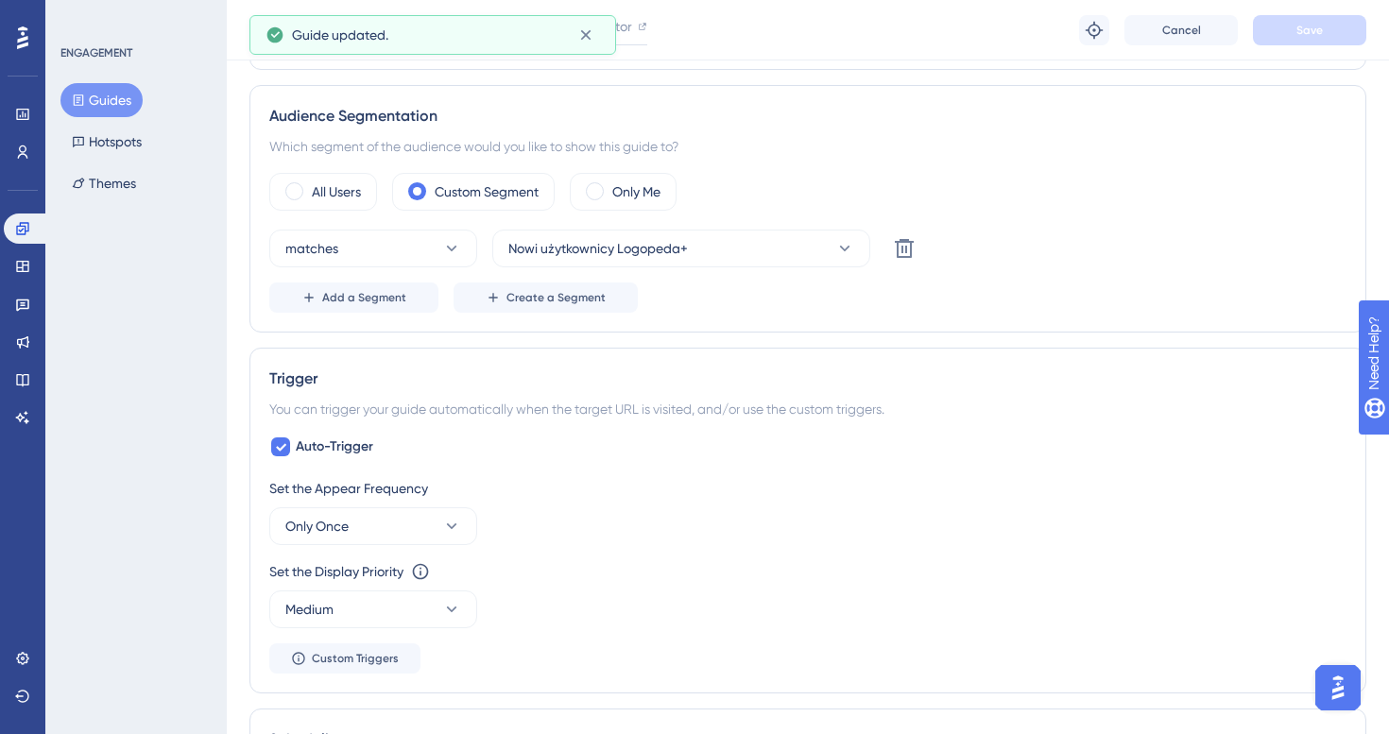
click at [116, 93] on button "Guides" at bounding box center [101, 100] width 82 height 34
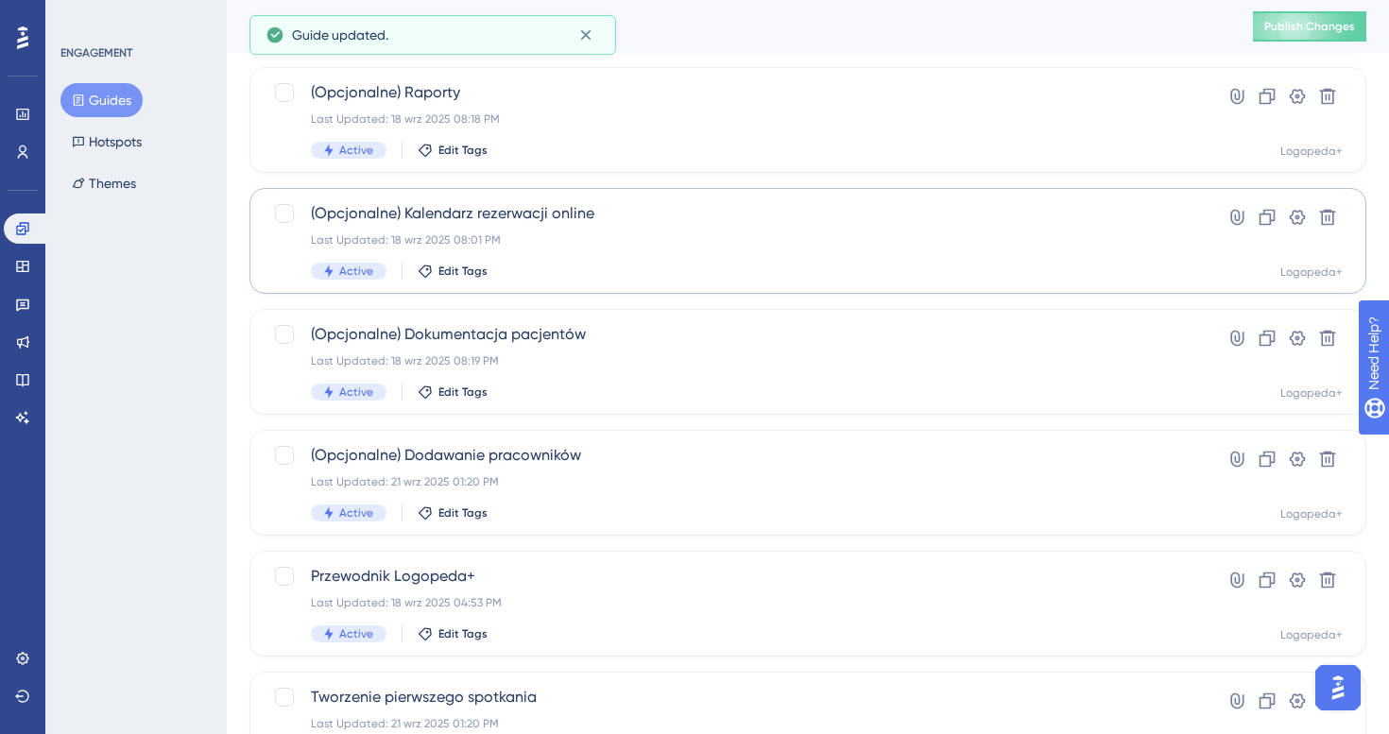
scroll to position [231, 0]
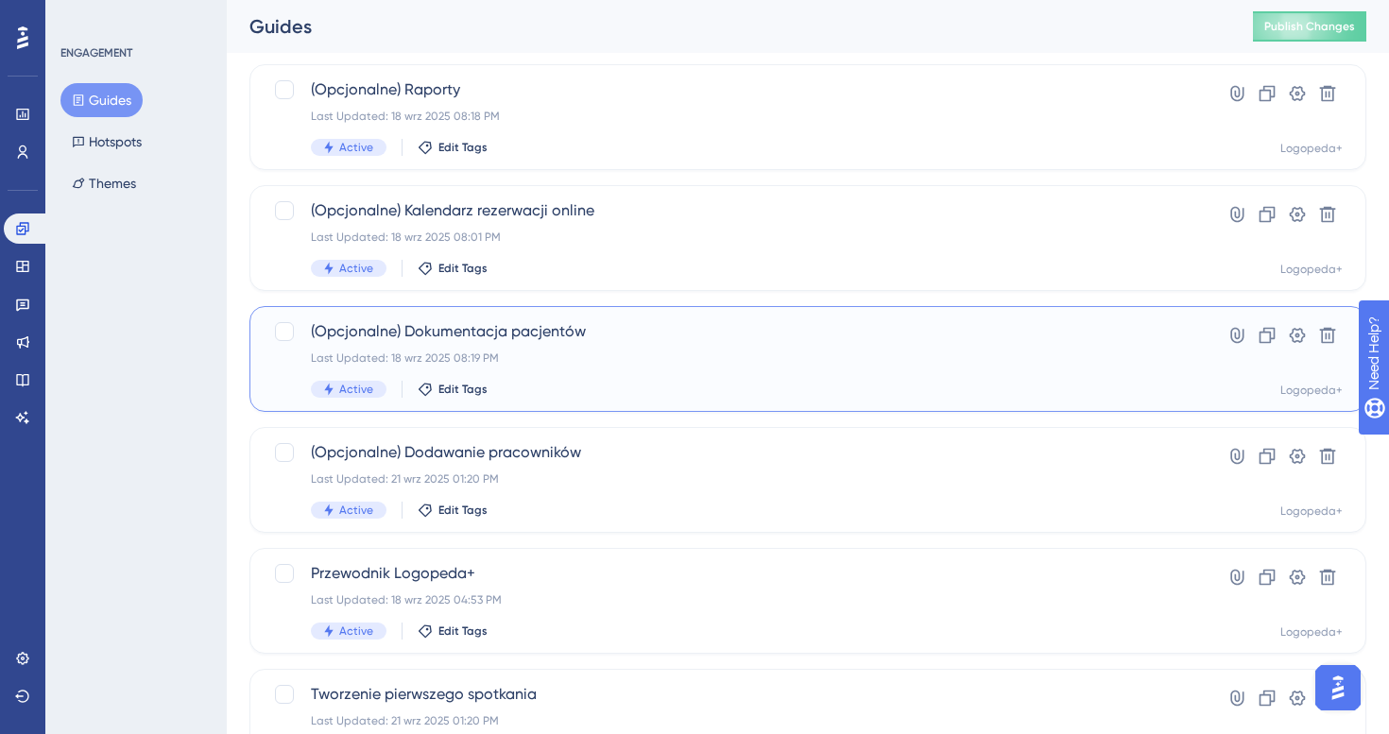
click at [578, 361] on div "Last Updated: 18 wrz 2025 08:19 PM" at bounding box center [732, 357] width 843 height 15
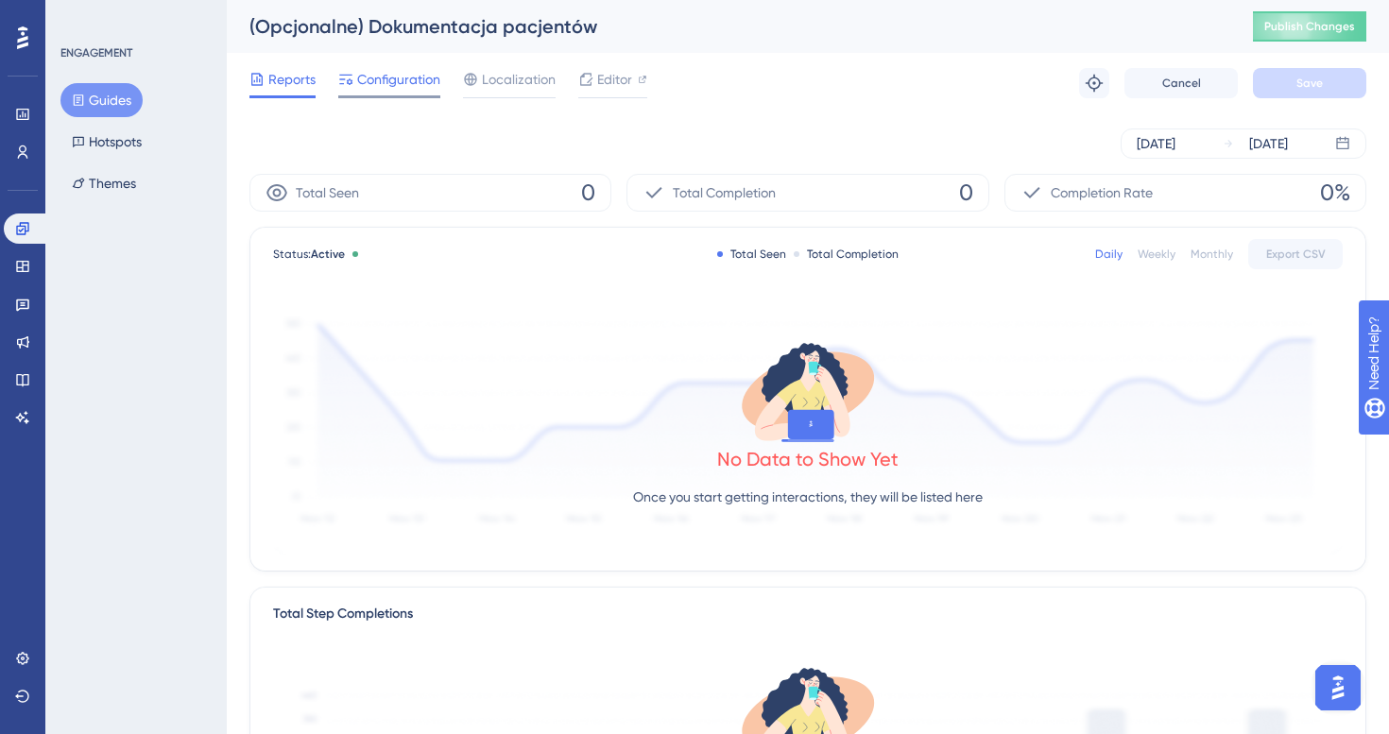
drag, startPoint x: 422, startPoint y: 89, endPoint x: 436, endPoint y: 89, distance: 14.2
click at [422, 89] on span "Configuration" at bounding box center [398, 79] width 83 height 23
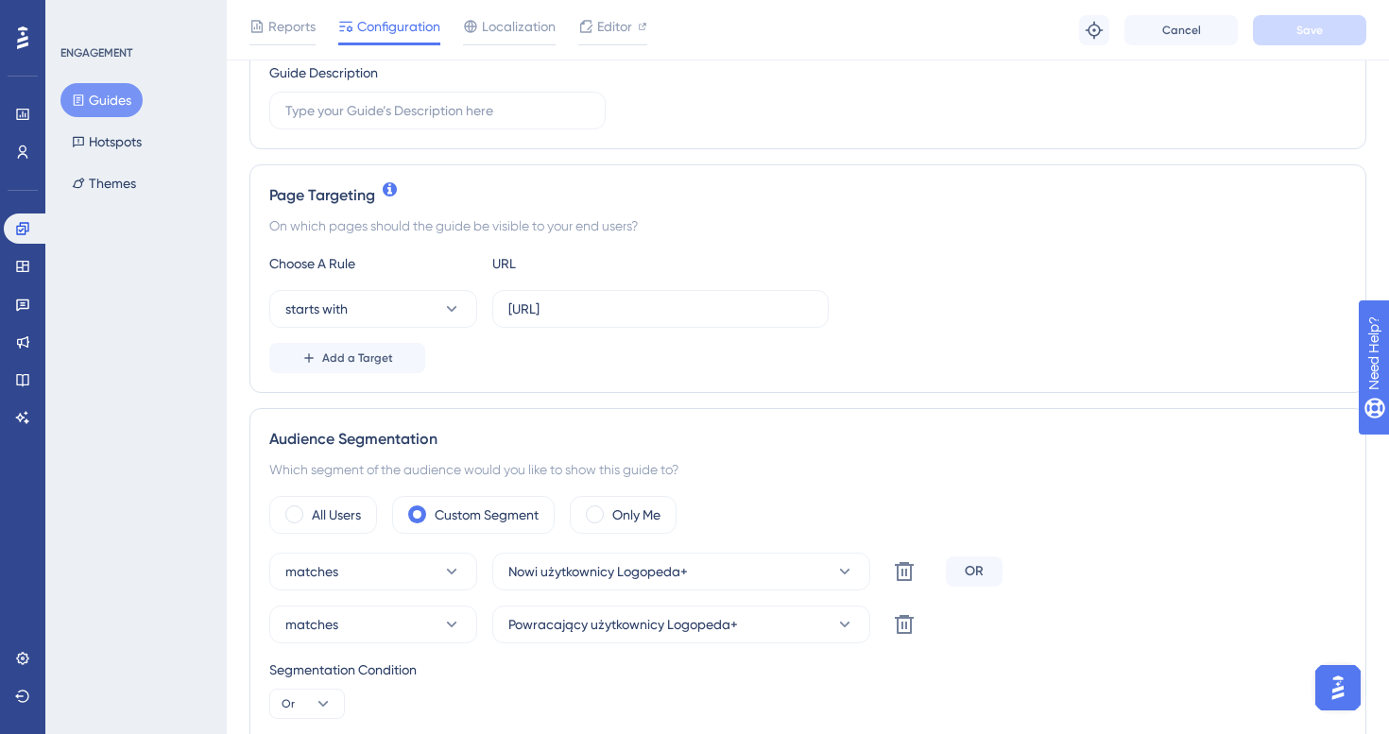
scroll to position [326, 0]
click at [918, 624] on button at bounding box center [904, 624] width 38 height 38
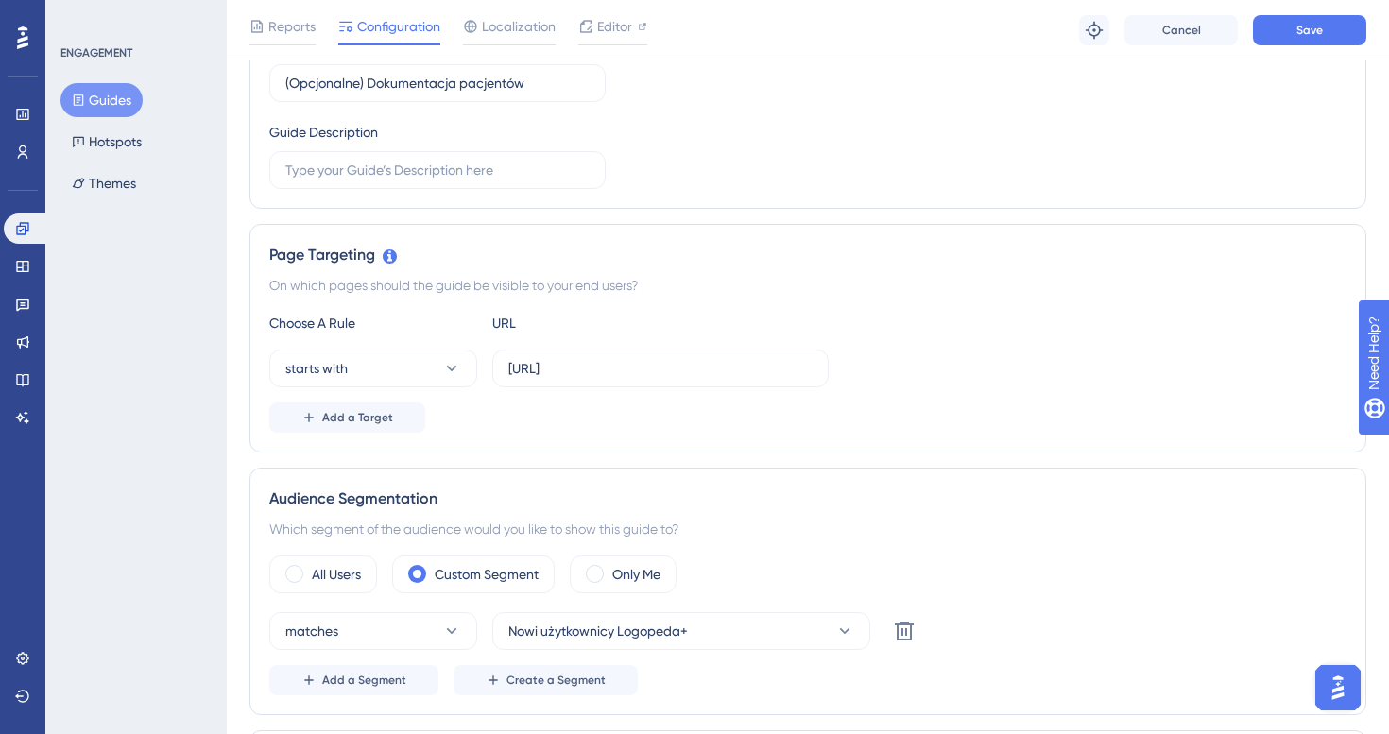
scroll to position [250, 0]
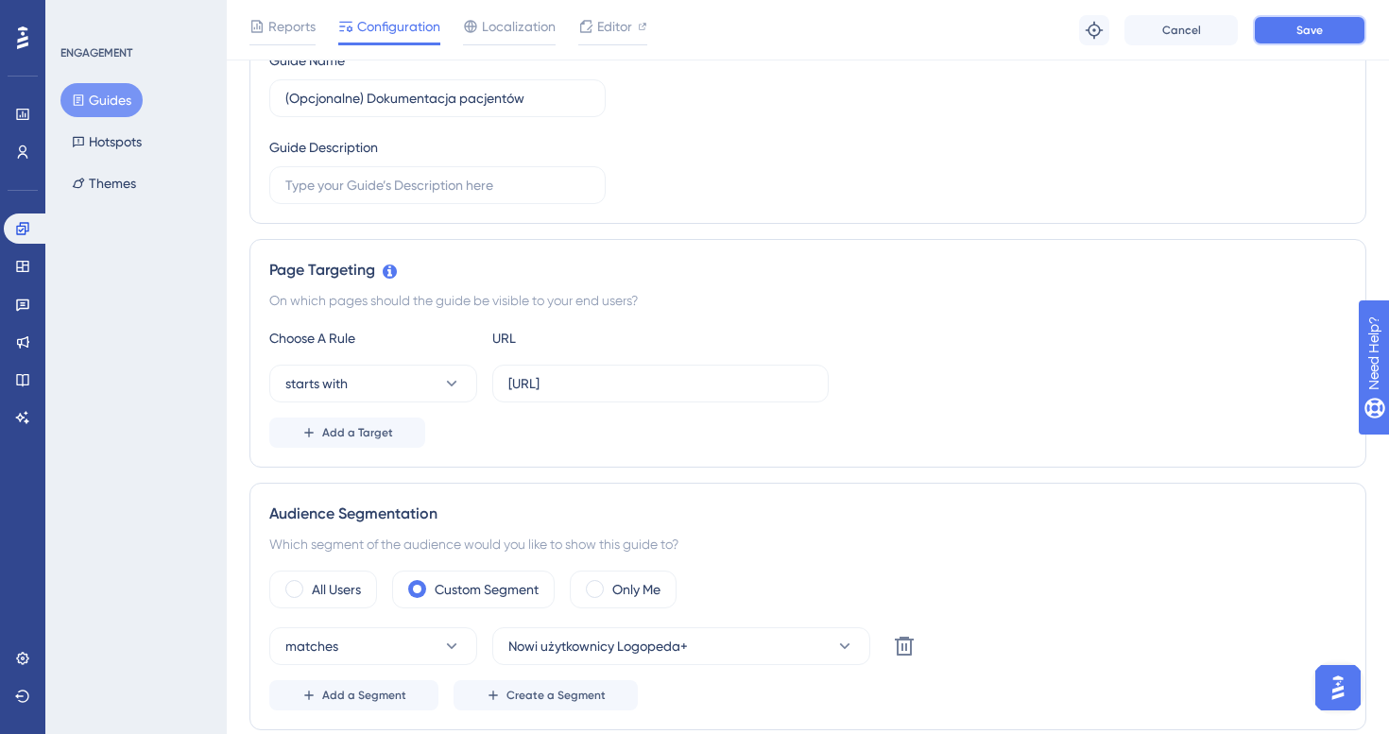
click at [1298, 32] on span "Save" at bounding box center [1309, 30] width 26 height 15
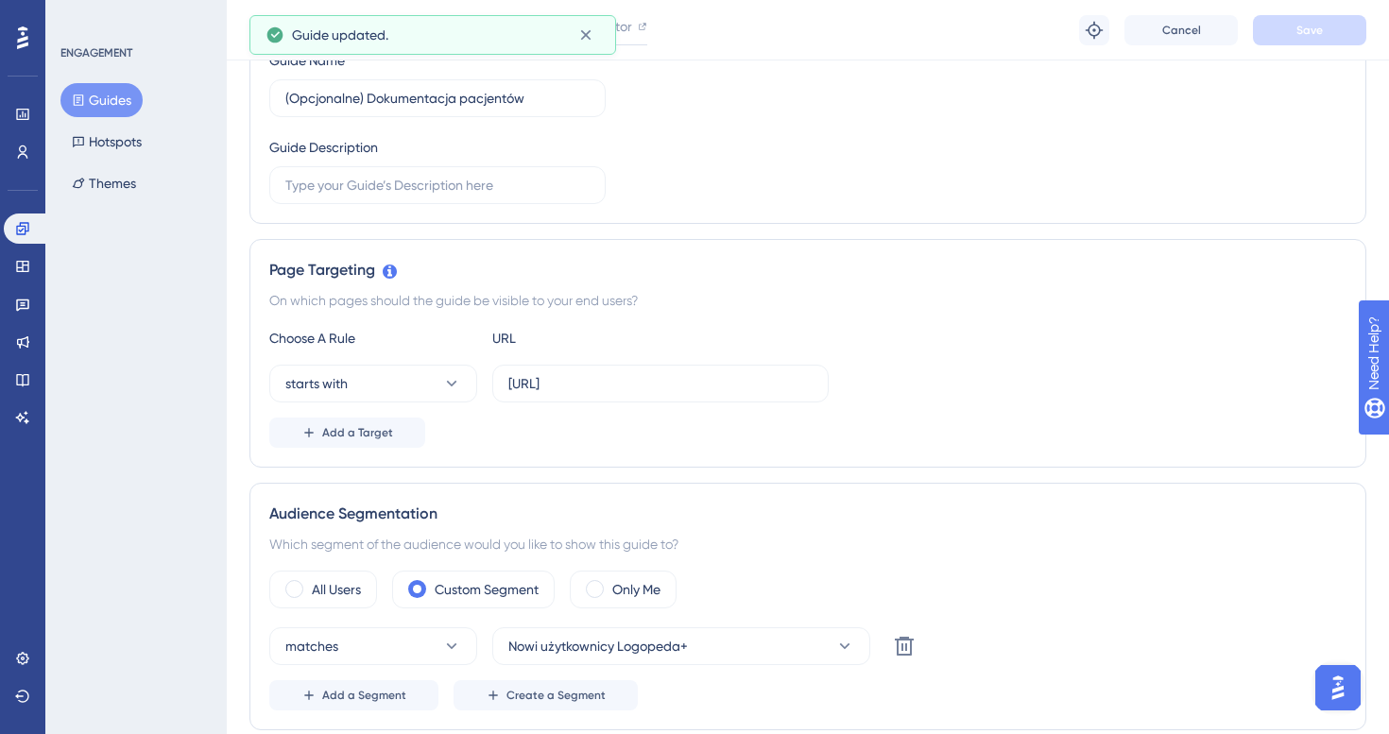
click at [101, 98] on button "Guides" at bounding box center [101, 100] width 82 height 34
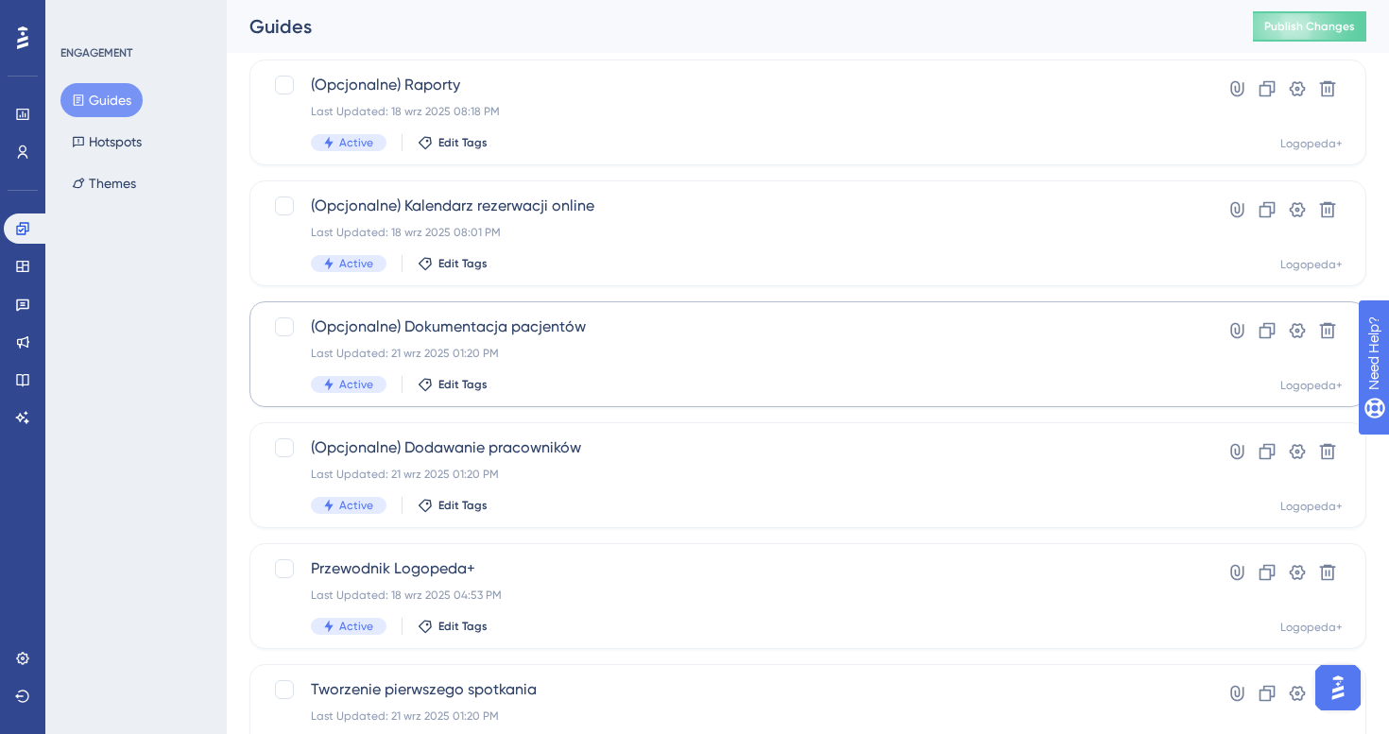
scroll to position [204, 0]
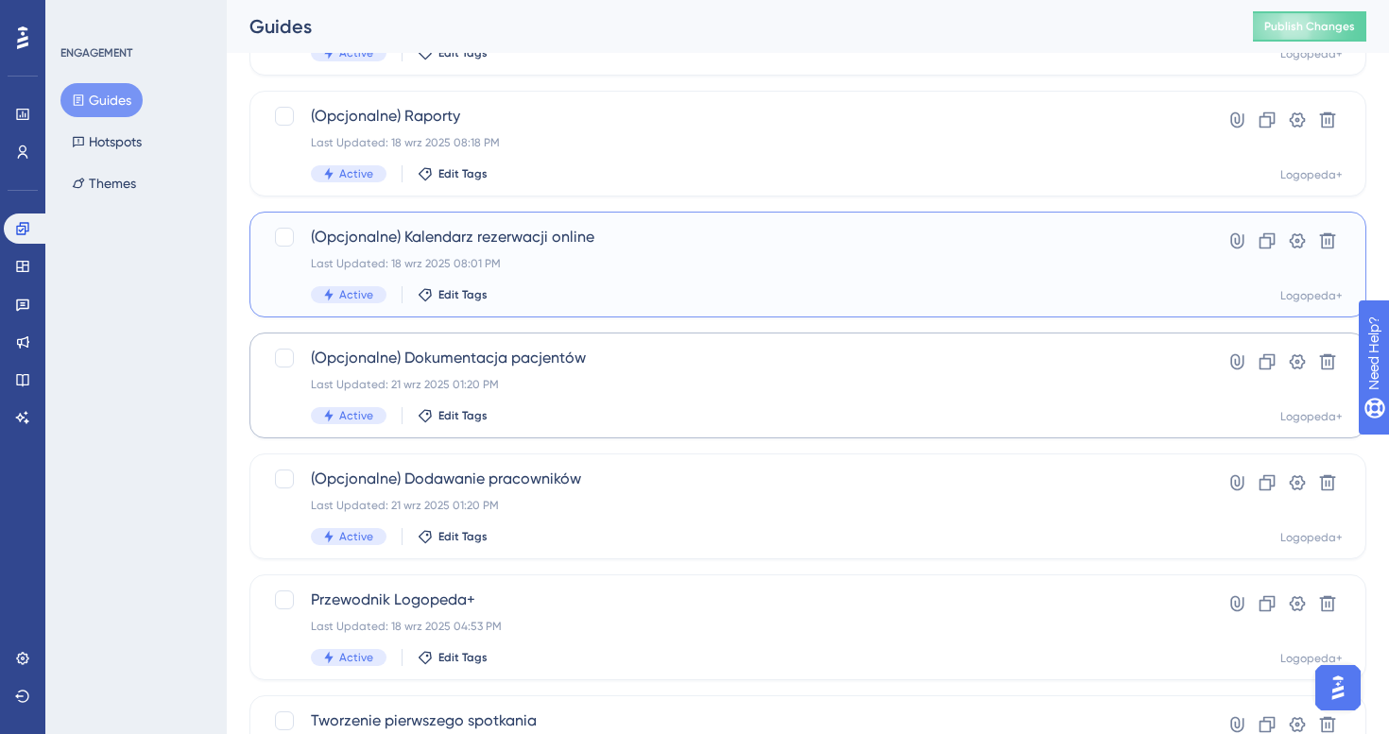
click at [585, 284] on div "(Opcjonalne) Kalendarz rezerwacji online Last Updated: 18 wrz 2025 08:01 PM Act…" at bounding box center [732, 264] width 843 height 77
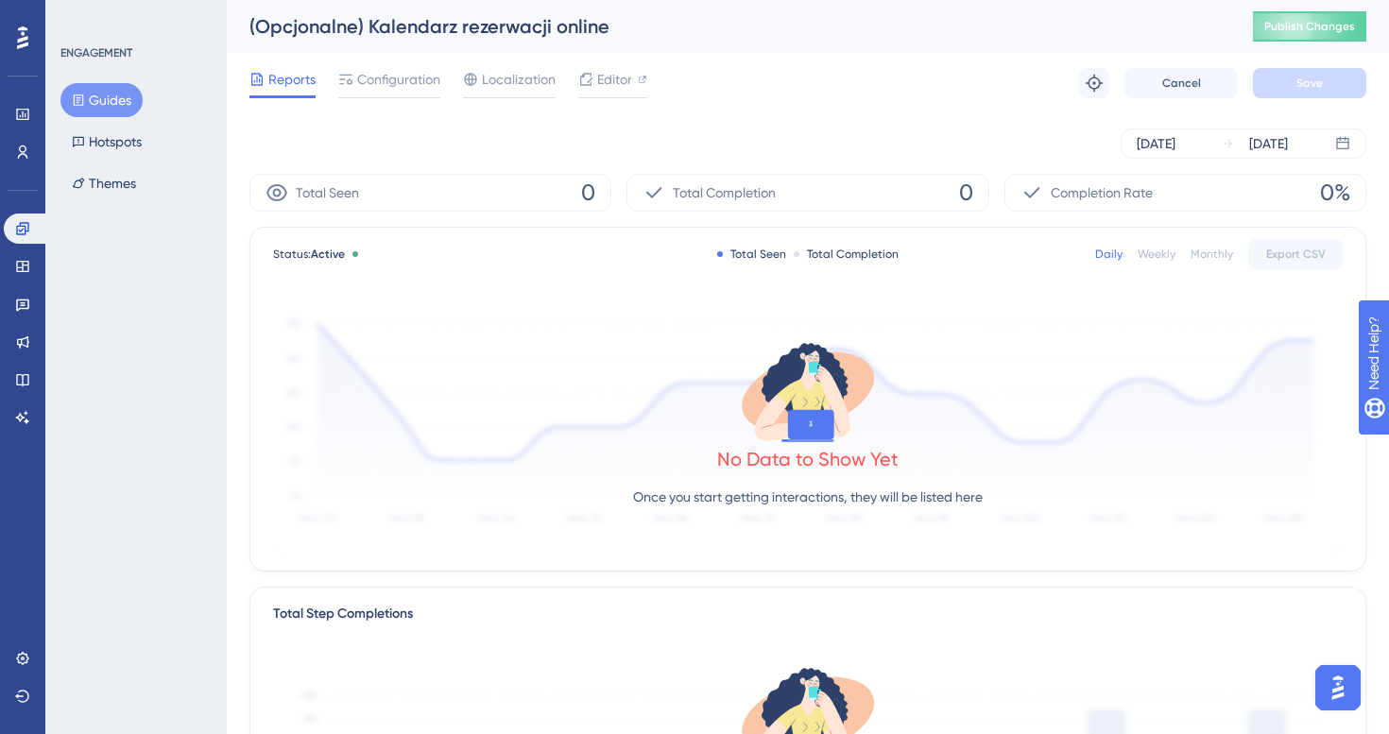
drag, startPoint x: 393, startPoint y: 91, endPoint x: 398, endPoint y: 100, distance: 10.6
click at [393, 91] on div "Configuration" at bounding box center [389, 83] width 102 height 30
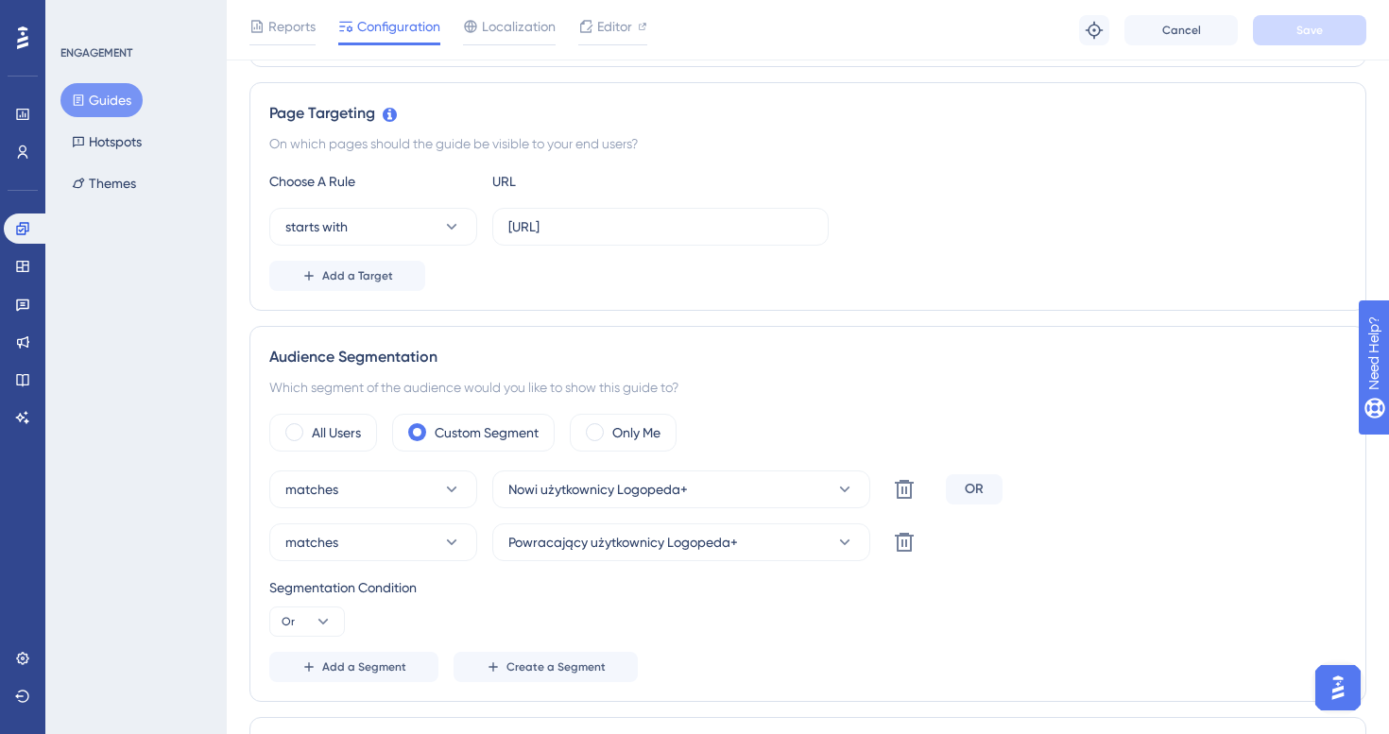
scroll to position [408, 0]
click at [910, 551] on icon at bounding box center [904, 541] width 23 height 23
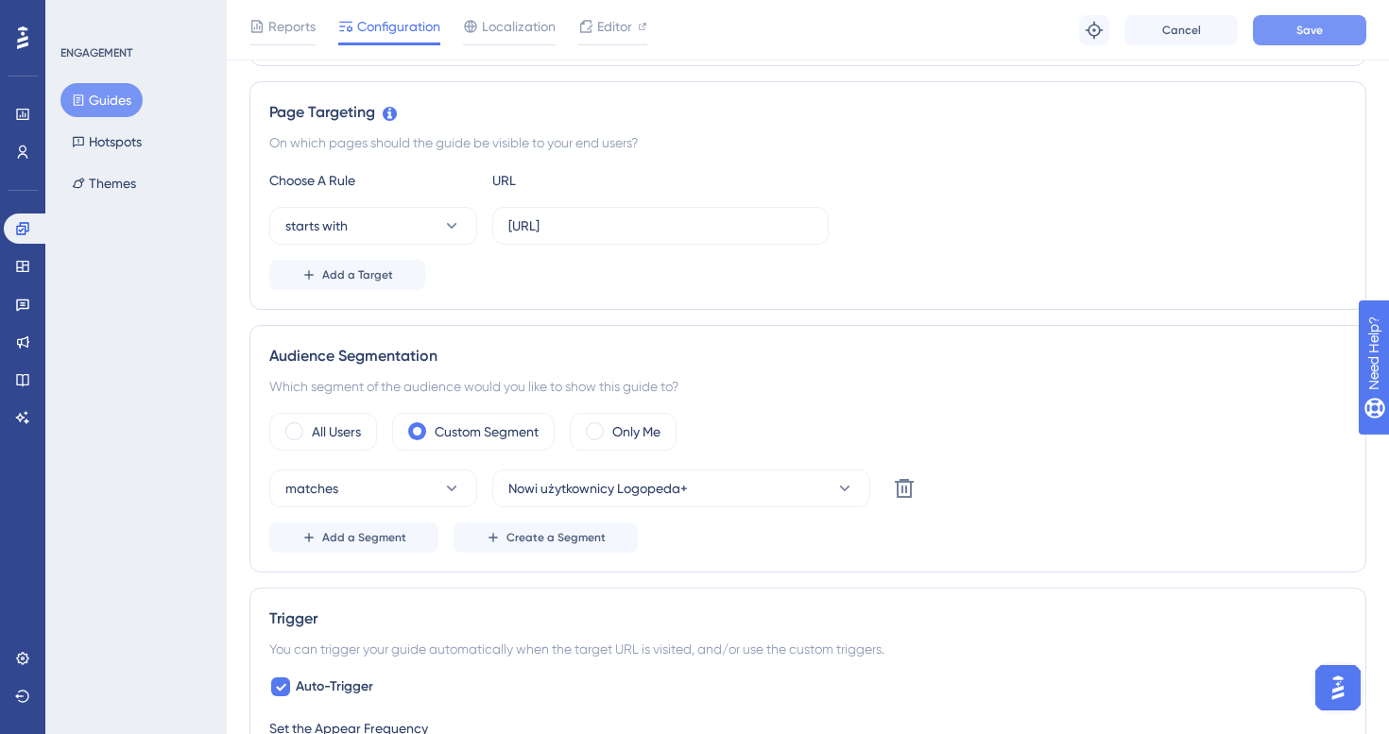
click at [1304, 25] on span "Save" at bounding box center [1309, 30] width 26 height 15
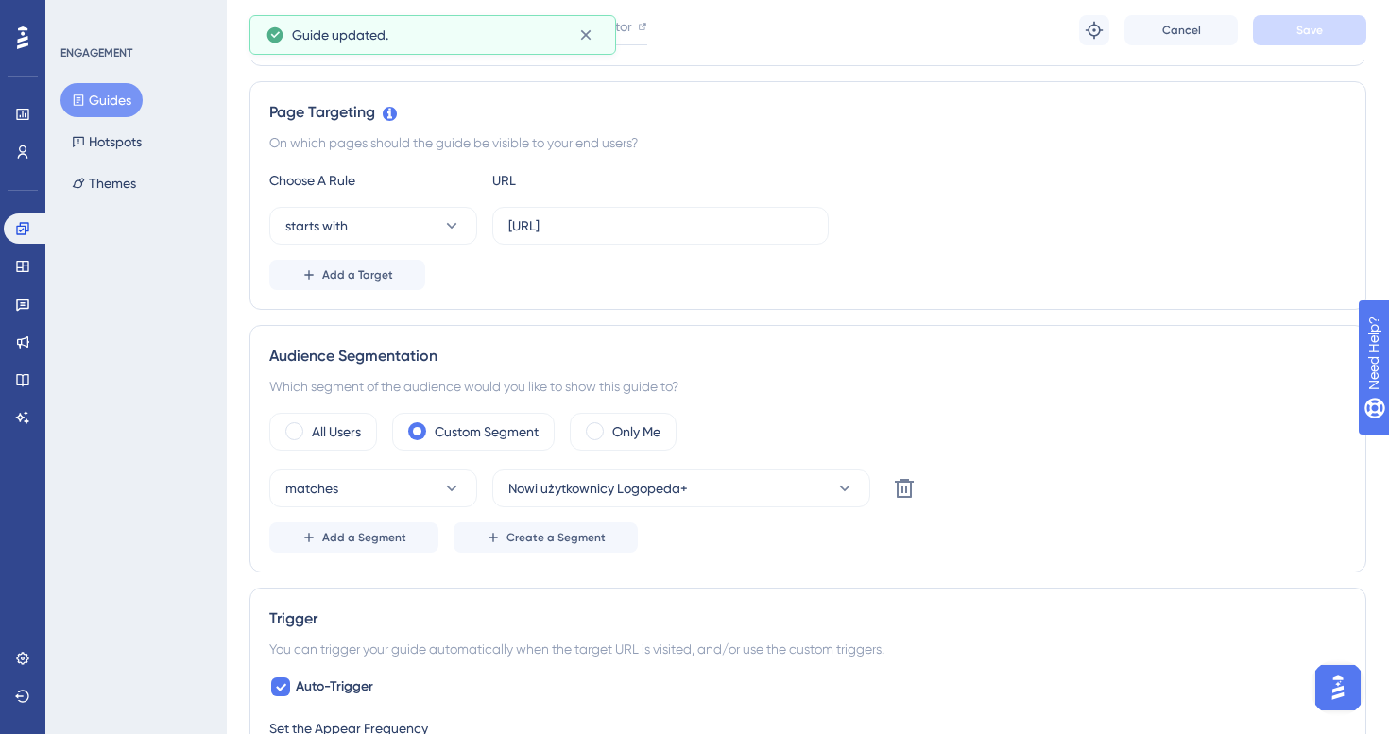
click at [114, 110] on button "Guides" at bounding box center [101, 100] width 82 height 34
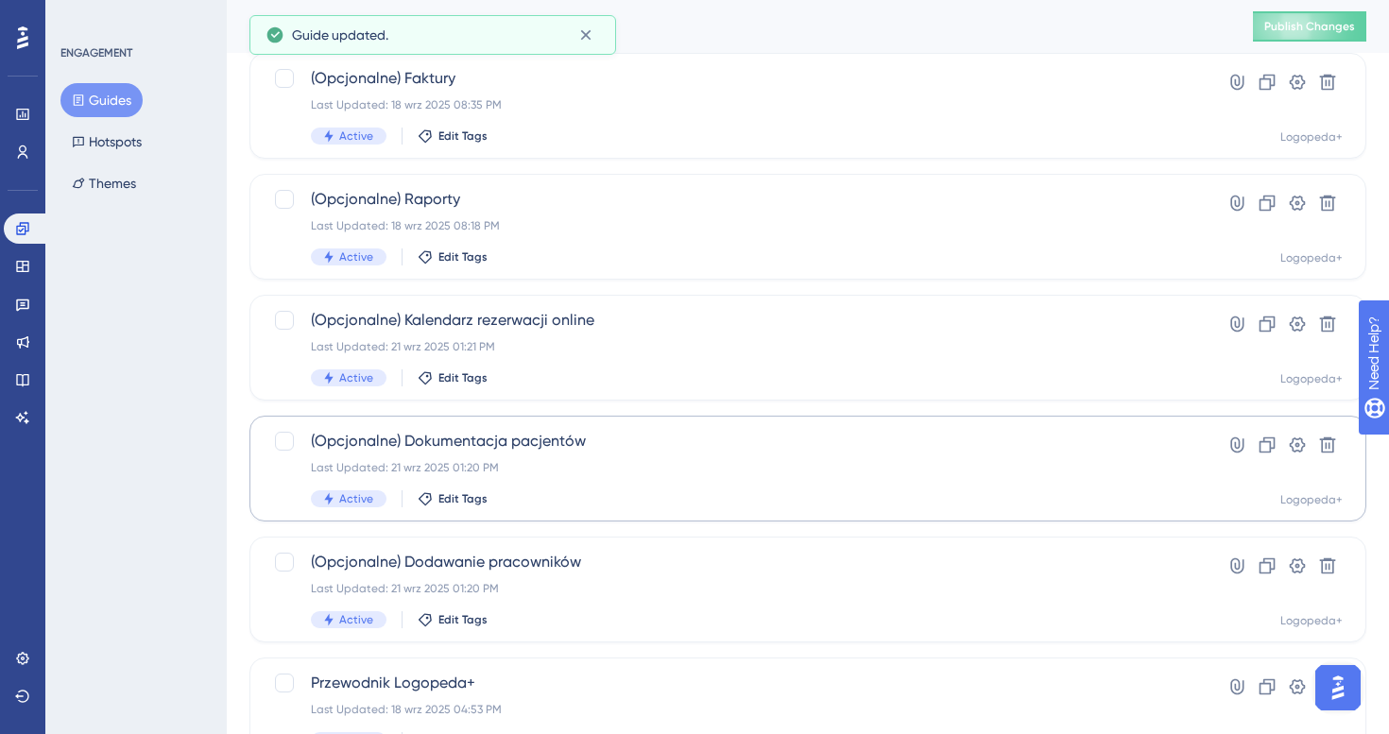
scroll to position [120, 0]
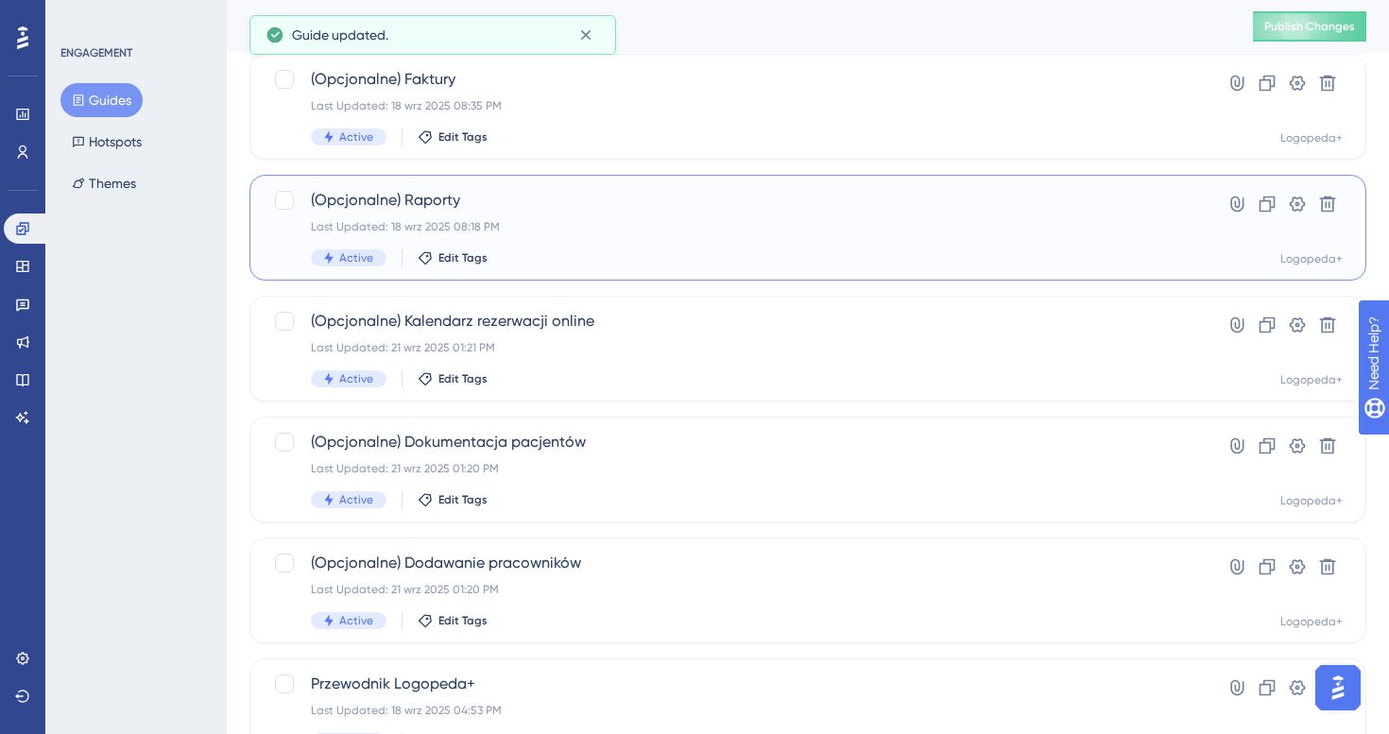
click at [594, 221] on div "Last Updated: 18 wrz 2025 08:18 PM" at bounding box center [732, 226] width 843 height 15
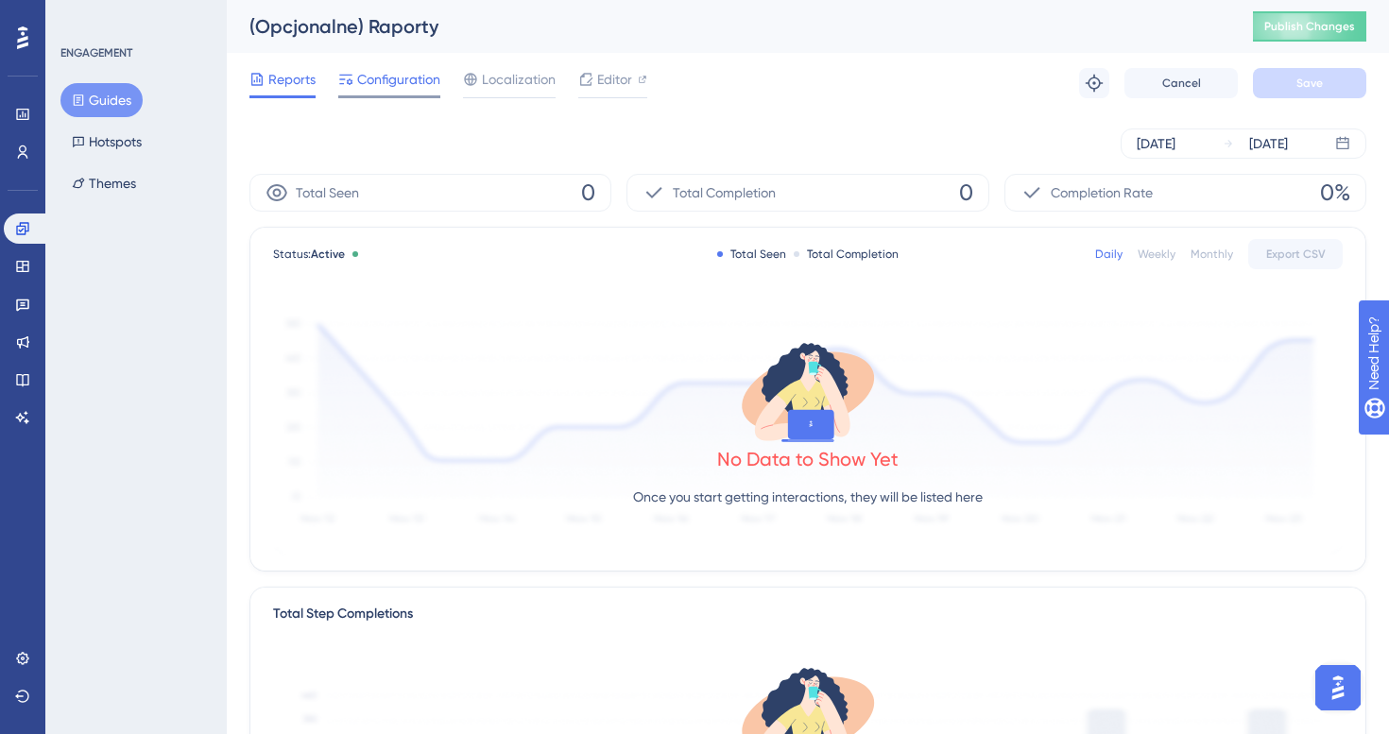
click at [374, 75] on span "Configuration" at bounding box center [398, 79] width 83 height 23
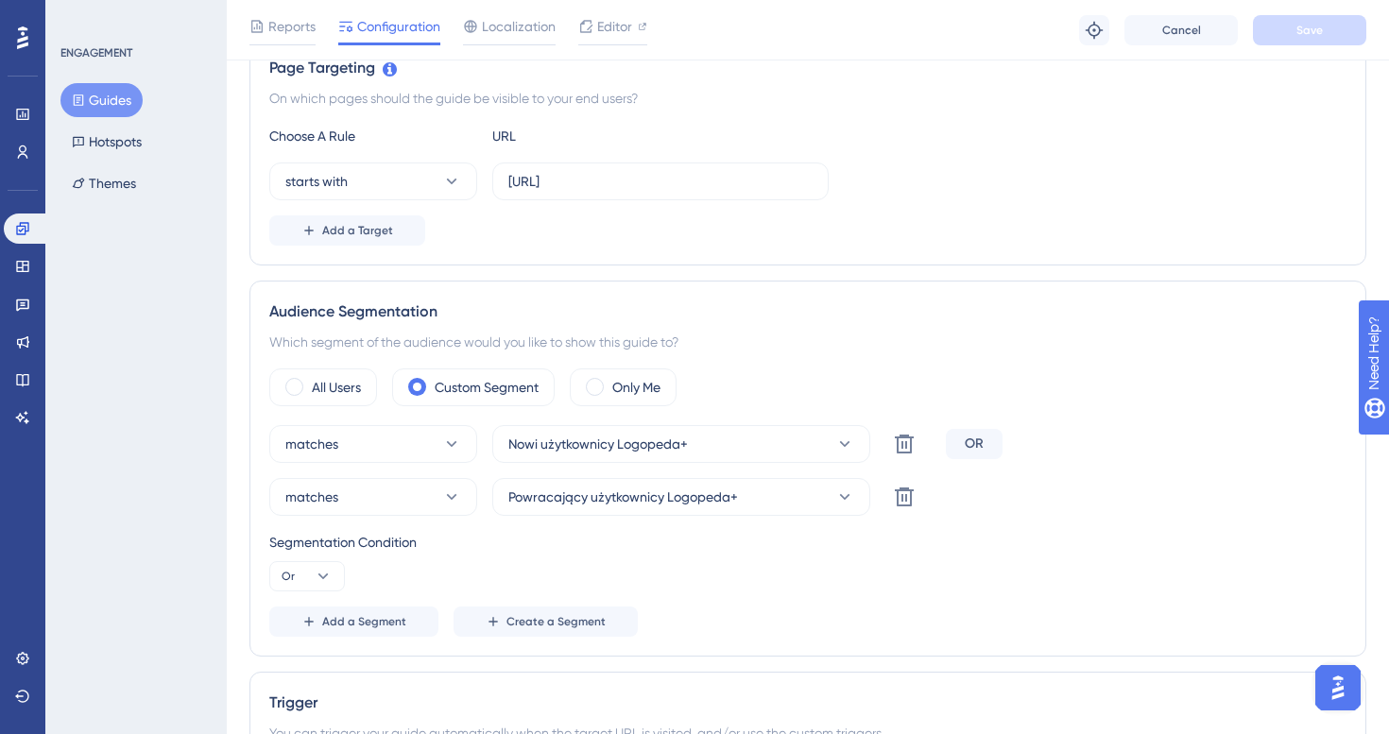
scroll to position [475, 0]
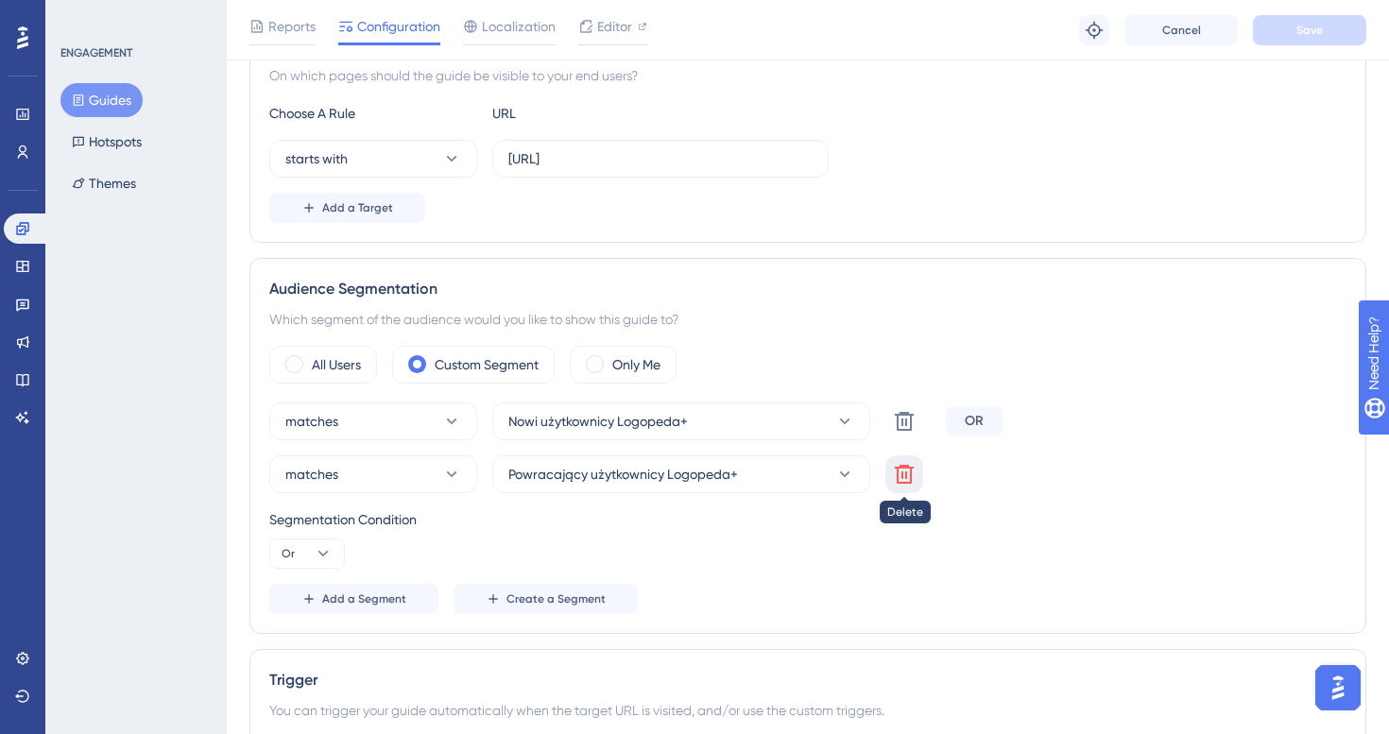
click at [912, 479] on icon at bounding box center [904, 474] width 23 height 23
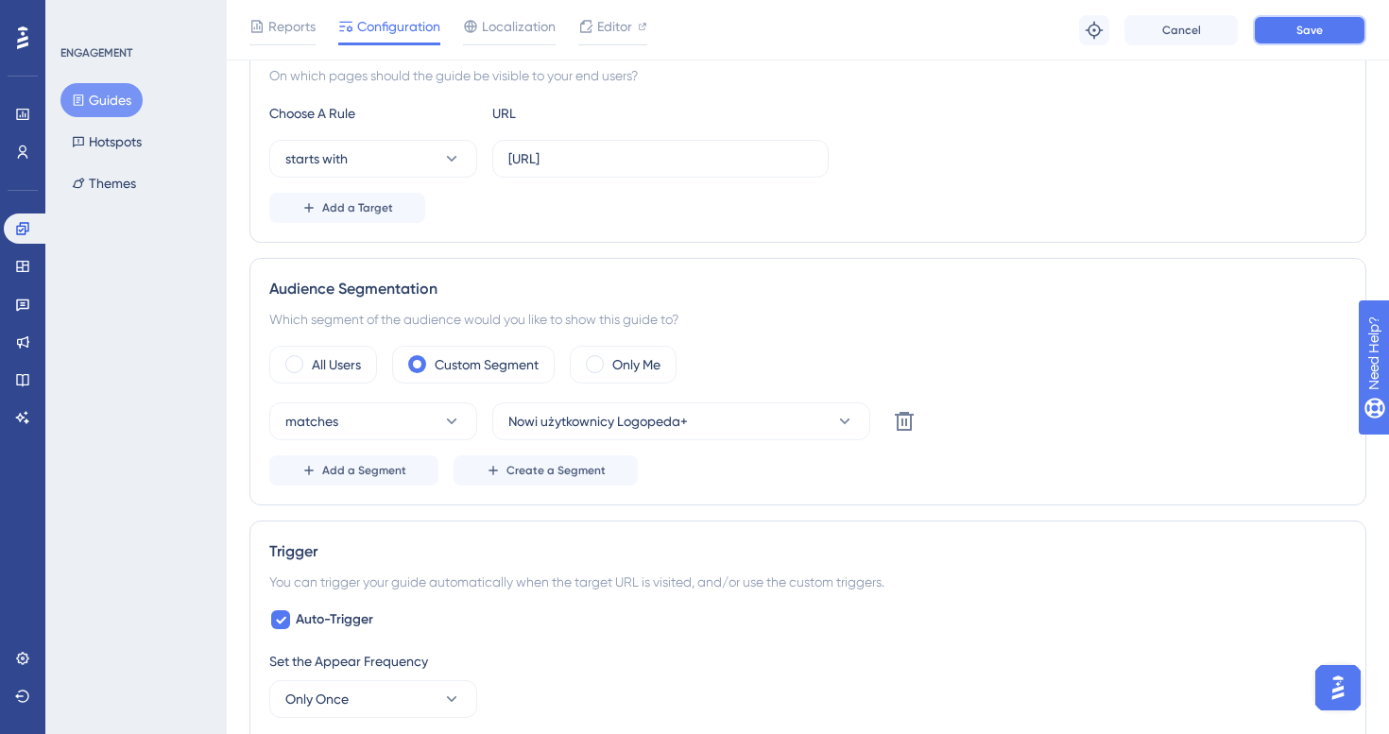
click at [1307, 26] on span "Save" at bounding box center [1309, 30] width 26 height 15
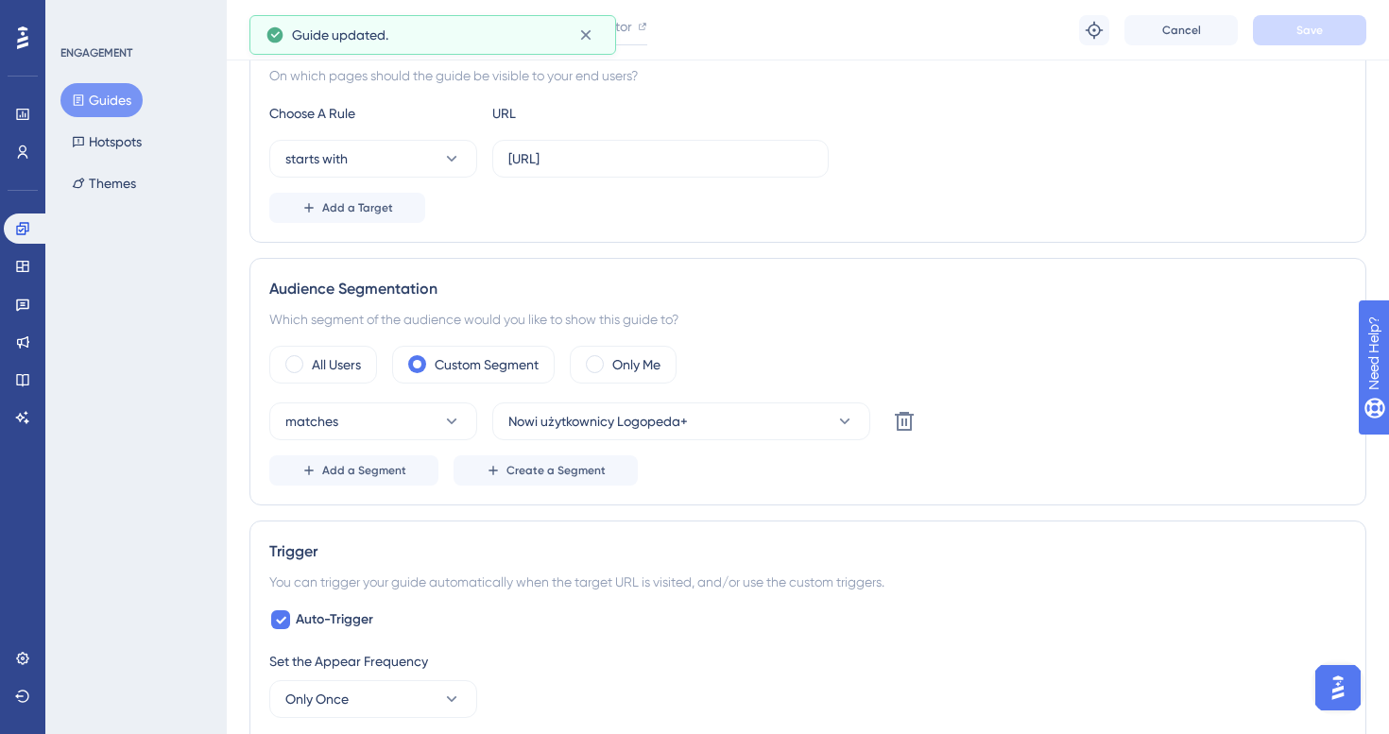
click at [129, 99] on button "Guides" at bounding box center [101, 100] width 82 height 34
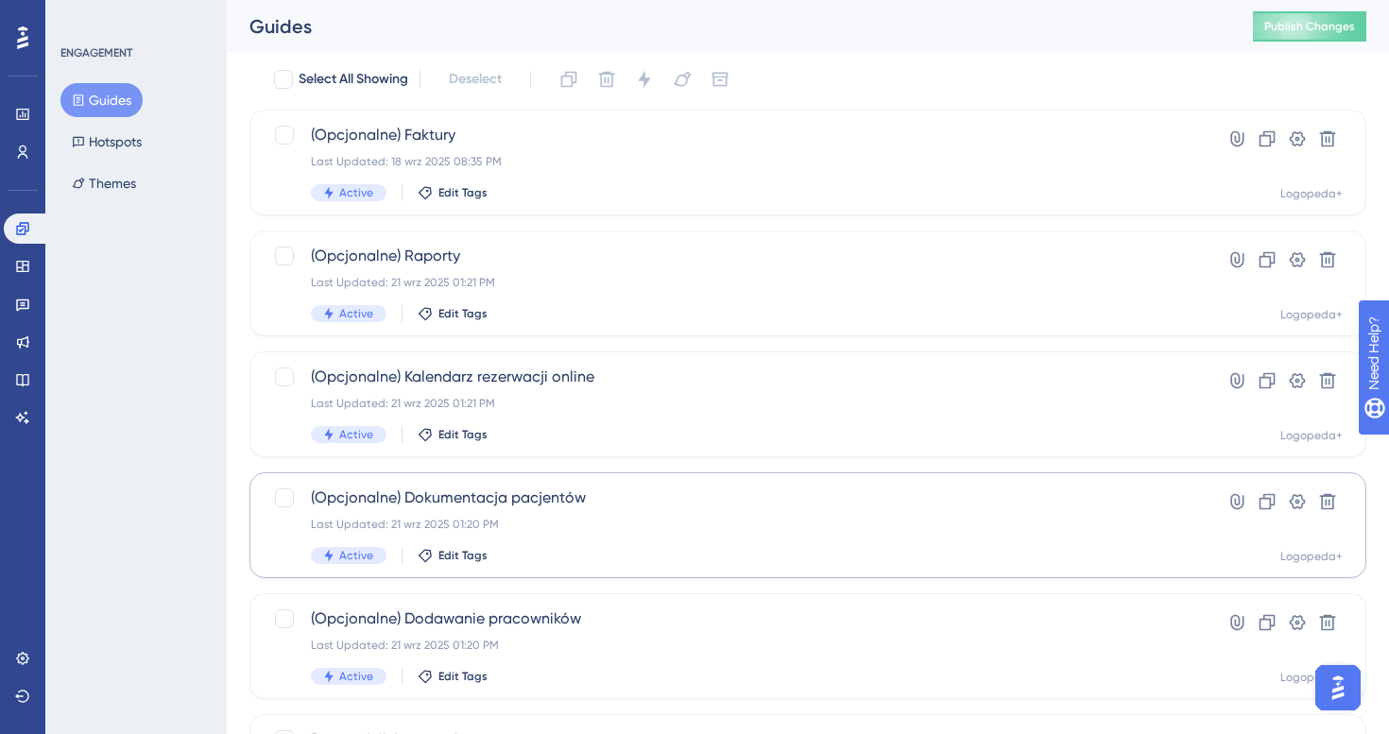
scroll to position [63, 0]
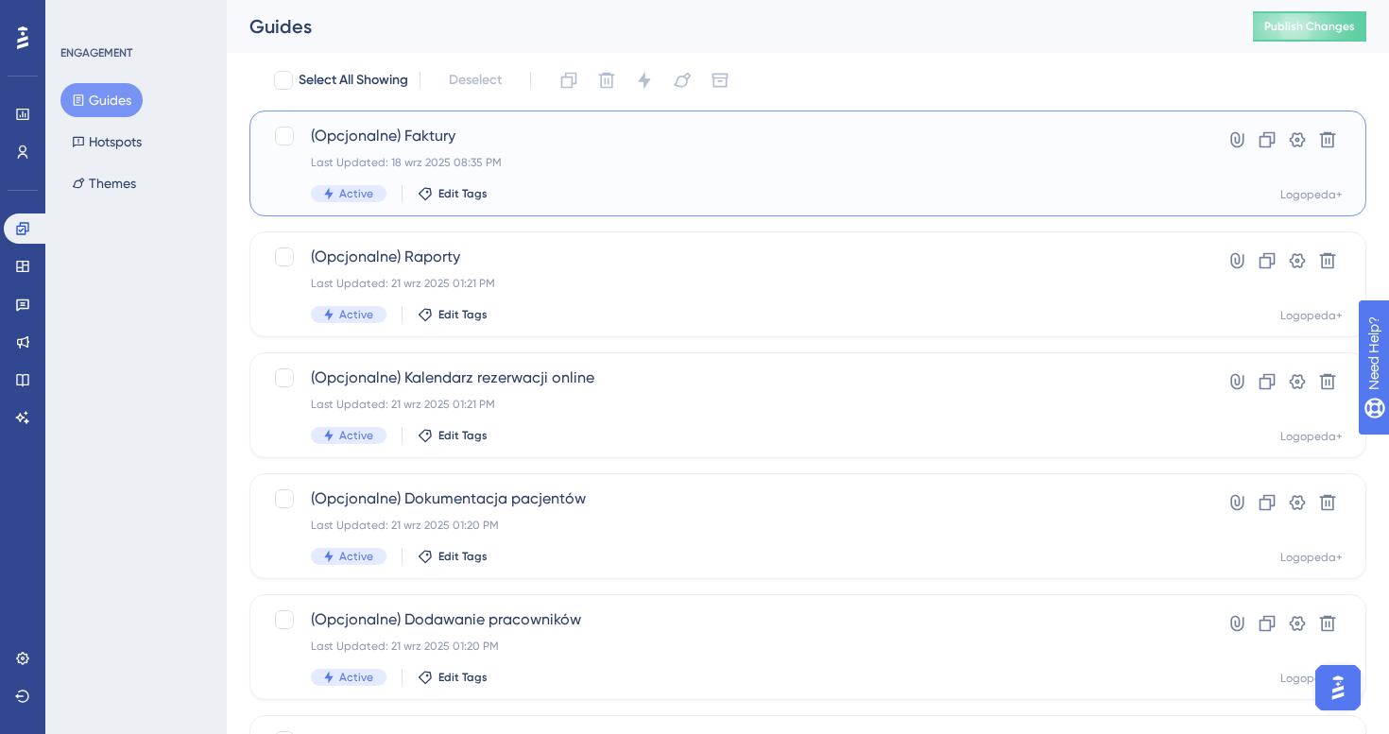
click at [645, 171] on div "(Opcjonalne) Faktury Last Updated: 18 wrz 2025 08:35 PM Active Edit Tags" at bounding box center [732, 163] width 843 height 77
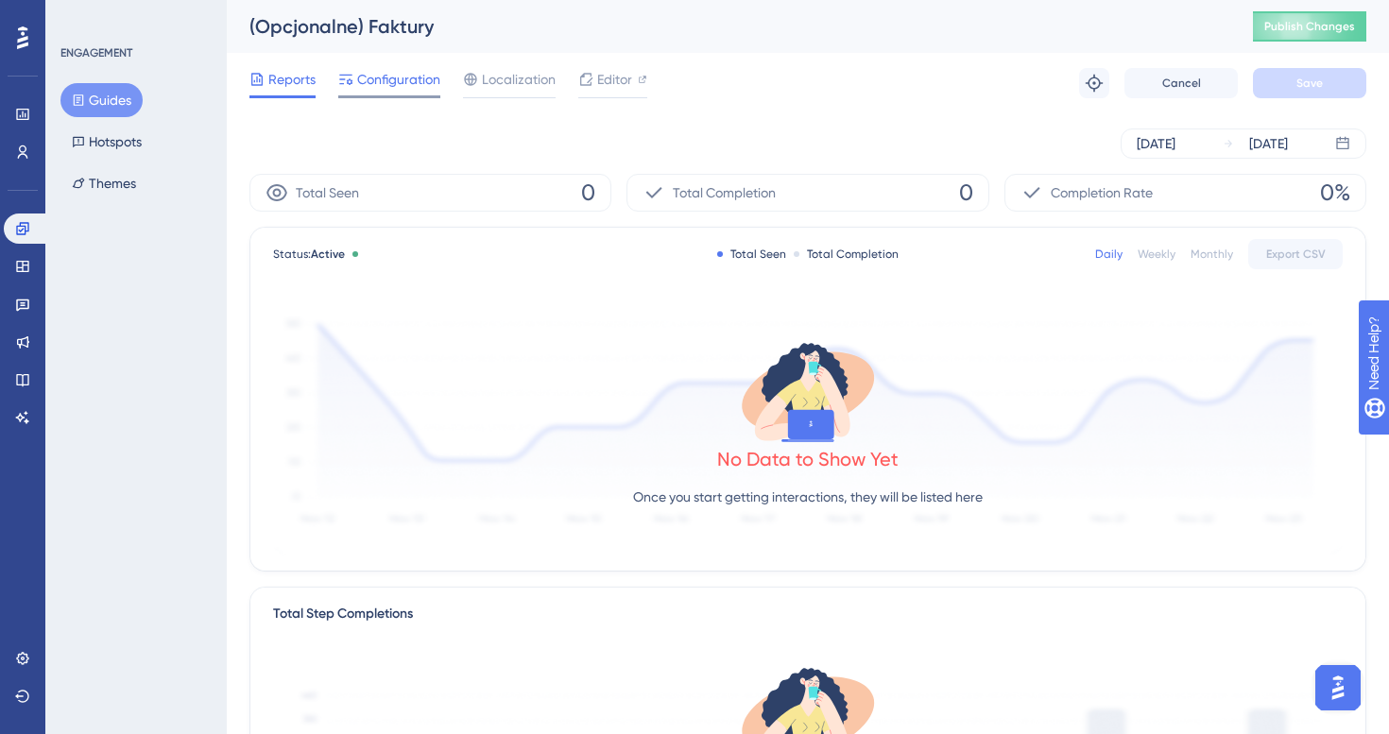
click at [406, 84] on span "Configuration" at bounding box center [398, 79] width 83 height 23
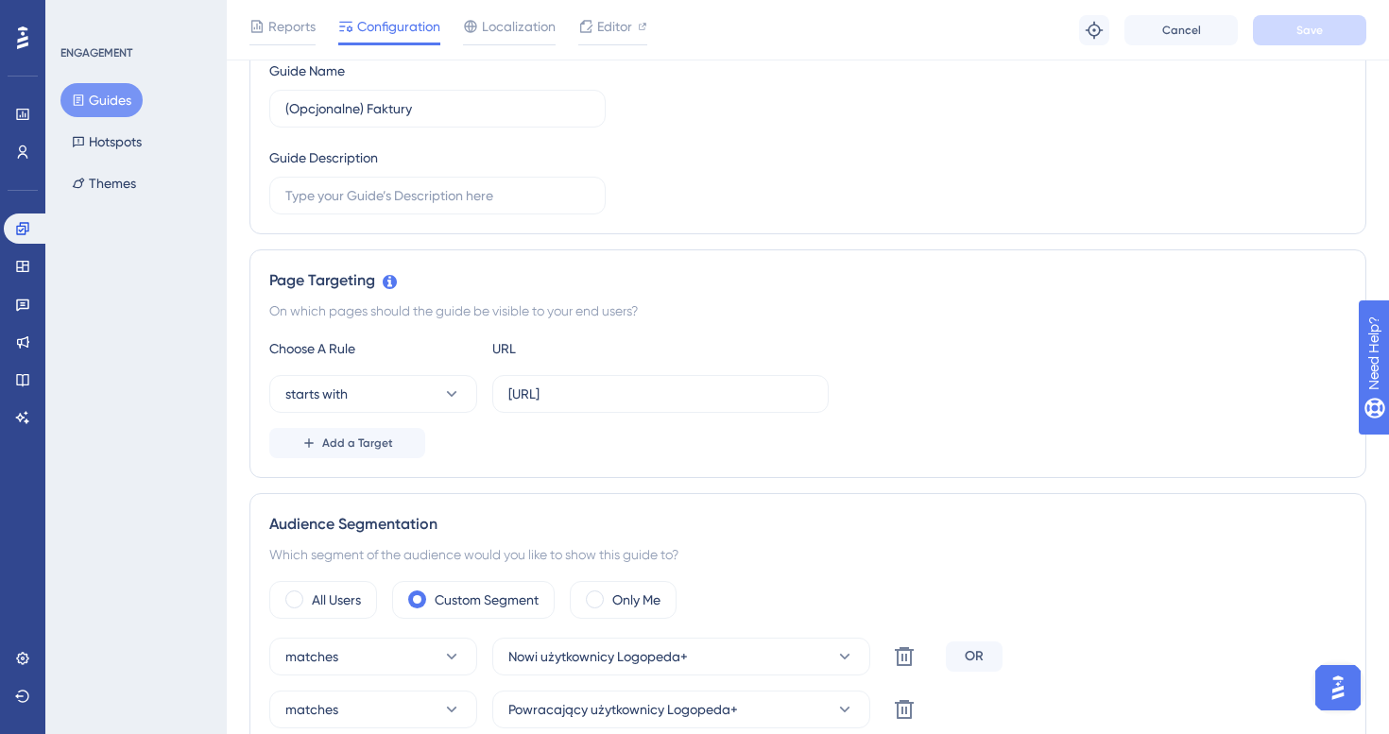
scroll to position [275, 0]
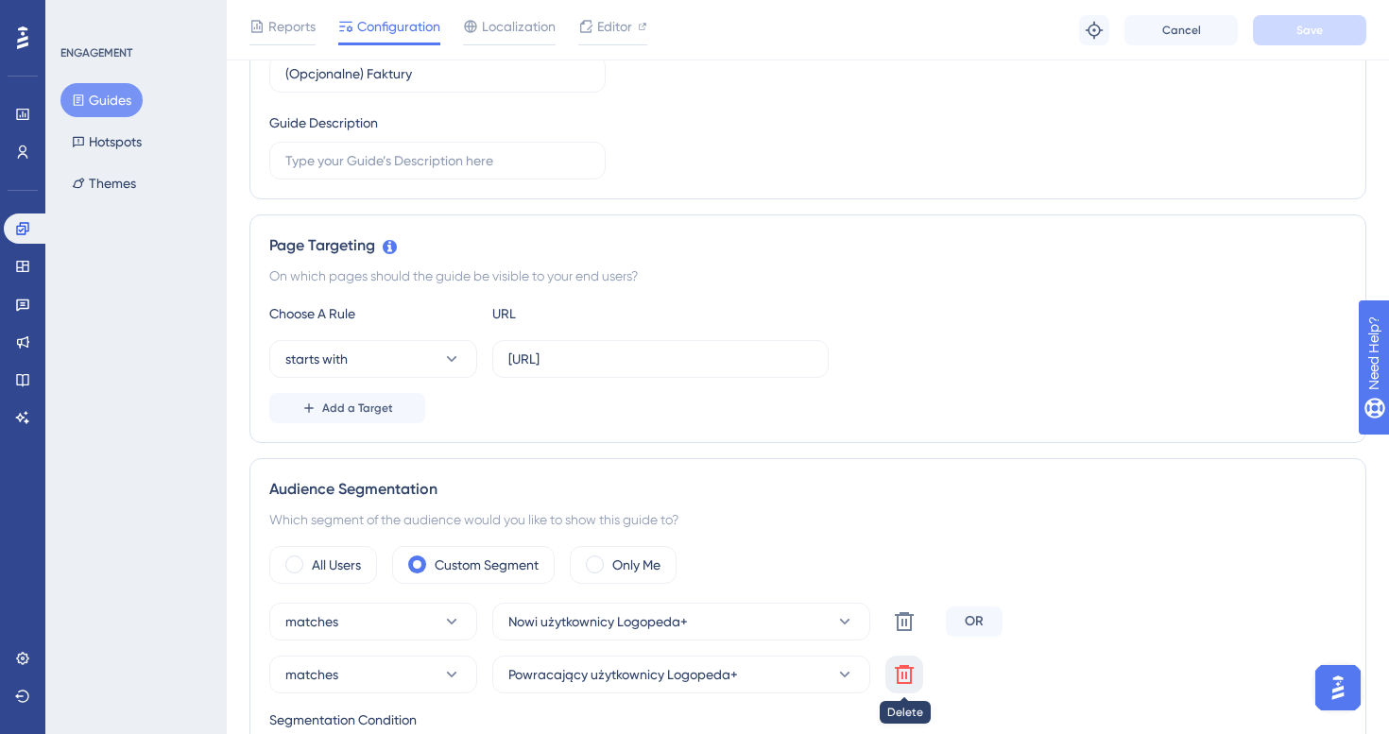
click at [905, 675] on icon at bounding box center [904, 674] width 19 height 19
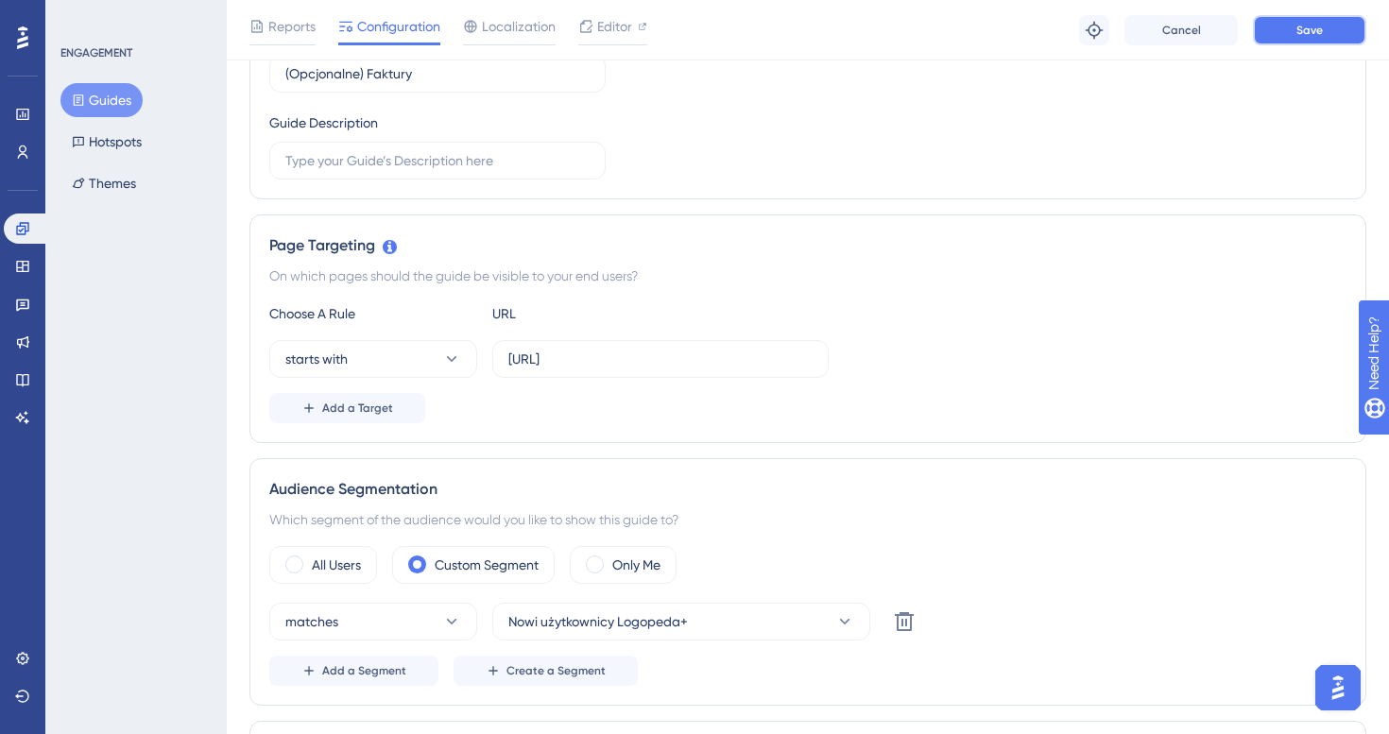
click at [1288, 27] on button "Save" at bounding box center [1309, 30] width 113 height 30
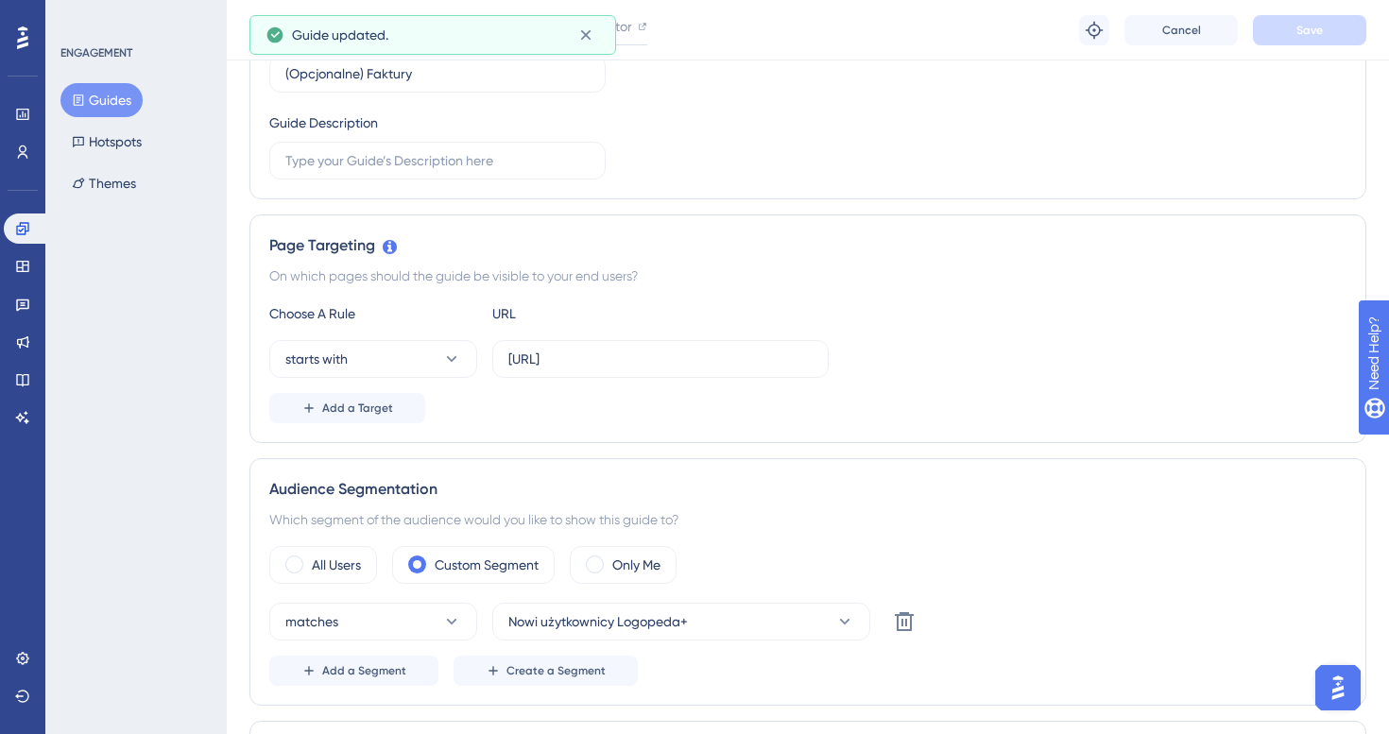
click at [111, 91] on button "Guides" at bounding box center [101, 100] width 82 height 34
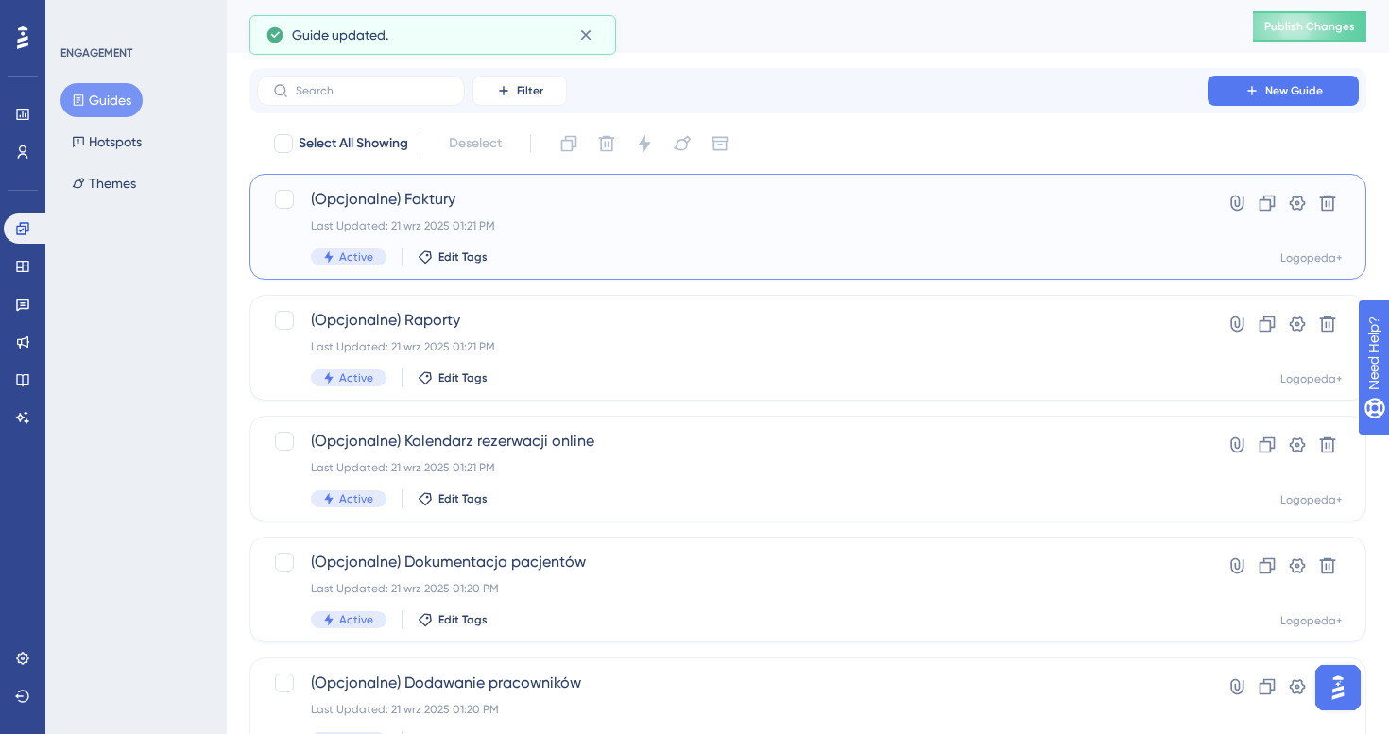
click at [564, 237] on div "(Opcjonalne) Faktury Last Updated: 21 wrz 2025 01:21 PM Active Edit Tags" at bounding box center [732, 226] width 843 height 77
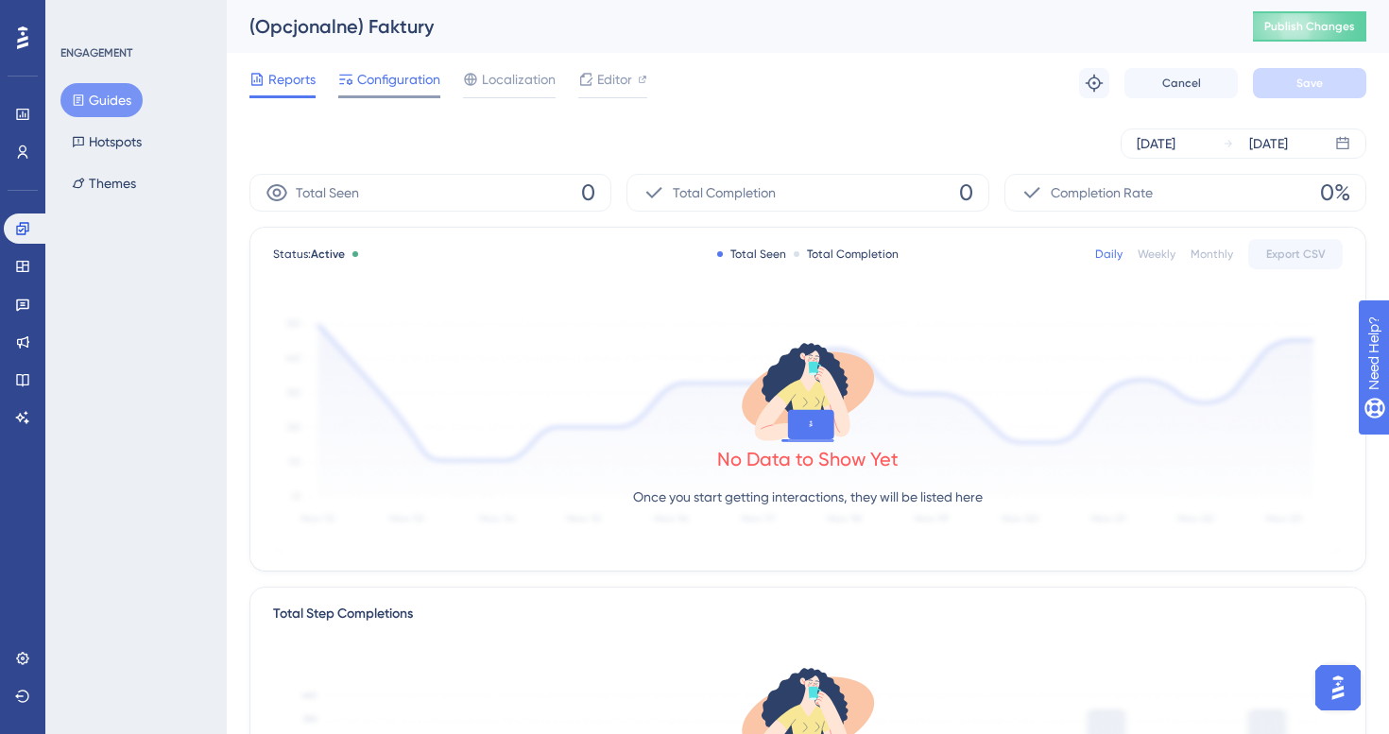
click at [378, 94] on div "Configuration" at bounding box center [389, 83] width 102 height 30
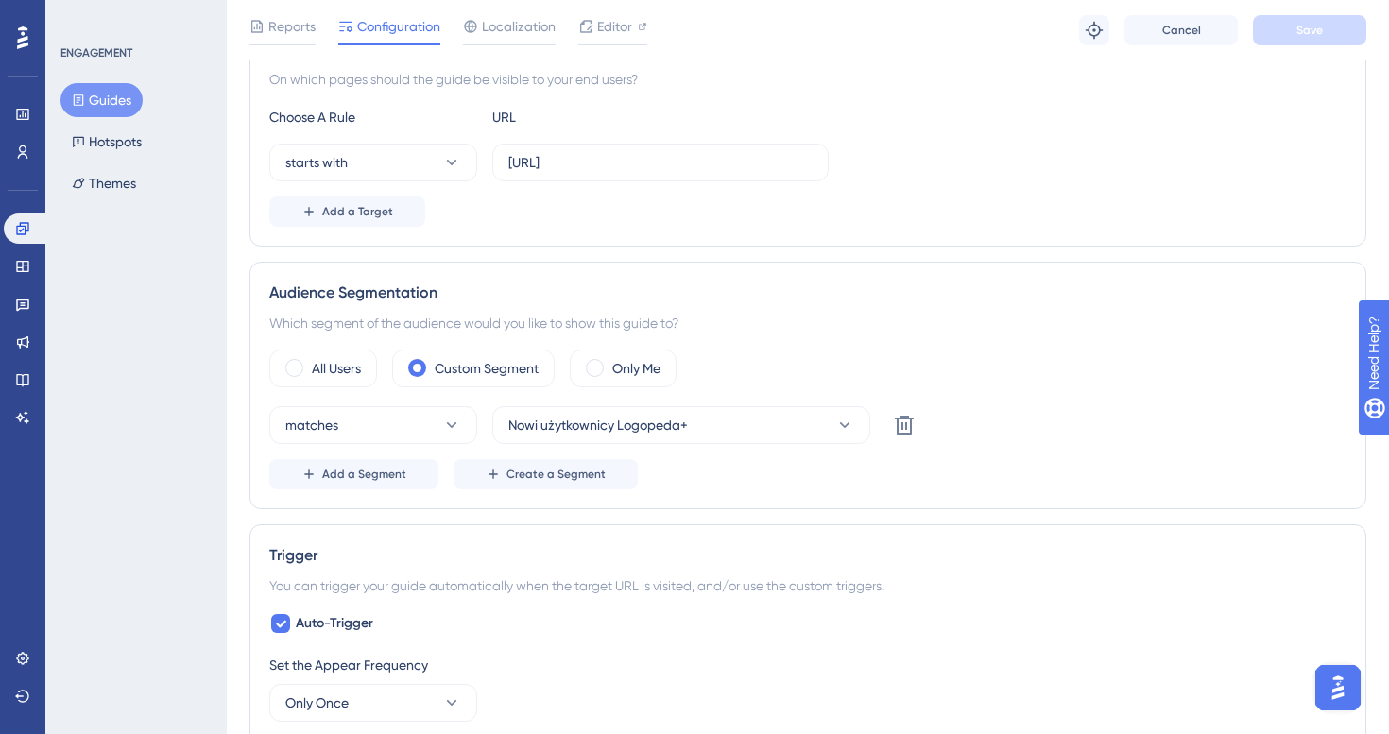
scroll to position [576, 0]
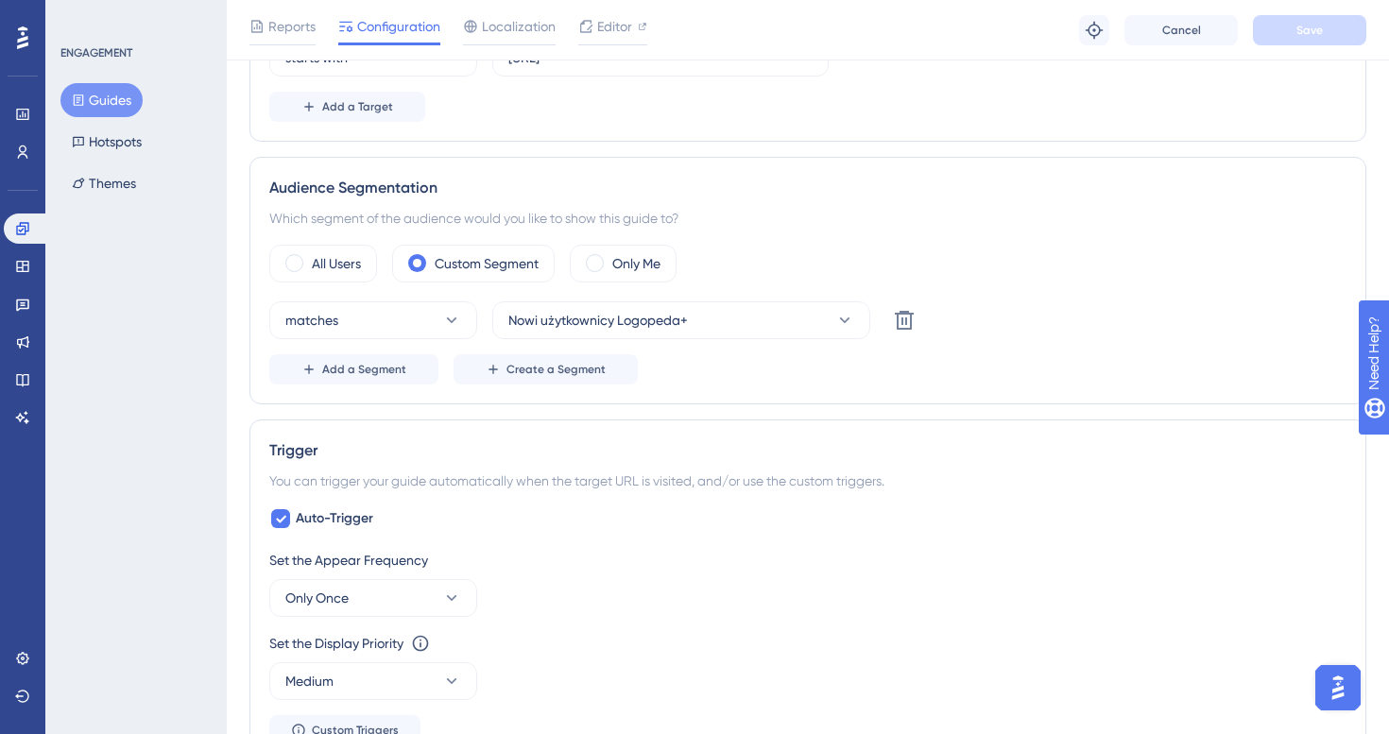
click at [114, 84] on button "Guides" at bounding box center [101, 100] width 82 height 34
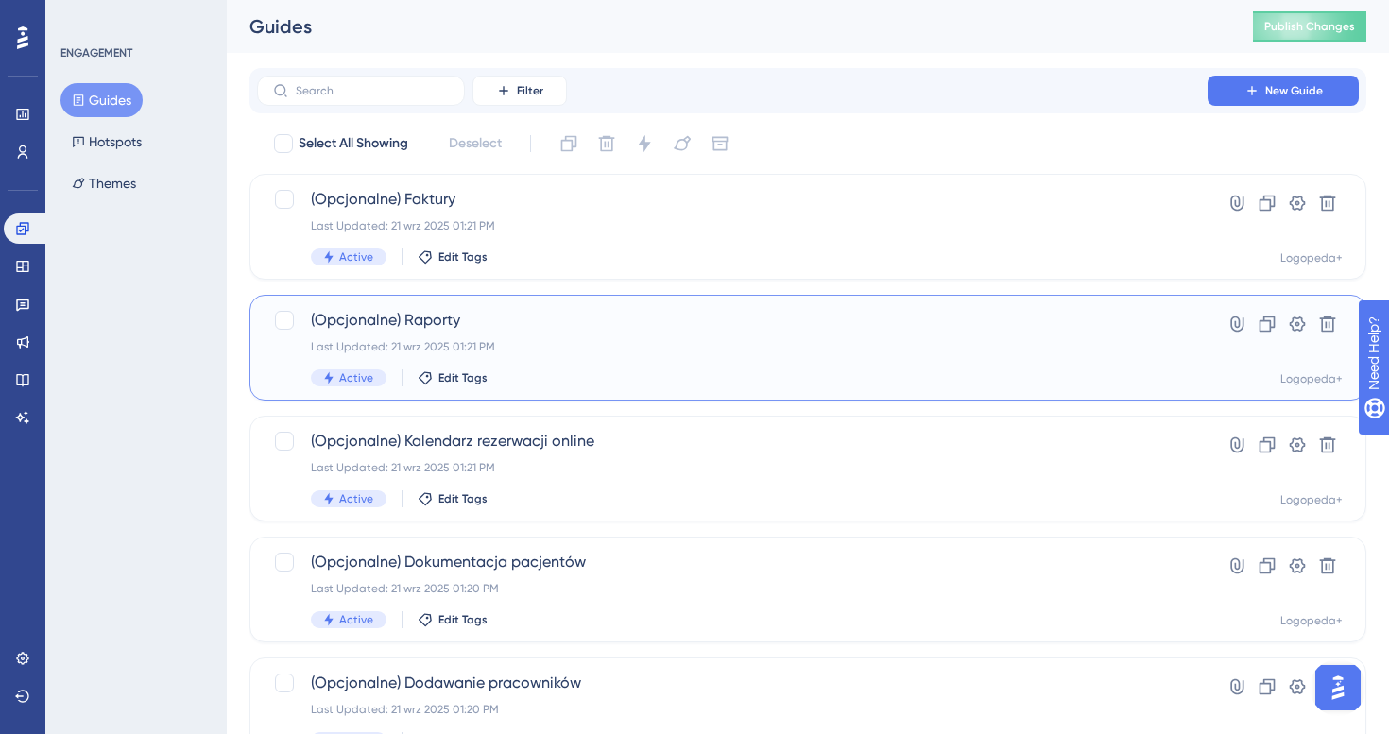
click at [652, 394] on div "(Opcjonalne) Raporty Last Updated: 21 wrz 2025 01:21 PM Active Edit Tags Hyperl…" at bounding box center [807, 348] width 1117 height 106
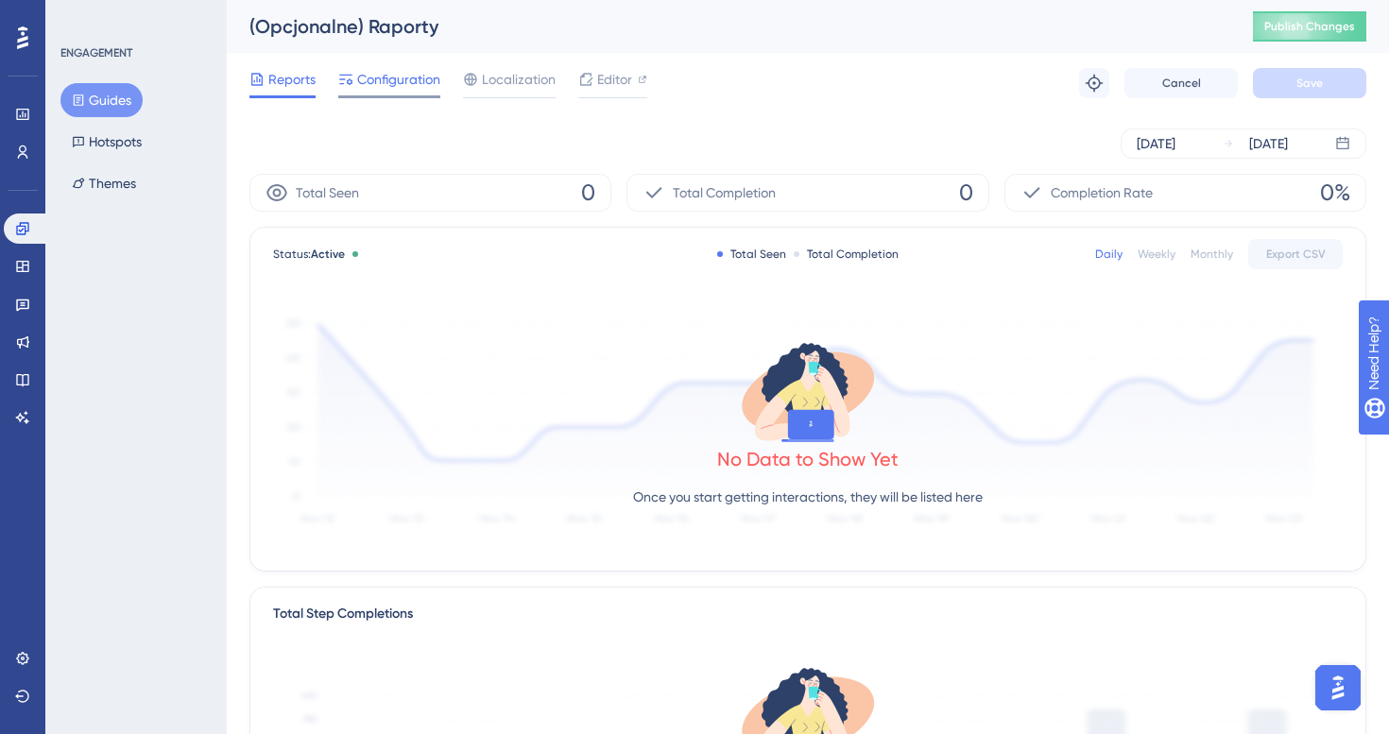
click at [413, 86] on span "Configuration" at bounding box center [398, 79] width 83 height 23
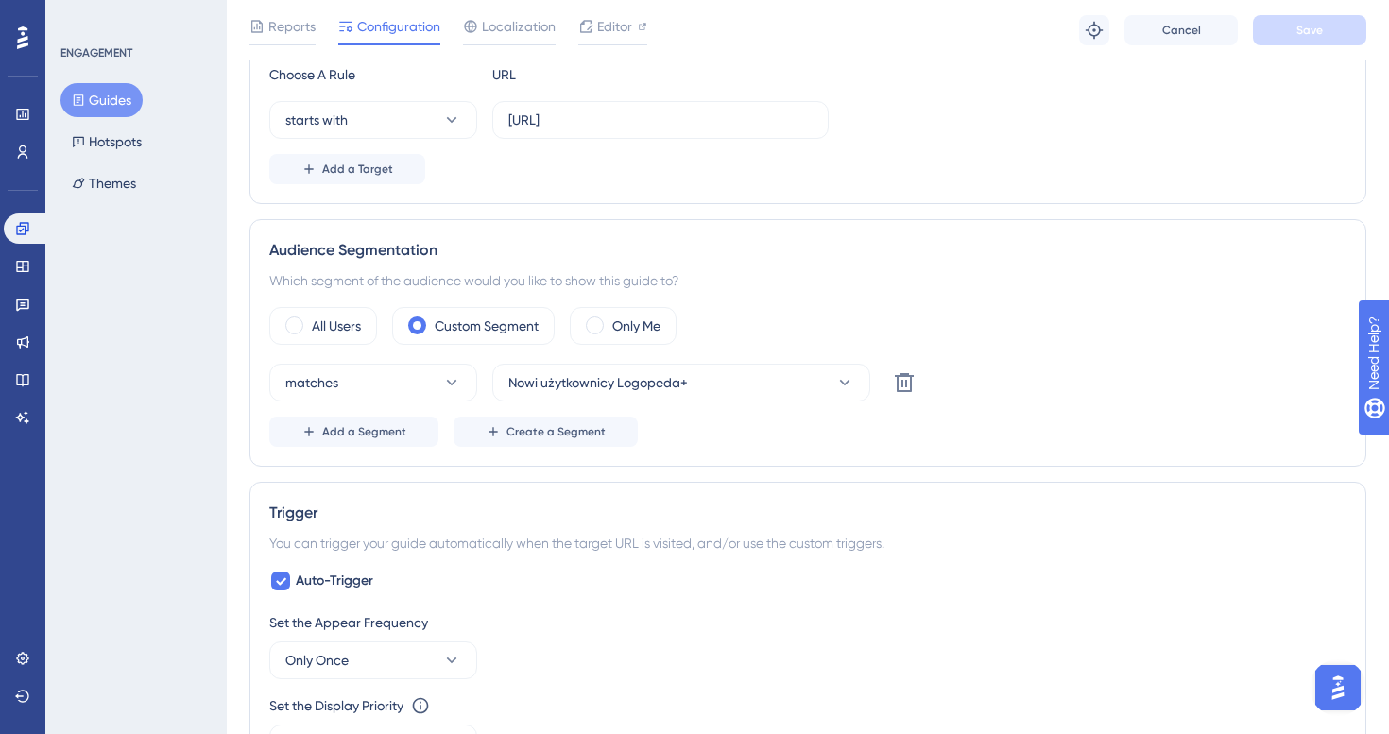
scroll to position [546, 0]
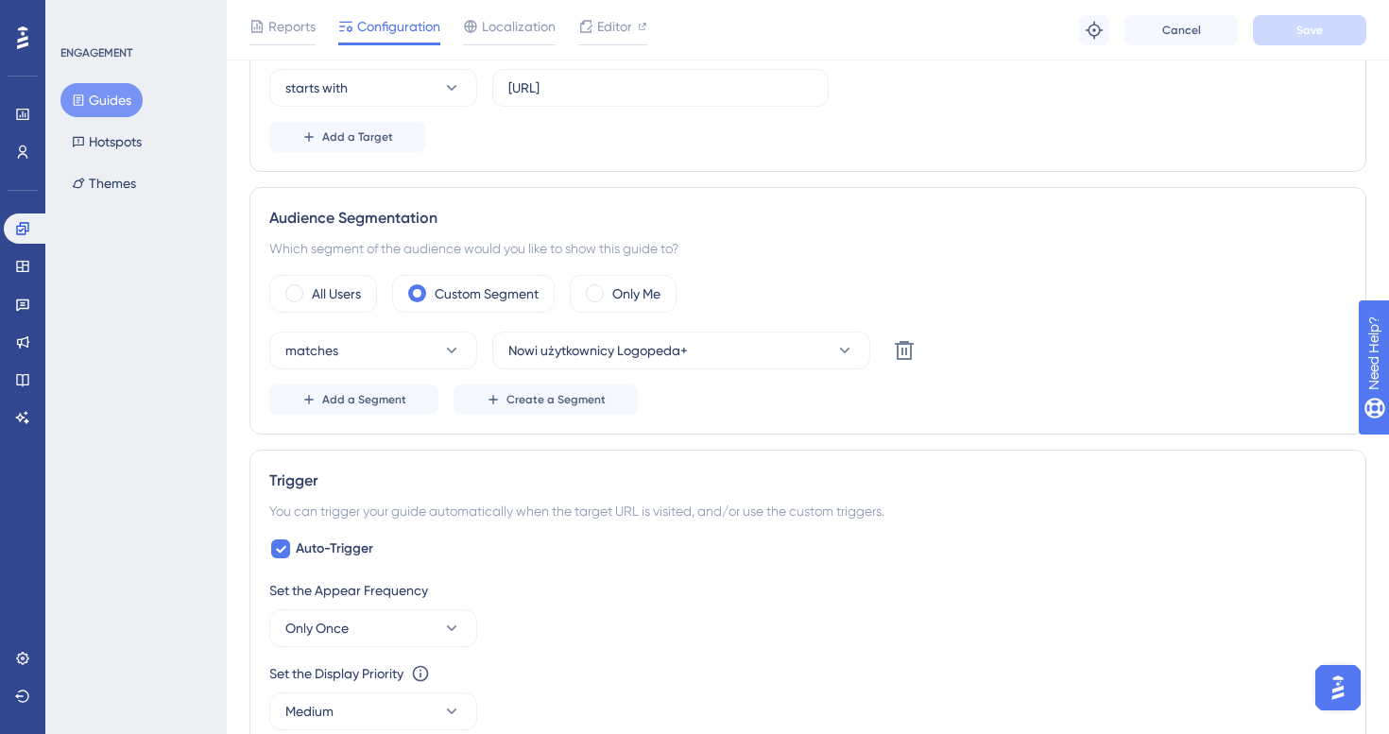
click at [113, 114] on button "Guides" at bounding box center [101, 100] width 82 height 34
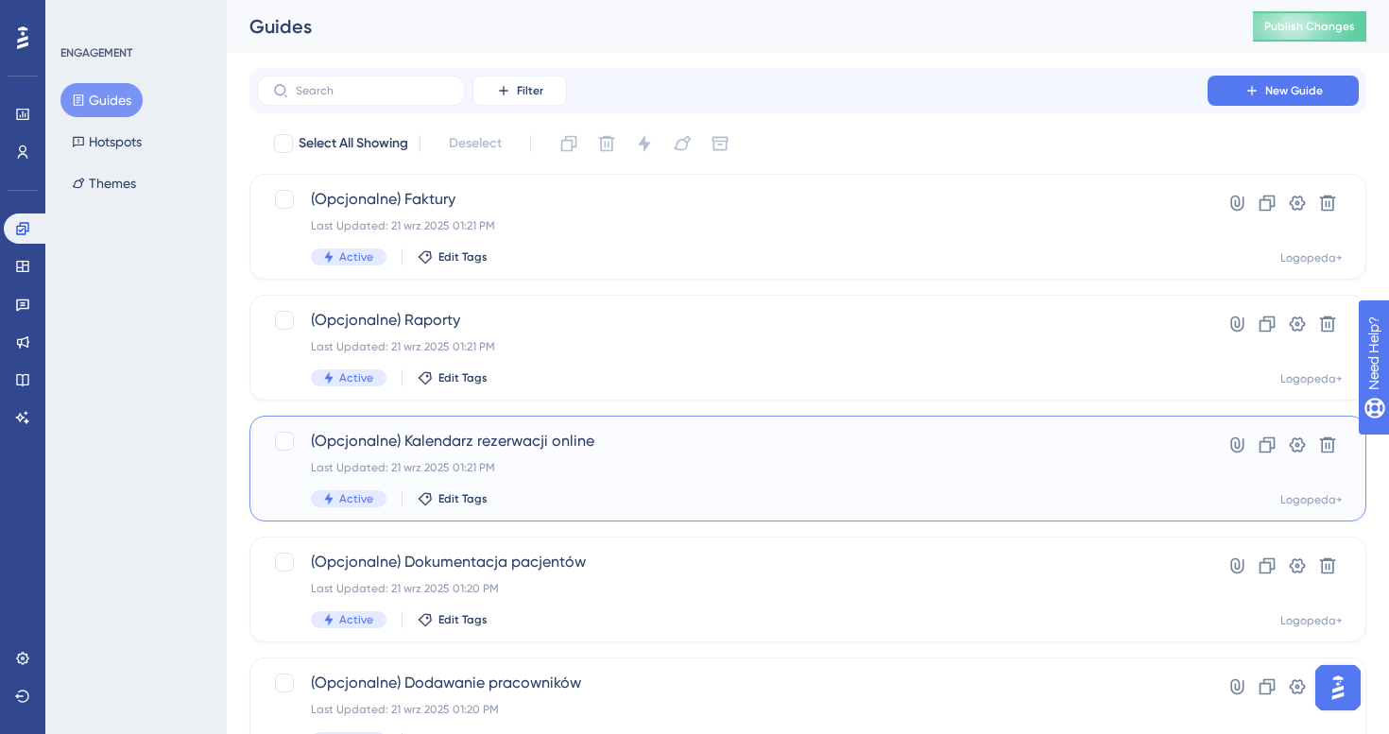
click at [479, 447] on span "(Opcjonalne) Kalendarz rezerwacji online" at bounding box center [732, 441] width 843 height 23
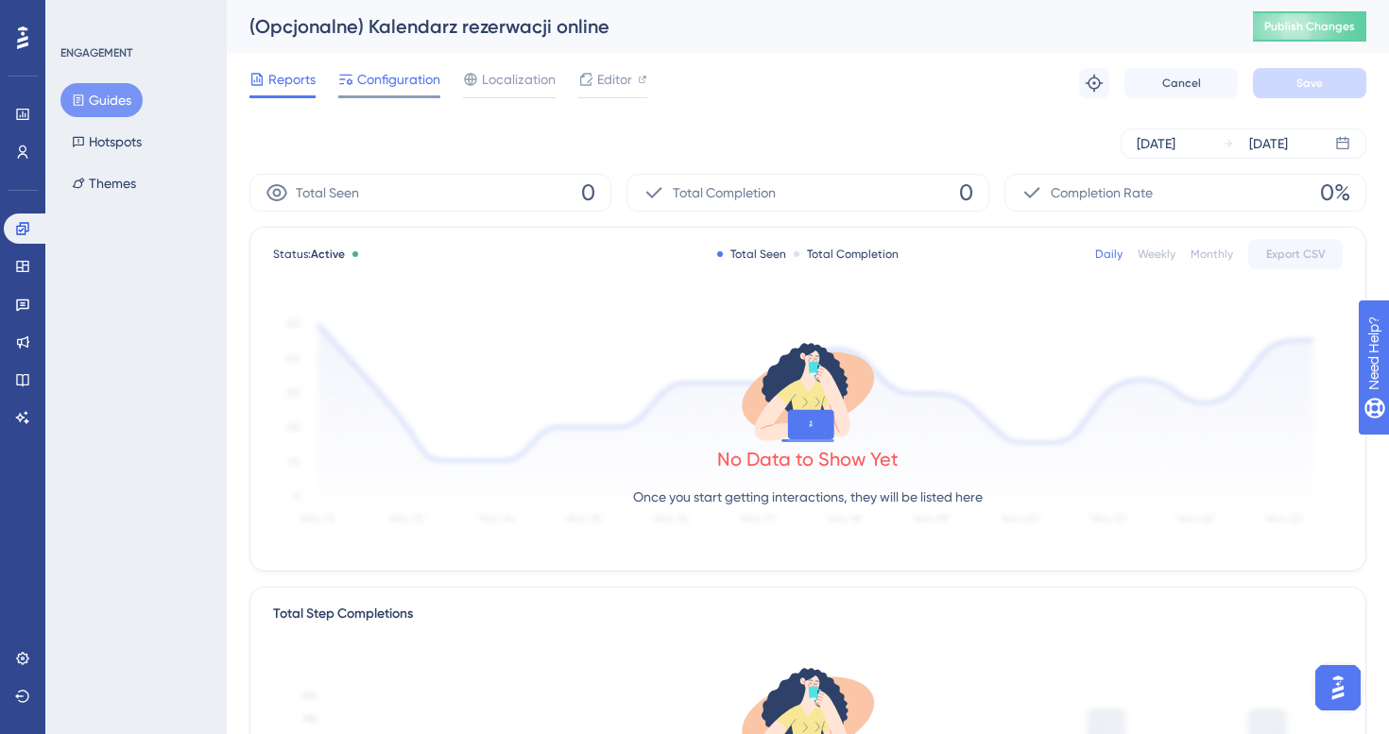
click at [410, 89] on span "Configuration" at bounding box center [398, 79] width 83 height 23
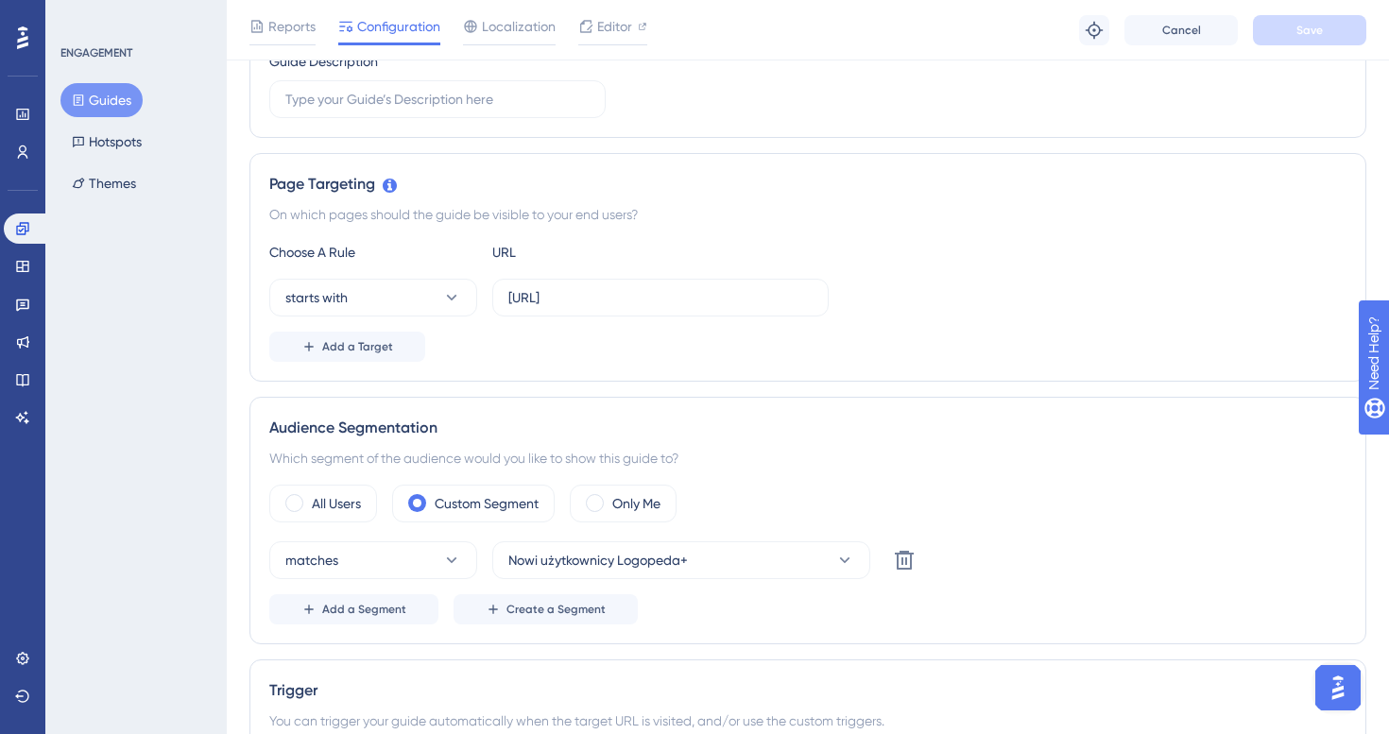
scroll to position [352, 0]
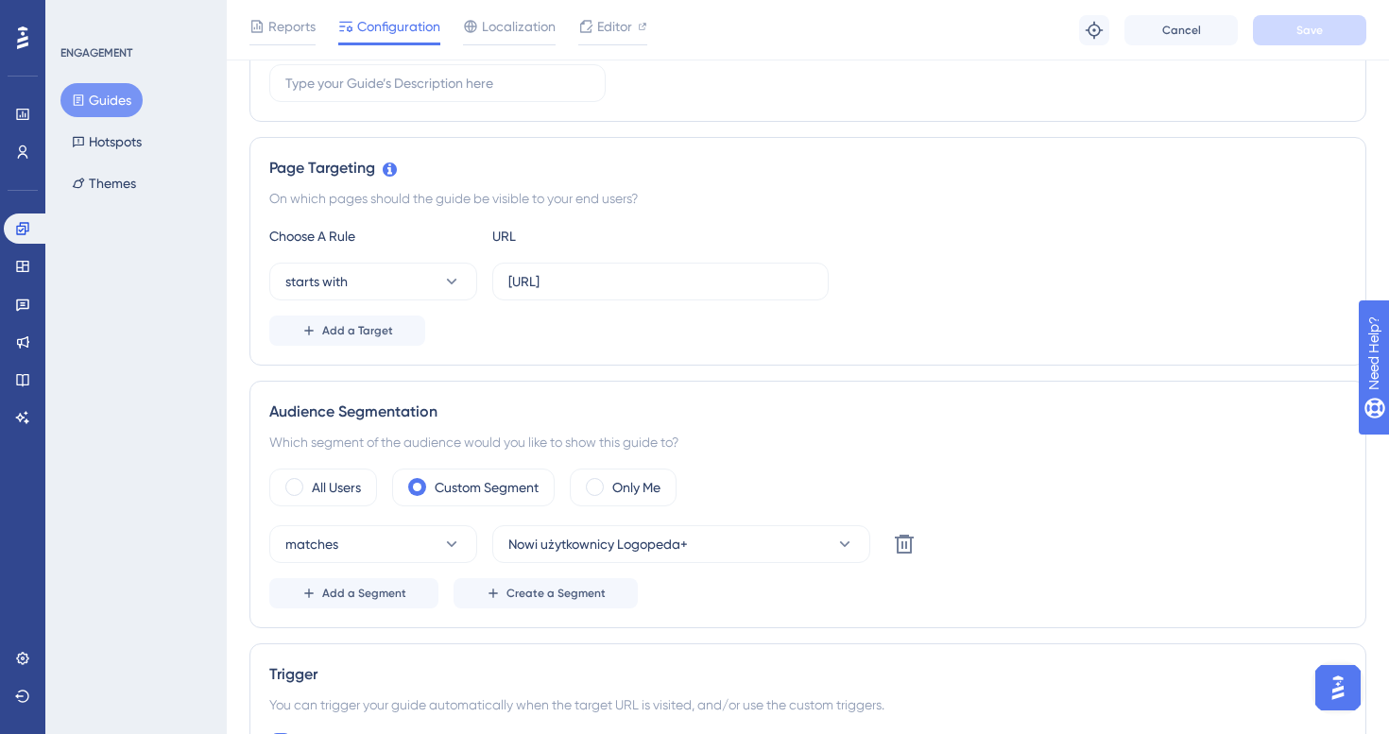
click at [112, 101] on button "Guides" at bounding box center [101, 100] width 82 height 34
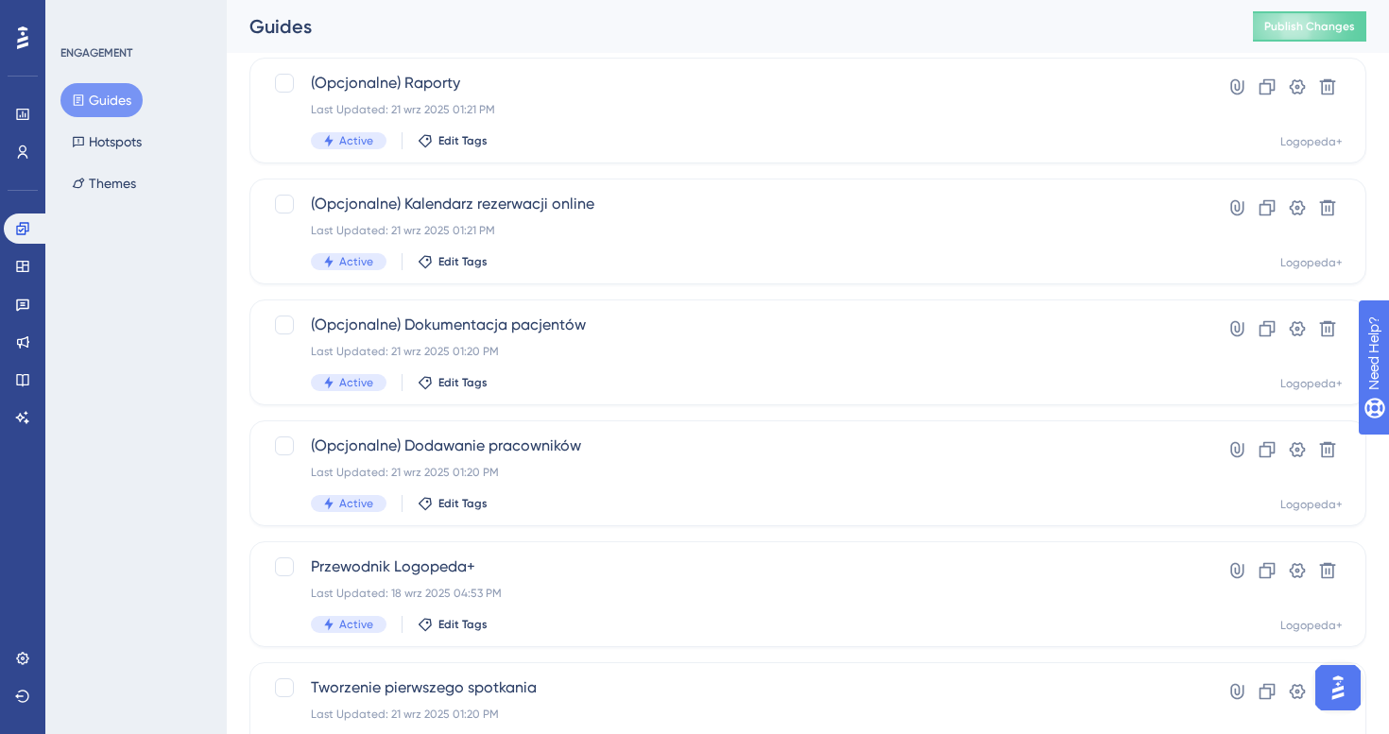
scroll to position [239, 0]
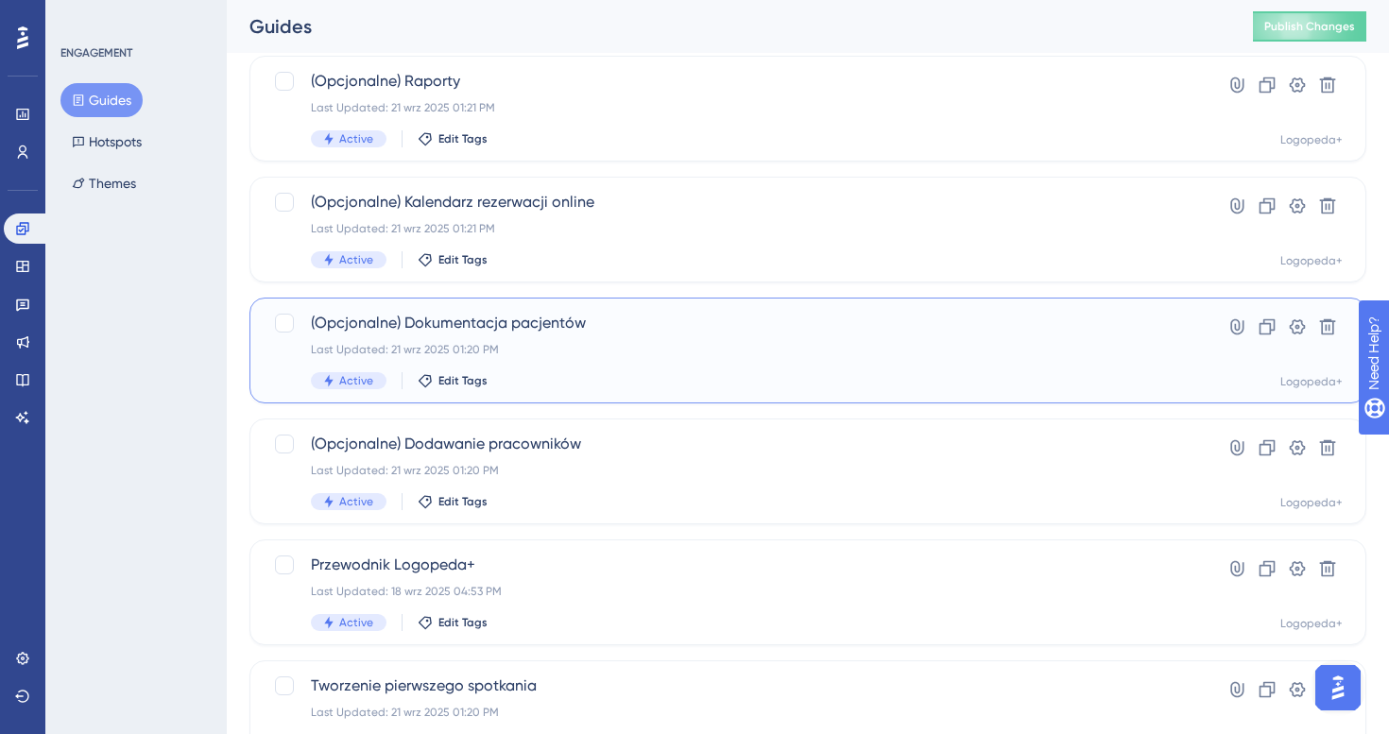
click at [534, 333] on span "(Opcjonalne) Dokumentacja pacjentów" at bounding box center [732, 323] width 843 height 23
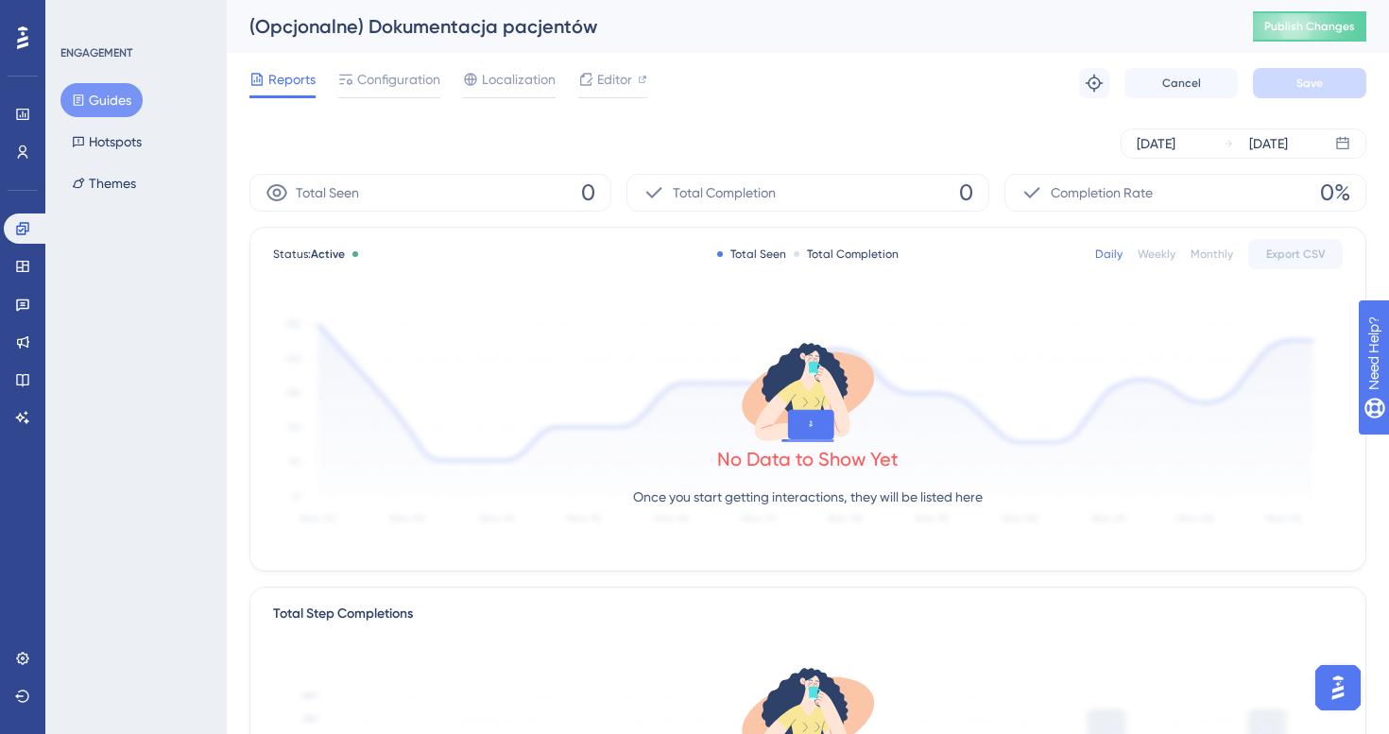
click at [401, 66] on div "Reports Configuration Localization Editor Troubleshoot Cancel Save" at bounding box center [807, 83] width 1117 height 60
click at [401, 89] on span "Configuration" at bounding box center [398, 79] width 83 height 23
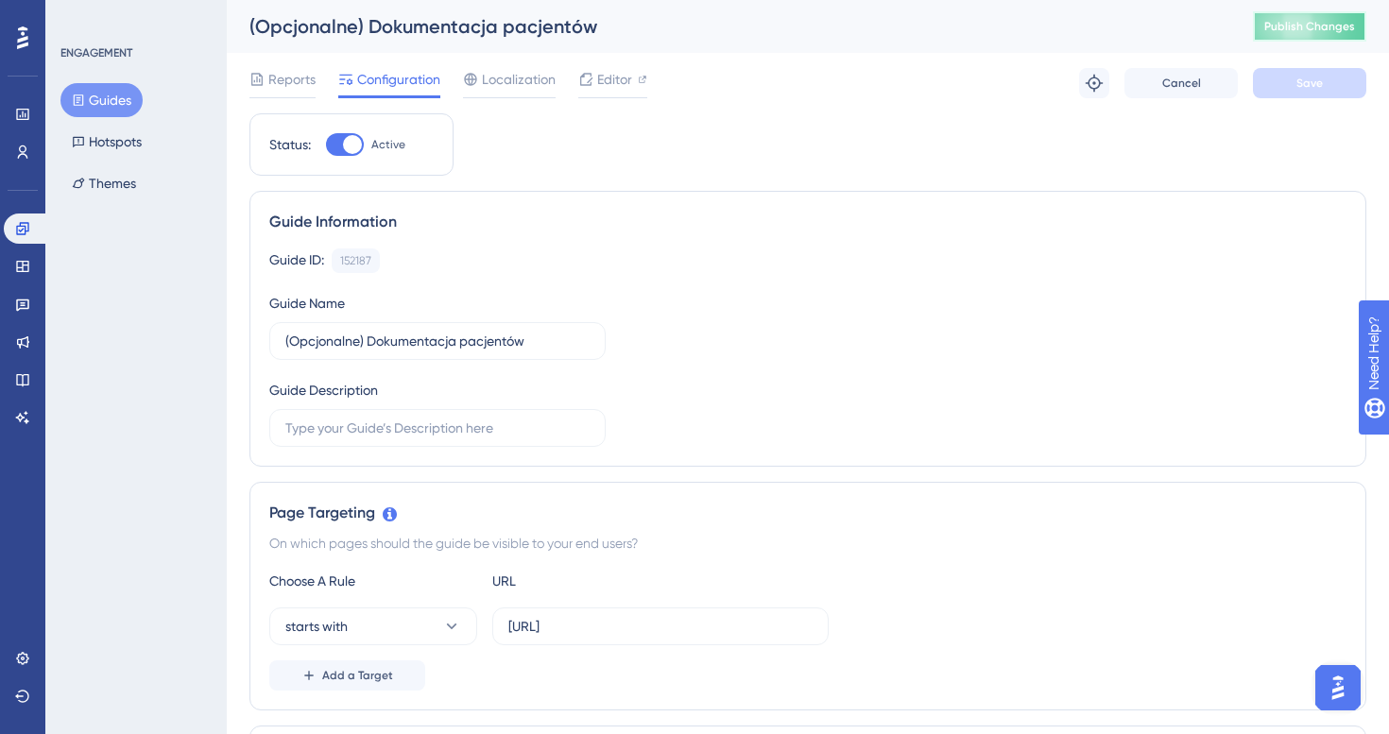
click at [1349, 31] on span "Publish Changes" at bounding box center [1309, 26] width 91 height 15
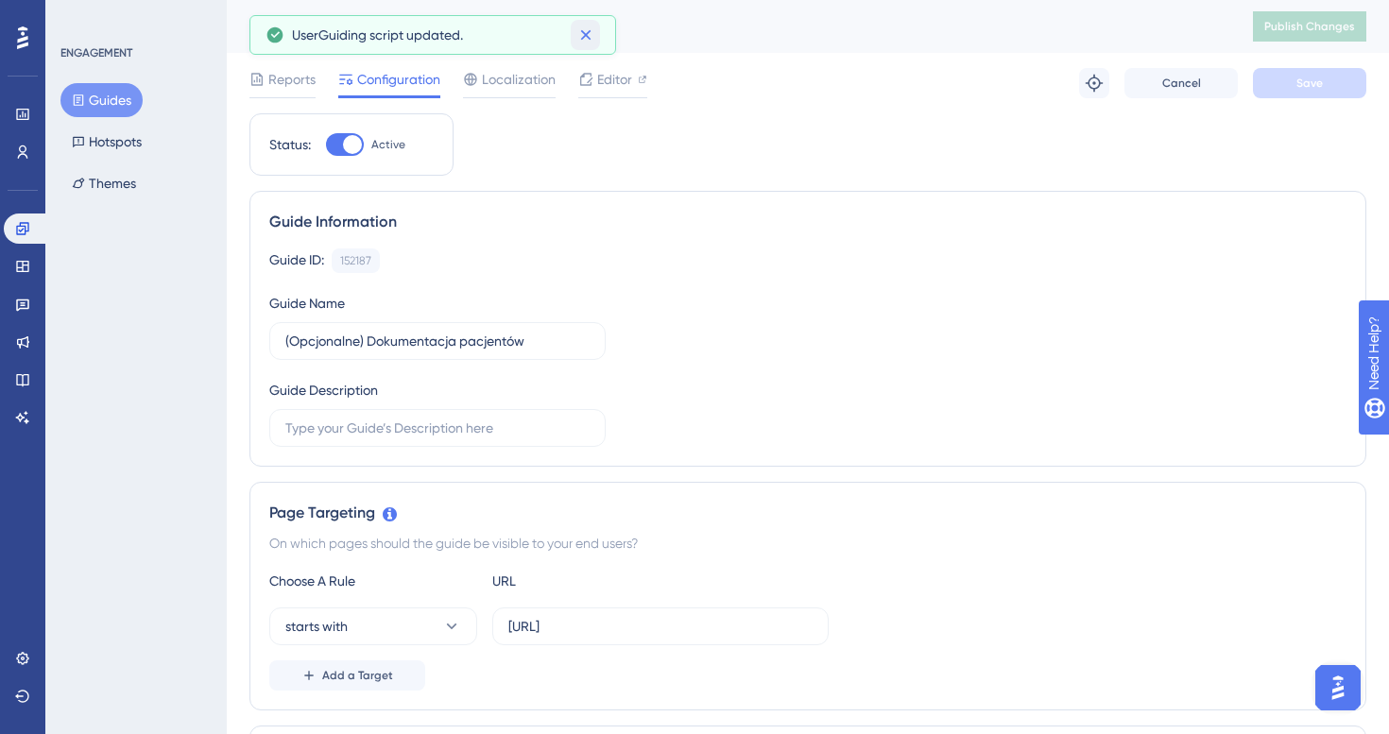
click at [588, 21] on button at bounding box center [585, 35] width 29 height 30
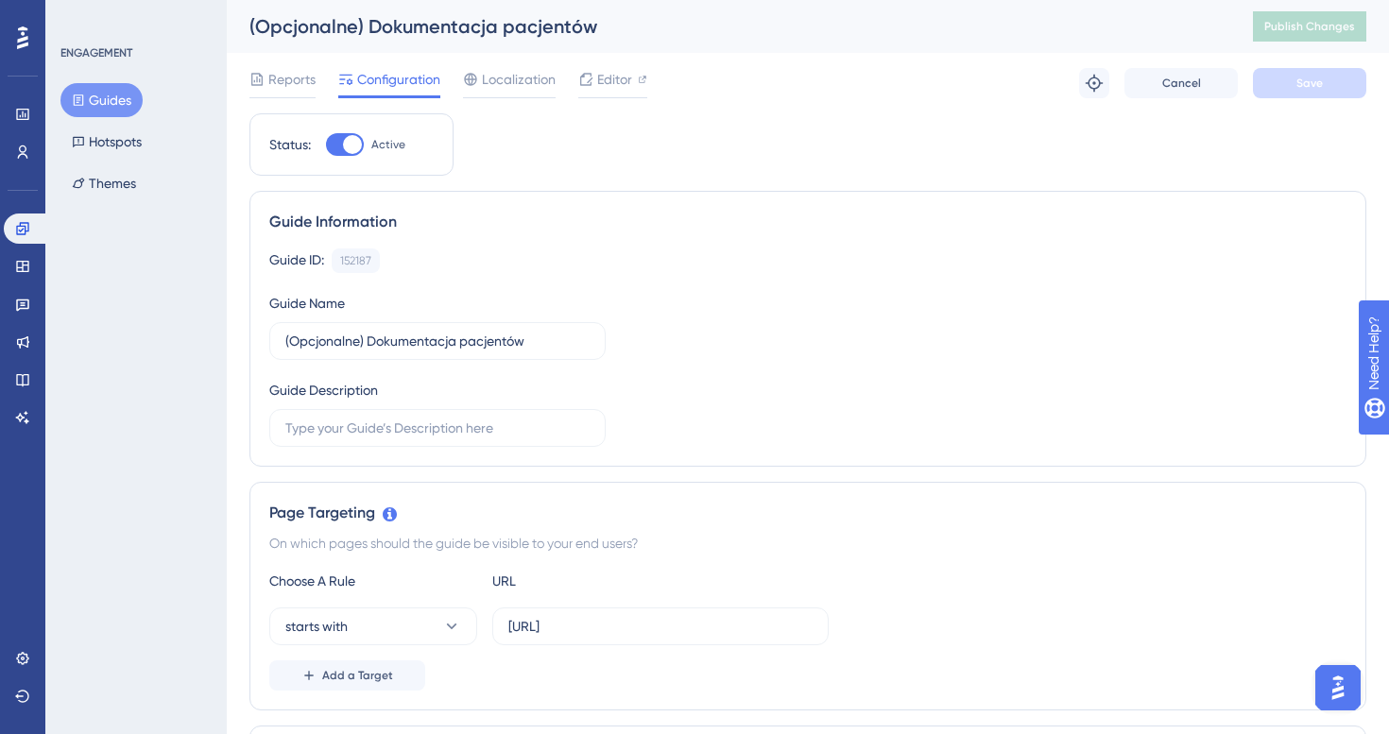
click at [26, 167] on div "Engagement Widgets Feedback Product Updates Knowledge Base AI Assistant" at bounding box center [23, 299] width 38 height 265
click at [26, 153] on icon at bounding box center [22, 152] width 15 height 15
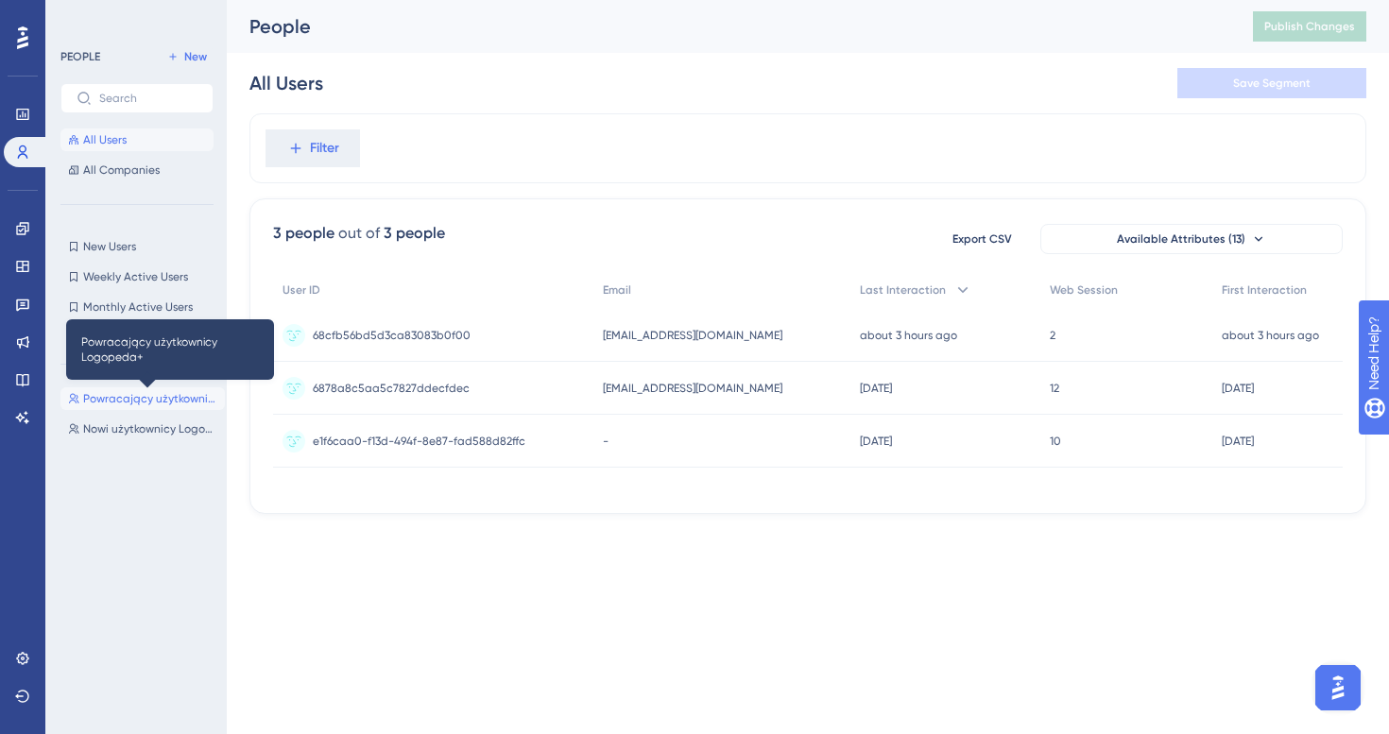
click at [136, 402] on span "Powracający użytkownicy Logopeda+" at bounding box center [150, 398] width 134 height 15
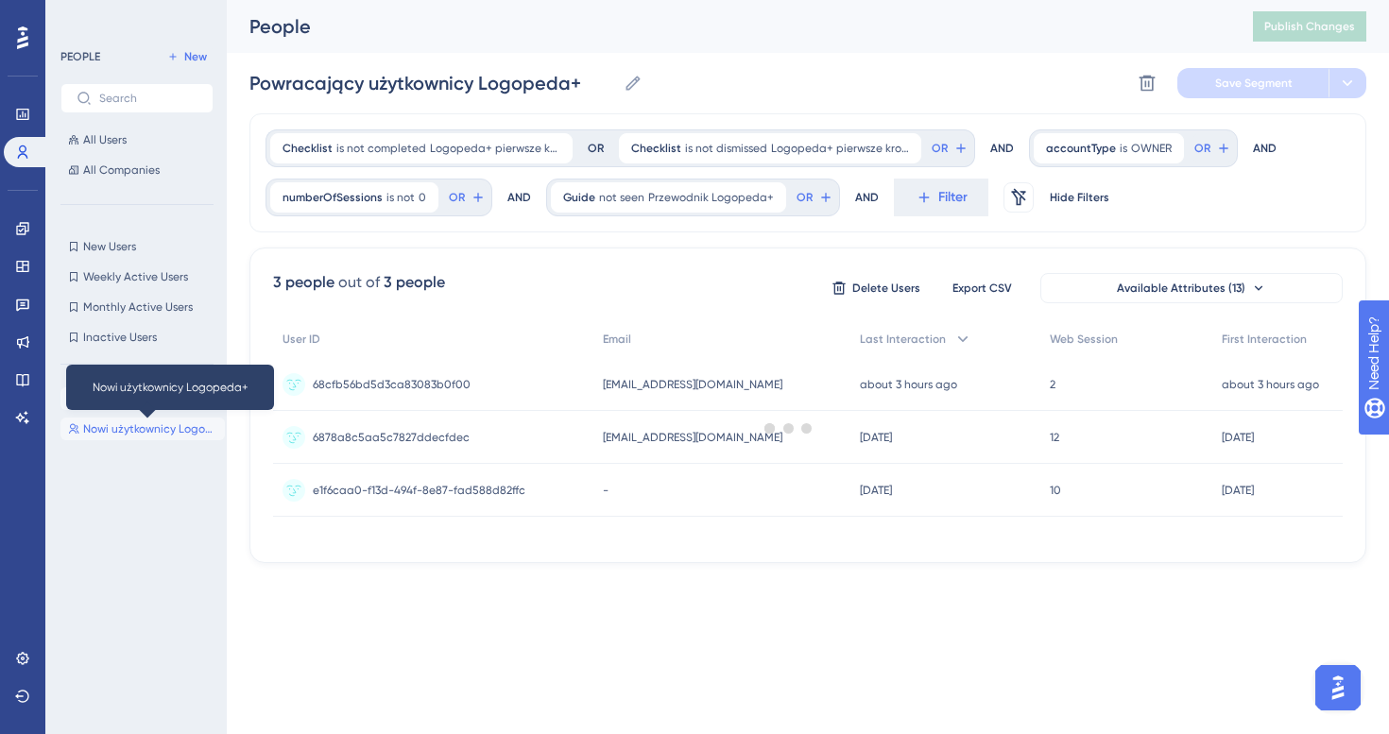
click at [122, 421] on span "Nowi użytkownicy Logopeda+" at bounding box center [150, 428] width 134 height 15
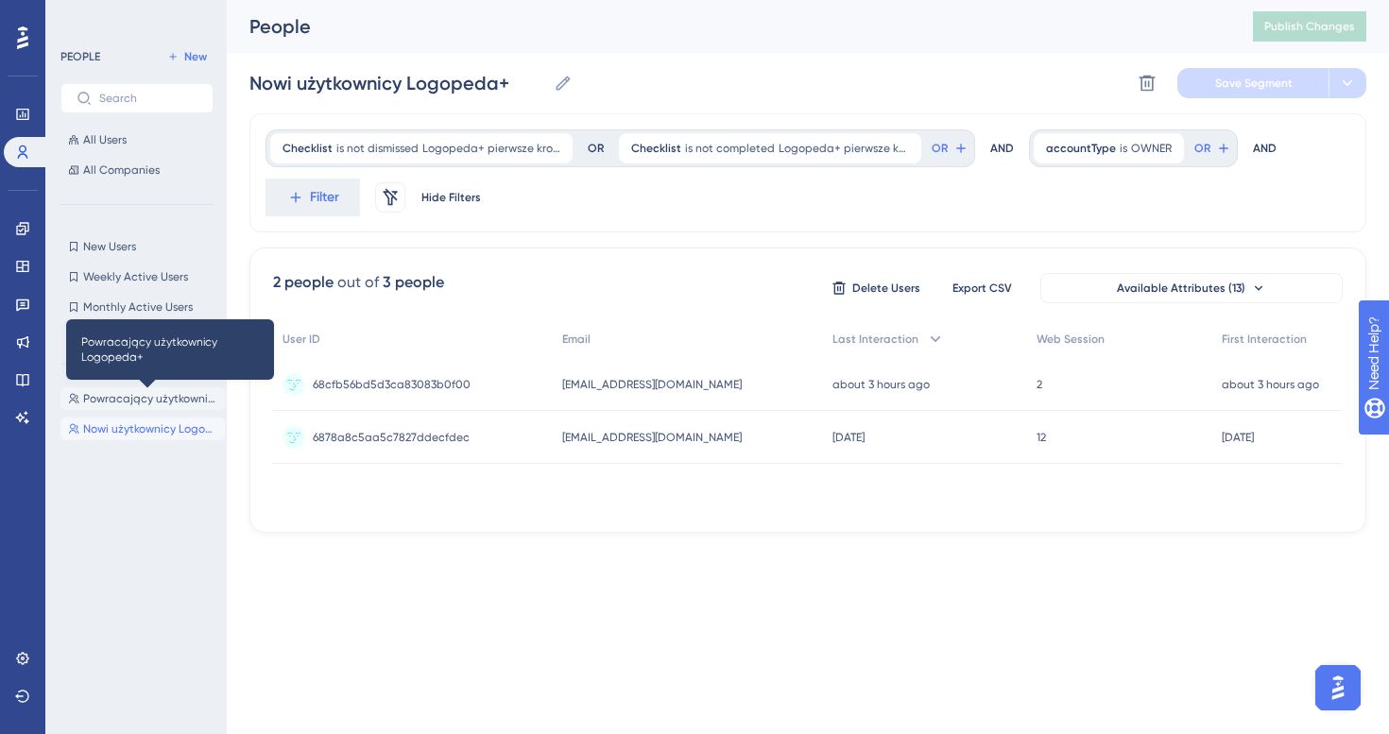
click at [168, 402] on span "Powracający użytkownicy Logopeda+" at bounding box center [150, 398] width 134 height 15
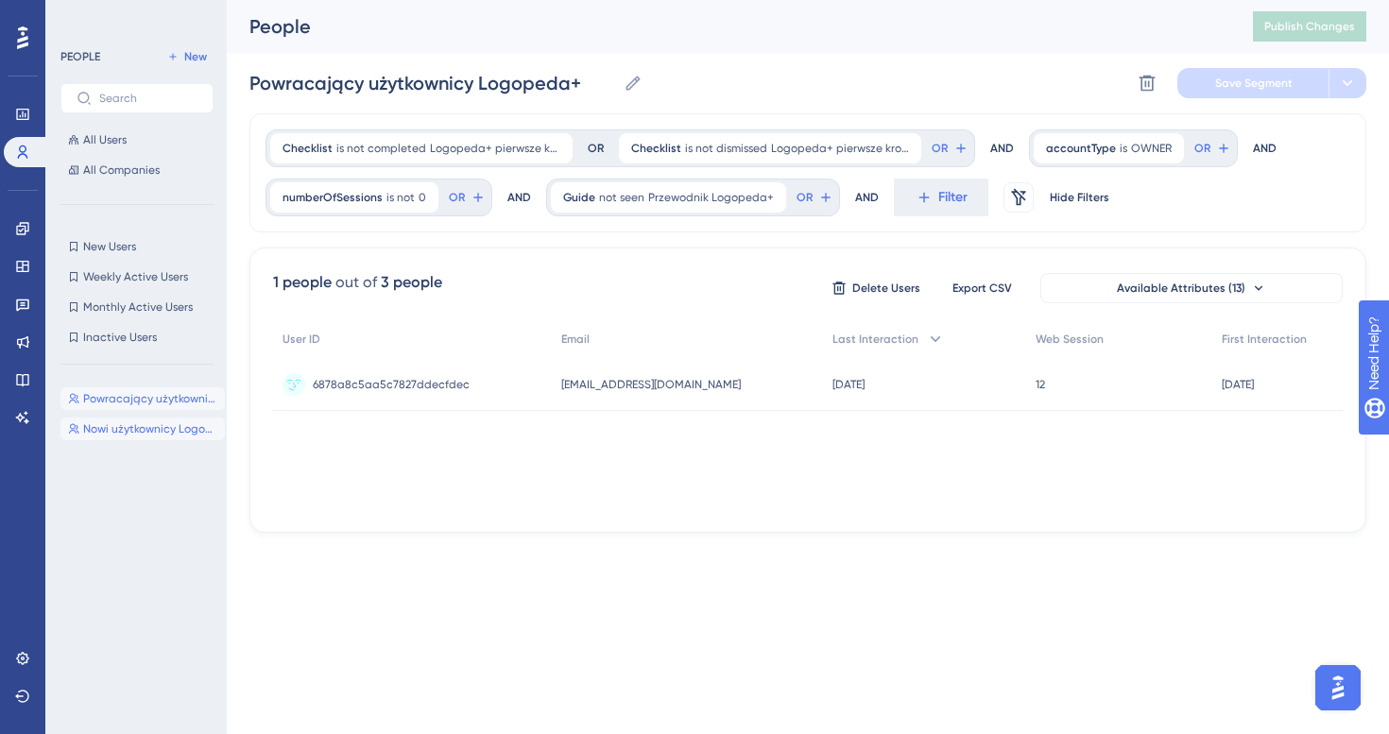
click at [169, 438] on button "Nowi użytkownicy Logopeda+ Nowi użytkownicy Logopeda+" at bounding box center [142, 429] width 164 height 23
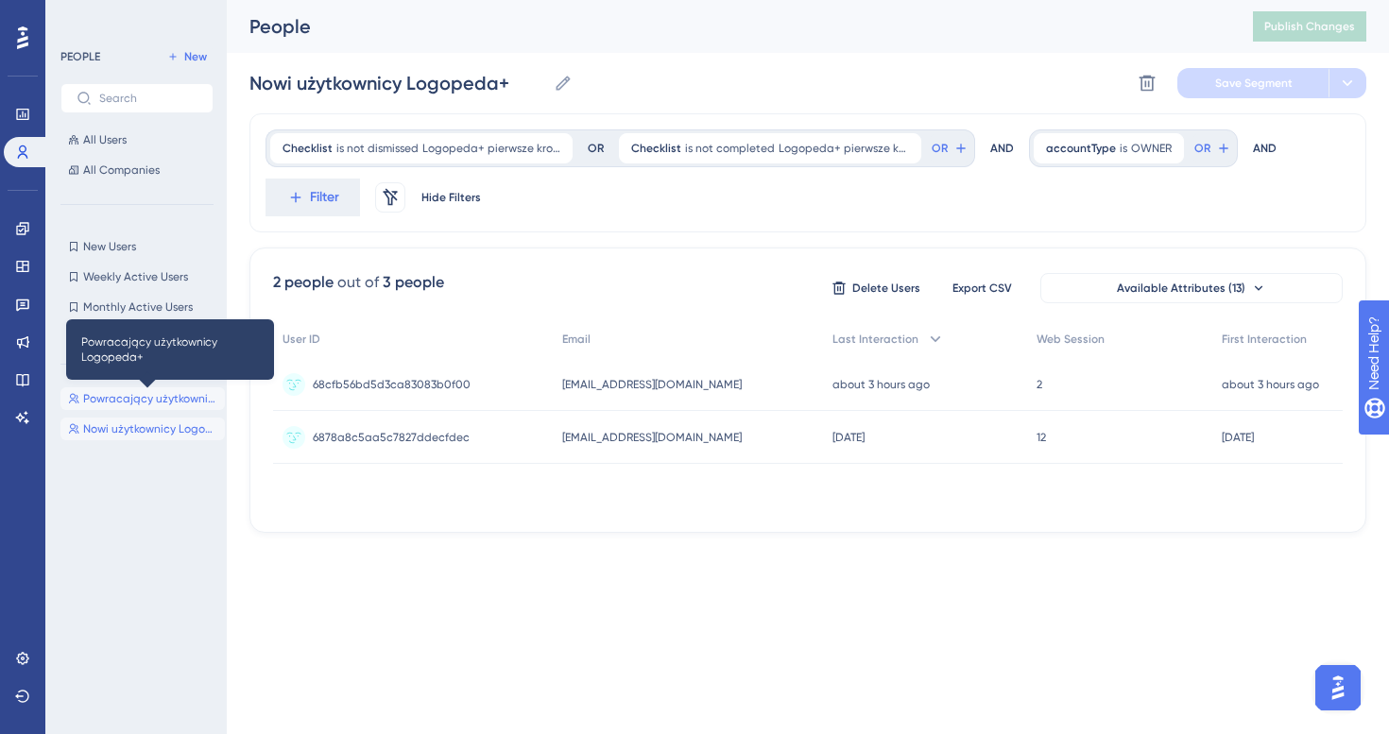
click at [161, 401] on span "Powracający użytkownicy Logopeda+" at bounding box center [150, 398] width 134 height 15
type input "Powracający użytkownicy Logopeda+"
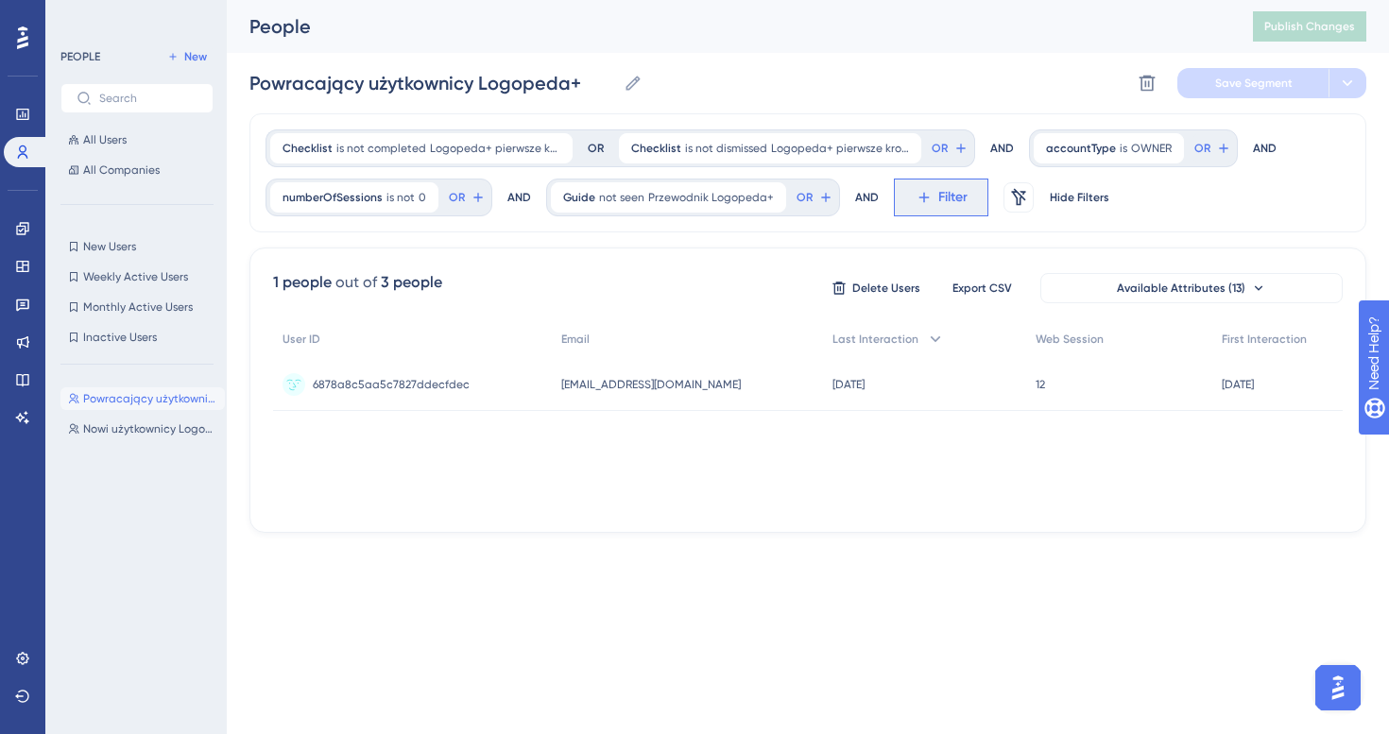
click at [947, 196] on span "Filter" at bounding box center [952, 197] width 29 height 23
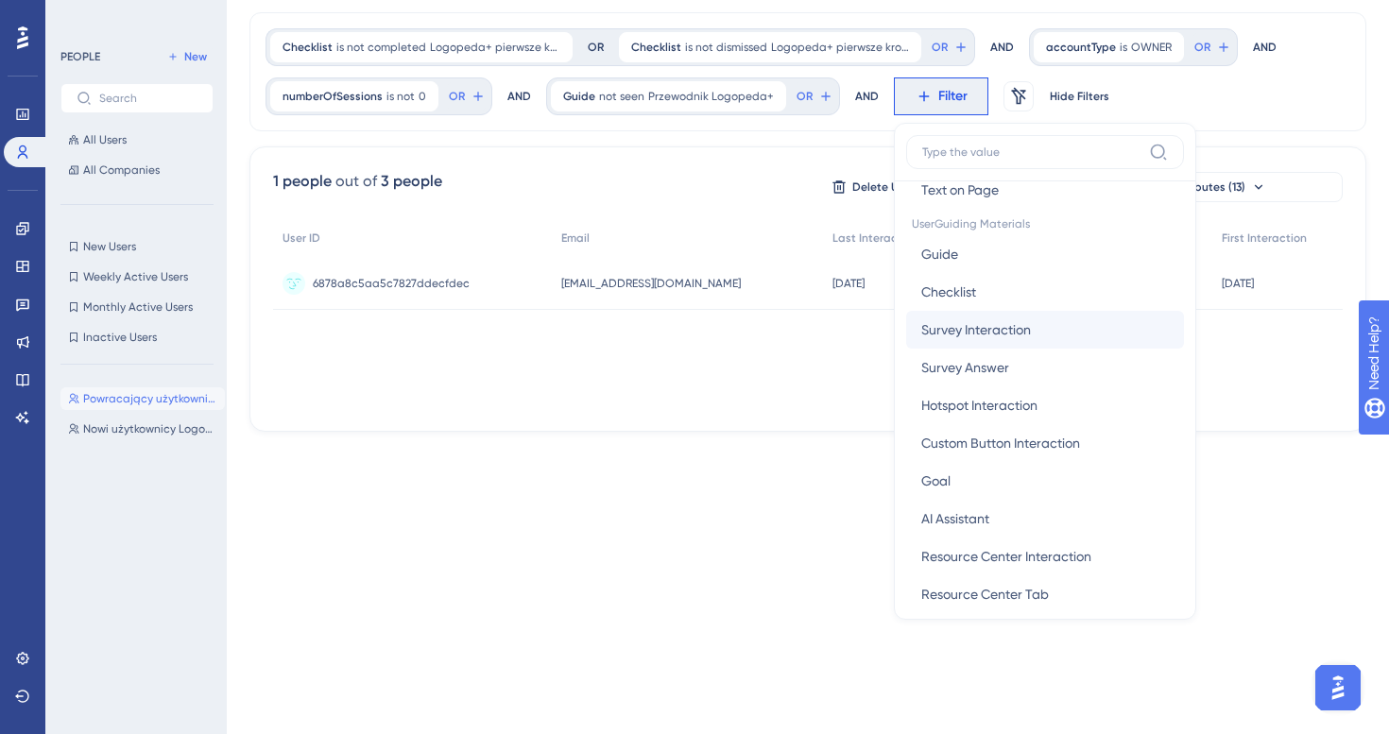
scroll to position [197, 0]
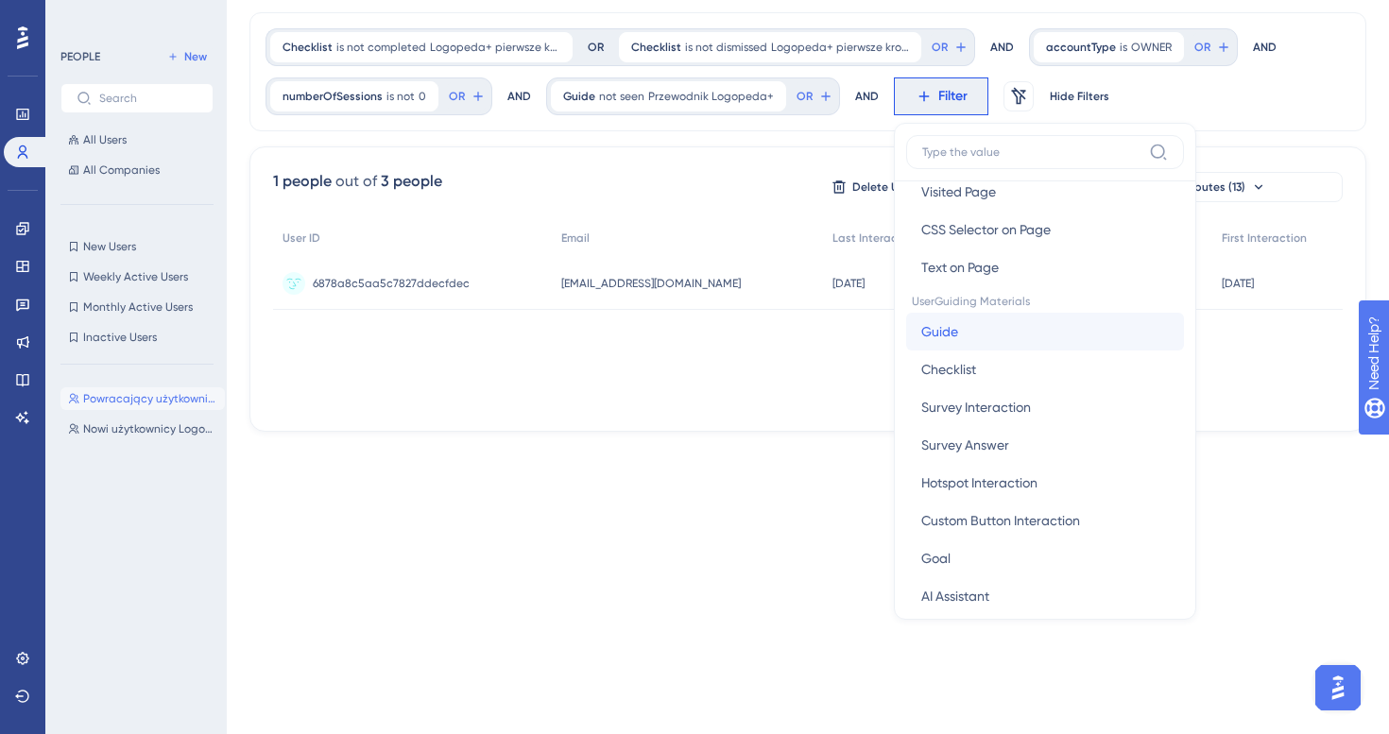
click at [974, 335] on button "Guide Guide" at bounding box center [1045, 332] width 278 height 38
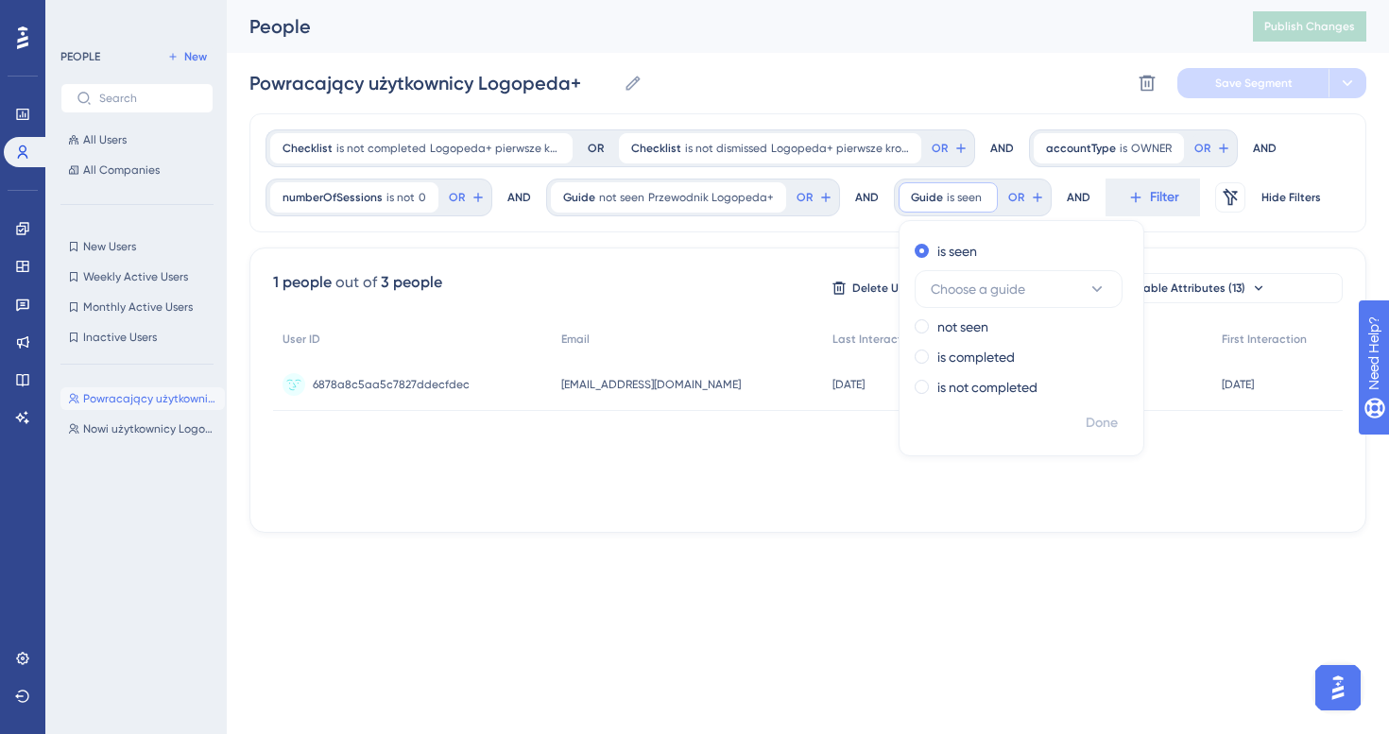
scroll to position [0, 0]
click at [999, 286] on span "Choose a guide" at bounding box center [978, 289] width 94 height 23
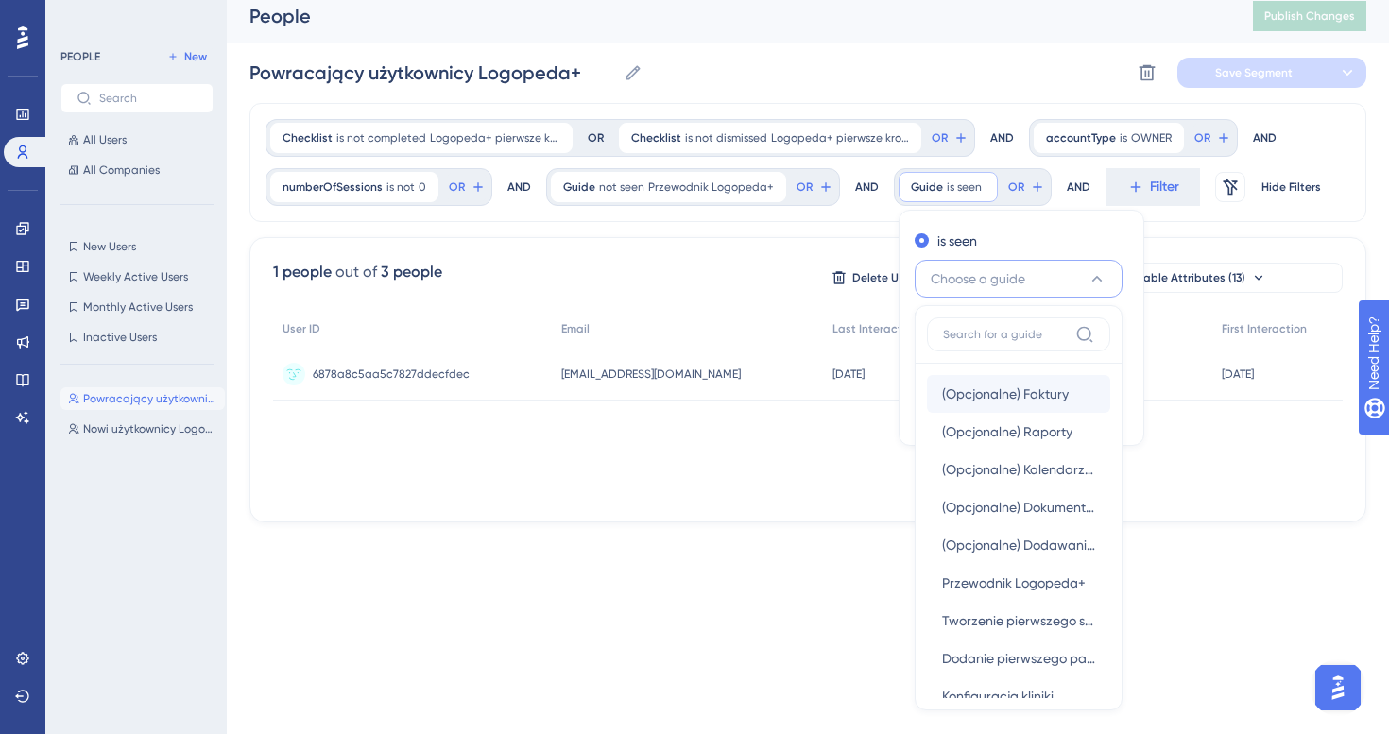
scroll to position [66, 0]
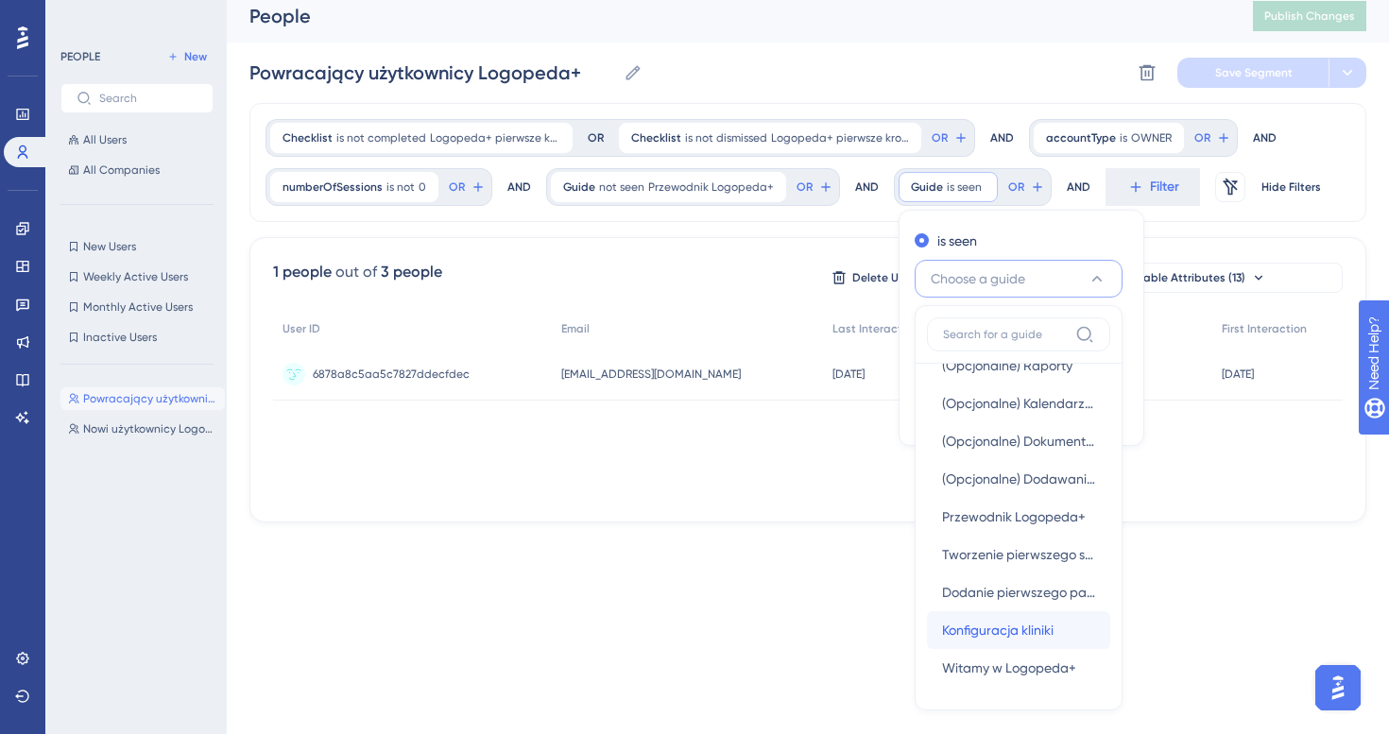
click at [1003, 636] on span "Konfiguracja kliniki" at bounding box center [997, 630] width 111 height 23
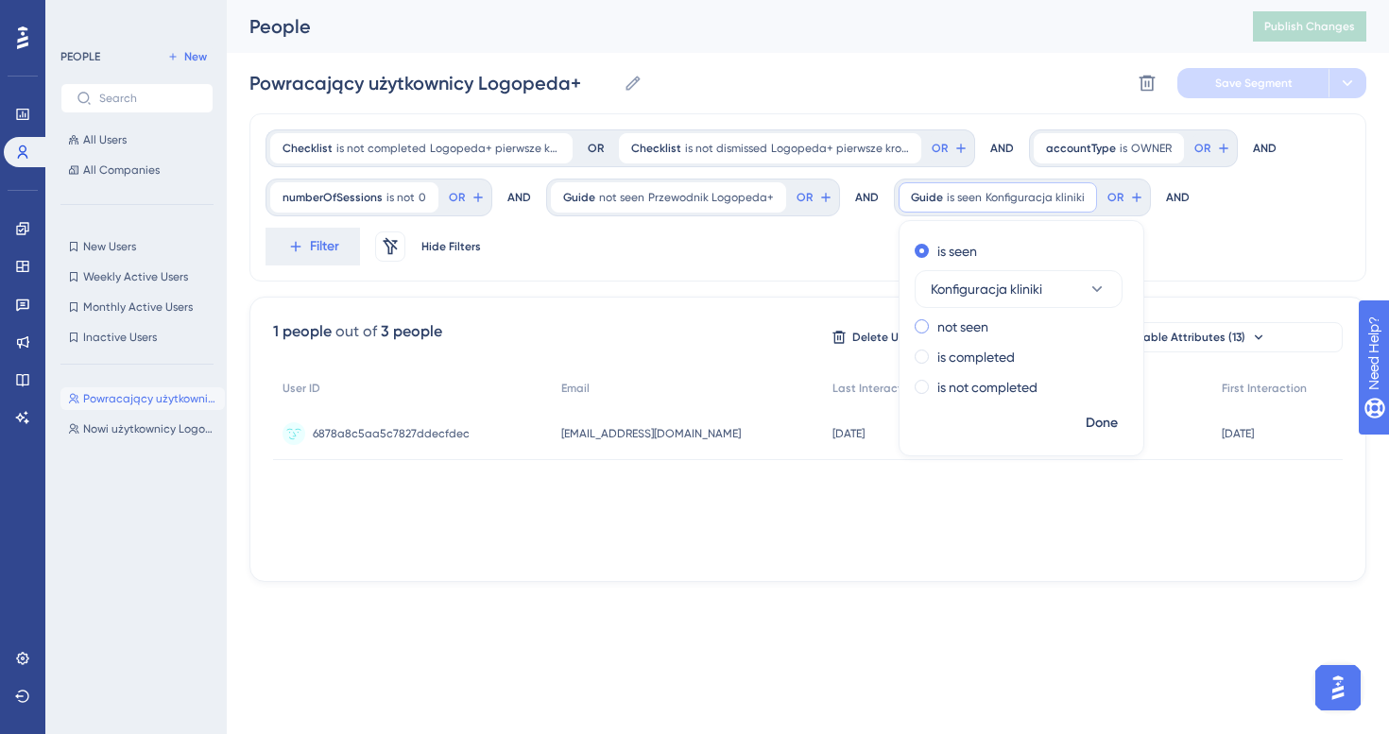
click at [966, 333] on label "not seen" at bounding box center [962, 327] width 51 height 23
click at [1101, 429] on span "Done" at bounding box center [1101, 423] width 32 height 23
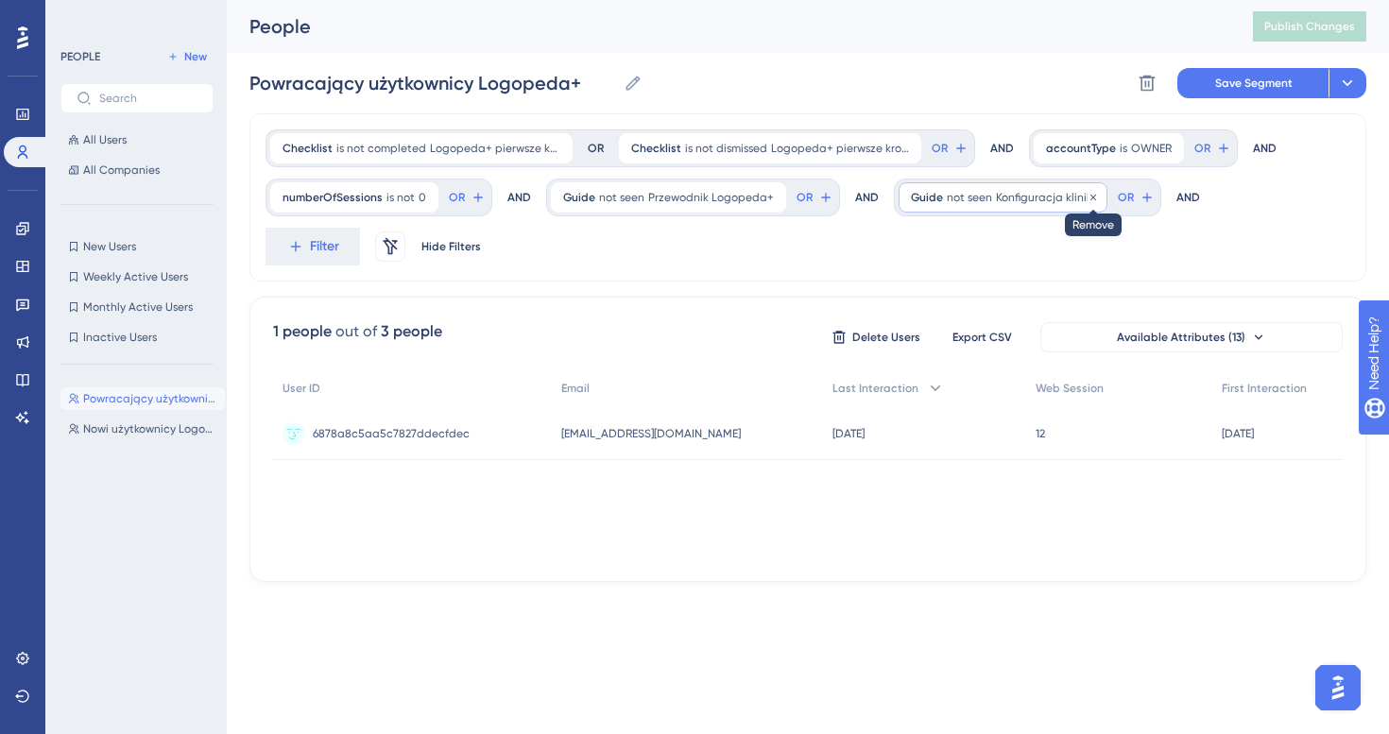
click at [1087, 196] on icon at bounding box center [1092, 197] width 11 height 11
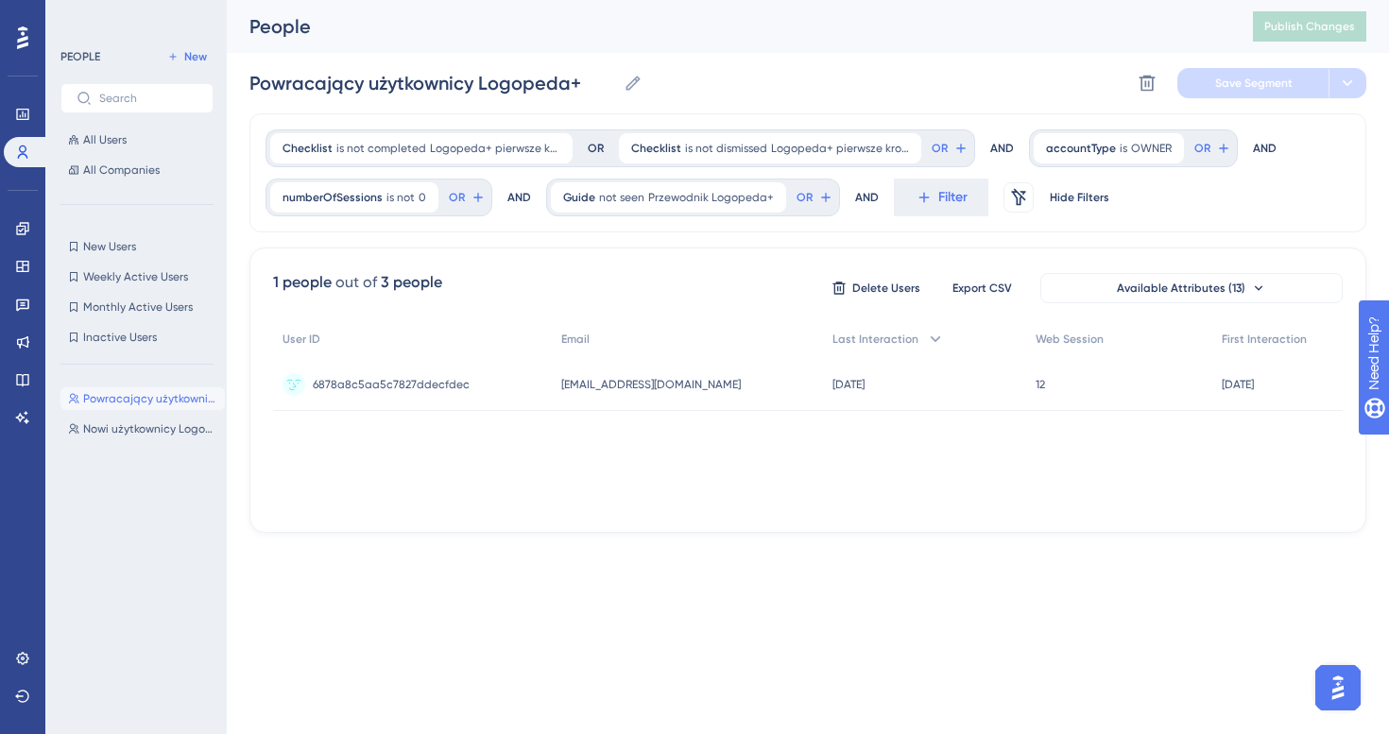
click at [773, 58] on div "Powracający użytkownicy Logopeda+ Powracający użytkownicy Logopeda+ Delete Segm…" at bounding box center [807, 83] width 1117 height 60
